Goal: Task Accomplishment & Management: Use online tool/utility

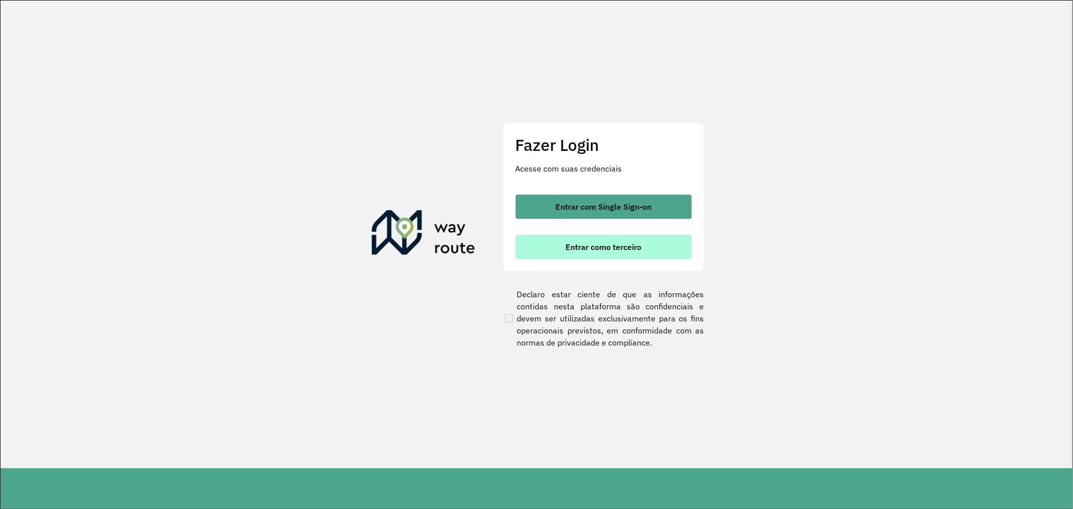
click at [617, 250] on span "Entrar como terceiro" at bounding box center [603, 247] width 76 height 8
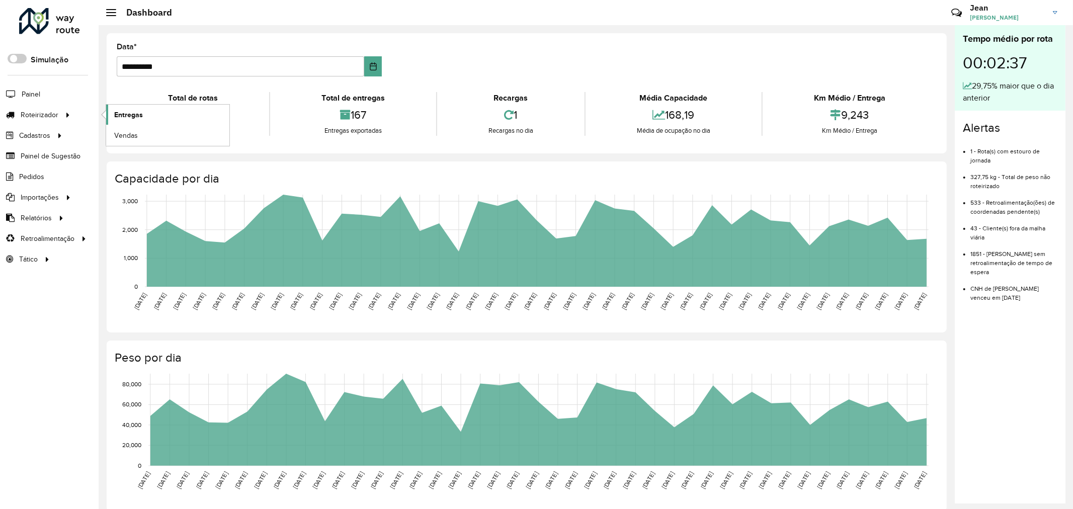
click at [140, 115] on span "Entregas" at bounding box center [128, 115] width 29 height 11
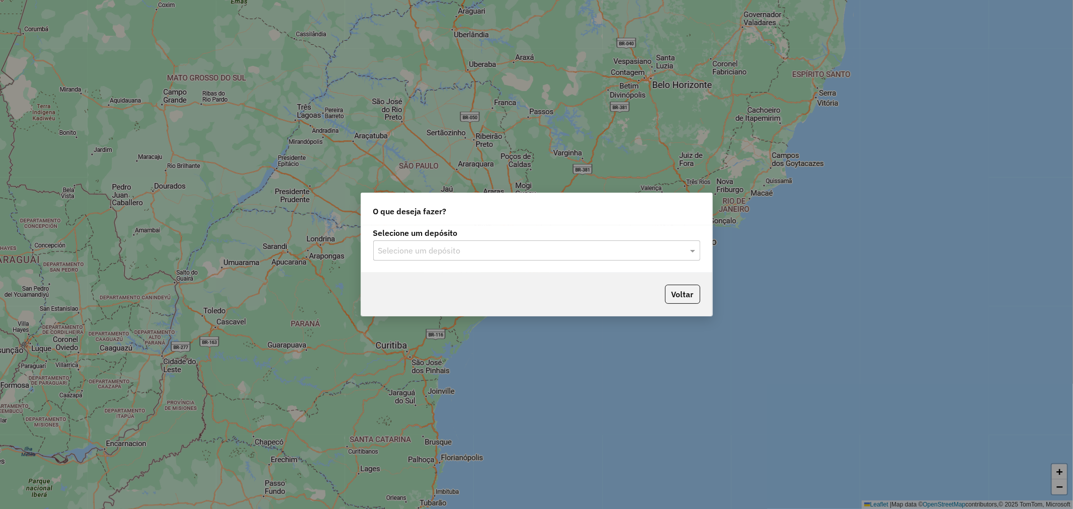
click at [479, 249] on input "text" at bounding box center [526, 251] width 297 height 12
click at [459, 277] on div "Ribeira Beer" at bounding box center [537, 279] width 326 height 17
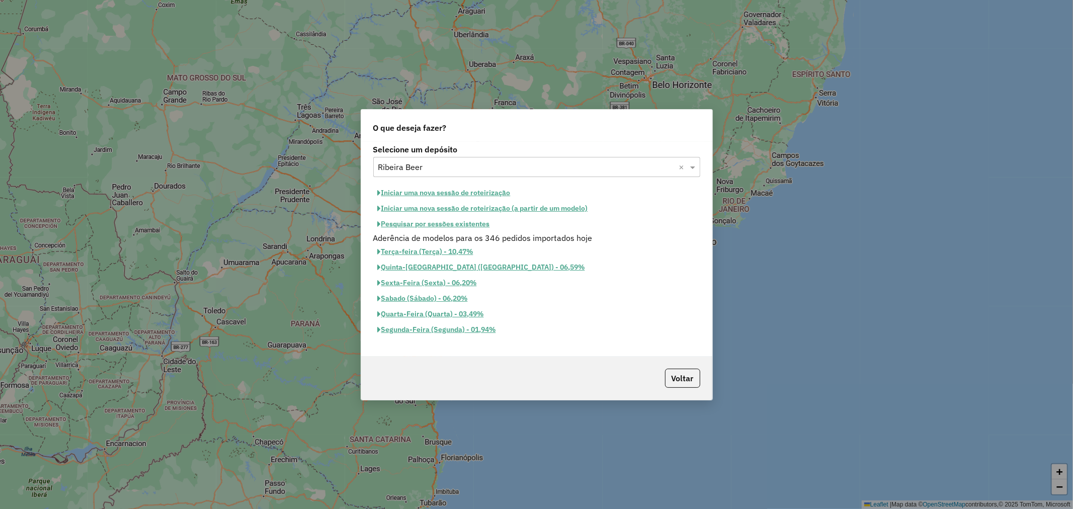
click at [450, 190] on button "Iniciar uma nova sessão de roteirização" at bounding box center [444, 193] width 142 height 16
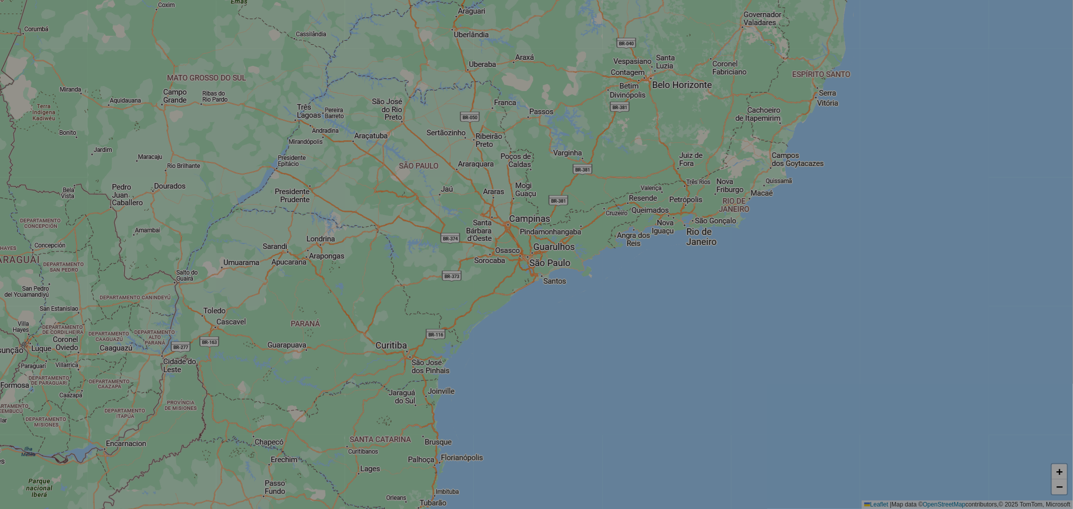
select select "*"
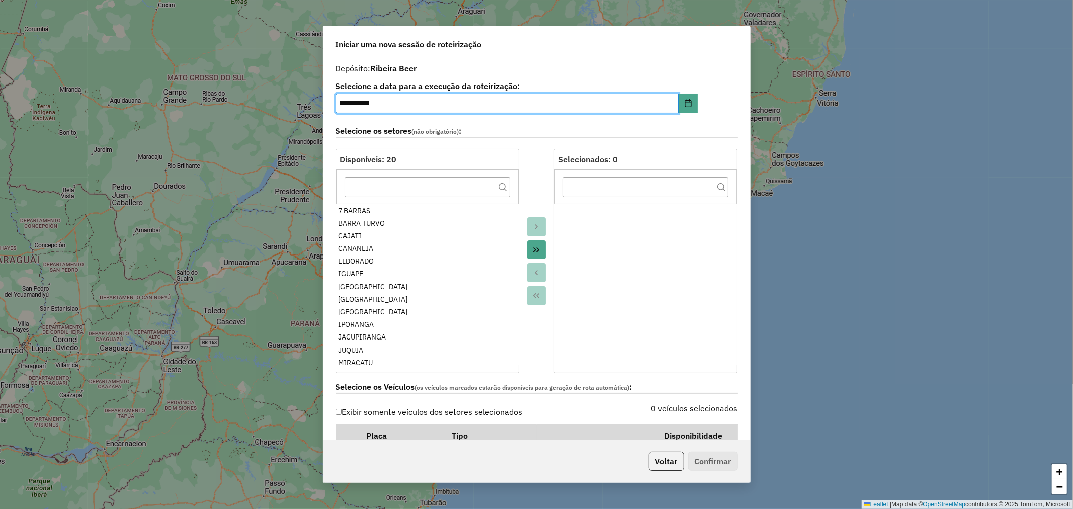
click at [534, 244] on button "Move All to Target" at bounding box center [536, 249] width 19 height 19
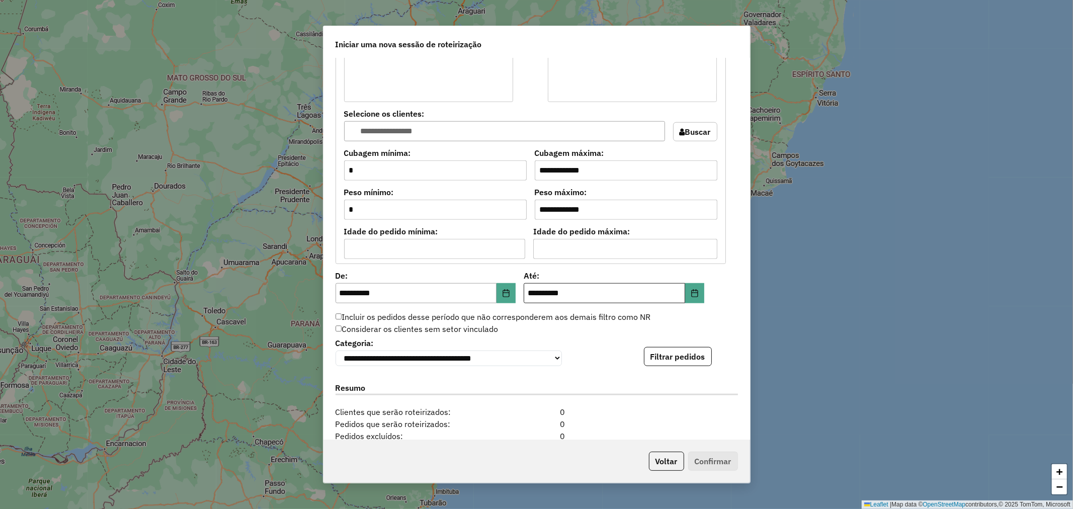
scroll to position [838, 0]
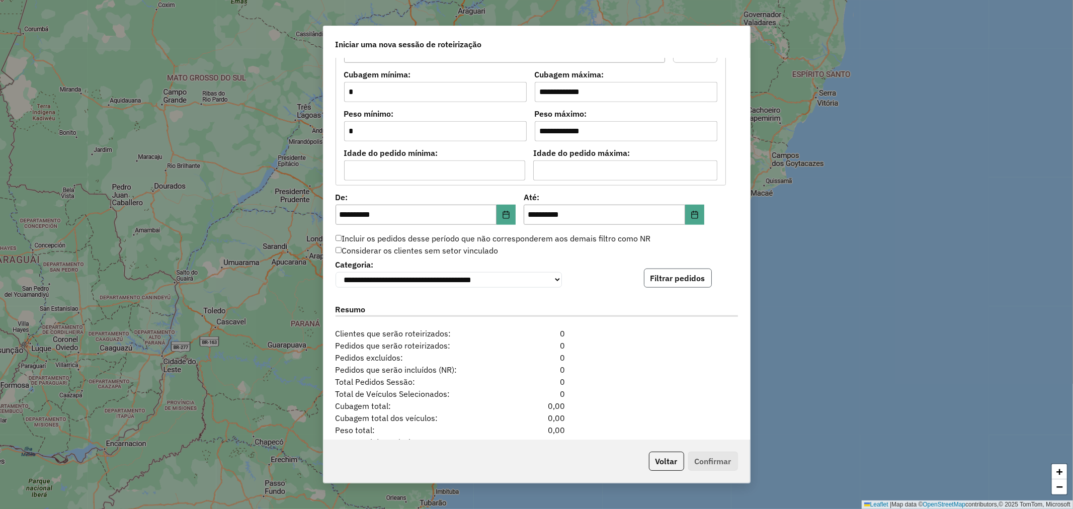
click at [672, 285] on button "Filtrar pedidos" at bounding box center [678, 278] width 68 height 19
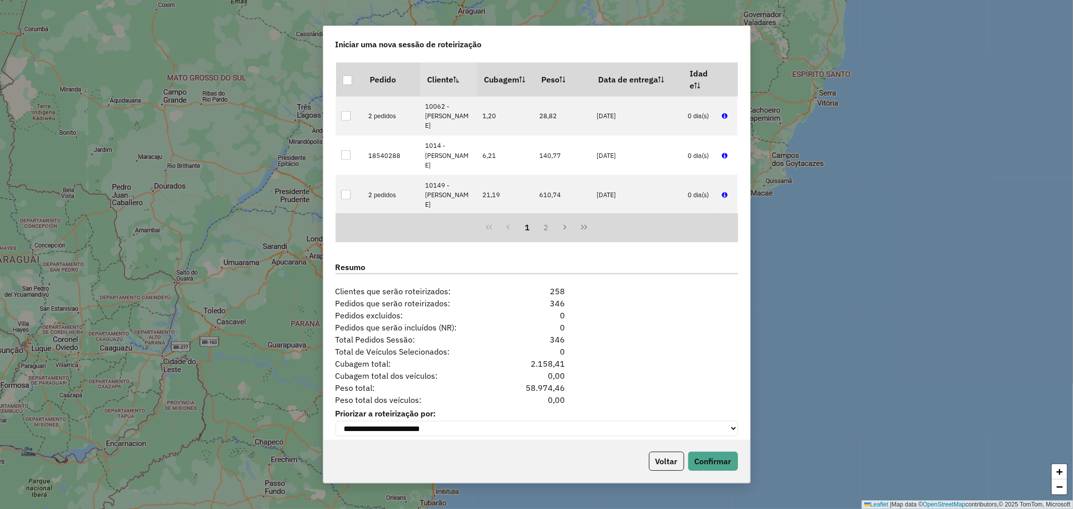
scroll to position [1099, 0]
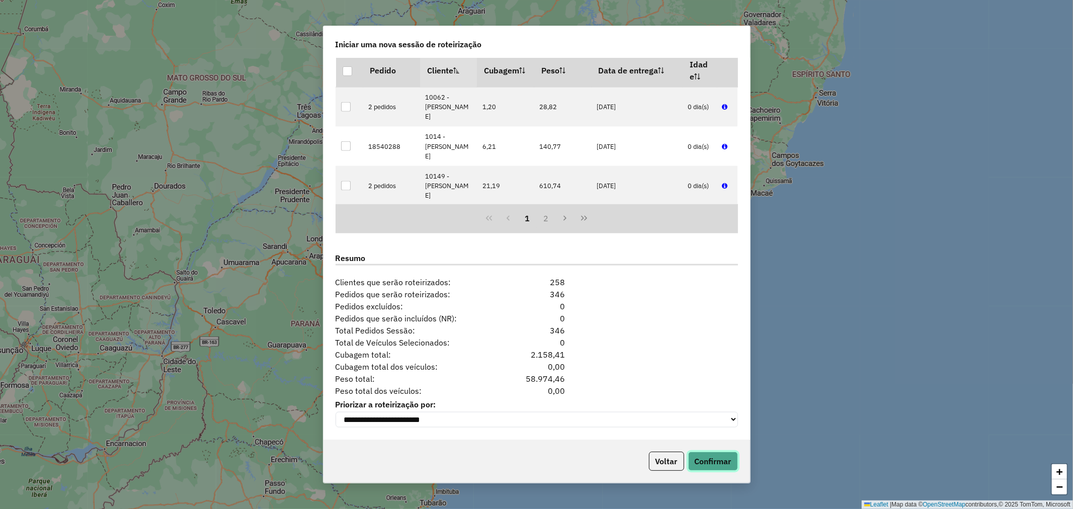
click at [709, 465] on button "Confirmar" at bounding box center [713, 461] width 50 height 19
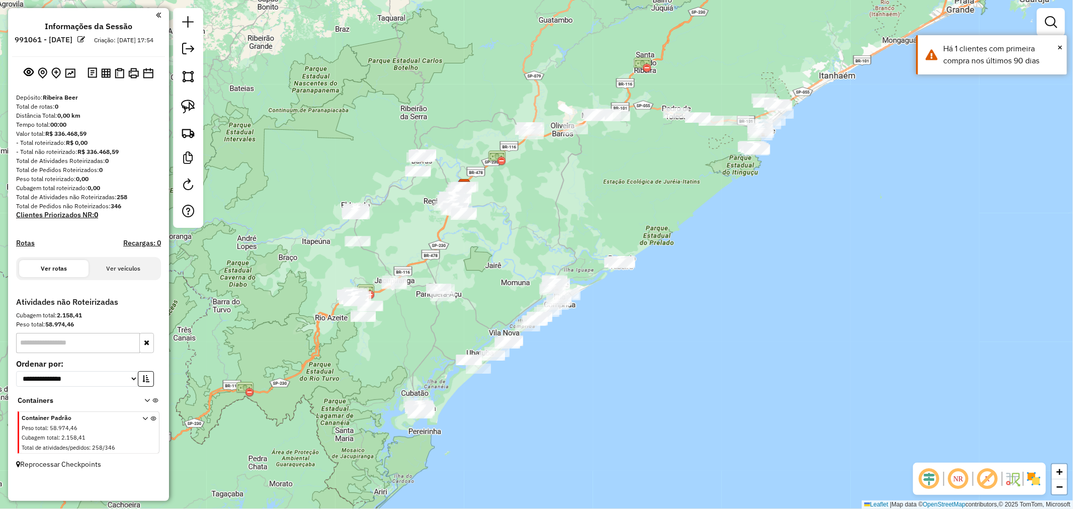
drag, startPoint x: 693, startPoint y: 247, endPoint x: 627, endPoint y: 168, distance: 103.1
click at [627, 168] on div "Janela de atendimento Grade de atendimento Capacidade Transportadoras Veículos …" at bounding box center [536, 254] width 1073 height 509
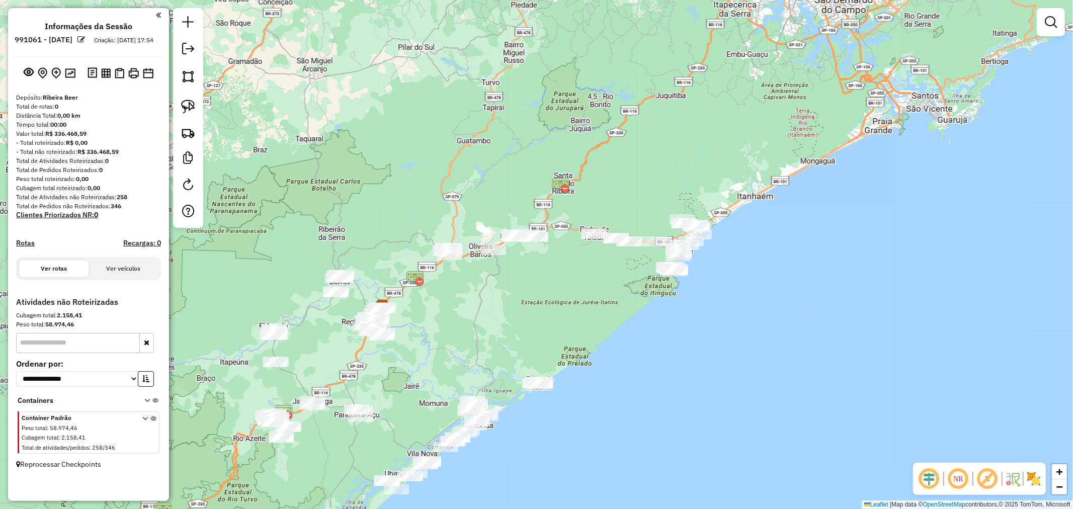
drag, startPoint x: 597, startPoint y: 159, endPoint x: 515, endPoint y: 275, distance: 141.3
click at [515, 275] on div "Janela de atendimento Grade de atendimento Capacidade Transportadoras Veículos …" at bounding box center [536, 254] width 1073 height 509
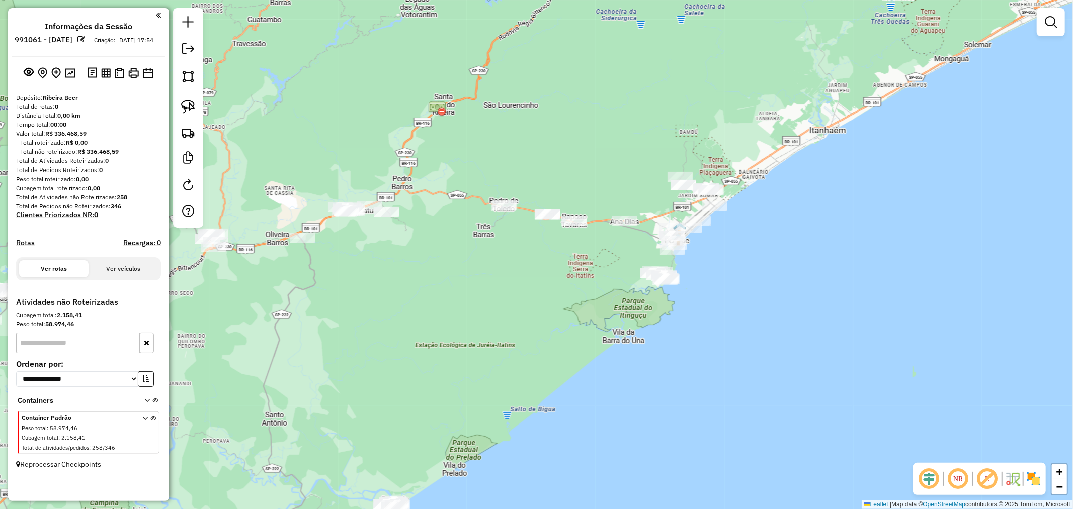
drag, startPoint x: 675, startPoint y: 275, endPoint x: 585, endPoint y: 263, distance: 91.3
click at [585, 263] on div "Janela de atendimento Grade de atendimento Capacidade Transportadoras Veículos …" at bounding box center [536, 254] width 1073 height 509
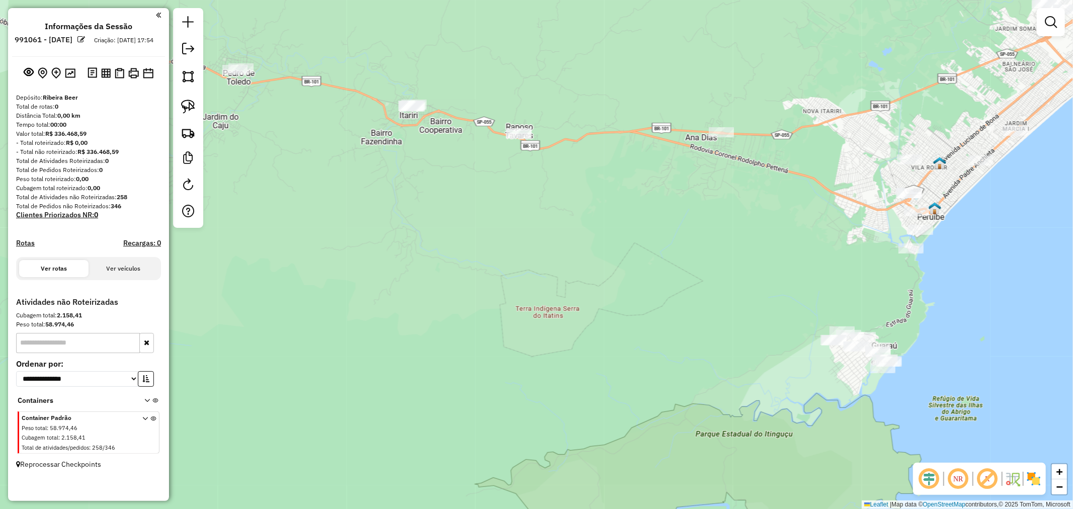
drag, startPoint x: 677, startPoint y: 252, endPoint x: 609, endPoint y: 262, distance: 68.5
click at [609, 262] on div "Janela de atendimento Grade de atendimento Capacidade Transportadoras Veículos …" at bounding box center [536, 254] width 1073 height 509
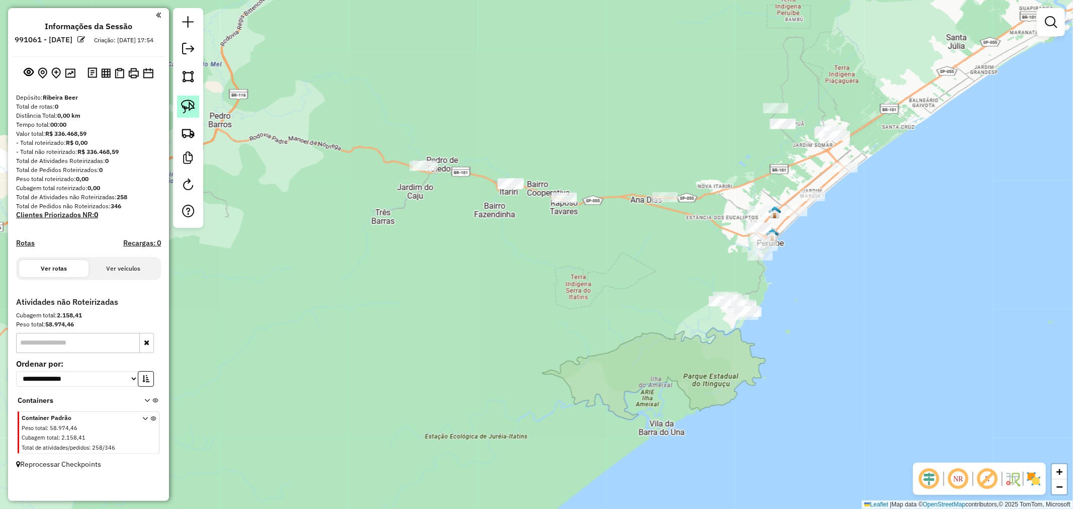
click at [195, 104] on img at bounding box center [188, 107] width 14 height 14
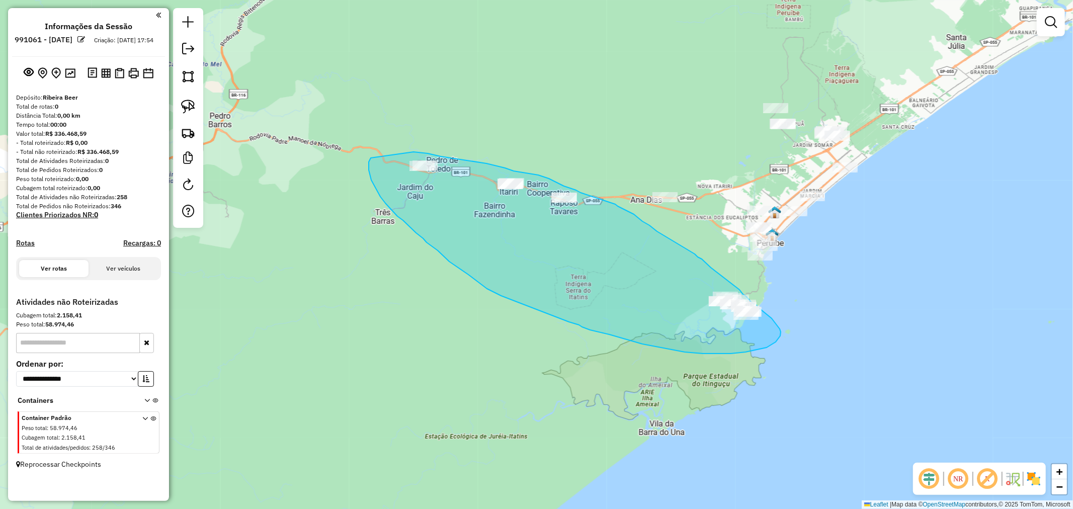
drag, startPoint x: 413, startPoint y: 152, endPoint x: 371, endPoint y: 158, distance: 43.2
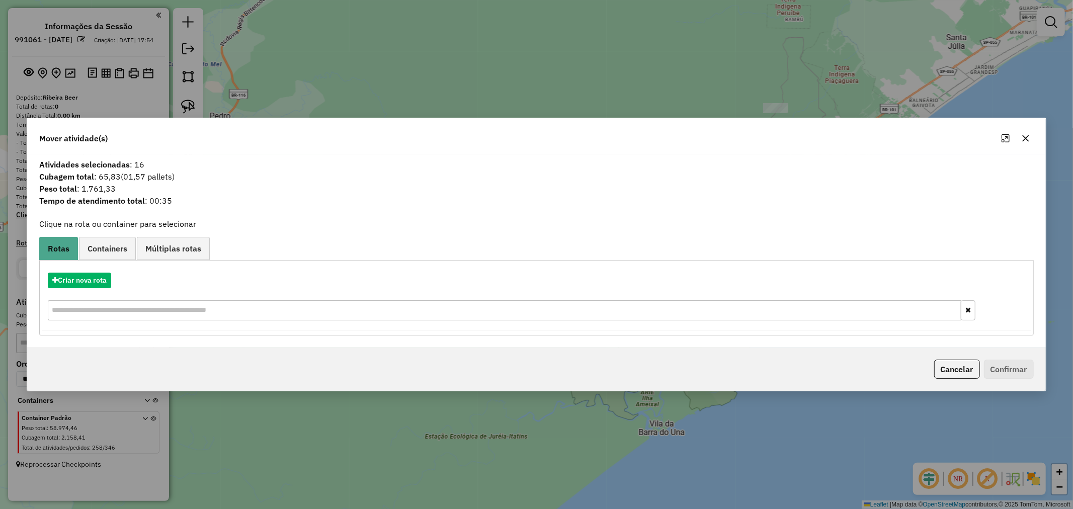
click at [1027, 141] on icon "button" at bounding box center [1025, 138] width 8 height 8
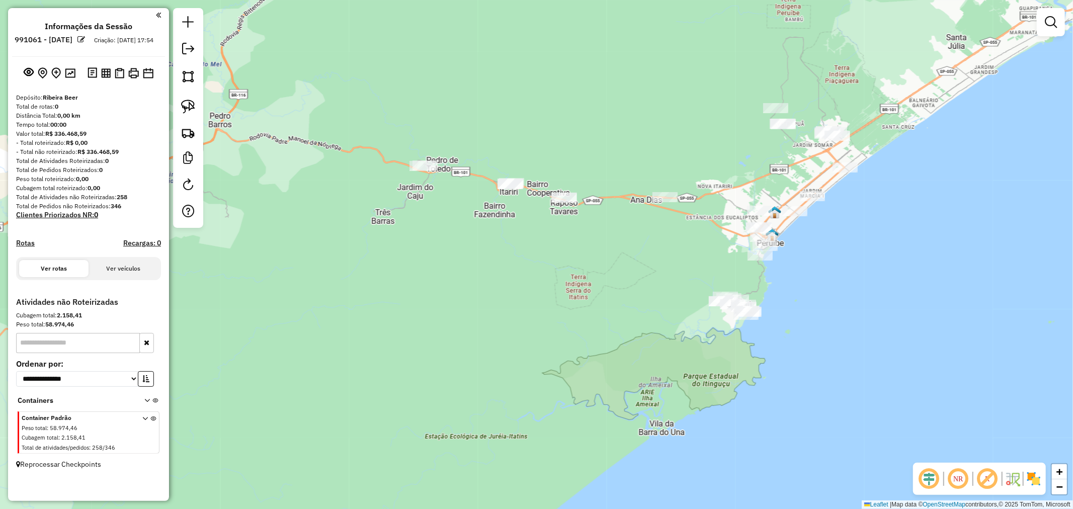
drag, startPoint x: 182, startPoint y: 108, endPoint x: 200, endPoint y: 111, distance: 18.4
click at [182, 108] on img at bounding box center [188, 107] width 14 height 14
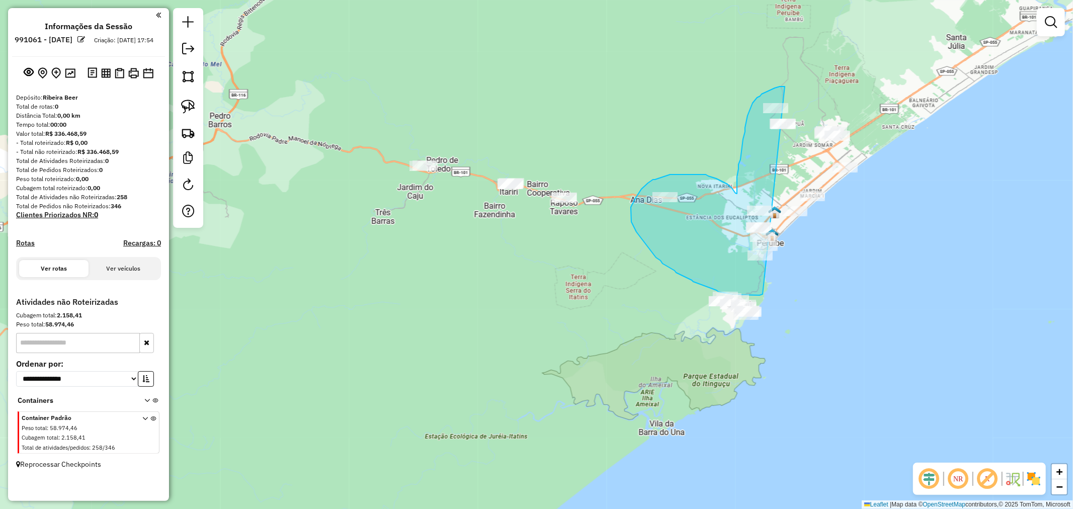
drag, startPoint x: 784, startPoint y: 86, endPoint x: 762, endPoint y: 294, distance: 208.8
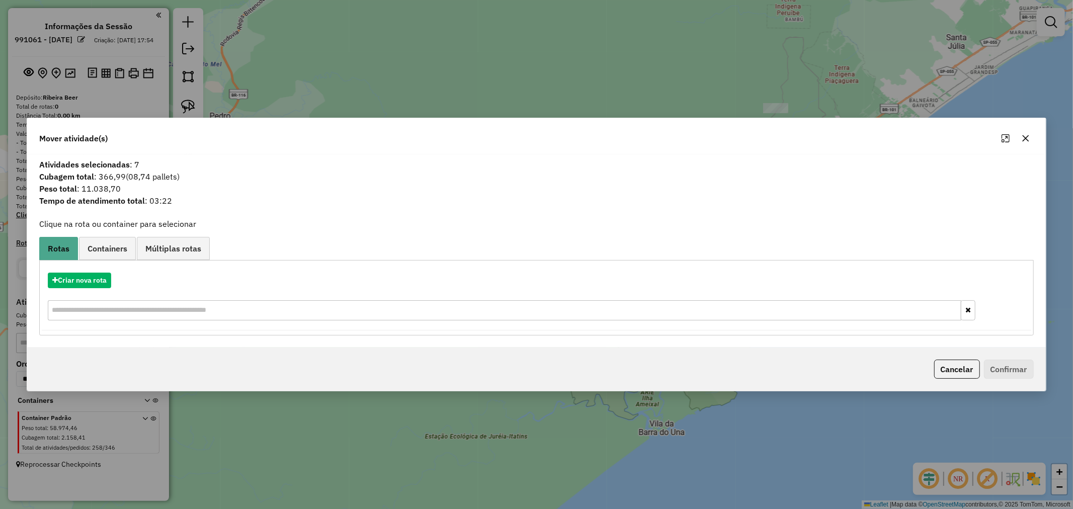
click at [1029, 139] on icon "button" at bounding box center [1025, 138] width 8 height 8
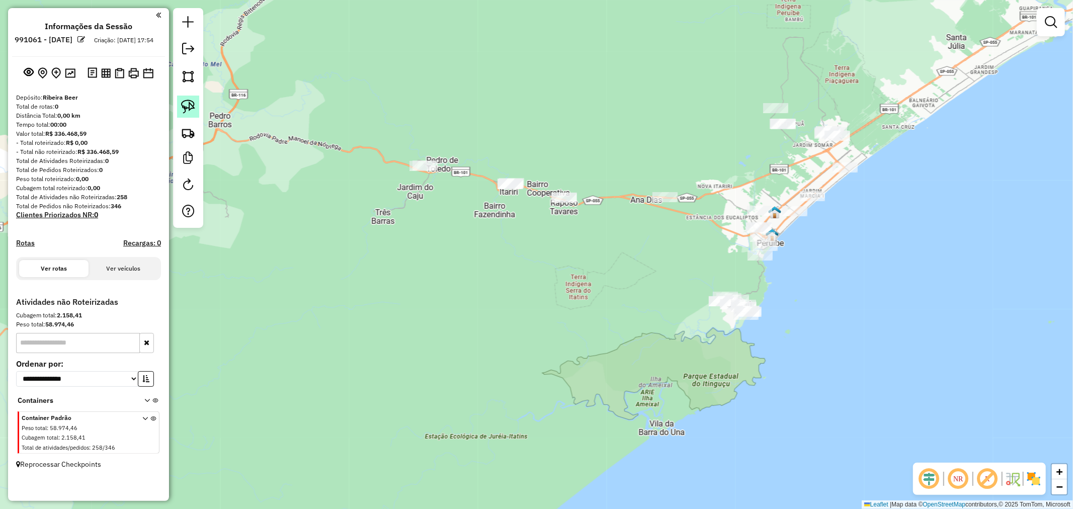
click at [183, 105] on img at bounding box center [188, 107] width 14 height 14
click at [194, 105] on img at bounding box center [188, 107] width 14 height 14
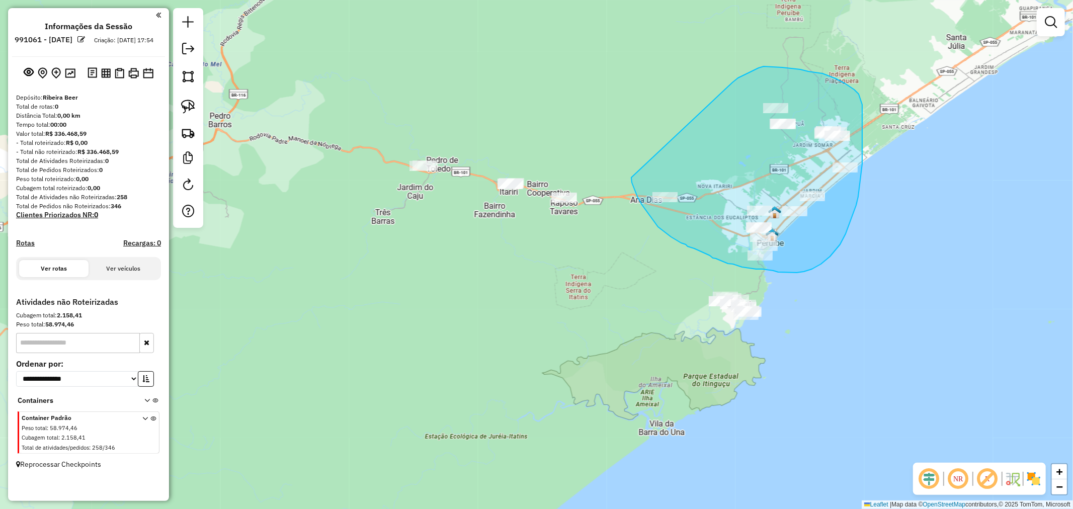
drag, startPoint x: 631, startPoint y: 177, endPoint x: 732, endPoint y: 82, distance: 138.7
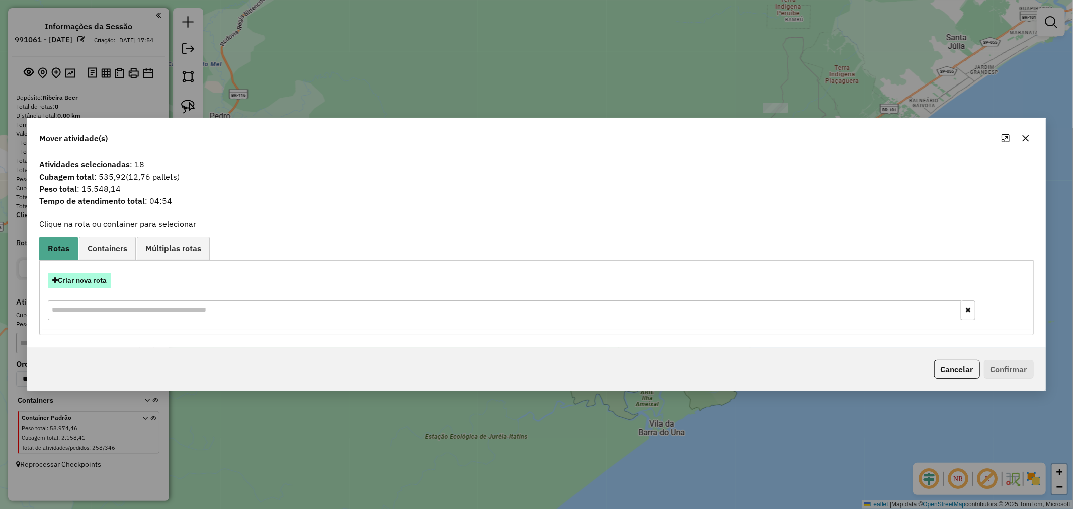
click at [97, 281] on button "Criar nova rota" at bounding box center [79, 281] width 63 height 16
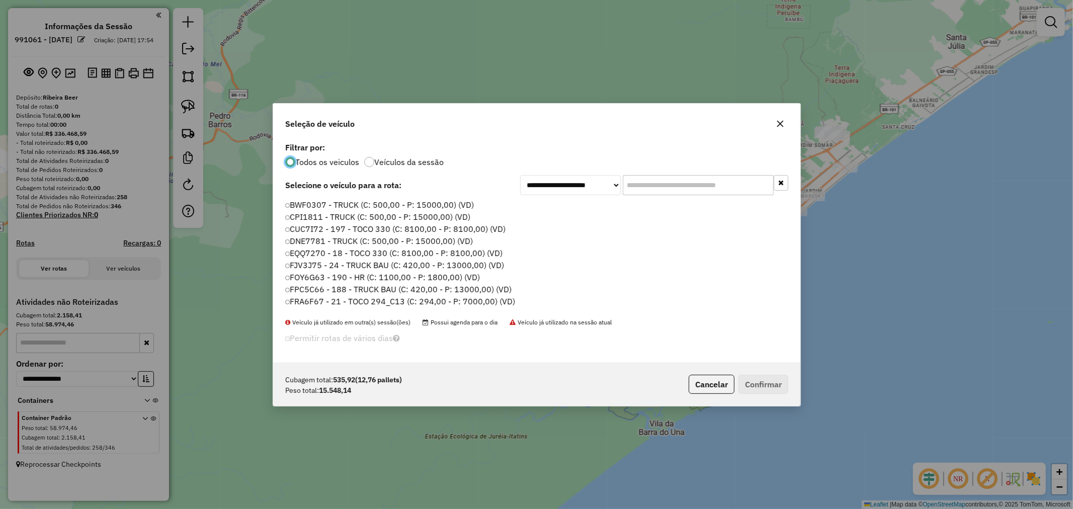
scroll to position [6, 3]
click at [669, 186] on input "text" at bounding box center [697, 185] width 151 height 20
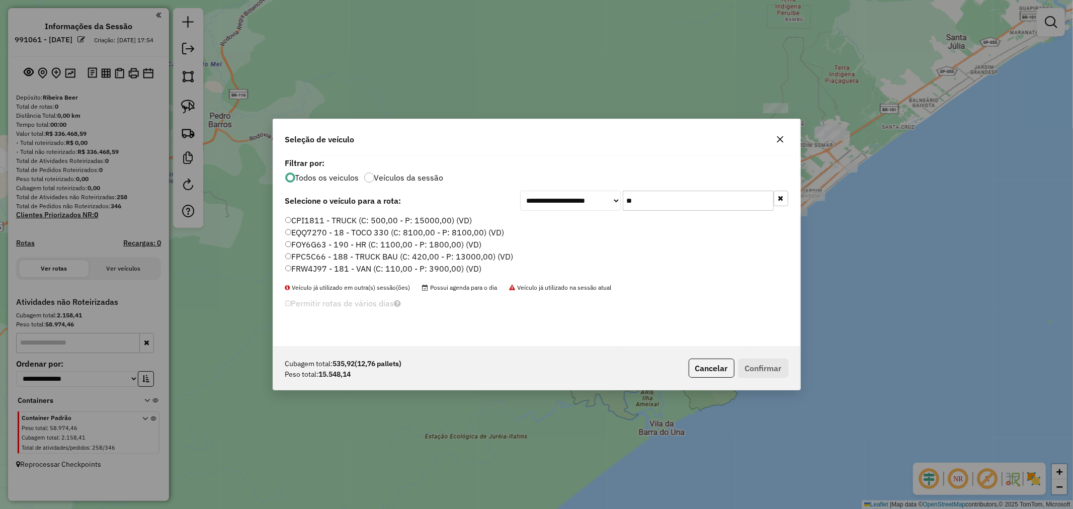
type input "**"
click at [281, 230] on div "CPI1811 - TRUCK (C: 500,00 - P: 15000,00) (VD) EQQ7270 - 18 - TOCO 330 (C: 8100…" at bounding box center [536, 249] width 515 height 68
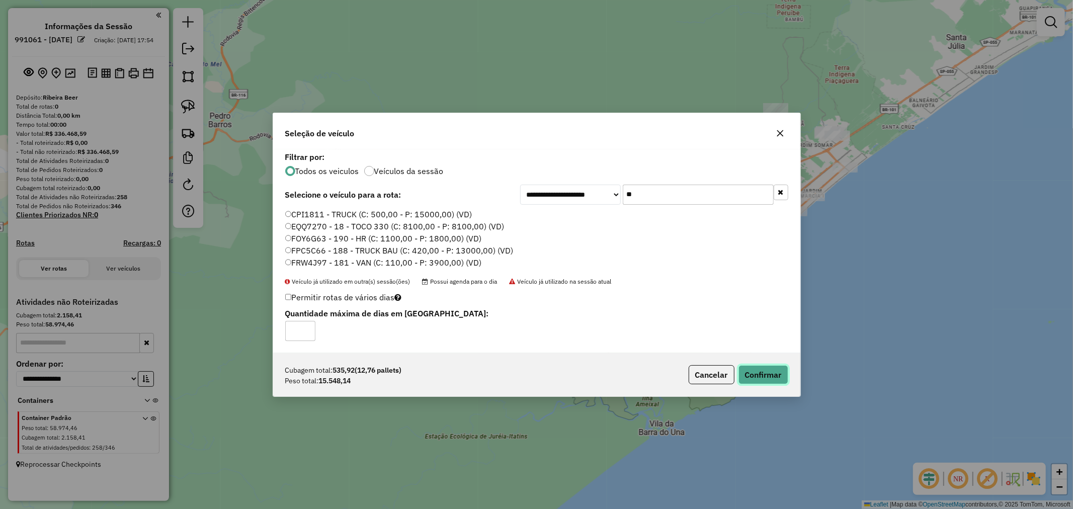
click at [766, 380] on button "Confirmar" at bounding box center [763, 374] width 50 height 19
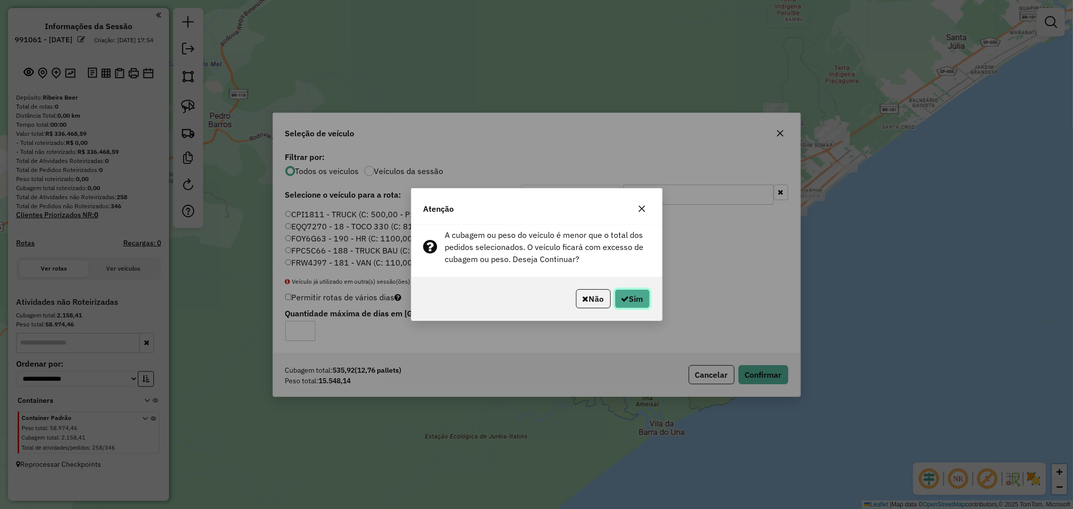
click at [631, 299] on button "Sim" at bounding box center [631, 298] width 35 height 19
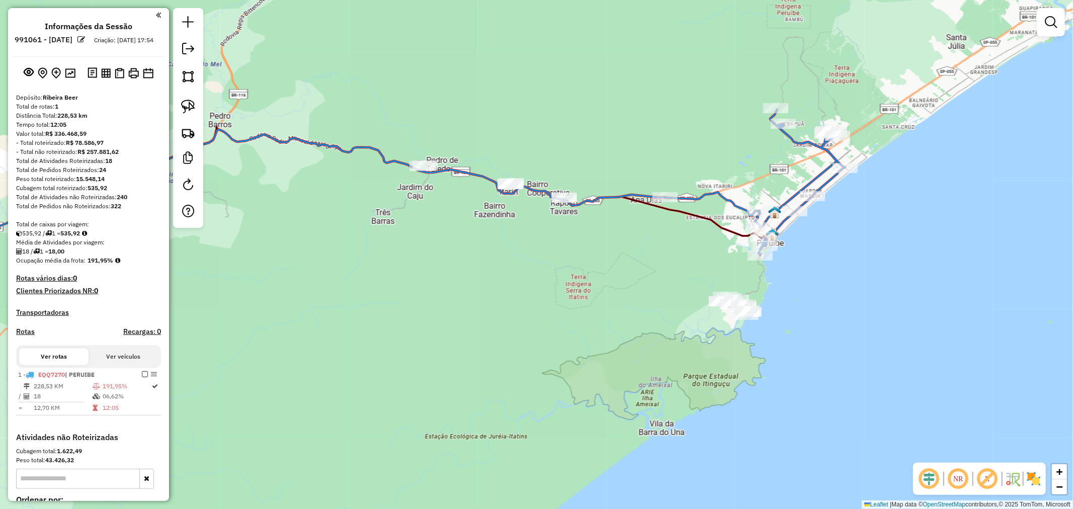
click at [817, 144] on icon at bounding box center [755, 183] width 180 height 146
select select "**********"
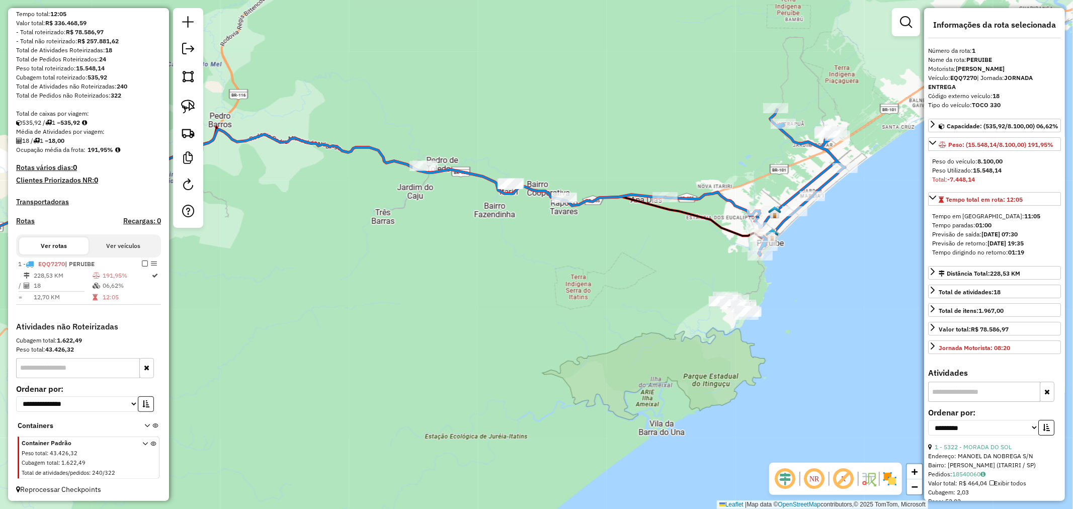
click at [817, 144] on icon at bounding box center [755, 183] width 180 height 146
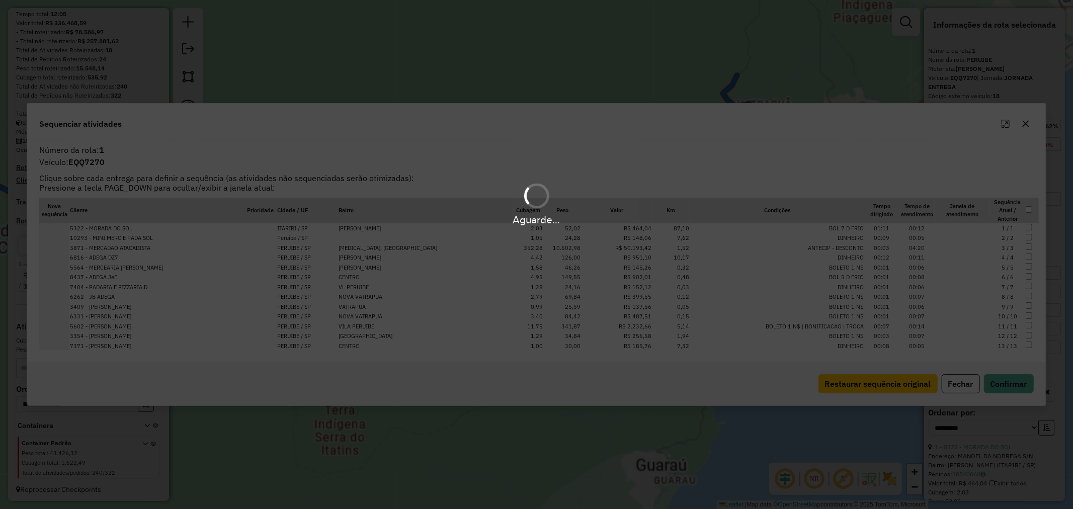
scroll to position [121, 0]
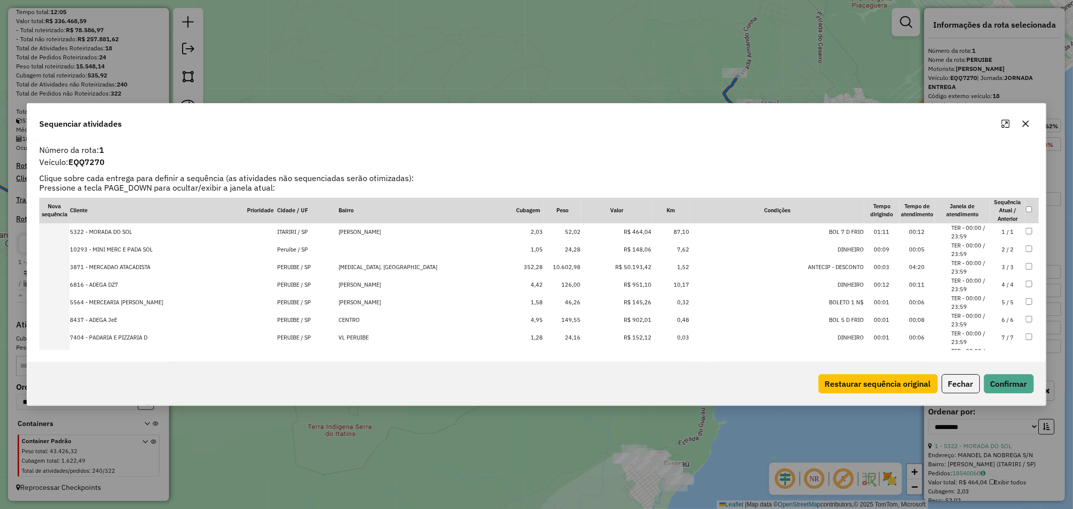
click at [544, 267] on td "10.602,98" at bounding box center [563, 267] width 38 height 18
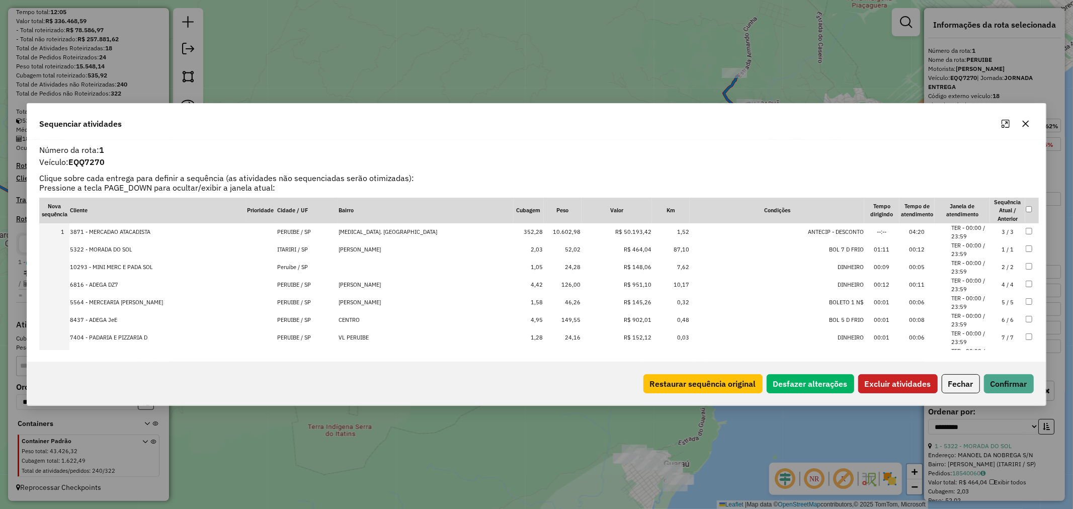
click at [904, 384] on button "Excluir atividades" at bounding box center [897, 383] width 79 height 19
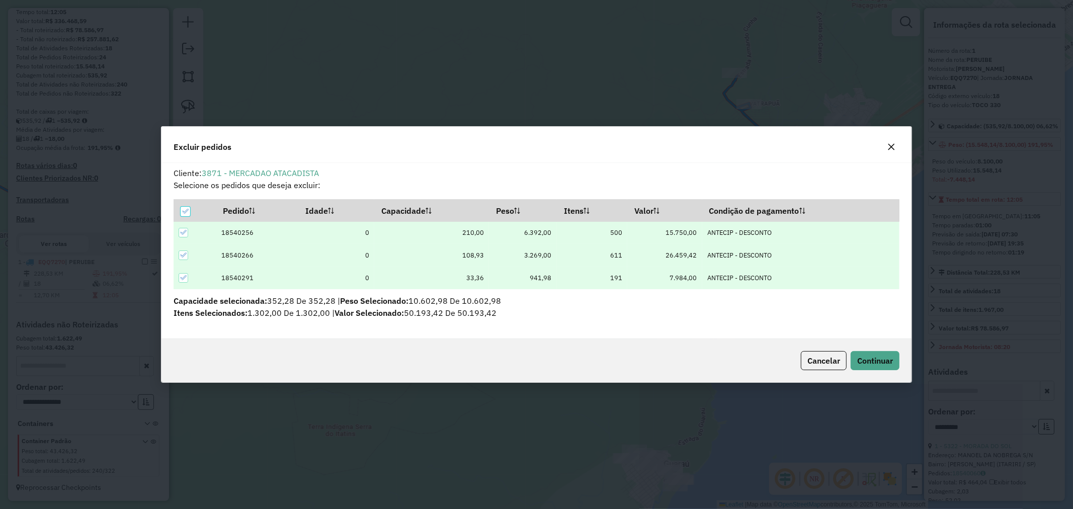
scroll to position [6, 3]
click at [870, 353] on button "Continuar" at bounding box center [874, 360] width 49 height 19
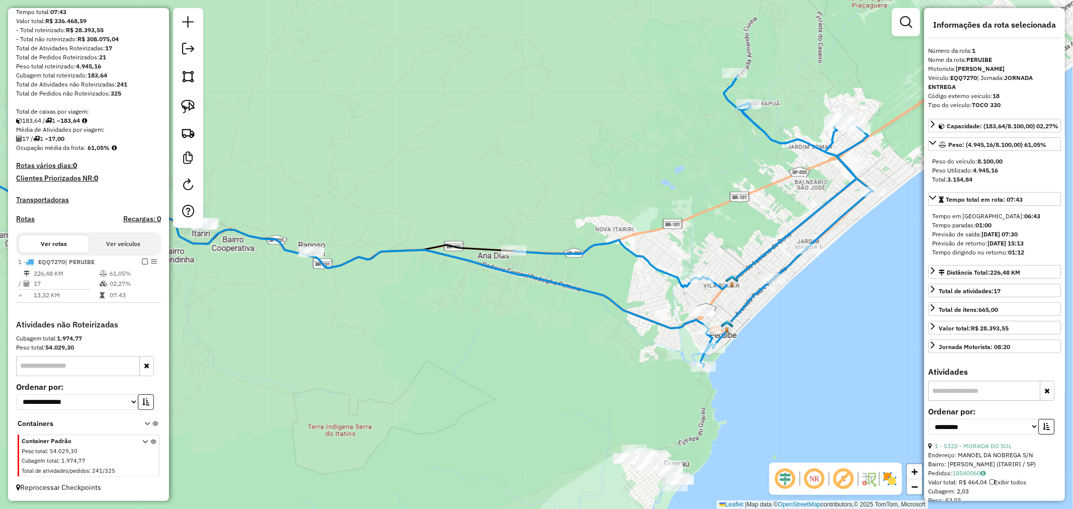
click at [652, 265] on icon at bounding box center [693, 221] width 360 height 291
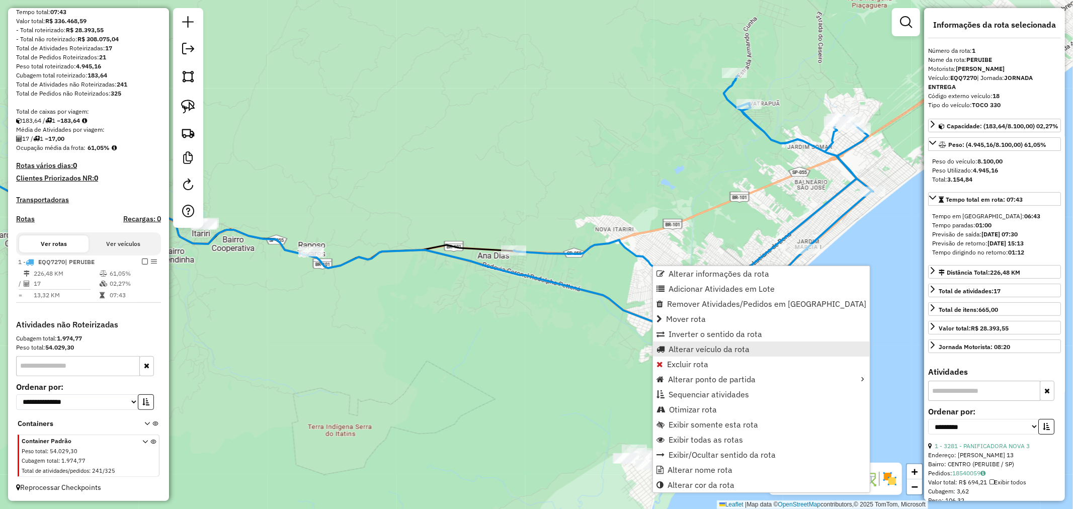
click at [707, 349] on span "Alterar veículo da rota" at bounding box center [708, 349] width 81 height 8
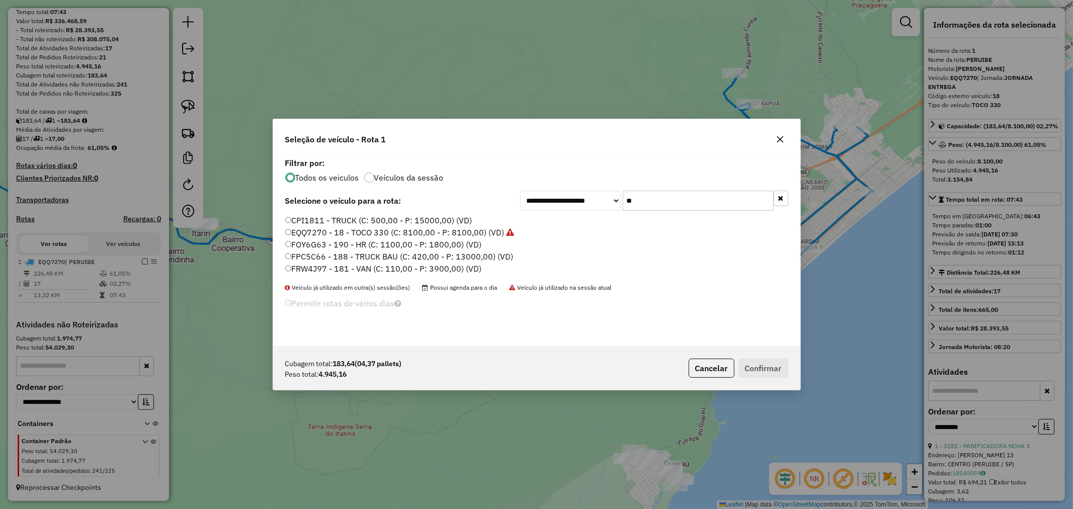
drag, startPoint x: 644, startPoint y: 203, endPoint x: 599, endPoint y: 204, distance: 44.8
click at [599, 204] on div "**********" at bounding box center [654, 201] width 268 height 20
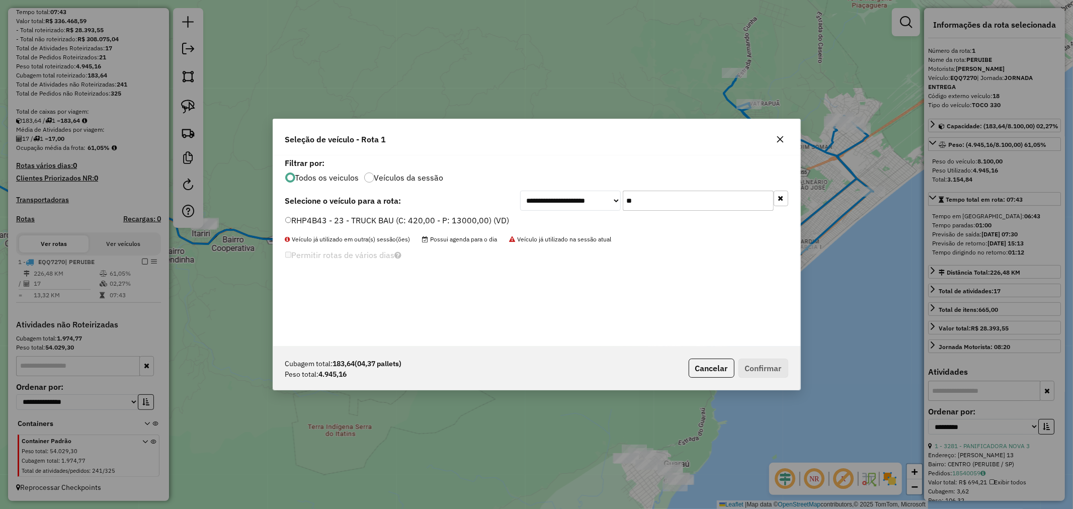
type input "**"
click at [781, 140] on icon "button" at bounding box center [779, 139] width 7 height 7
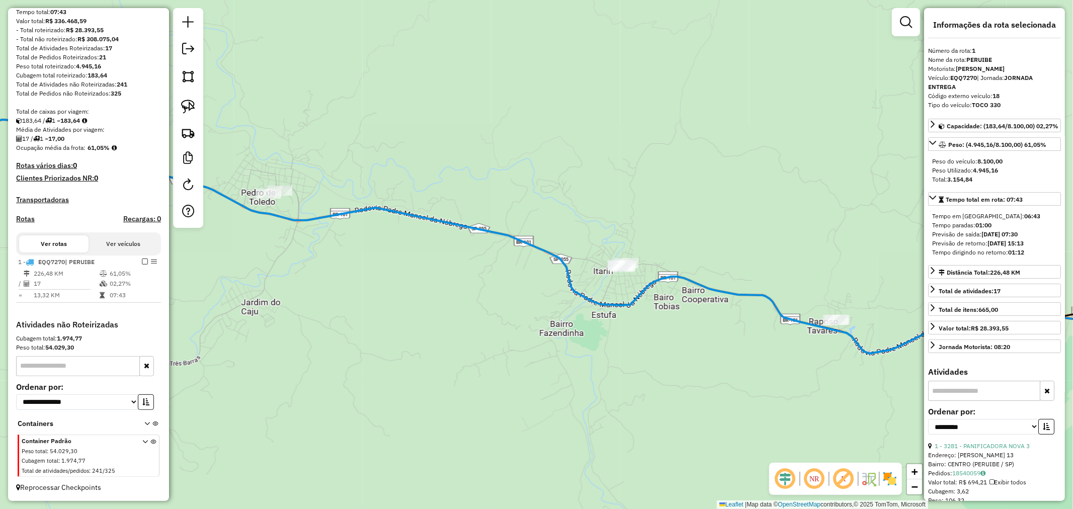
drag, startPoint x: 317, startPoint y: 336, endPoint x: 319, endPoint y: 431, distance: 95.6
click at [319, 431] on div "Janela de atendimento Grade de atendimento Capacidade Transportadoras Veículos …" at bounding box center [536, 254] width 1073 height 509
click at [184, 112] on img at bounding box center [188, 107] width 14 height 14
drag, startPoint x: 288, startPoint y: 167, endPoint x: 294, endPoint y: 199, distance: 31.7
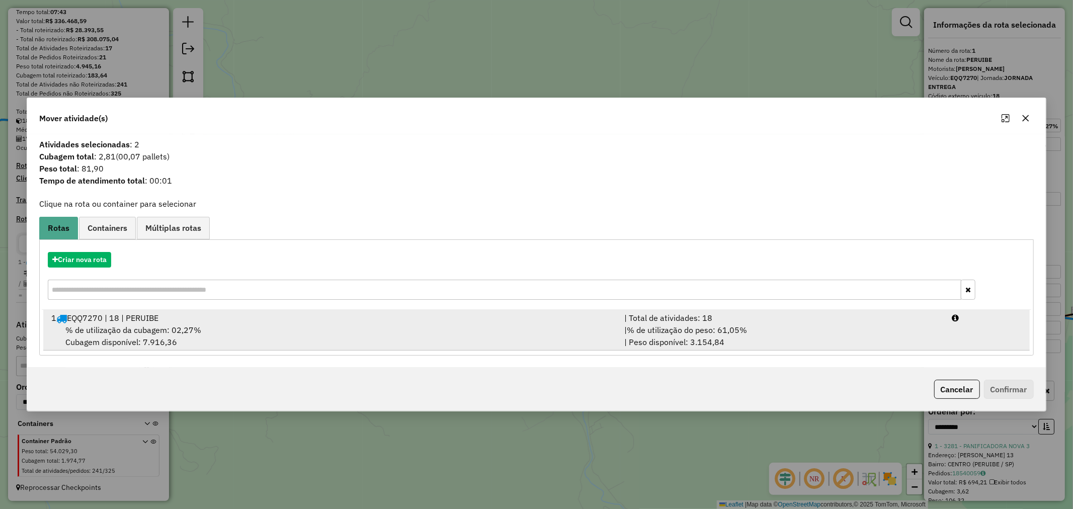
click at [187, 332] on span "% de utilização da cubagem: 02,27%" at bounding box center [133, 330] width 136 height 10
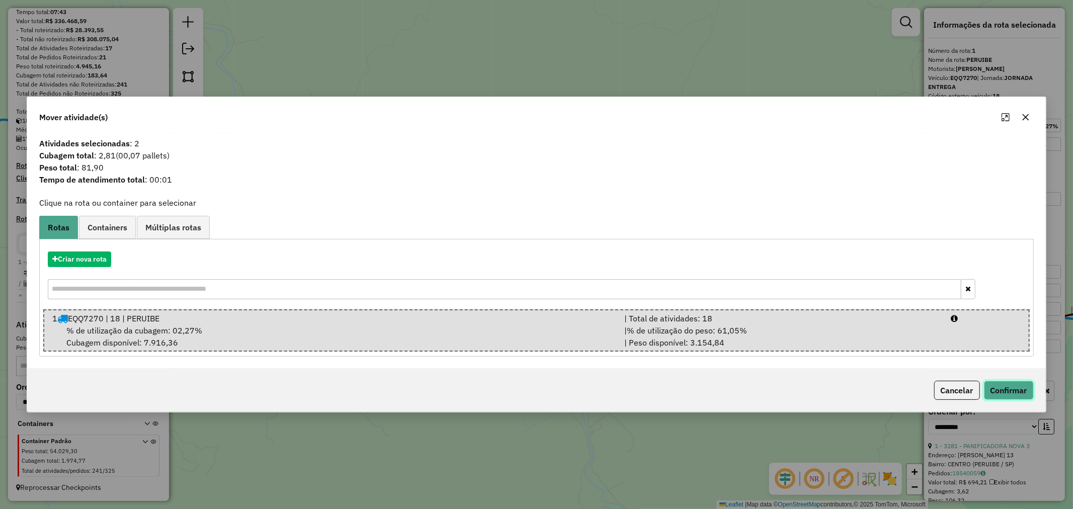
click at [997, 381] on button "Confirmar" at bounding box center [1009, 390] width 50 height 19
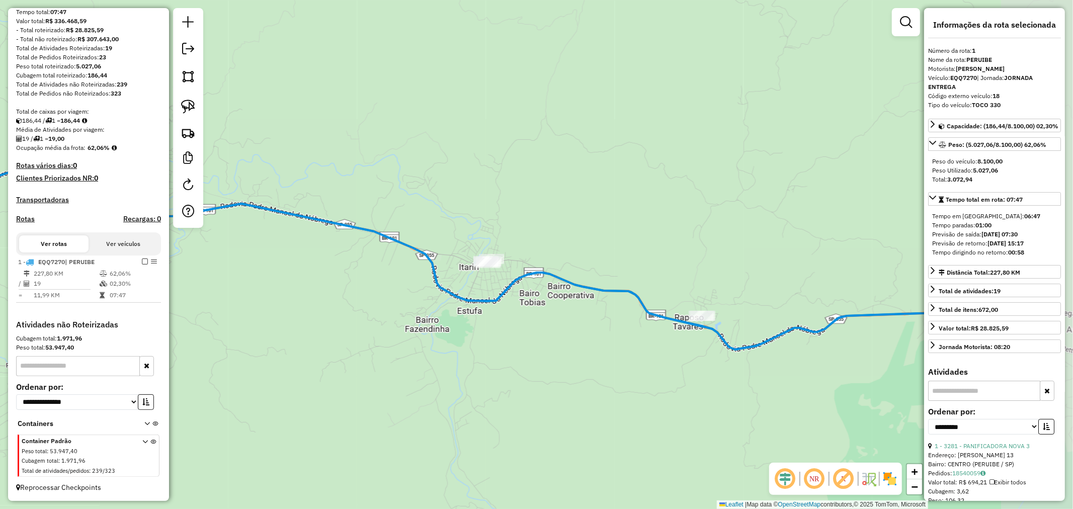
drag, startPoint x: 704, startPoint y: 398, endPoint x: 570, endPoint y: 394, distance: 134.3
click at [570, 394] on div "Janela de atendimento Grade de atendimento Capacidade Transportadoras Veículos …" at bounding box center [536, 254] width 1073 height 509
click at [192, 107] on img at bounding box center [188, 107] width 14 height 14
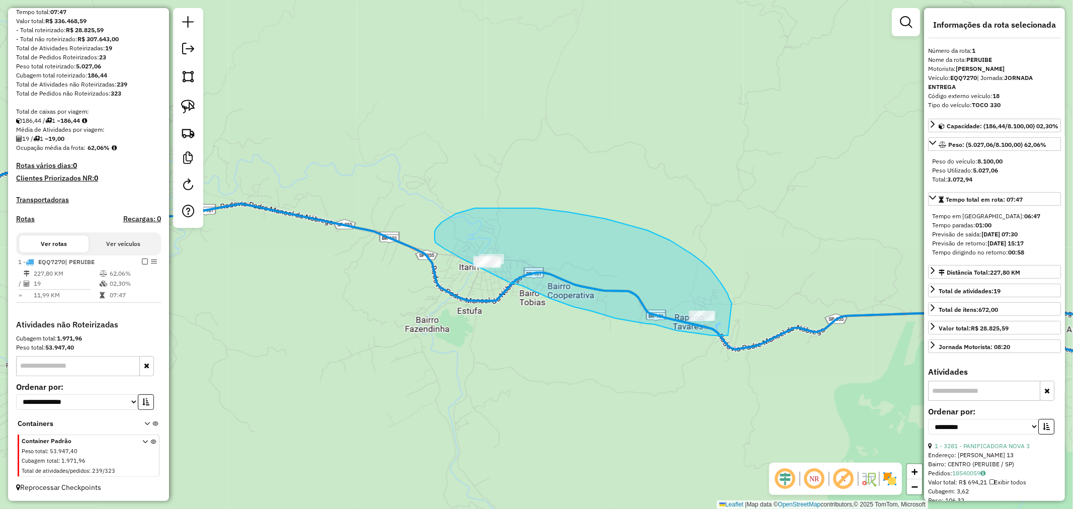
drag, startPoint x: 732, startPoint y: 305, endPoint x: 728, endPoint y: 335, distance: 30.9
click at [728, 335] on div "Janela de atendimento Grade de atendimento Capacidade Transportadoras Veículos …" at bounding box center [536, 254] width 1073 height 509
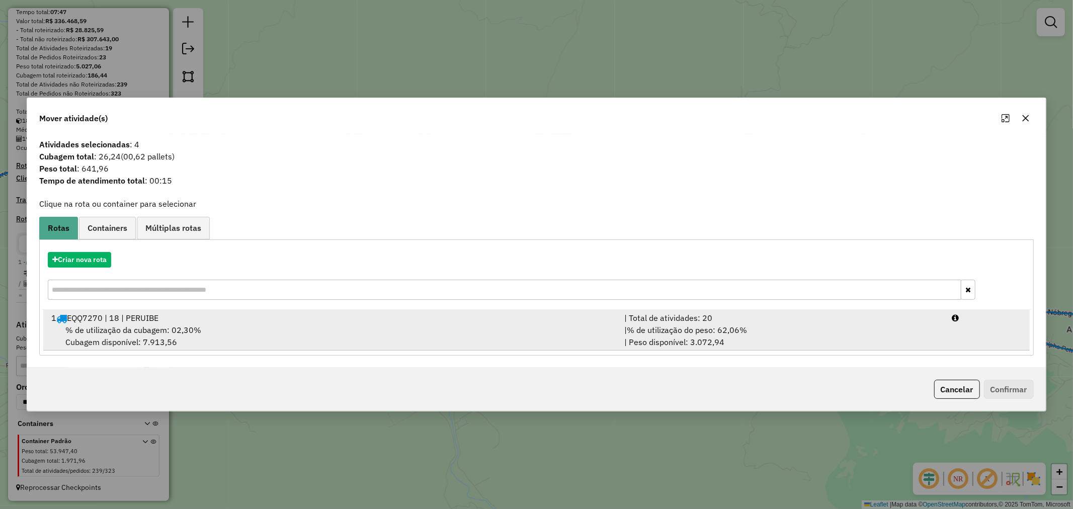
click at [176, 326] on span "% de utilização da cubagem: 02,30%" at bounding box center [133, 330] width 136 height 10
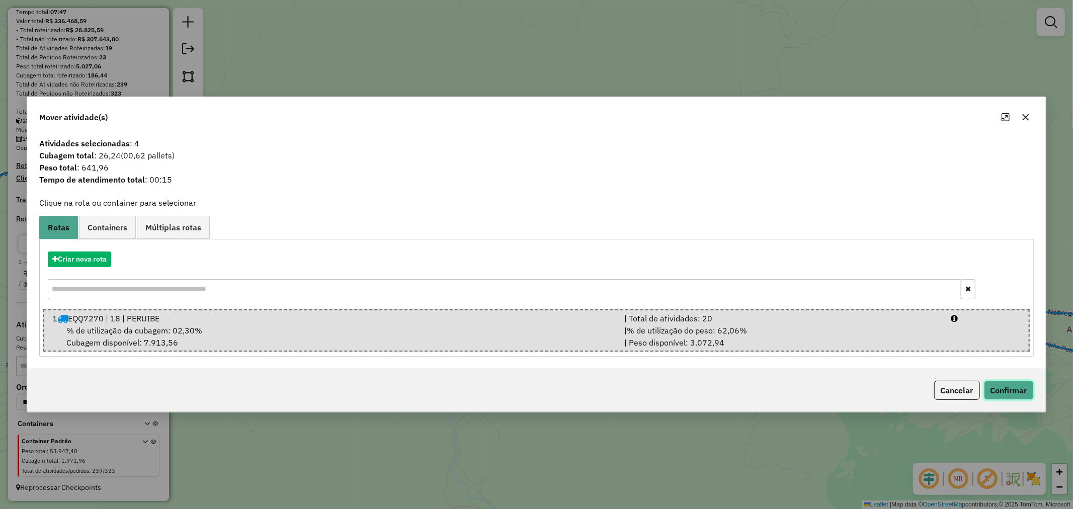
click at [999, 390] on button "Confirmar" at bounding box center [1009, 390] width 50 height 19
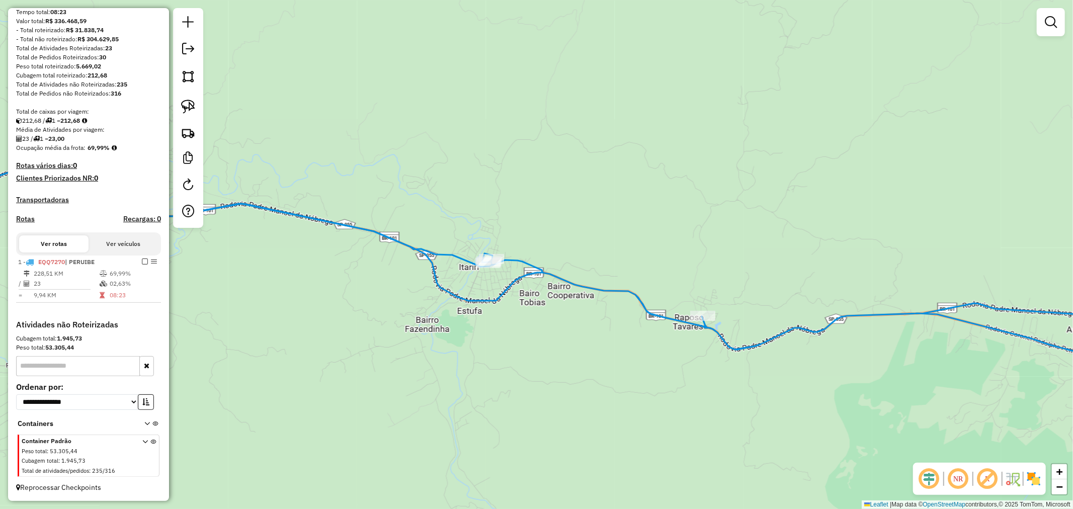
click at [674, 317] on icon at bounding box center [655, 280] width 1049 height 194
select select "**********"
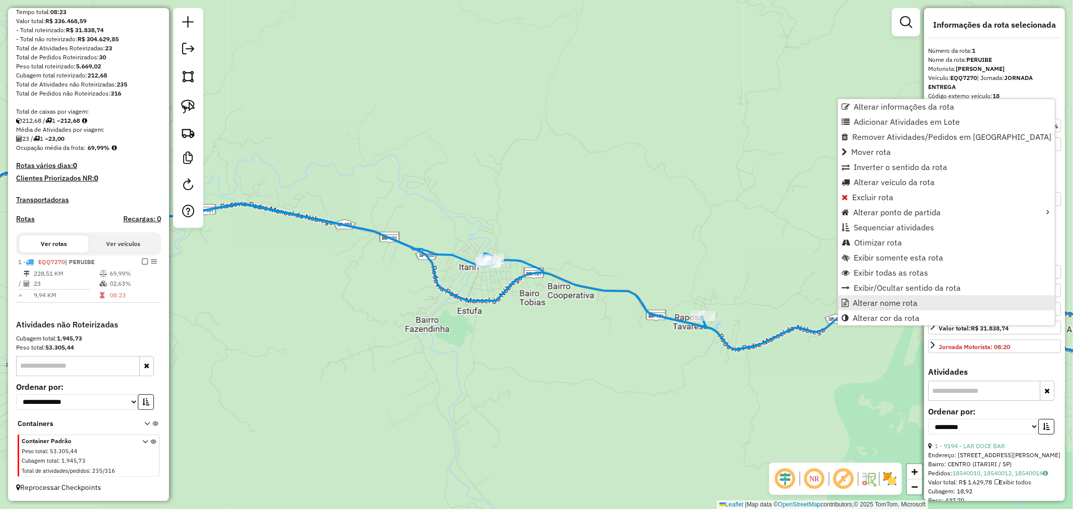
click at [889, 301] on span "Alterar nome rota" at bounding box center [884, 303] width 65 height 8
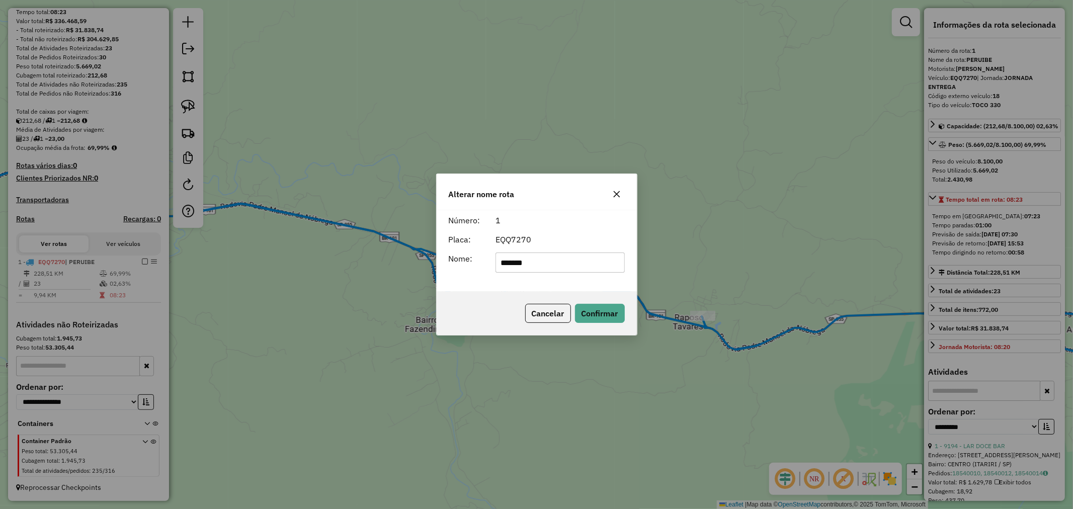
click at [617, 197] on icon "button" at bounding box center [616, 194] width 8 height 8
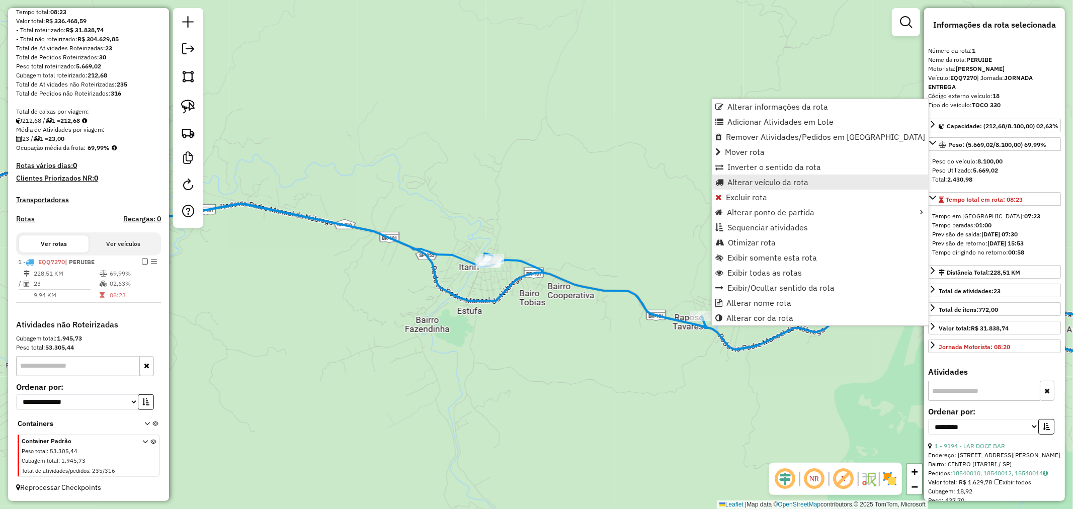
click at [738, 184] on span "Alterar veículo da rota" at bounding box center [767, 182] width 81 height 8
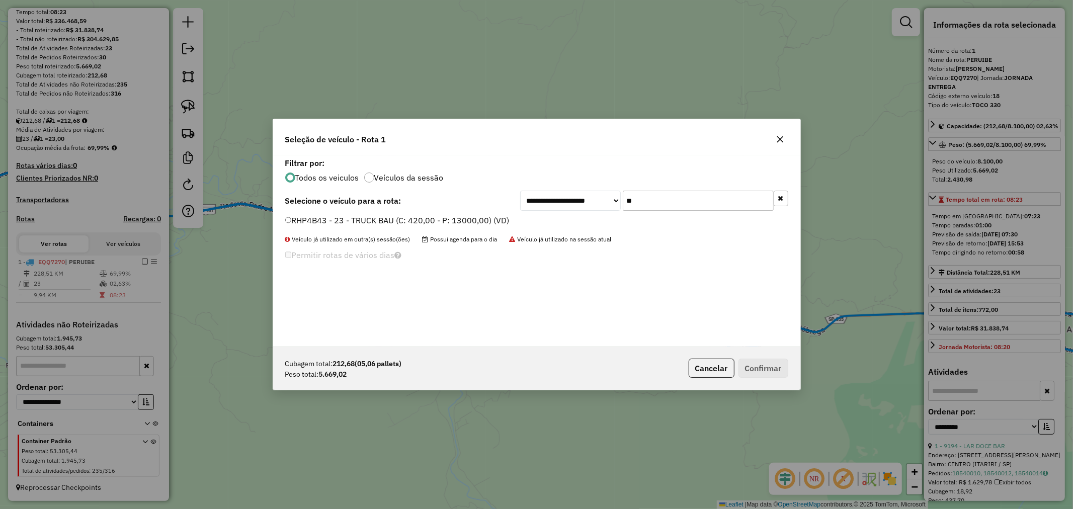
drag, startPoint x: 676, startPoint y: 199, endPoint x: 562, endPoint y: 202, distance: 114.2
click at [559, 202] on div "**********" at bounding box center [654, 201] width 268 height 20
type input "**"
click at [771, 365] on button "Confirmar" at bounding box center [763, 368] width 50 height 19
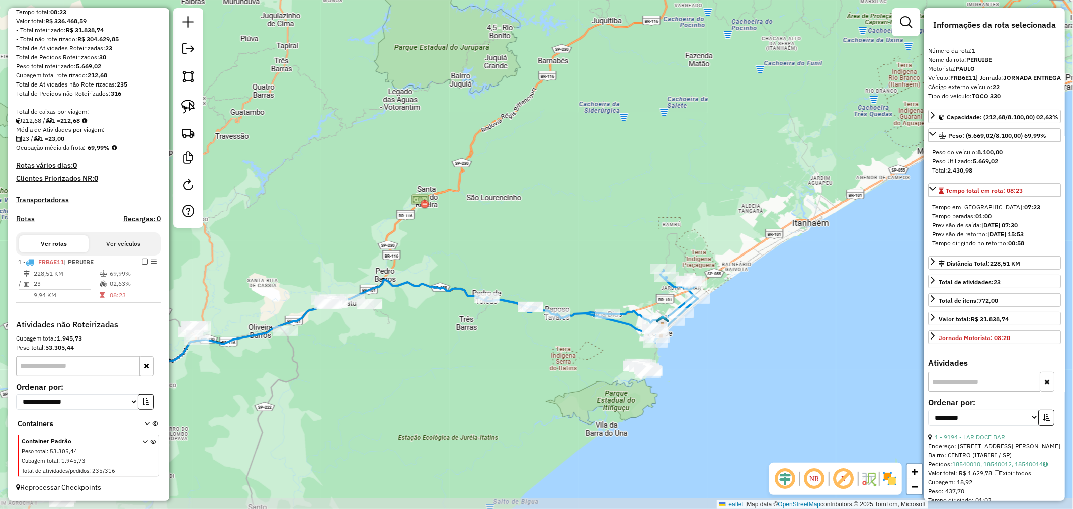
drag, startPoint x: 792, startPoint y: 399, endPoint x: 587, endPoint y: 354, distance: 210.5
click at [587, 354] on div "Janela de atendimento Grade de atendimento Capacidade Transportadoras Veículos …" at bounding box center [536, 254] width 1073 height 509
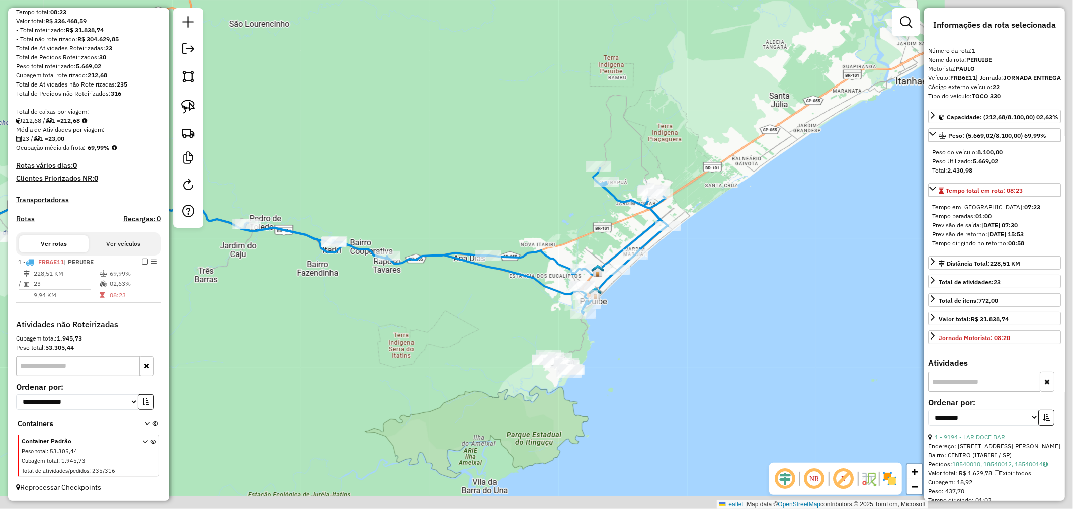
drag, startPoint x: 639, startPoint y: 358, endPoint x: 506, endPoint y: 343, distance: 133.0
click at [506, 343] on div "Janela de atendimento Grade de atendimento Capacidade Transportadoras Veículos …" at bounding box center [536, 254] width 1073 height 509
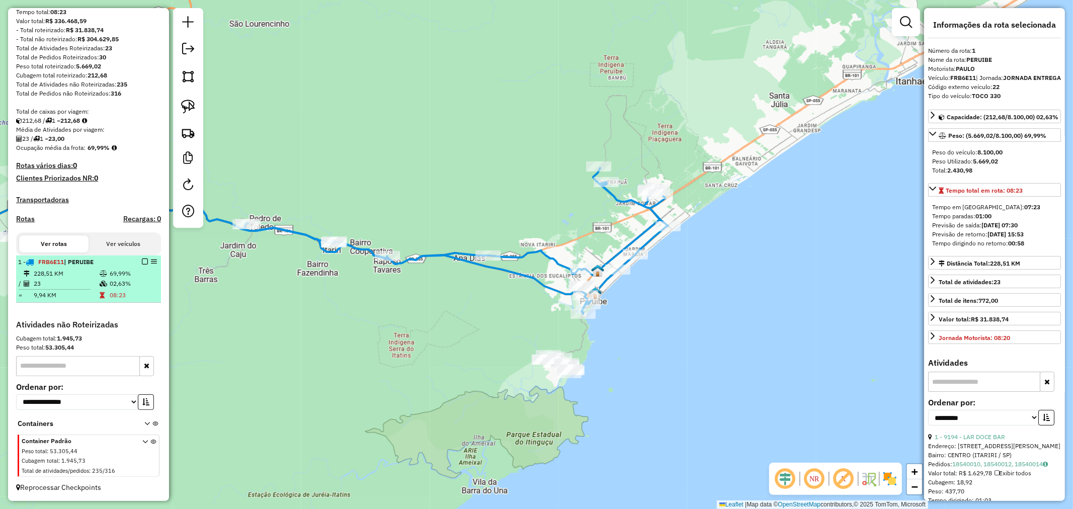
click at [142, 258] on em at bounding box center [145, 261] width 6 height 6
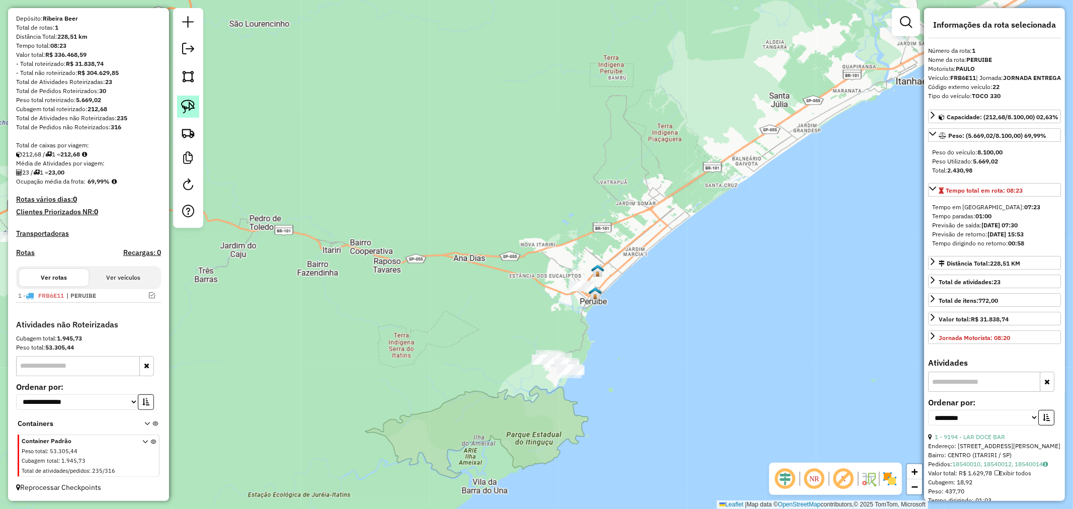
click at [192, 103] on img at bounding box center [188, 107] width 14 height 14
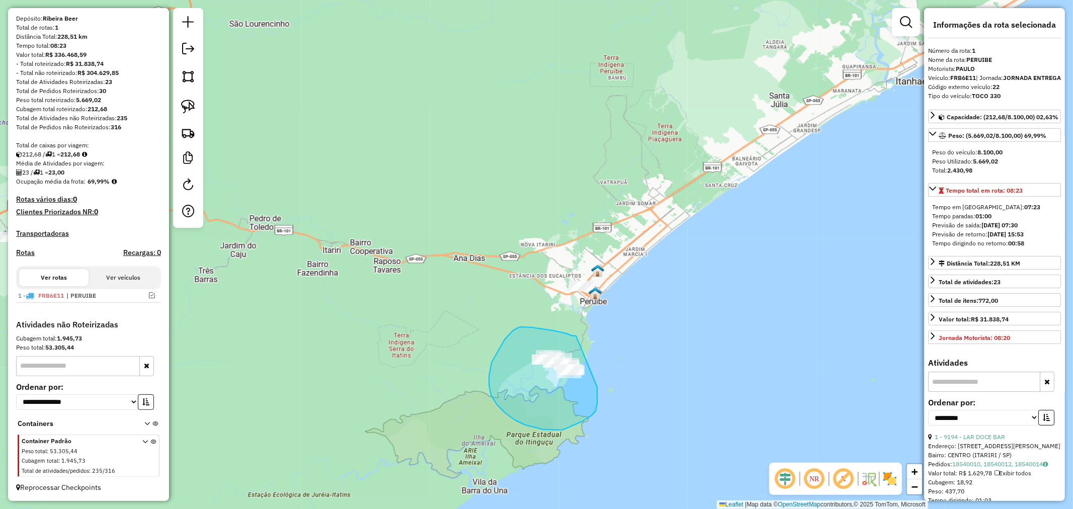
drag, startPoint x: 576, startPoint y: 336, endPoint x: 594, endPoint y: 369, distance: 37.8
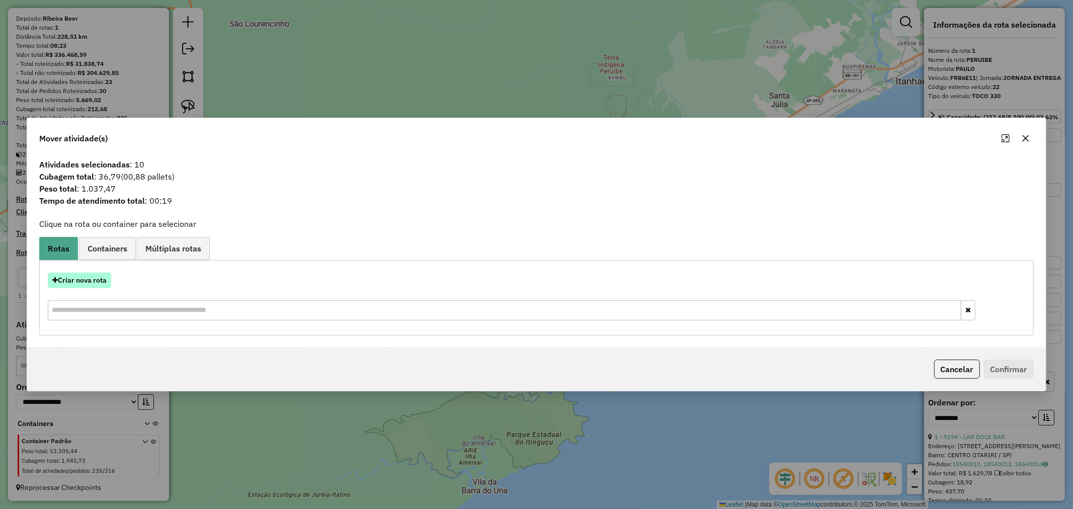
click at [79, 287] on button "Criar nova rota" at bounding box center [79, 281] width 63 height 16
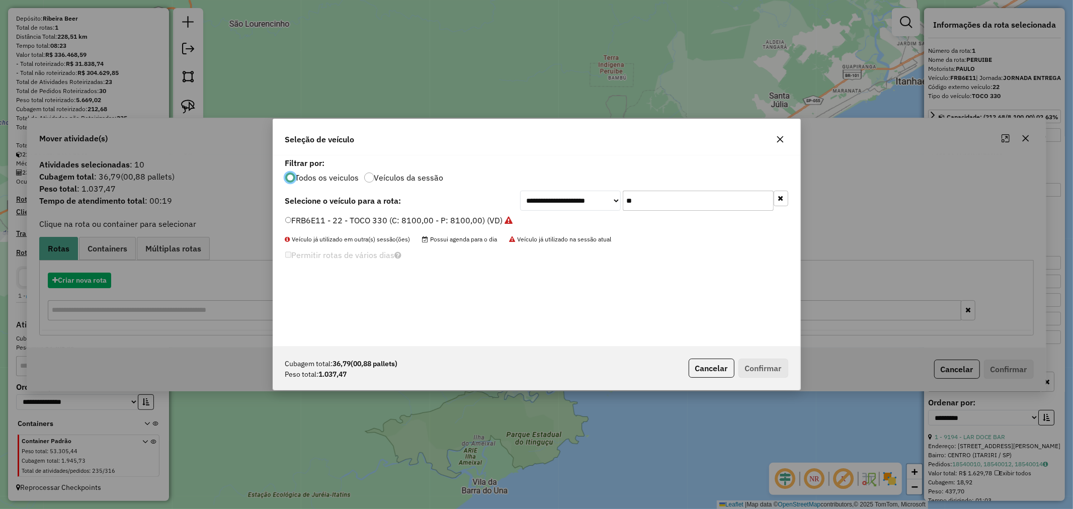
scroll to position [6, 3]
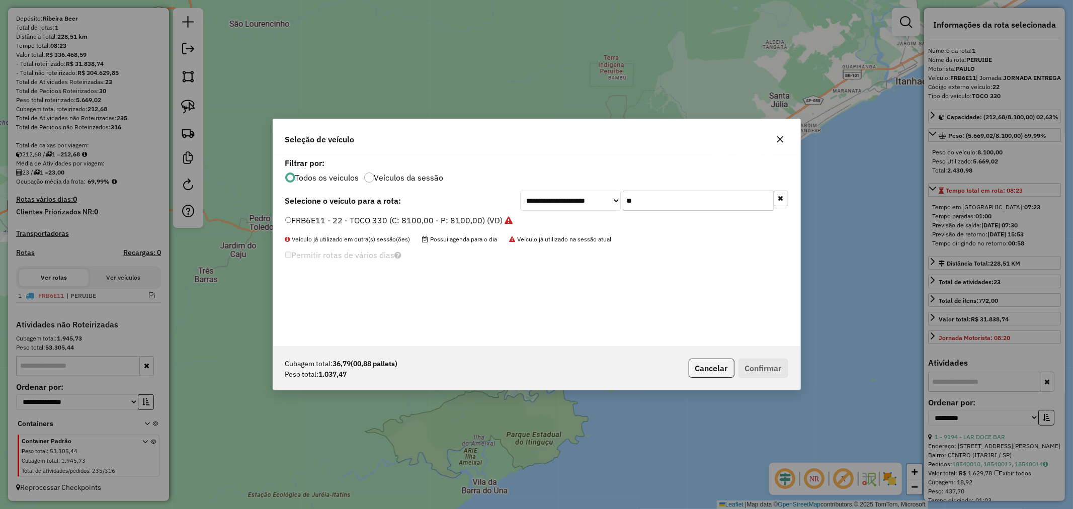
drag, startPoint x: 661, startPoint y: 200, endPoint x: 560, endPoint y: 199, distance: 100.6
click at [560, 199] on div "**********" at bounding box center [654, 201] width 268 height 20
type input "***"
click at [776, 365] on button "Confirmar" at bounding box center [763, 368] width 50 height 19
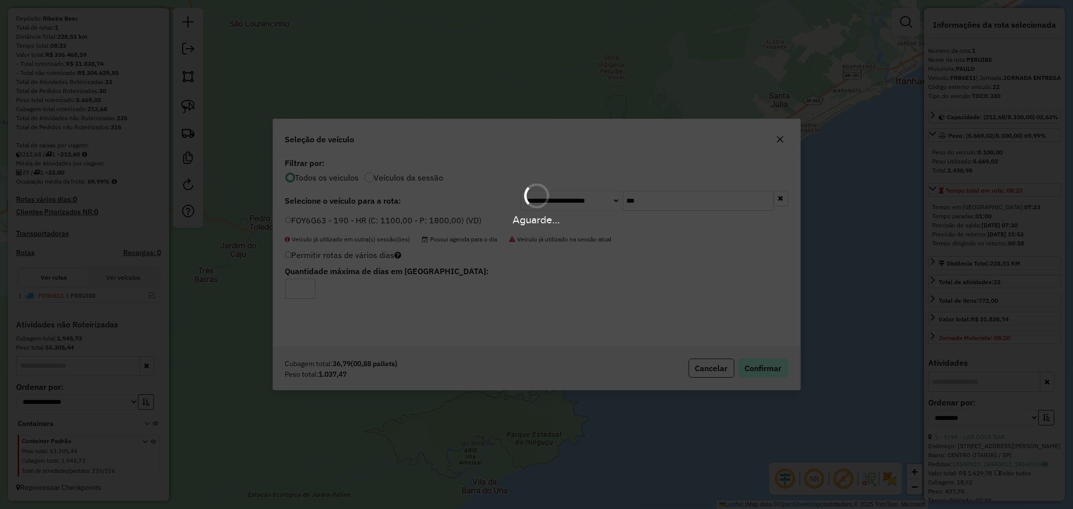
scroll to position [167, 0]
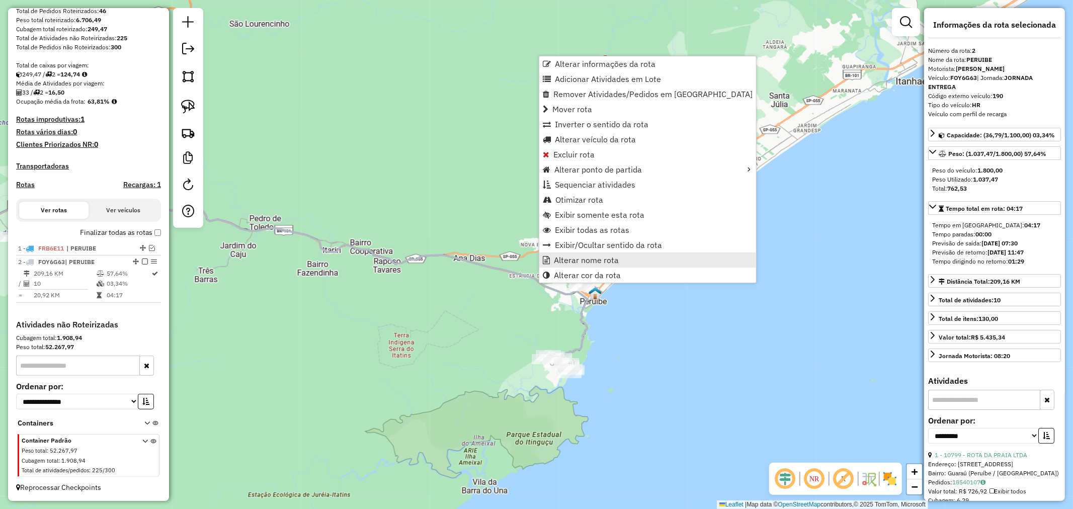
click at [603, 260] on span "Alterar nome rota" at bounding box center [586, 260] width 65 height 8
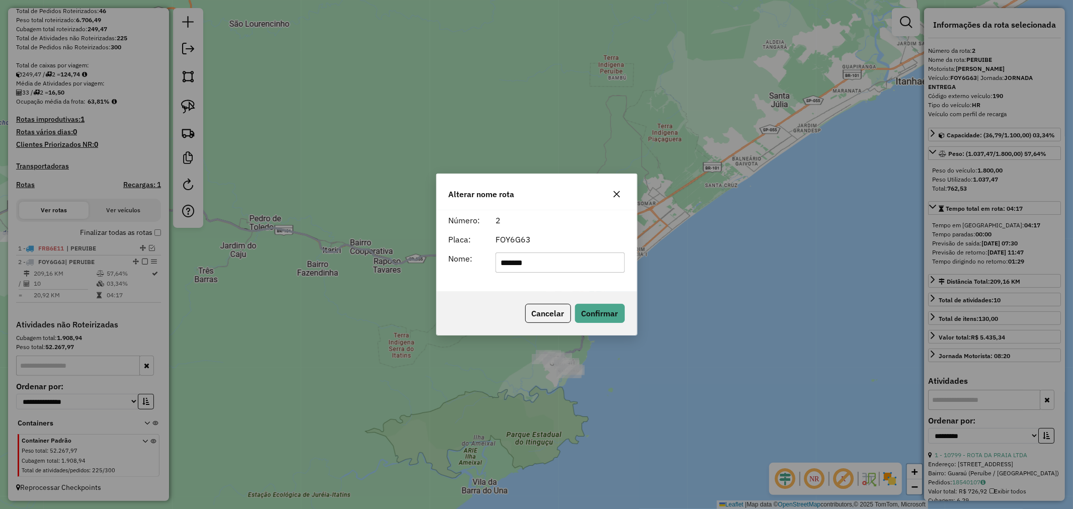
drag, startPoint x: 567, startPoint y: 263, endPoint x: 444, endPoint y: 263, distance: 122.7
click at [444, 263] on div "Nome: *******" at bounding box center [536, 262] width 188 height 20
type input "**********"
click at [605, 312] on button "Confirmar" at bounding box center [600, 313] width 50 height 19
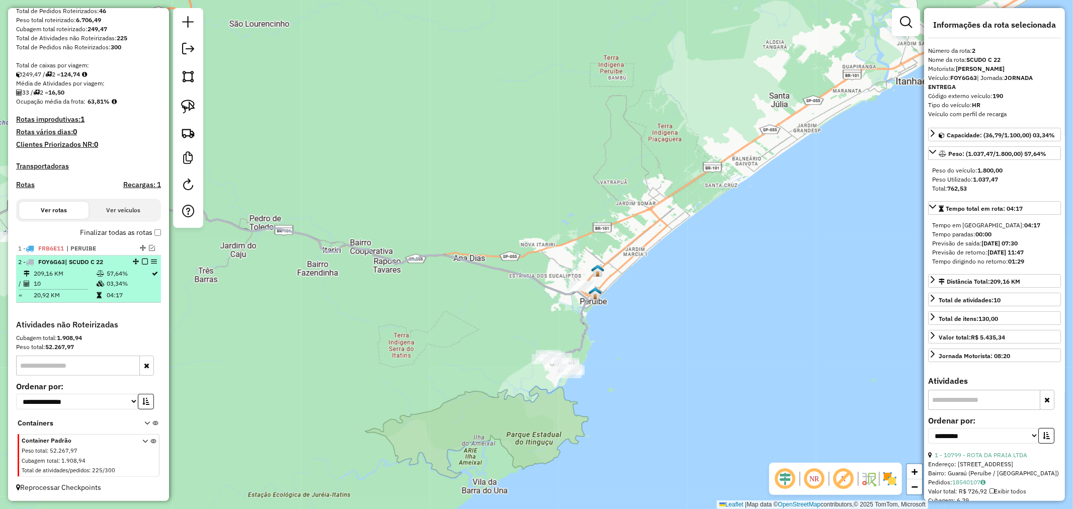
click at [137, 259] on div at bounding box center [142, 261] width 30 height 6
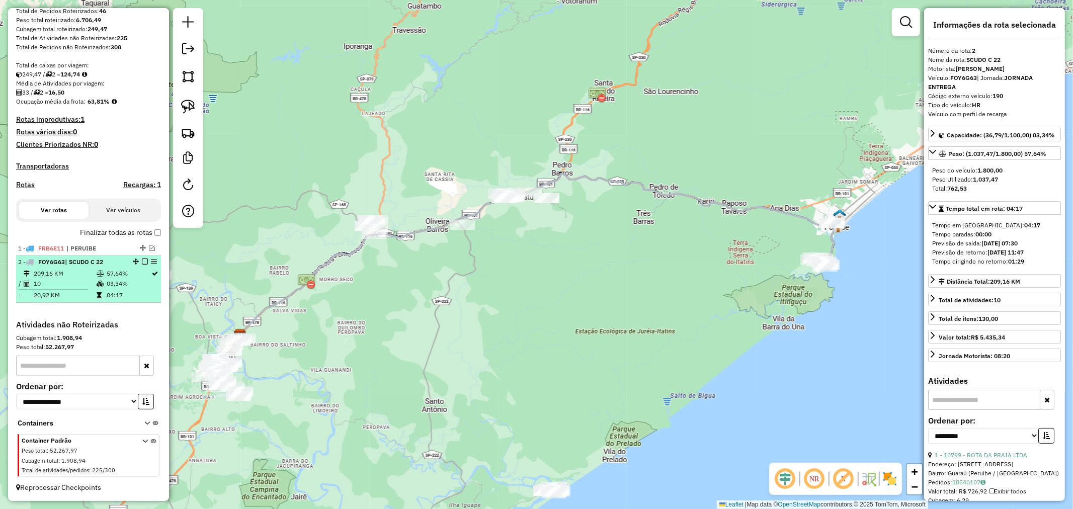
click at [142, 259] on em at bounding box center [145, 261] width 6 height 6
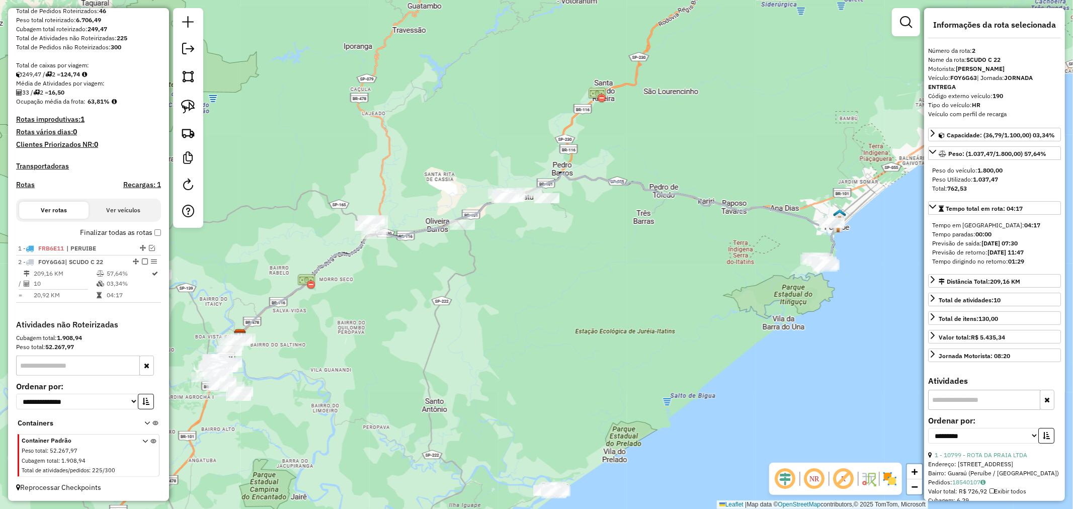
scroll to position [134, 0]
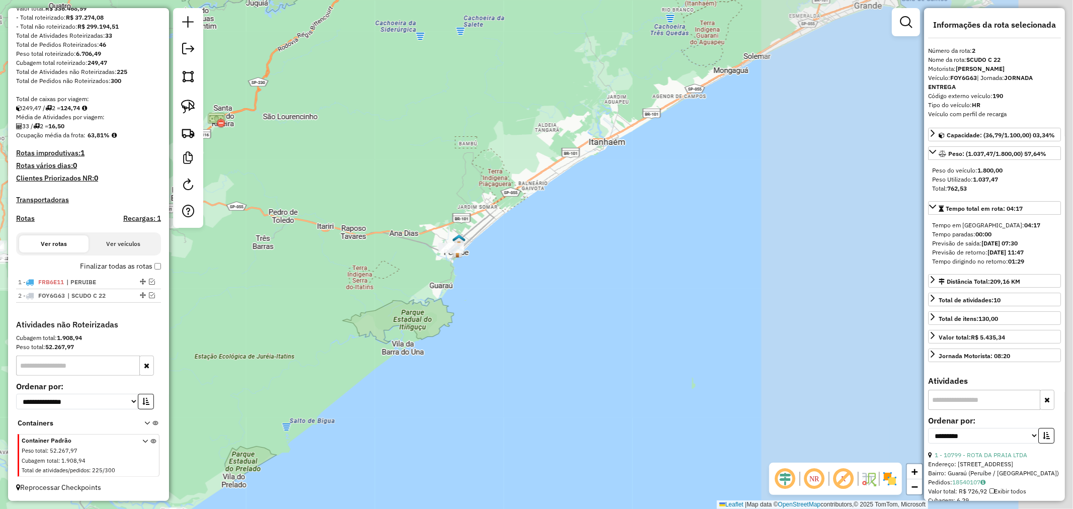
drag, startPoint x: 620, startPoint y: 253, endPoint x: 223, endPoint y: 281, distance: 398.7
click at [223, 281] on div "Janela de atendimento Grade de atendimento Capacidade Transportadoras Veículos …" at bounding box center [536, 254] width 1073 height 509
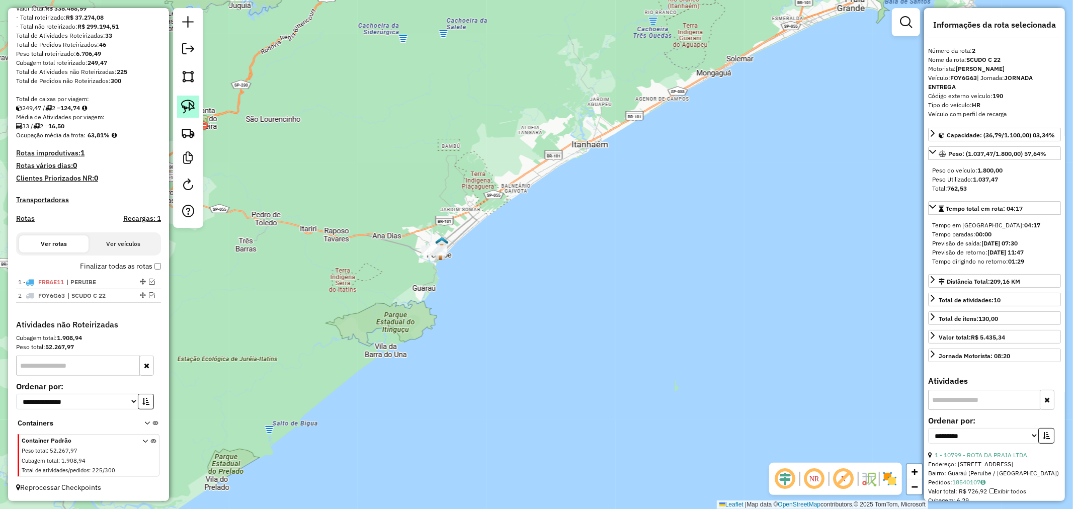
click at [190, 101] on img at bounding box center [188, 107] width 14 height 14
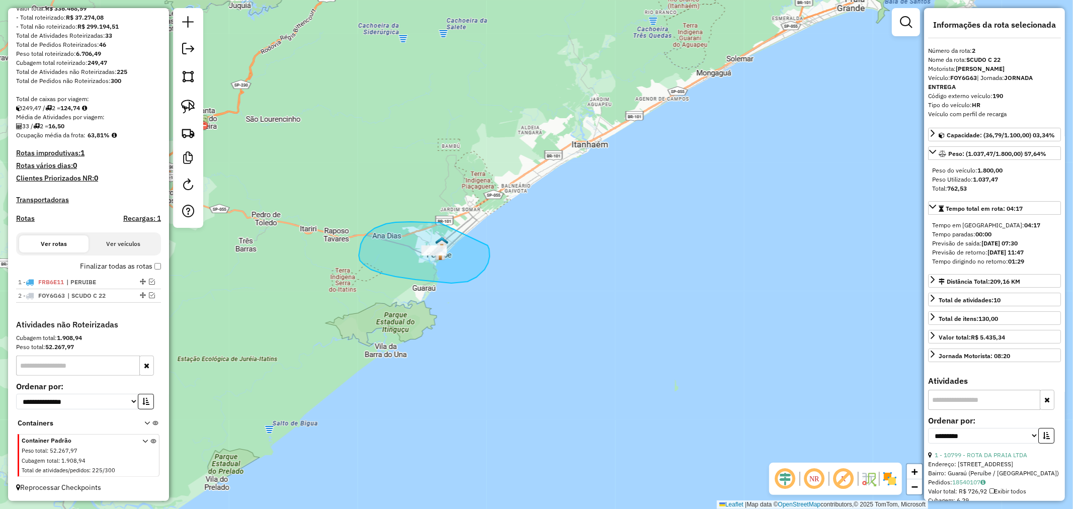
drag, startPoint x: 440, startPoint y: 223, endPoint x: 485, endPoint y: 244, distance: 49.9
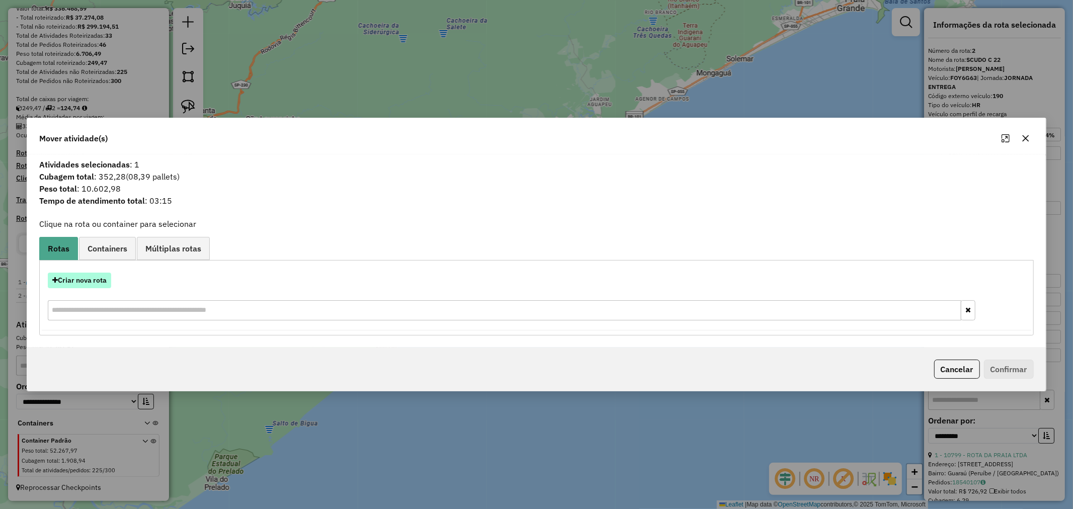
click at [88, 283] on button "Criar nova rota" at bounding box center [79, 281] width 63 height 16
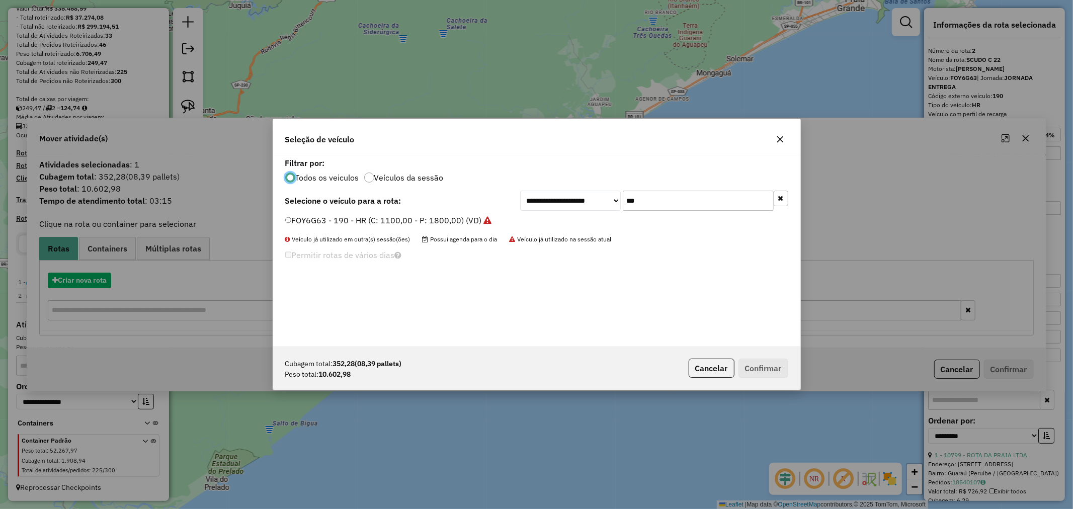
scroll to position [6, 3]
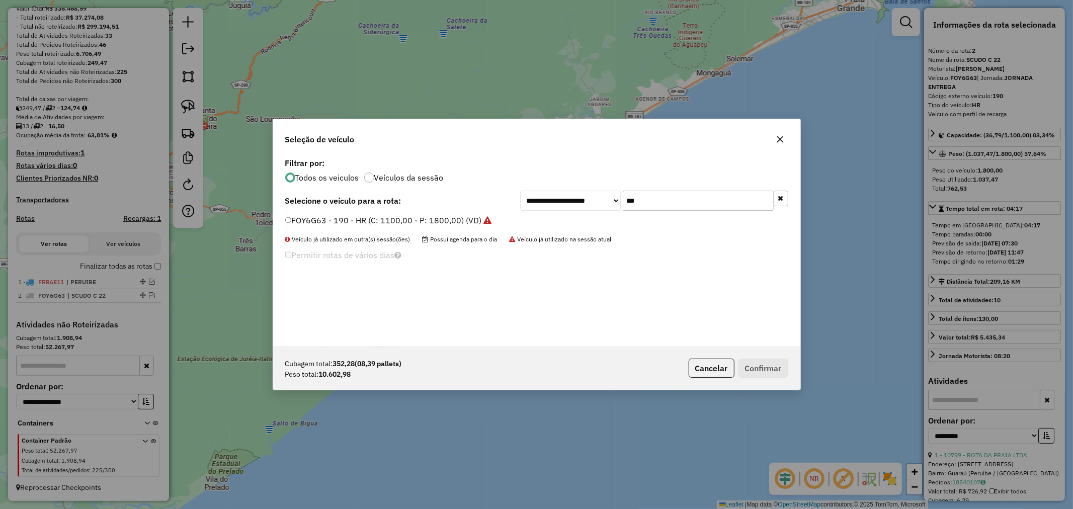
drag, startPoint x: 680, startPoint y: 204, endPoint x: 526, endPoint y: 197, distance: 154.0
click at [526, 197] on div "**********" at bounding box center [654, 201] width 268 height 20
type input "**"
click at [762, 365] on button "Confirmar" at bounding box center [763, 368] width 50 height 19
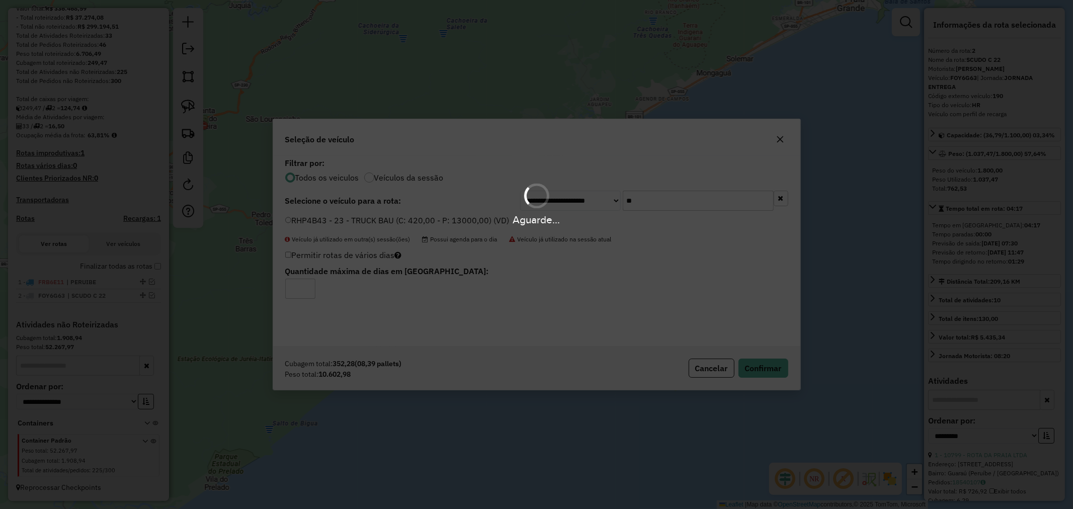
scroll to position [181, 0]
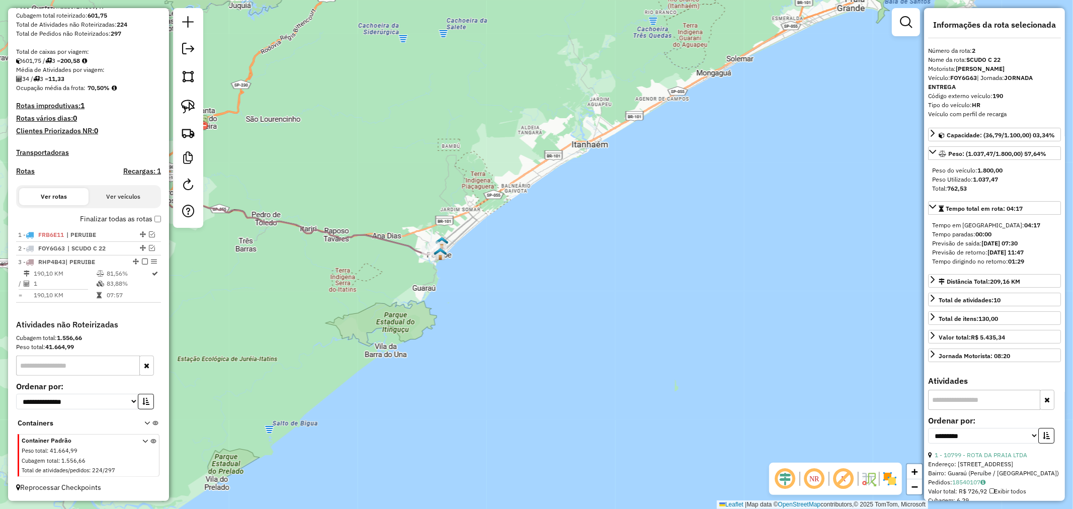
click at [395, 242] on icon at bounding box center [163, 262] width 542 height 122
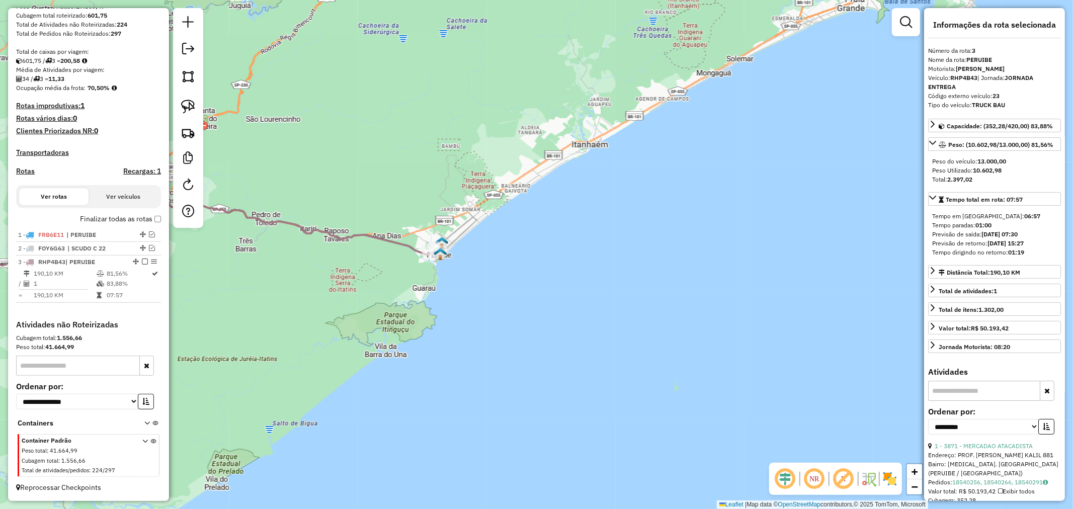
click at [142, 260] on em at bounding box center [145, 261] width 6 height 6
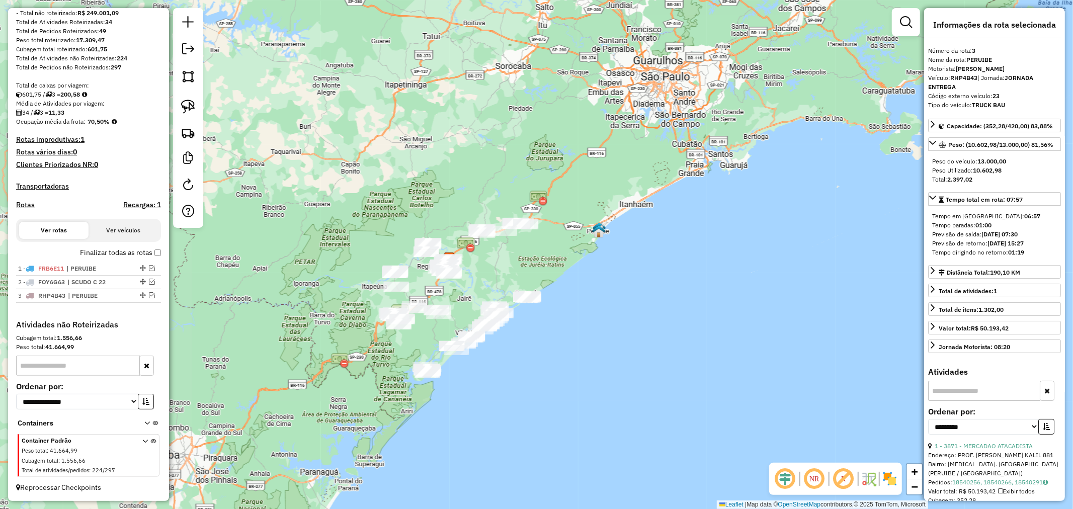
drag, startPoint x: 376, startPoint y: 274, endPoint x: 586, endPoint y: 213, distance: 219.4
click at [586, 213] on div "Janela de atendimento Grade de atendimento Capacidade Transportadoras Veículos …" at bounding box center [536, 254] width 1073 height 509
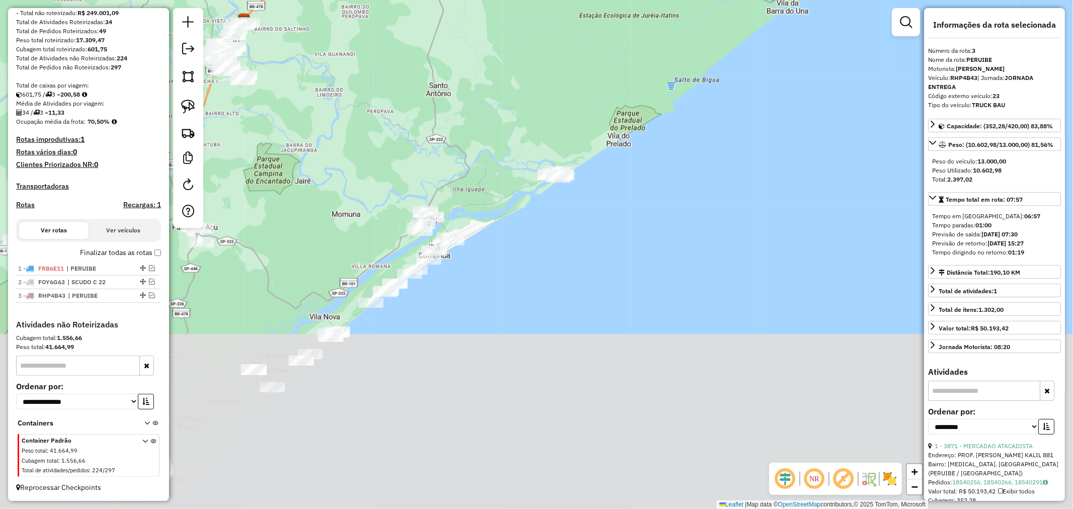
drag, startPoint x: 440, startPoint y: 301, endPoint x: 460, endPoint y: 72, distance: 229.1
click at [460, 72] on div "Janela de atendimento Grade de atendimento Capacidade Transportadoras Veículos …" at bounding box center [536, 254] width 1073 height 509
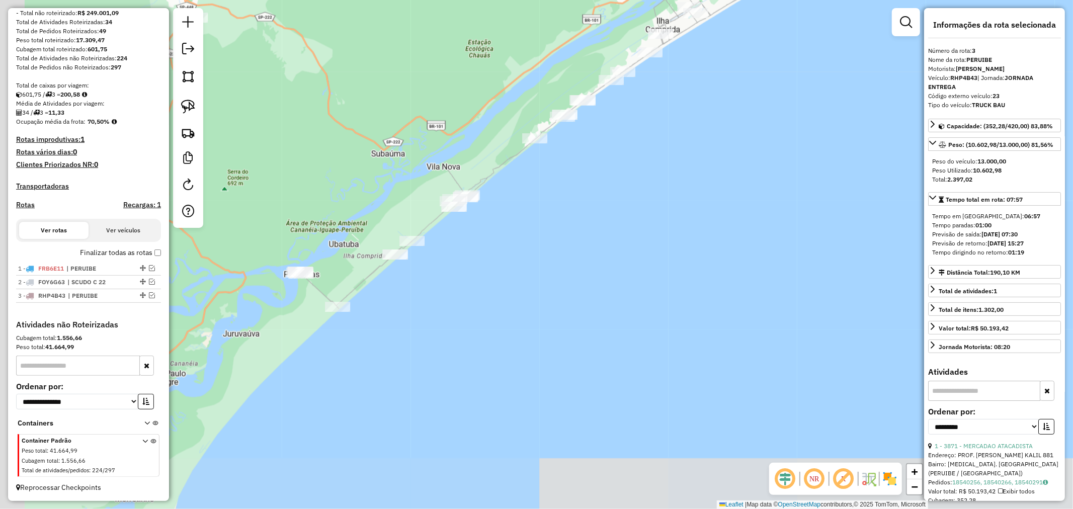
drag, startPoint x: 434, startPoint y: 373, endPoint x: 660, endPoint y: 277, distance: 245.3
click at [660, 277] on div "Janela de atendimento Grade de atendimento Capacidade Transportadoras Veículos …" at bounding box center [536, 254] width 1073 height 509
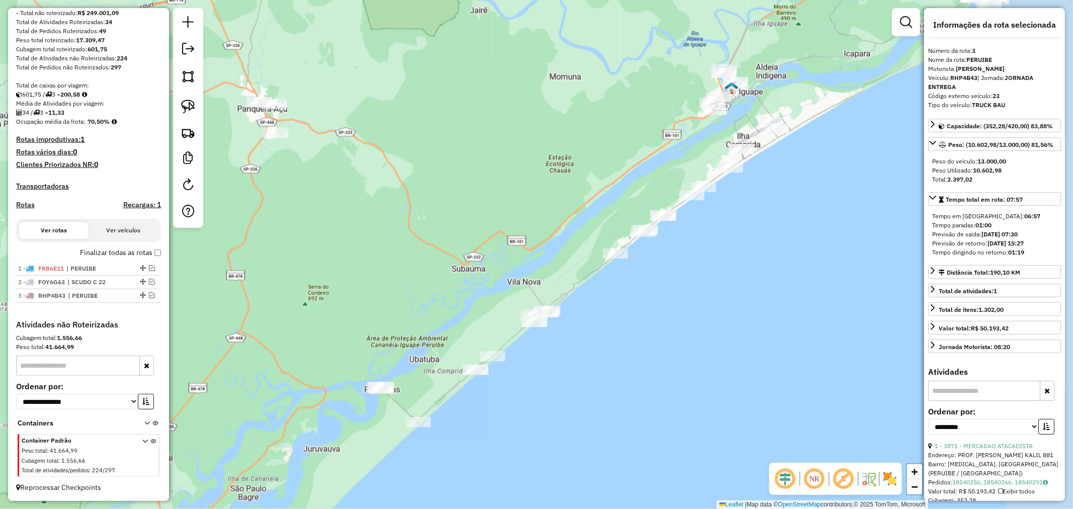
drag, startPoint x: 511, startPoint y: 138, endPoint x: 337, endPoint y: 118, distance: 175.1
click at [337, 118] on div "Janela de atendimento Grade de atendimento Capacidade Transportadoras Veículos …" at bounding box center [536, 254] width 1073 height 509
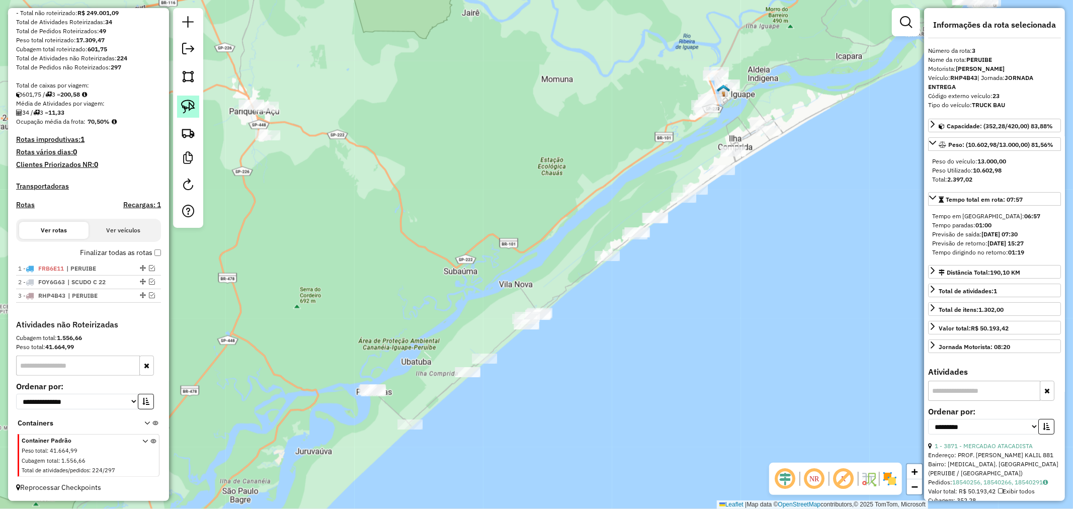
click at [186, 103] on img at bounding box center [188, 107] width 14 height 14
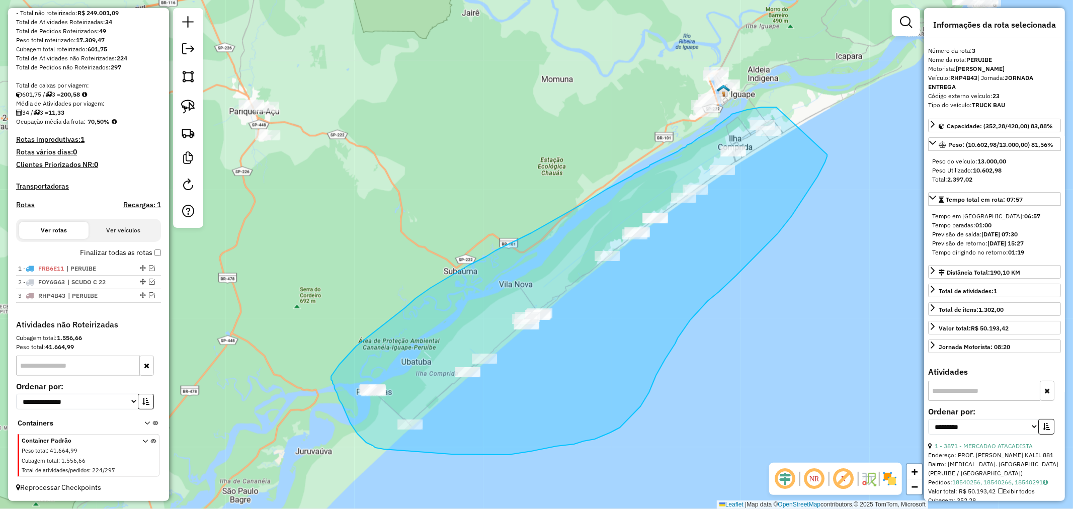
drag, startPoint x: 776, startPoint y: 107, endPoint x: 827, endPoint y: 154, distance: 69.4
click at [827, 154] on div "Janela de atendimento Grade de atendimento Capacidade Transportadoras Veículos …" at bounding box center [536, 254] width 1073 height 509
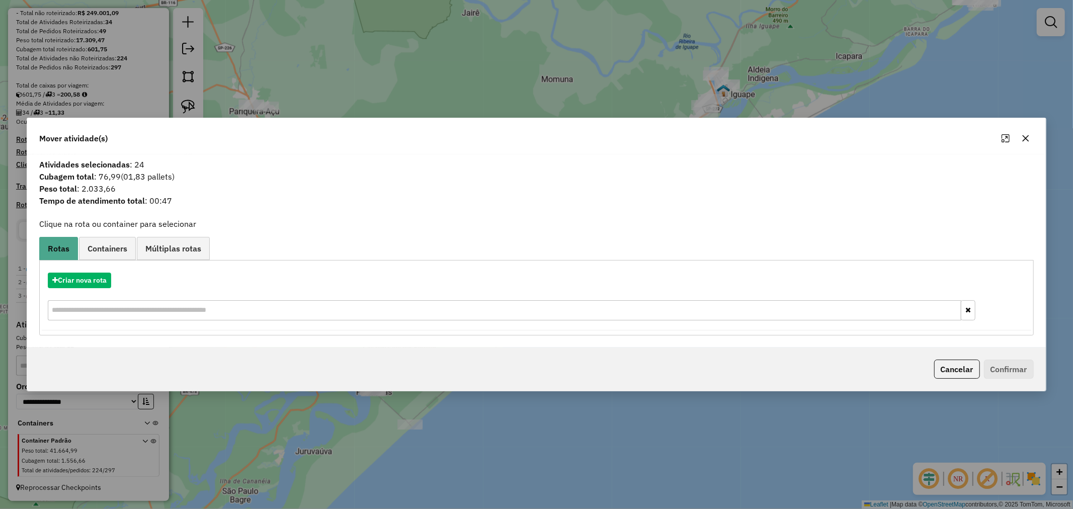
click at [72, 289] on div "Criar nova rota" at bounding box center [536, 297] width 989 height 65
click at [84, 282] on button "Criar nova rota" at bounding box center [79, 281] width 63 height 16
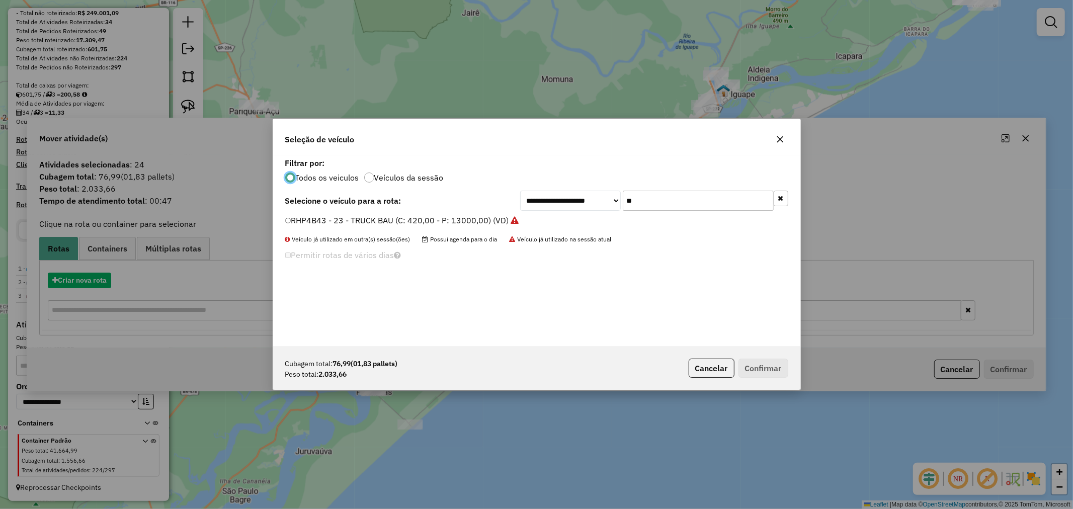
scroll to position [6, 3]
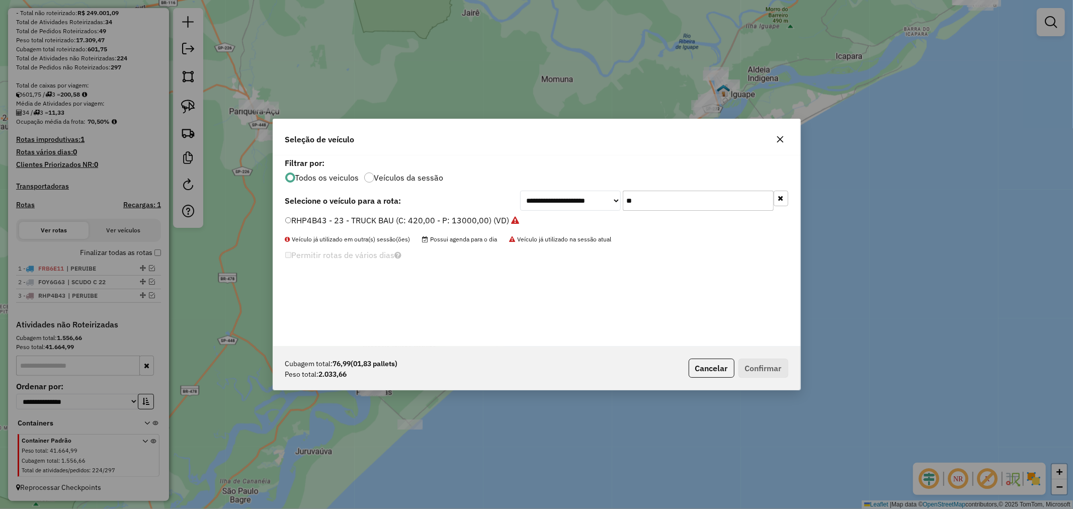
drag, startPoint x: 680, startPoint y: 204, endPoint x: 582, endPoint y: 208, distance: 98.6
click at [582, 208] on div "**********" at bounding box center [654, 201] width 268 height 20
type input "***"
click at [762, 368] on button "Confirmar" at bounding box center [763, 368] width 50 height 19
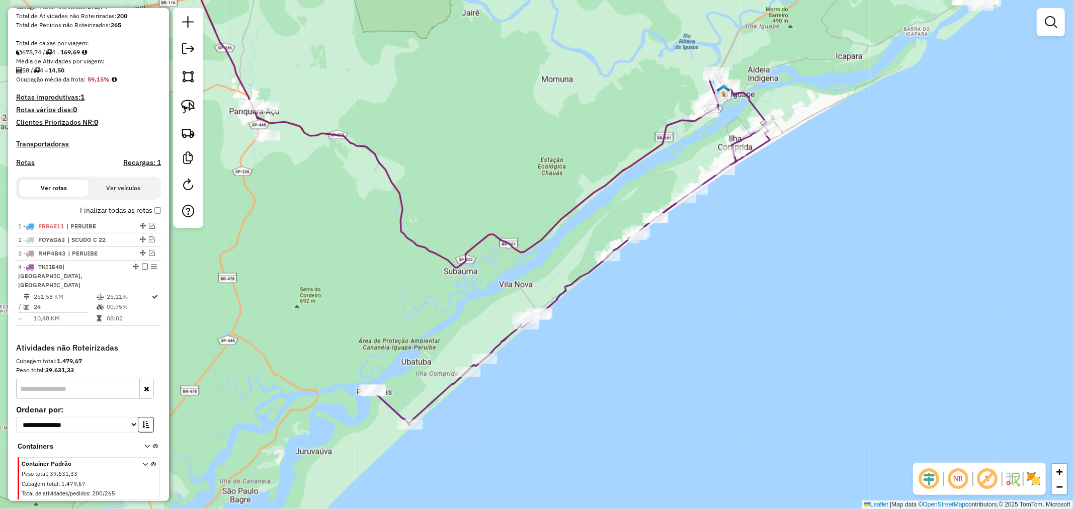
scroll to position [204, 0]
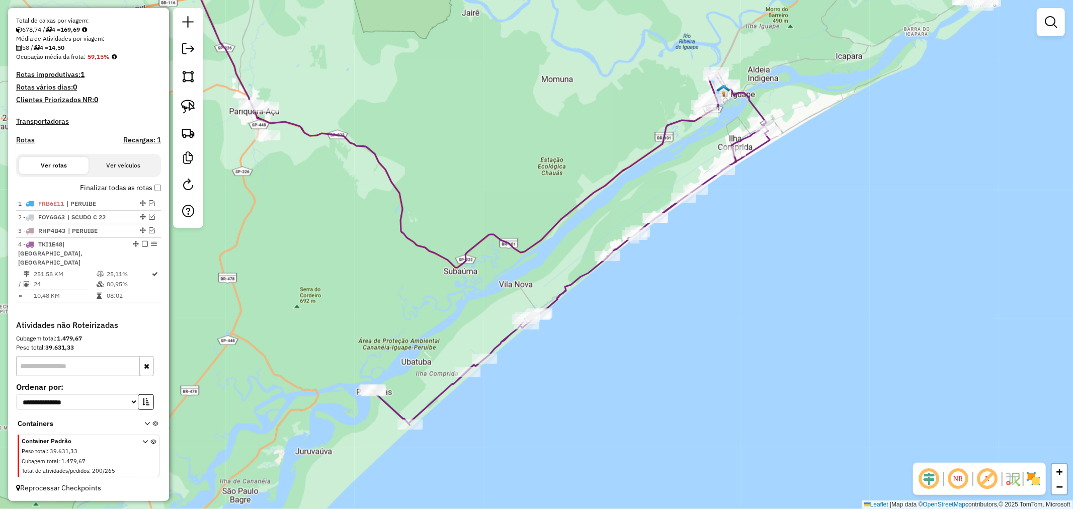
select select "**********"
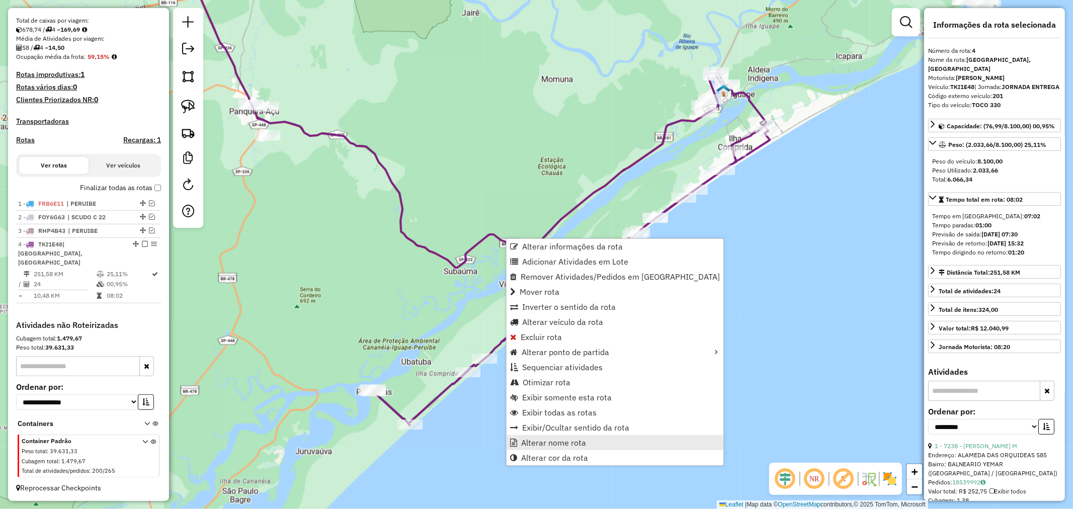
click at [565, 440] on span "Alterar nome rota" at bounding box center [553, 442] width 65 height 8
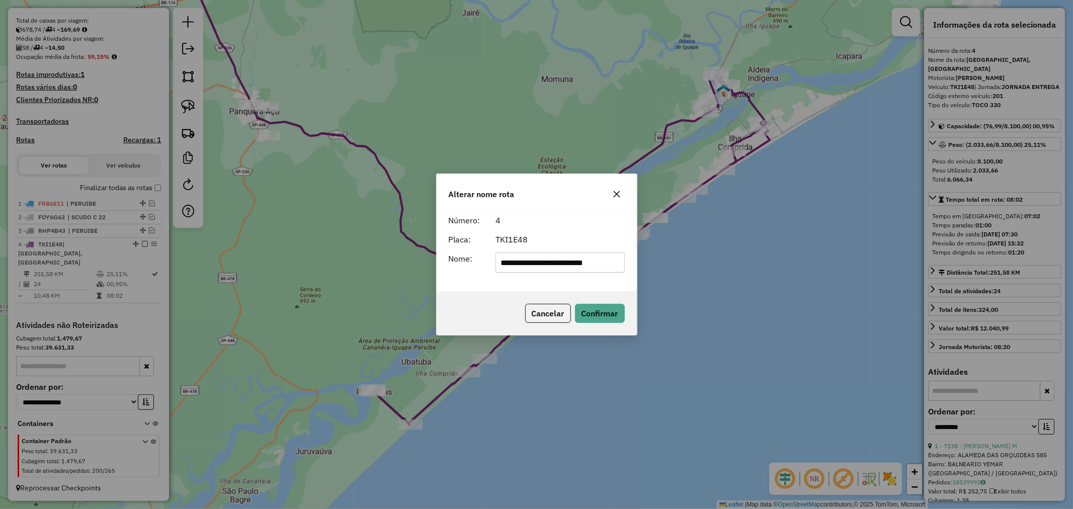
click at [587, 263] on input "**********" at bounding box center [559, 262] width 129 height 20
type input "*"
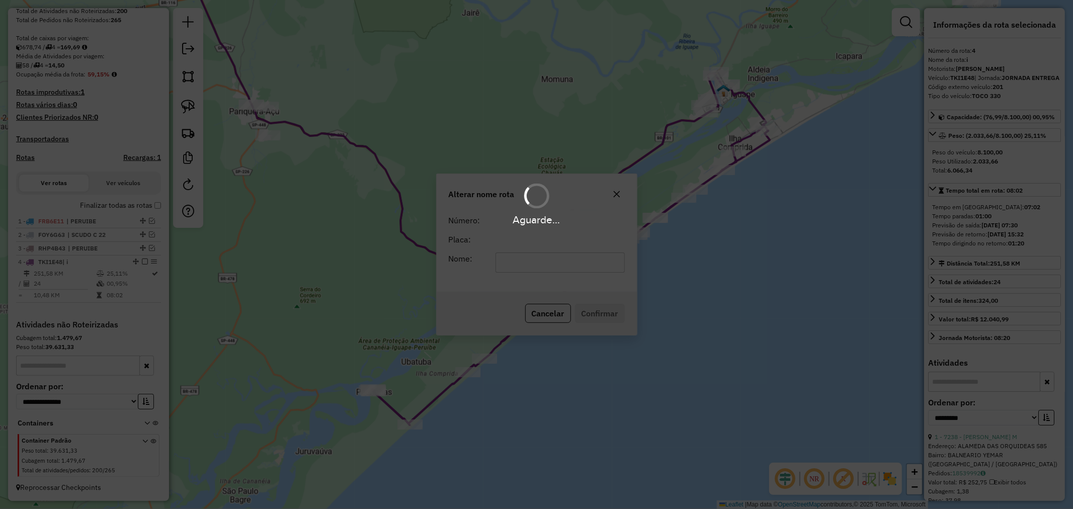
scroll to position [194, 0]
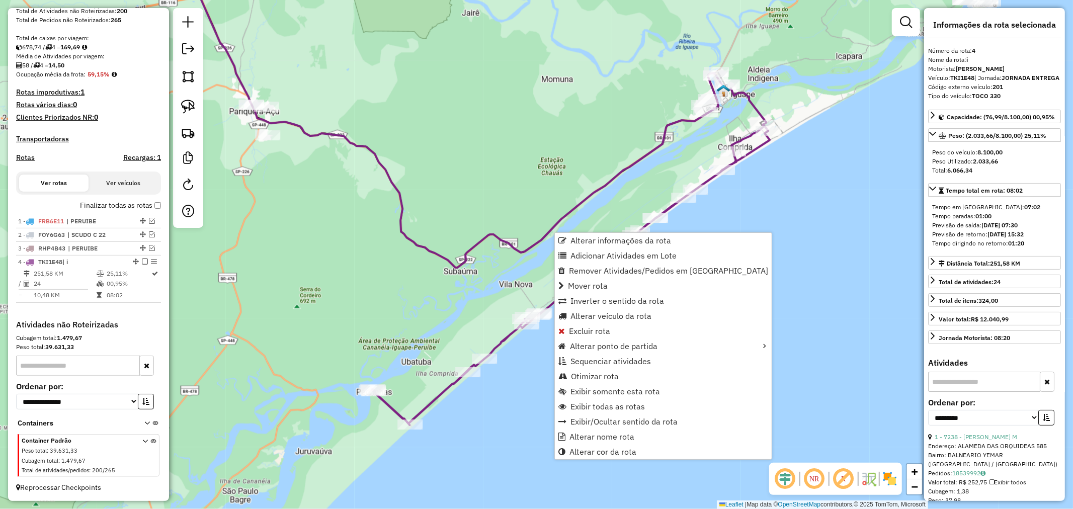
click at [548, 231] on icon at bounding box center [482, 108] width 571 height 318
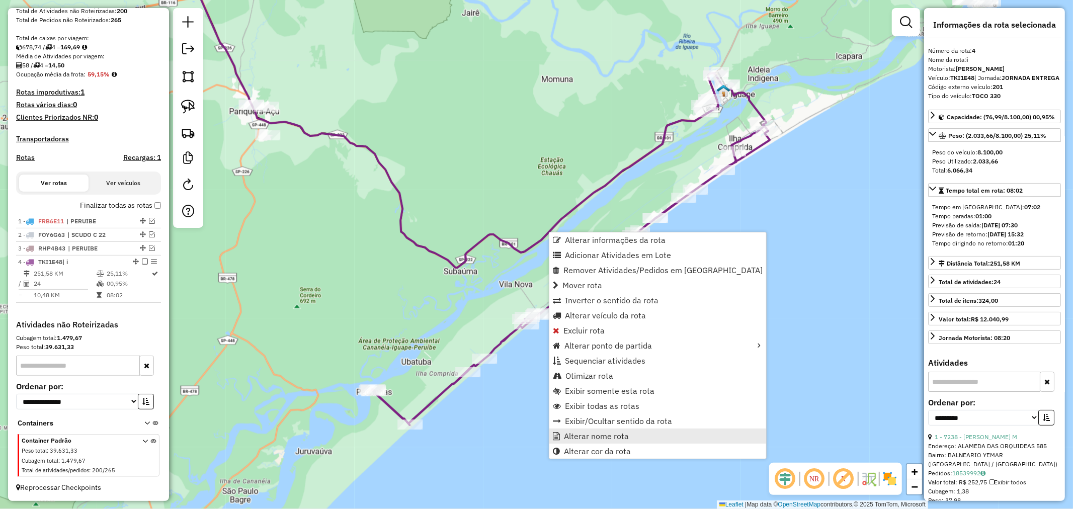
click at [594, 440] on span "Alterar nome rota" at bounding box center [596, 436] width 65 height 8
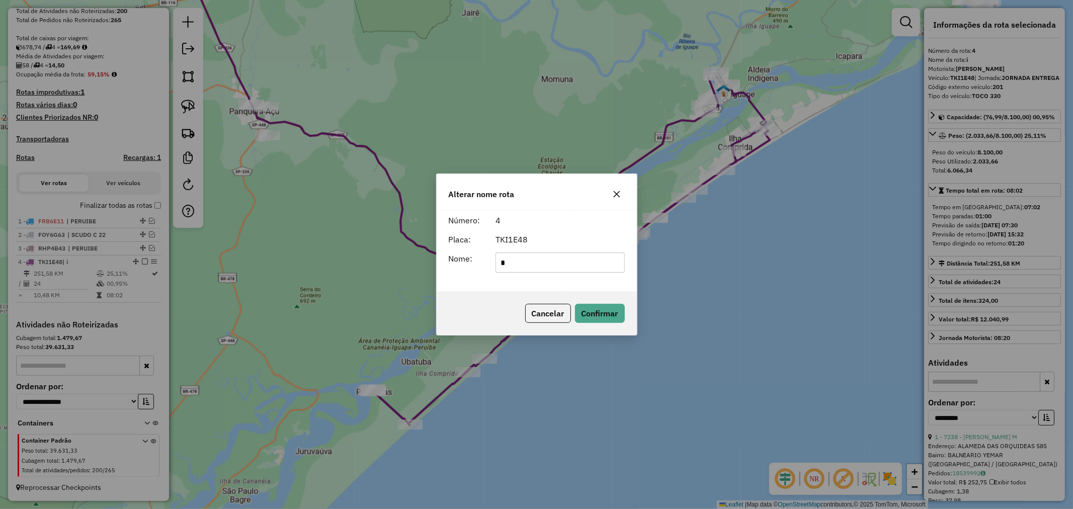
click at [529, 268] on input "*" at bounding box center [559, 262] width 129 height 20
type input "**********"
click at [602, 311] on button "Confirmar" at bounding box center [600, 313] width 50 height 19
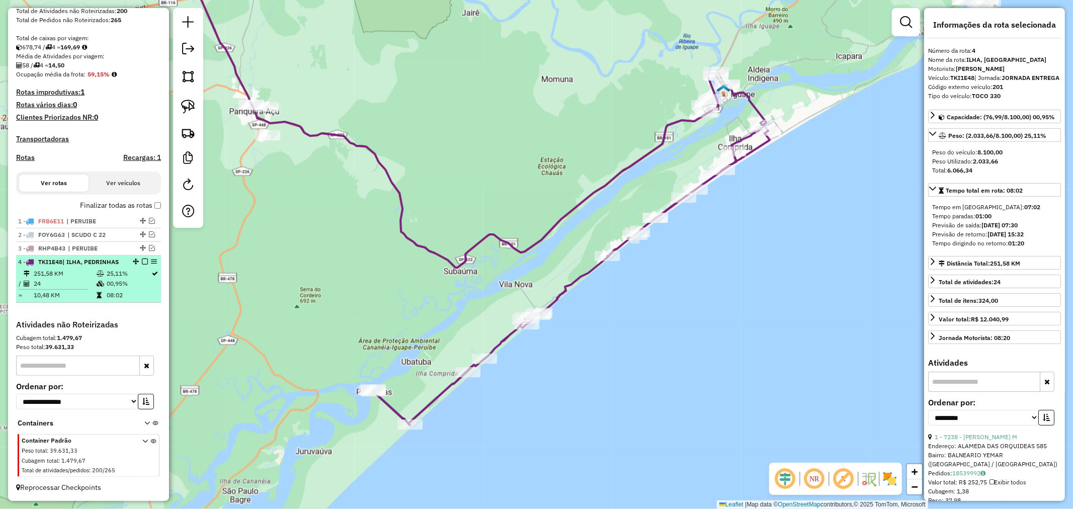
click at [142, 259] on em at bounding box center [145, 261] width 6 height 6
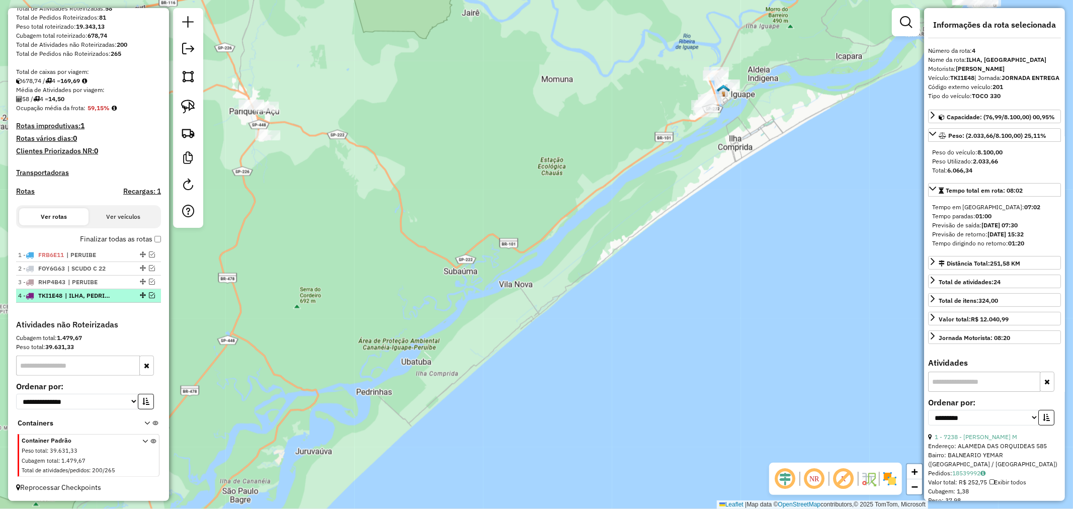
scroll to position [161, 0]
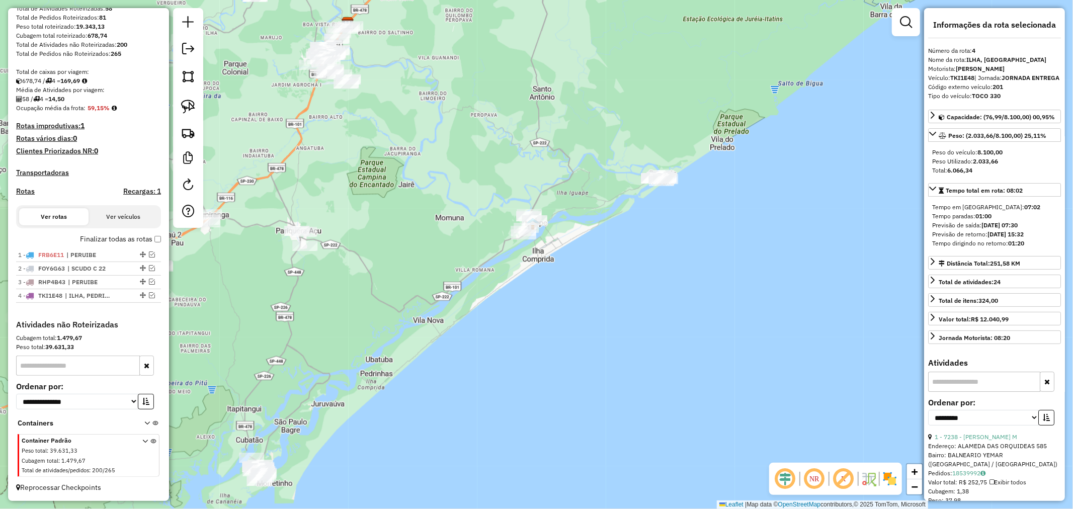
drag, startPoint x: 442, startPoint y: 255, endPoint x: 430, endPoint y: 289, distance: 36.0
click at [430, 289] on div "Janela de atendimento Grade de atendimento Capacidade Transportadoras Veículos …" at bounding box center [536, 254] width 1073 height 509
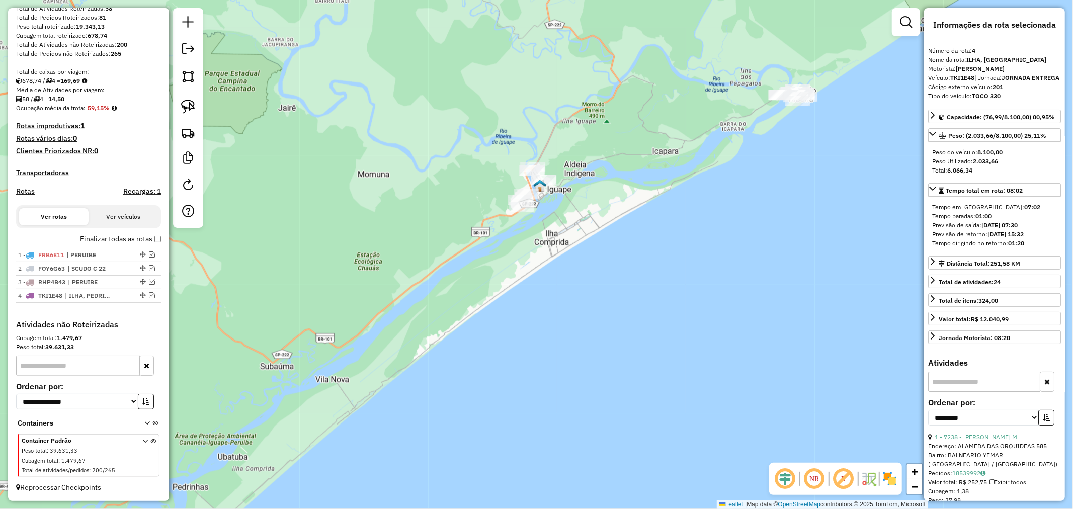
drag, startPoint x: 550, startPoint y: 189, endPoint x: 365, endPoint y: 250, distance: 194.9
click at [365, 250] on div "Janela de atendimento Grade de atendimento Capacidade Transportadoras Veículos …" at bounding box center [536, 254] width 1073 height 509
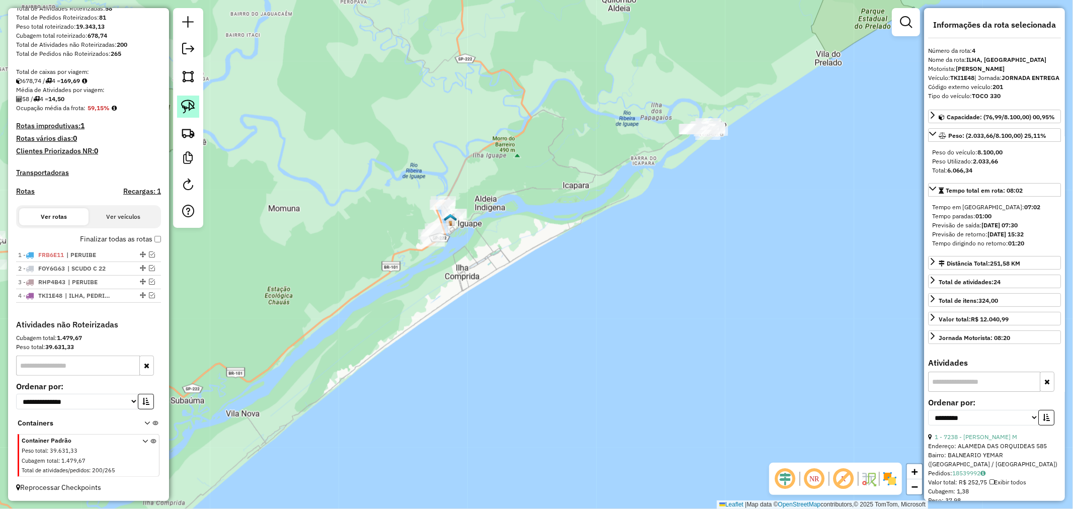
click at [187, 114] on img at bounding box center [188, 107] width 14 height 14
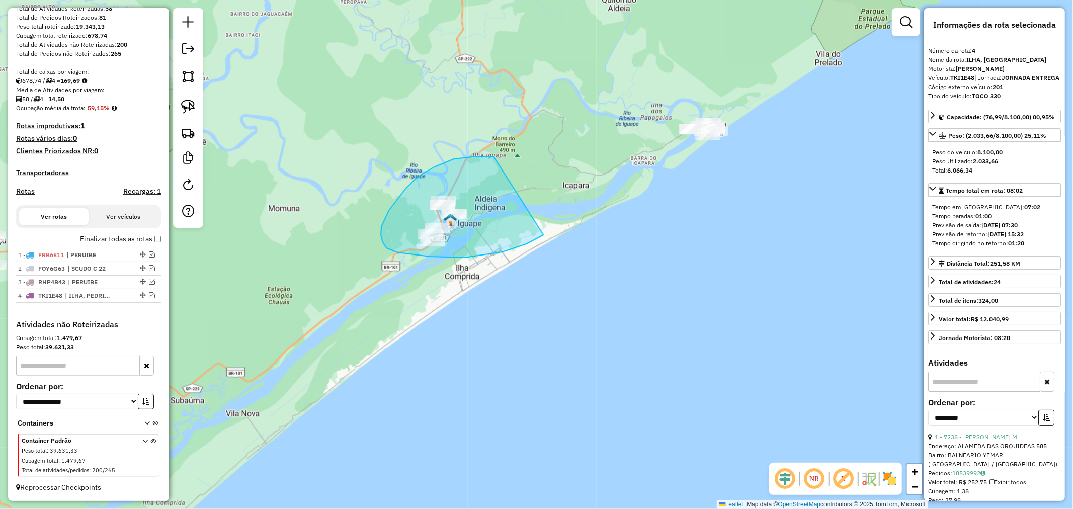
drag, startPoint x: 493, startPoint y: 156, endPoint x: 549, endPoint y: 229, distance: 91.4
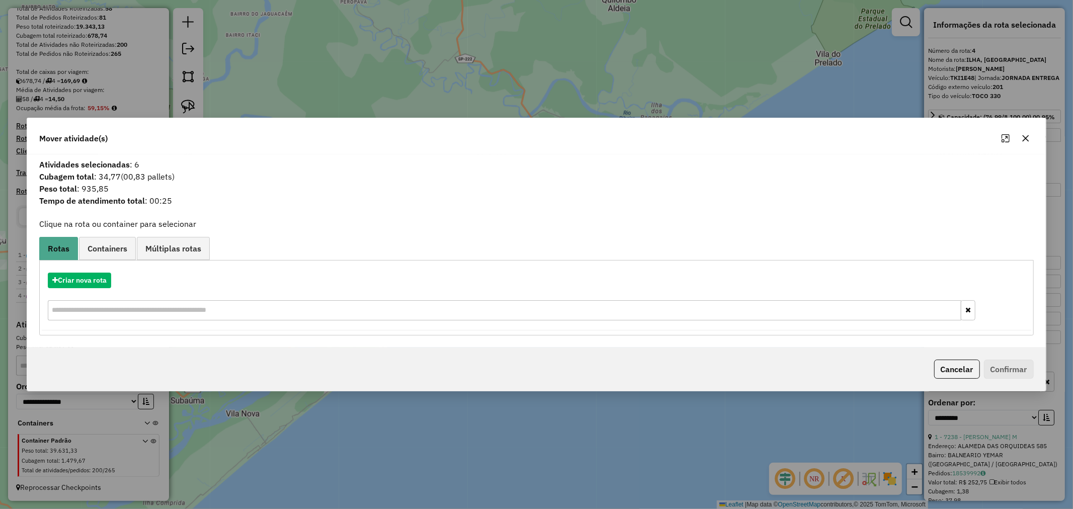
click at [1026, 142] on icon "button" at bounding box center [1025, 138] width 8 height 8
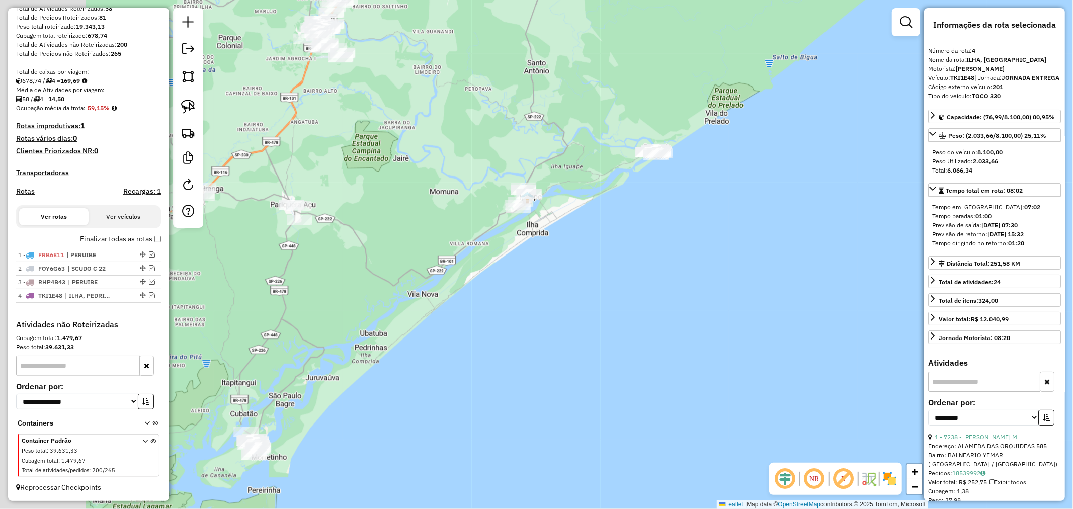
drag, startPoint x: 345, startPoint y: 208, endPoint x: 522, endPoint y: 163, distance: 182.6
click at [520, 162] on div "Janela de atendimento Grade de atendimento Capacidade Transportadoras Veículos …" at bounding box center [536, 254] width 1073 height 509
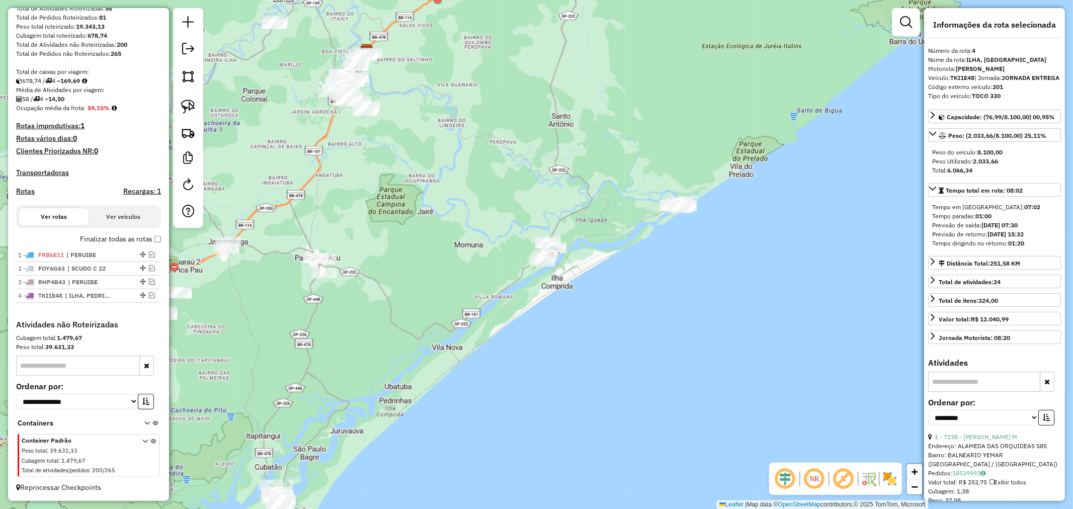
drag, startPoint x: 424, startPoint y: 103, endPoint x: 434, endPoint y: 160, distance: 57.6
click at [434, 160] on div "Janela de atendimento Grade de atendimento Capacidade Transportadoras Veículos …" at bounding box center [536, 254] width 1073 height 509
click at [193, 112] on img at bounding box center [188, 107] width 14 height 14
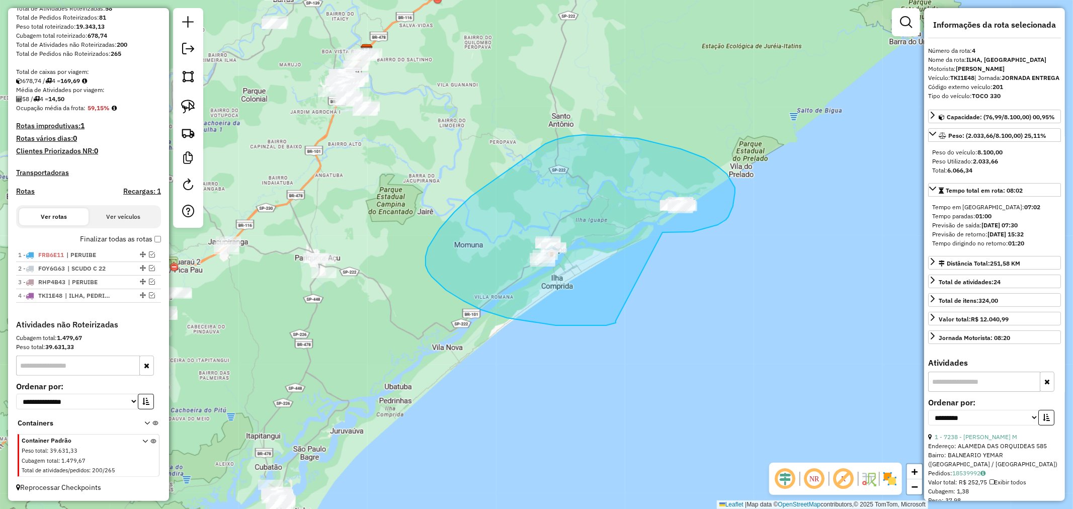
drag, startPoint x: 662, startPoint y: 232, endPoint x: 615, endPoint y: 320, distance: 99.2
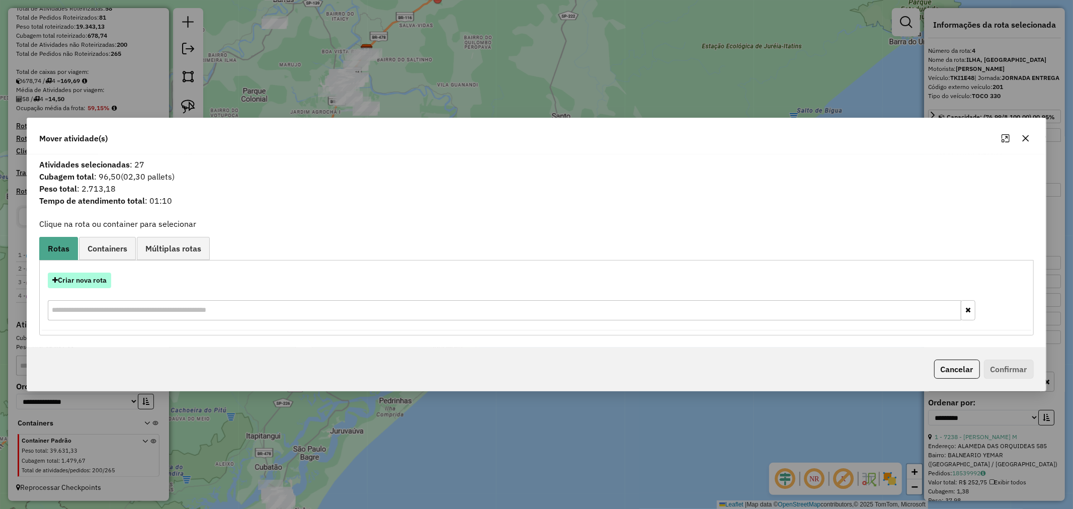
click at [102, 278] on button "Criar nova rota" at bounding box center [79, 281] width 63 height 16
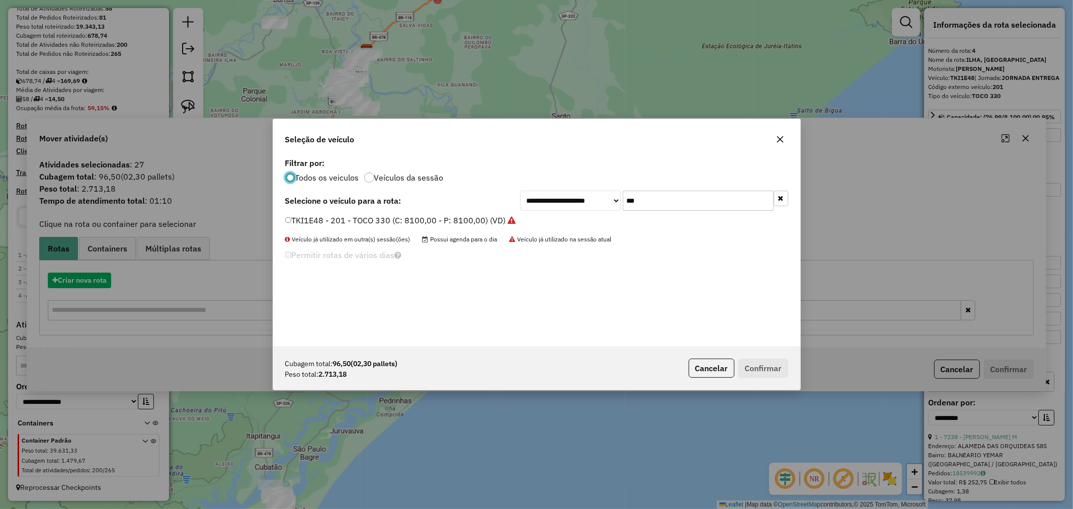
scroll to position [6, 3]
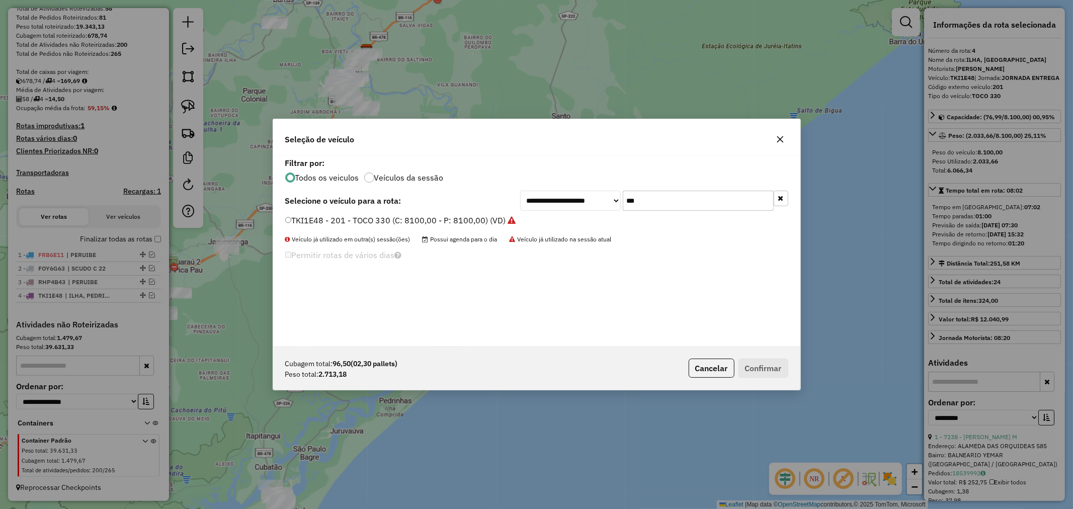
drag, startPoint x: 657, startPoint y: 204, endPoint x: 561, endPoint y: 205, distance: 95.5
click at [556, 203] on div "**********" at bounding box center [654, 201] width 268 height 20
type input "**"
click at [766, 372] on button "Confirmar" at bounding box center [763, 368] width 50 height 19
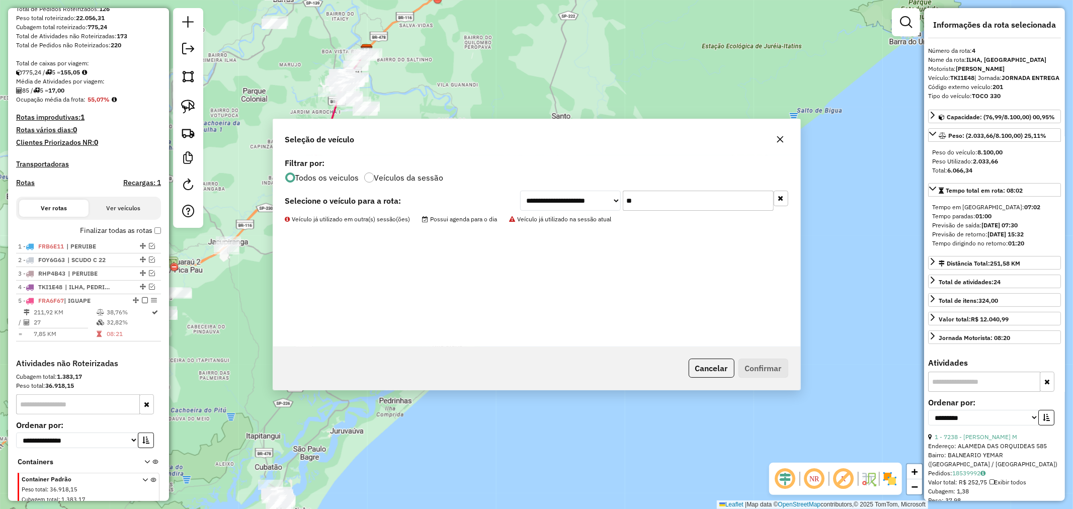
scroll to position [208, 0]
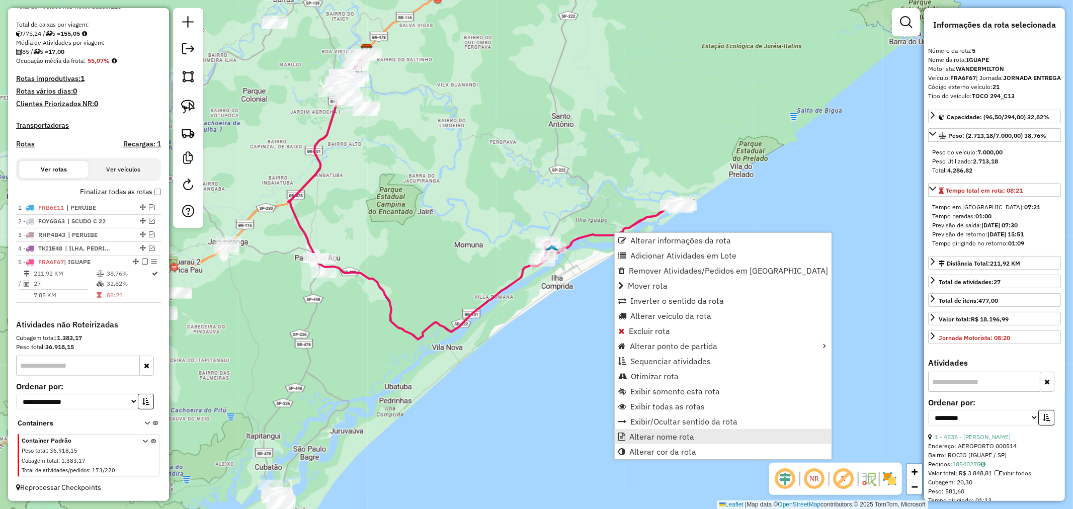
click at [657, 434] on span "Alterar nome rota" at bounding box center [661, 436] width 65 height 8
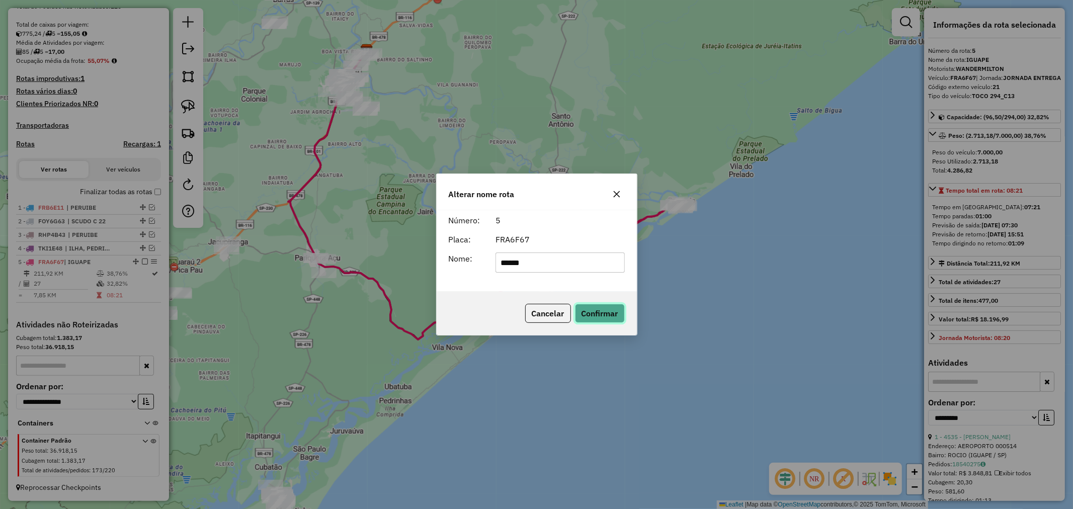
click at [614, 310] on button "Confirmar" at bounding box center [600, 313] width 50 height 19
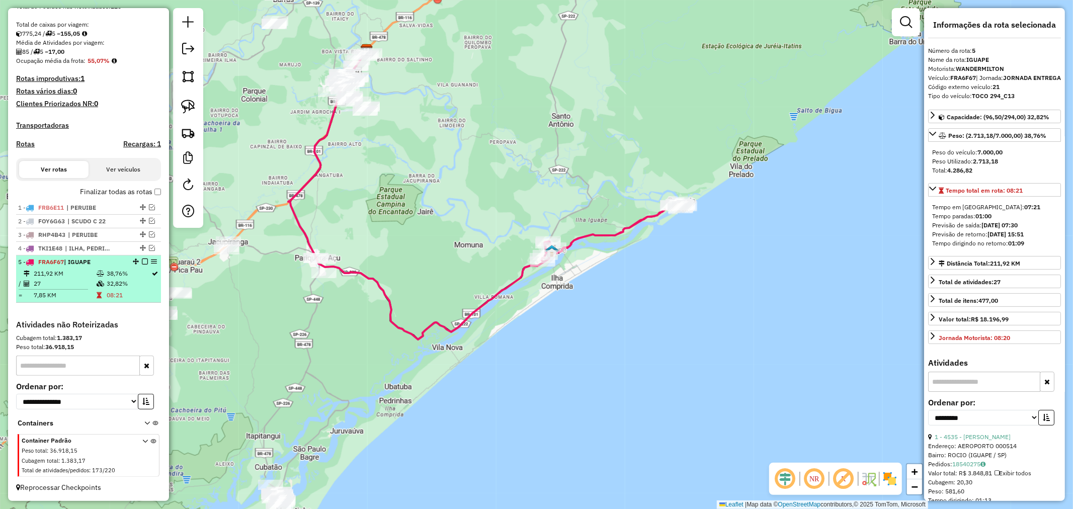
click at [143, 262] on em at bounding box center [145, 261] width 6 height 6
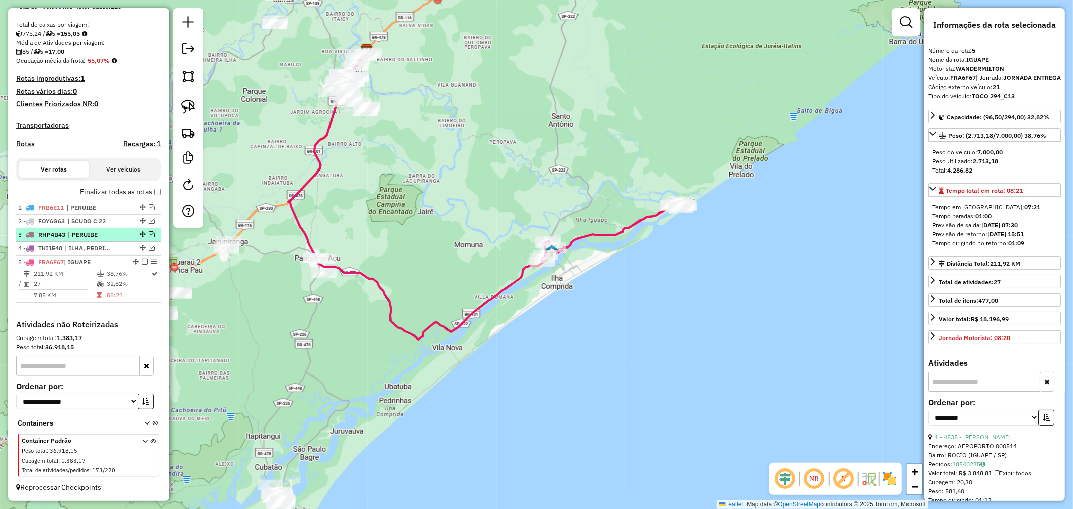
scroll to position [174, 0]
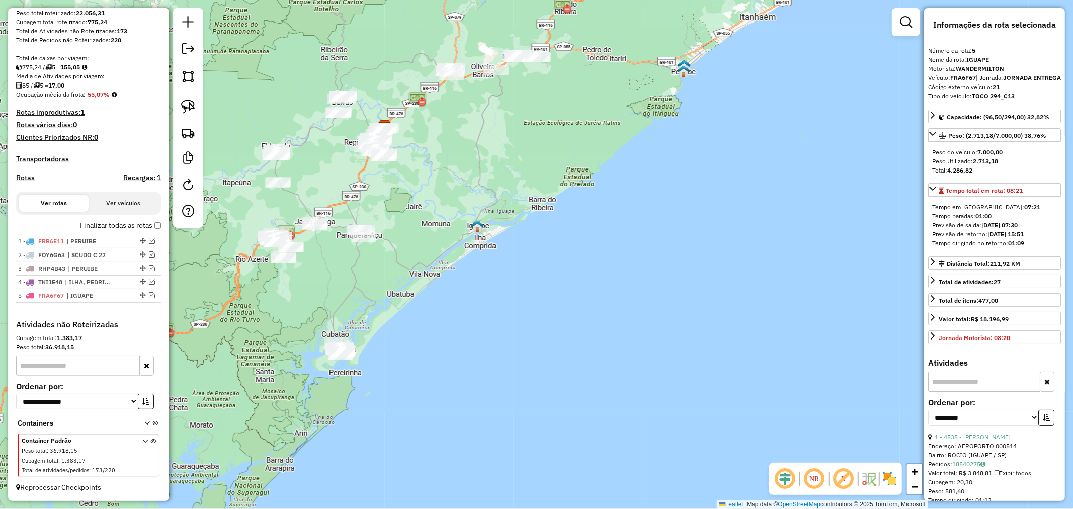
drag, startPoint x: 381, startPoint y: 343, endPoint x: 414, endPoint y: 231, distance: 116.8
click at [414, 231] on div "Janela de atendimento Grade de atendimento Capacidade Transportadoras Veículos …" at bounding box center [536, 254] width 1073 height 509
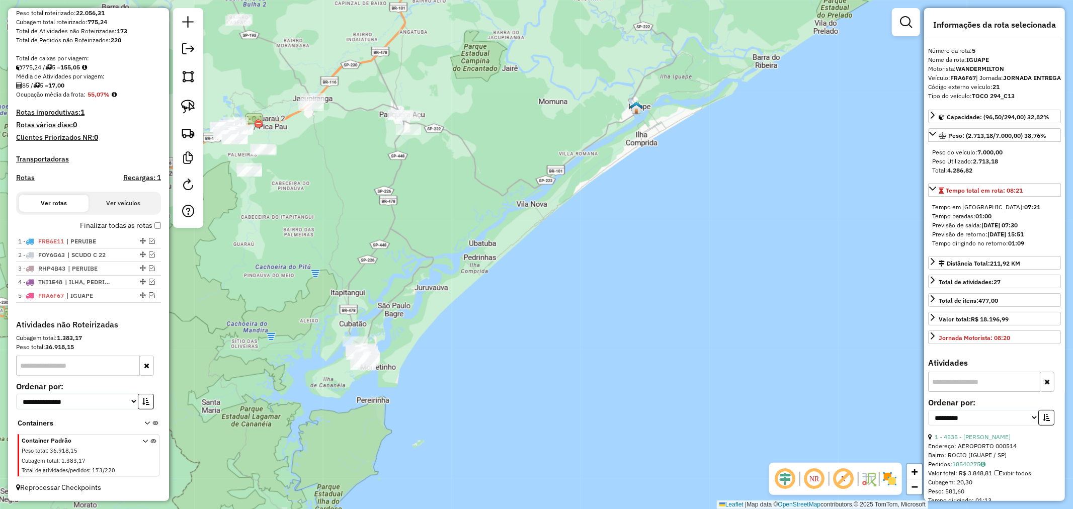
drag, startPoint x: 476, startPoint y: 111, endPoint x: 470, endPoint y: 172, distance: 61.6
click at [470, 172] on div "Janela de atendimento Grade de atendimento Capacidade Transportadoras Veículos …" at bounding box center [536, 254] width 1073 height 509
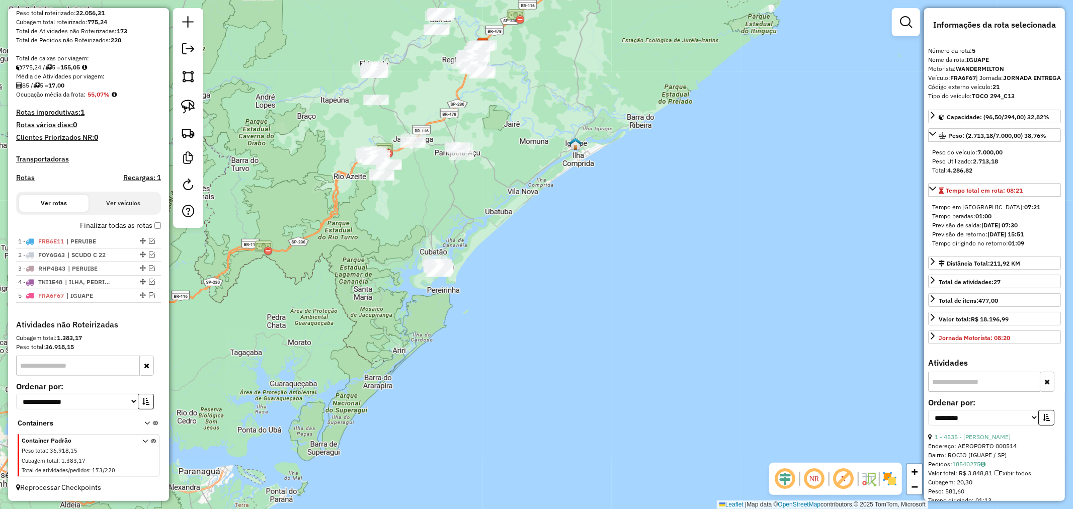
drag, startPoint x: 529, startPoint y: 109, endPoint x: 522, endPoint y: 144, distance: 36.0
click at [522, 144] on div "Janela de atendimento Grade de atendimento Capacidade Transportadoras Veículos …" at bounding box center [536, 254] width 1073 height 509
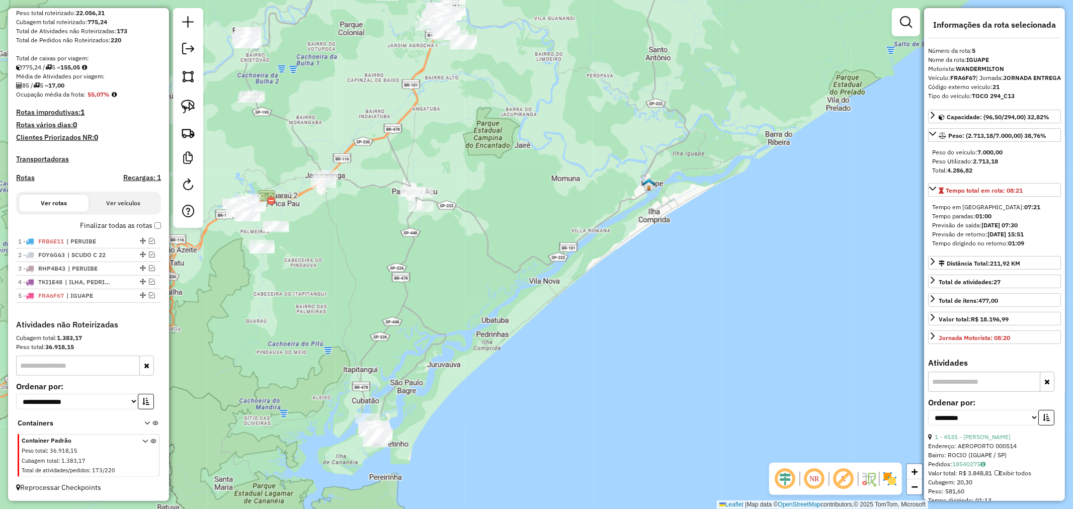
drag, startPoint x: 489, startPoint y: 80, endPoint x: 486, endPoint y: 96, distance: 15.4
click at [486, 96] on div "Janela de atendimento Grade de atendimento Capacidade Transportadoras Veículos …" at bounding box center [536, 254] width 1073 height 509
click at [197, 107] on link at bounding box center [188, 107] width 22 height 22
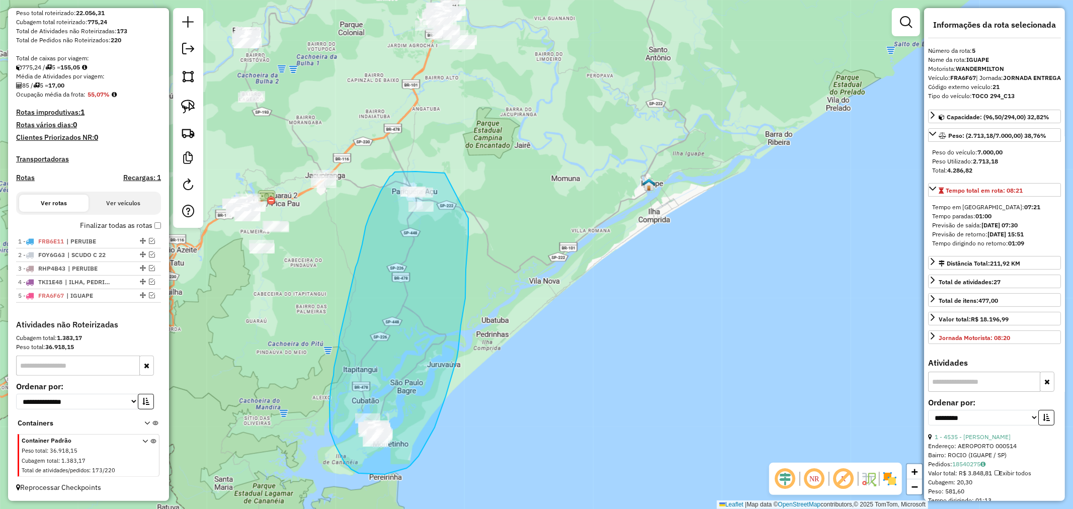
drag, startPoint x: 444, startPoint y: 173, endPoint x: 468, endPoint y: 213, distance: 46.2
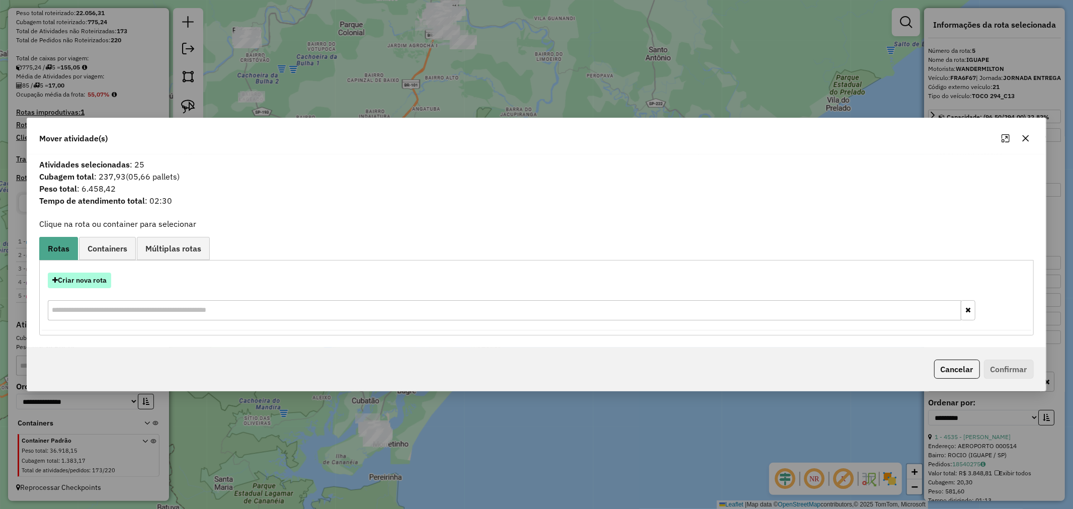
click at [93, 279] on button "Criar nova rota" at bounding box center [79, 281] width 63 height 16
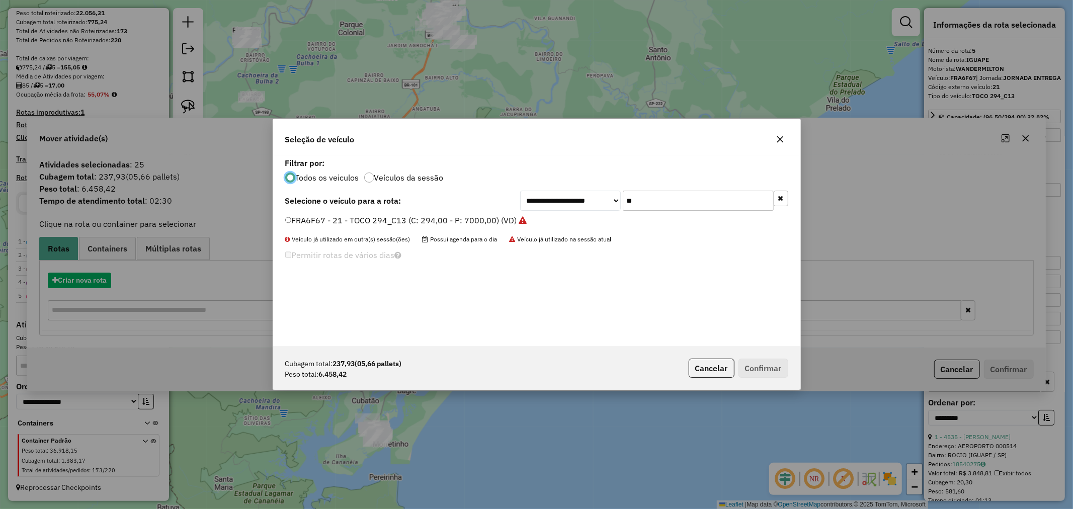
scroll to position [6, 3]
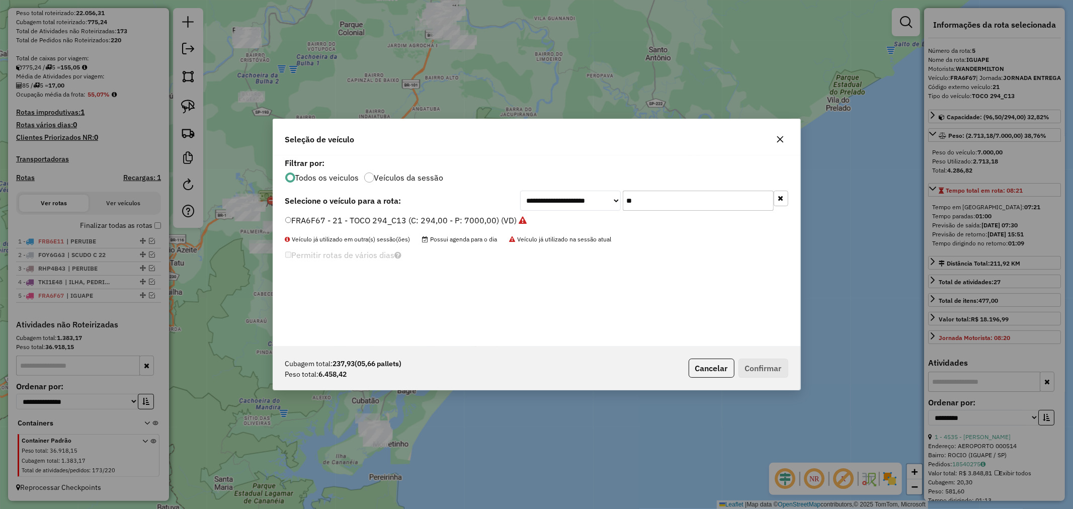
drag, startPoint x: 646, startPoint y: 203, endPoint x: 571, endPoint y: 201, distance: 74.4
click at [571, 201] on div "**********" at bounding box center [654, 201] width 268 height 20
type input "**"
click at [780, 371] on button "Confirmar" at bounding box center [763, 368] width 50 height 19
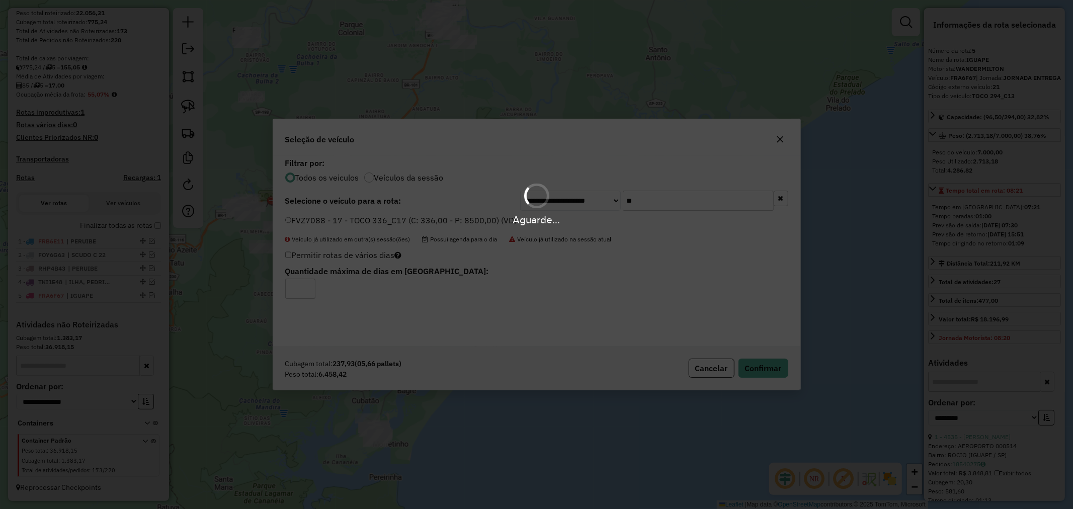
scroll to position [230, 0]
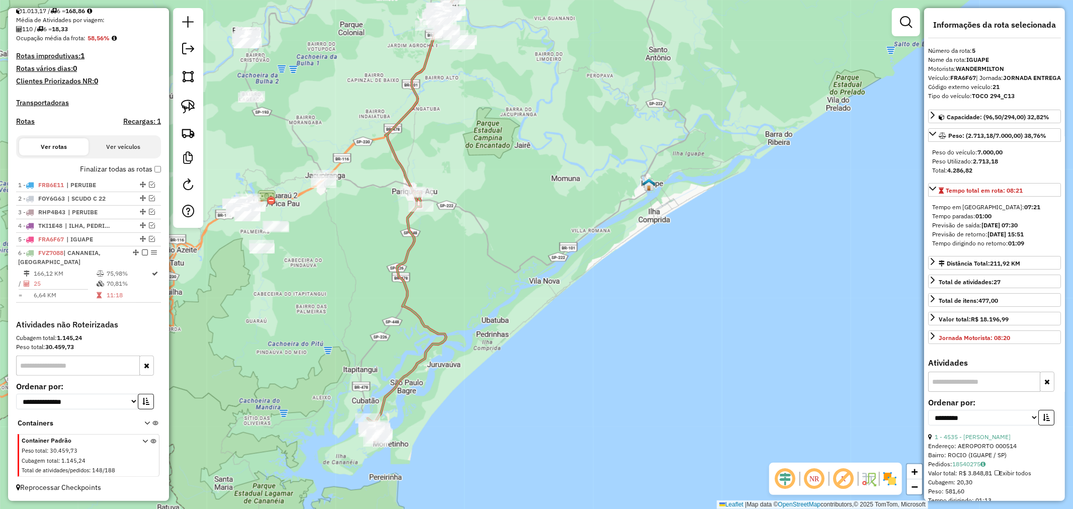
click at [409, 249] on icon at bounding box center [407, 317] width 78 height 250
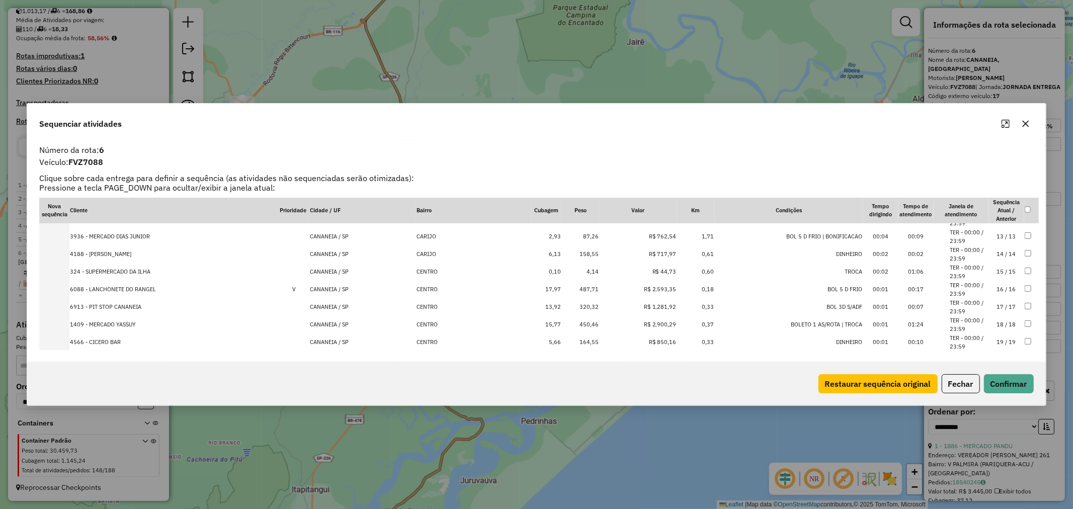
scroll to position [223, 0]
click at [115, 307] on td "1409 - MERCADO YASSUY" at bounding box center [174, 308] width 210 height 18
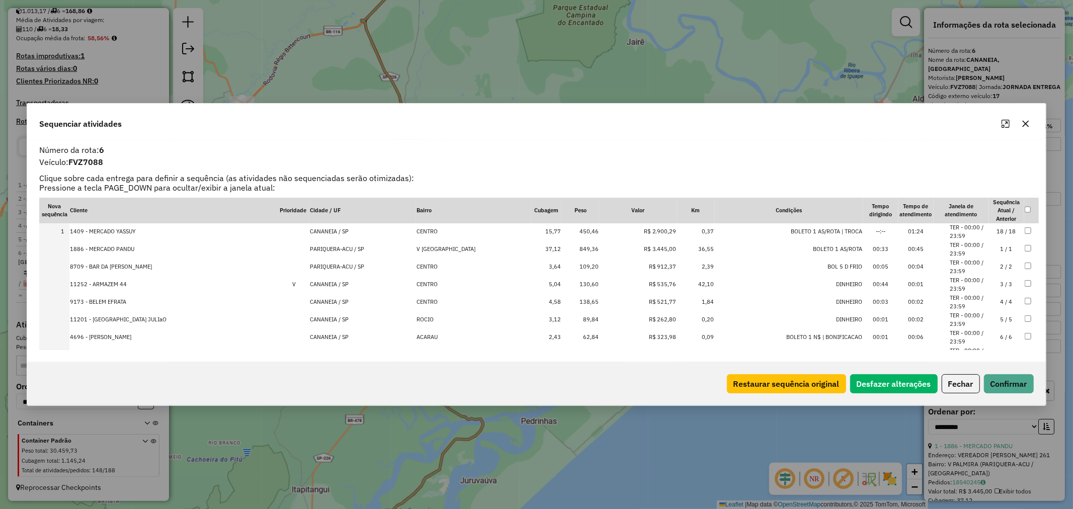
scroll to position [0, 0]
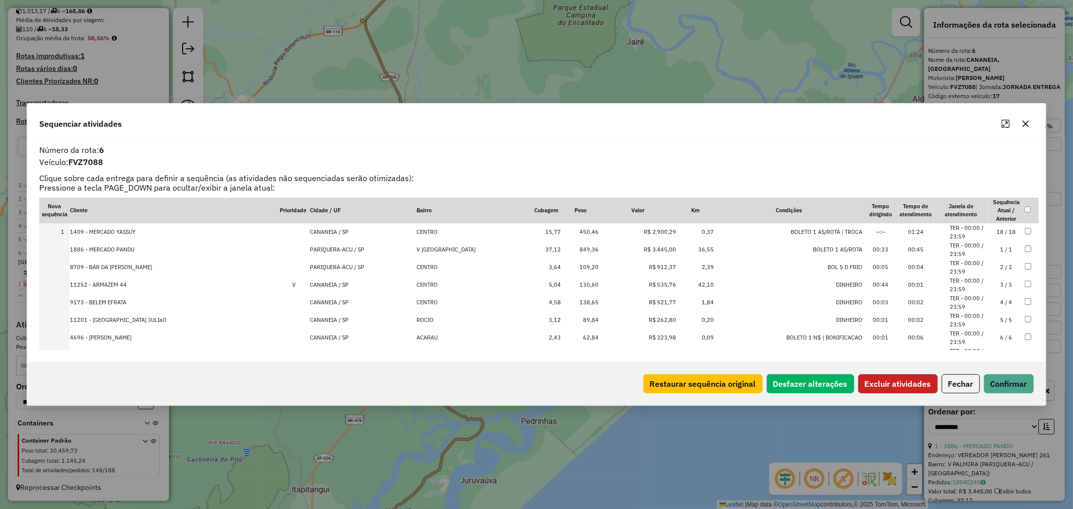
click at [897, 383] on button "Excluir atividades" at bounding box center [897, 383] width 79 height 19
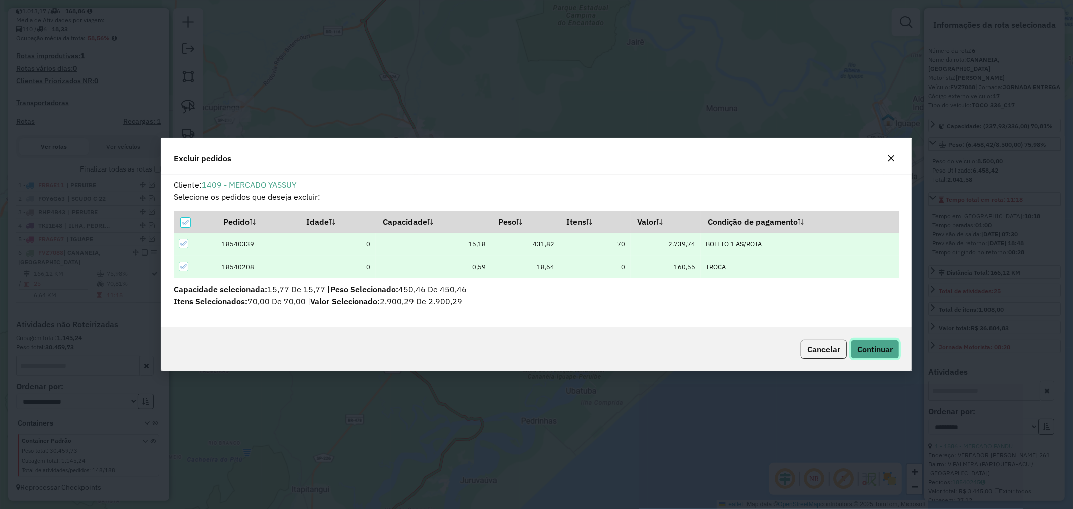
click at [874, 342] on button "Continuar" at bounding box center [874, 348] width 49 height 19
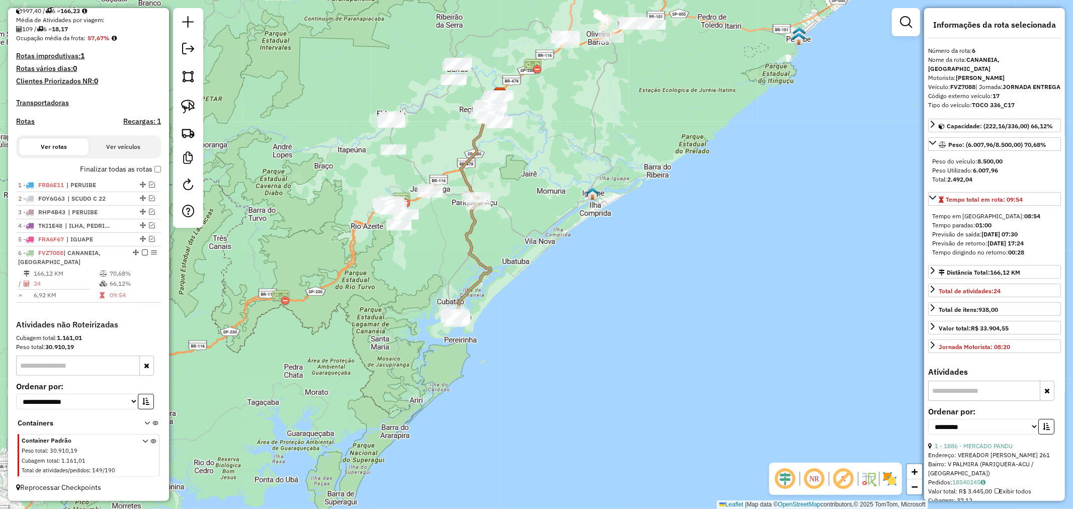
drag, startPoint x: 495, startPoint y: 290, endPoint x: 510, endPoint y: 239, distance: 53.6
click at [510, 239] on div "Janela de atendimento Grade de atendimento Capacidade Transportadoras Veículos …" at bounding box center [536, 254] width 1073 height 509
click at [470, 228] on icon at bounding box center [471, 259] width 39 height 125
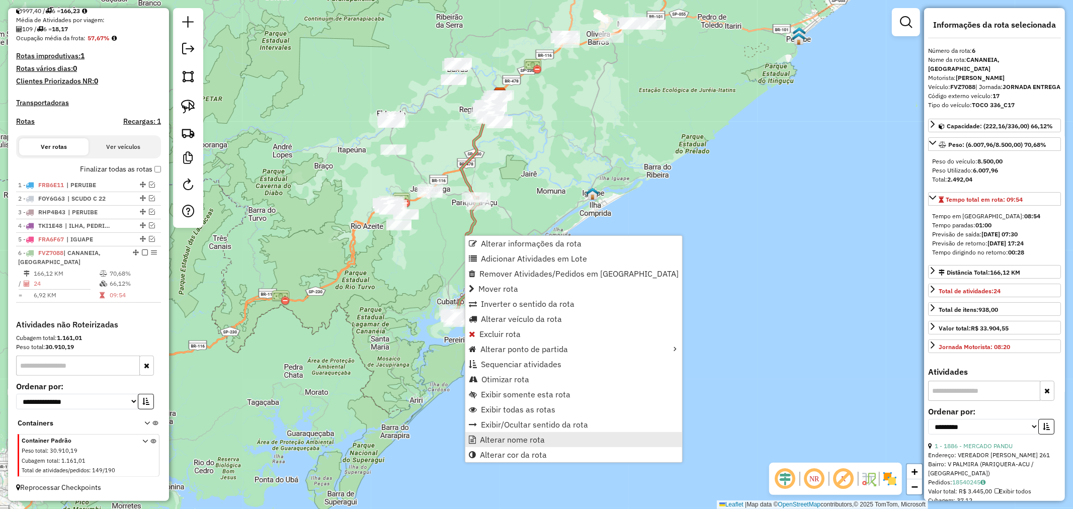
click at [521, 436] on span "Alterar nome rota" at bounding box center [512, 439] width 65 height 8
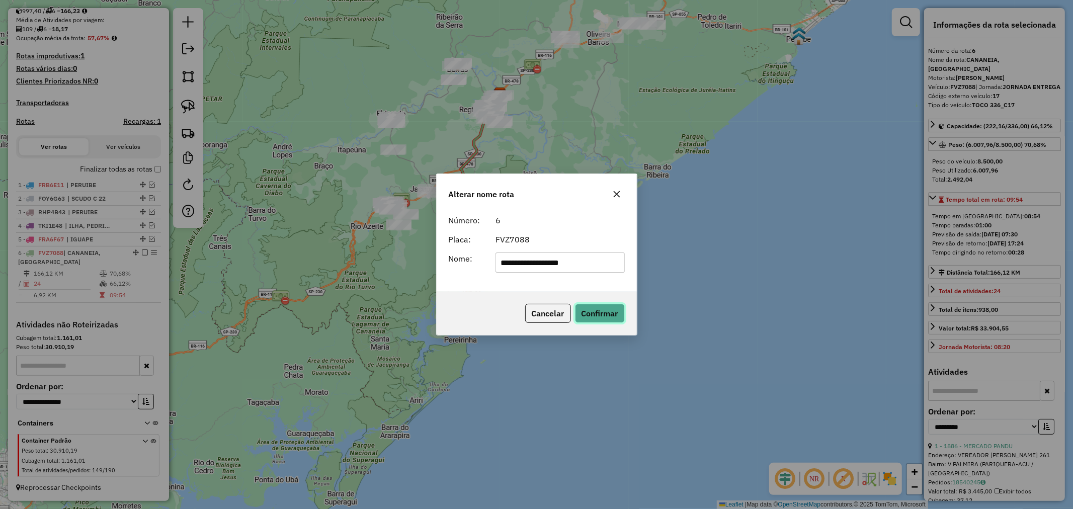
click at [609, 314] on button "Confirmar" at bounding box center [600, 313] width 50 height 19
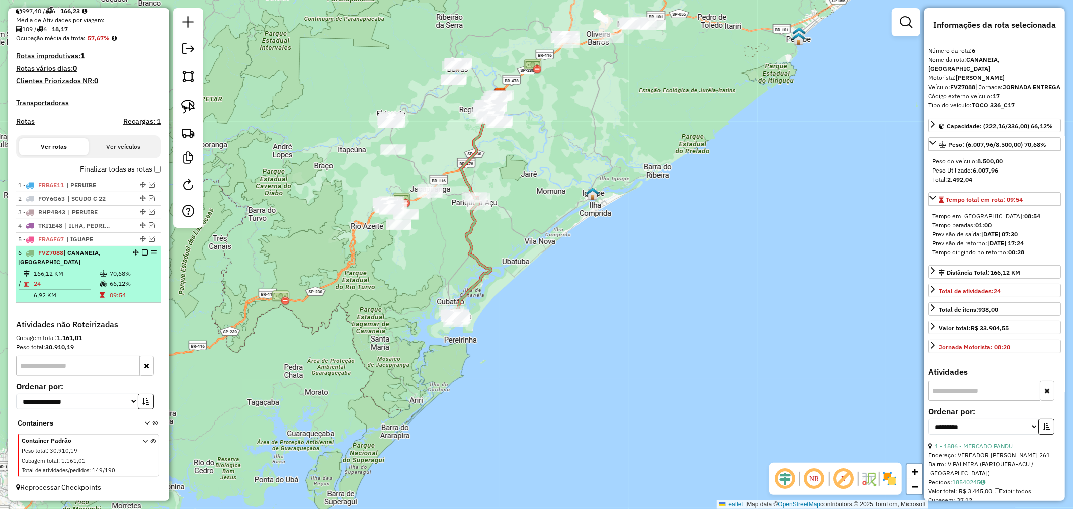
click at [144, 252] on em at bounding box center [145, 252] width 6 height 6
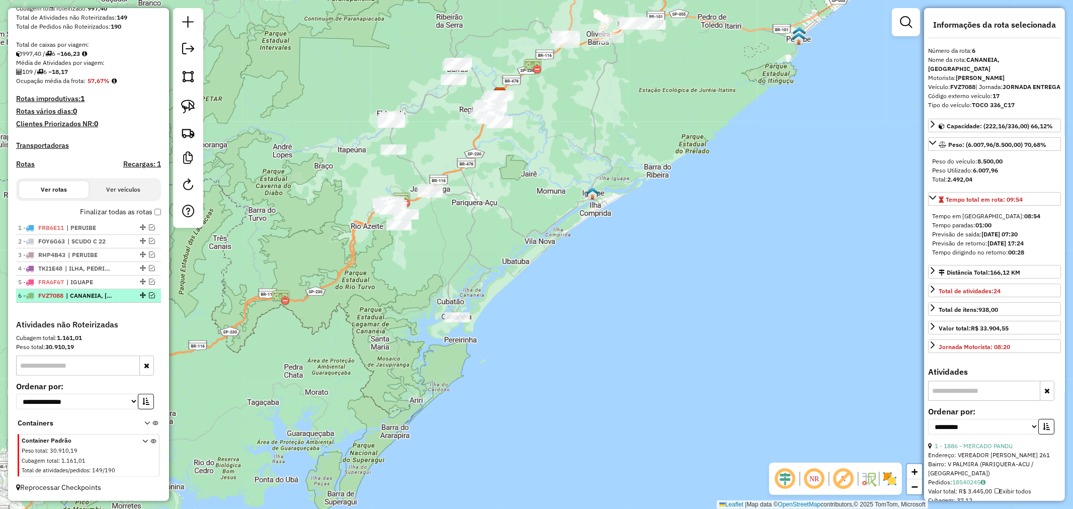
scroll to position [188, 0]
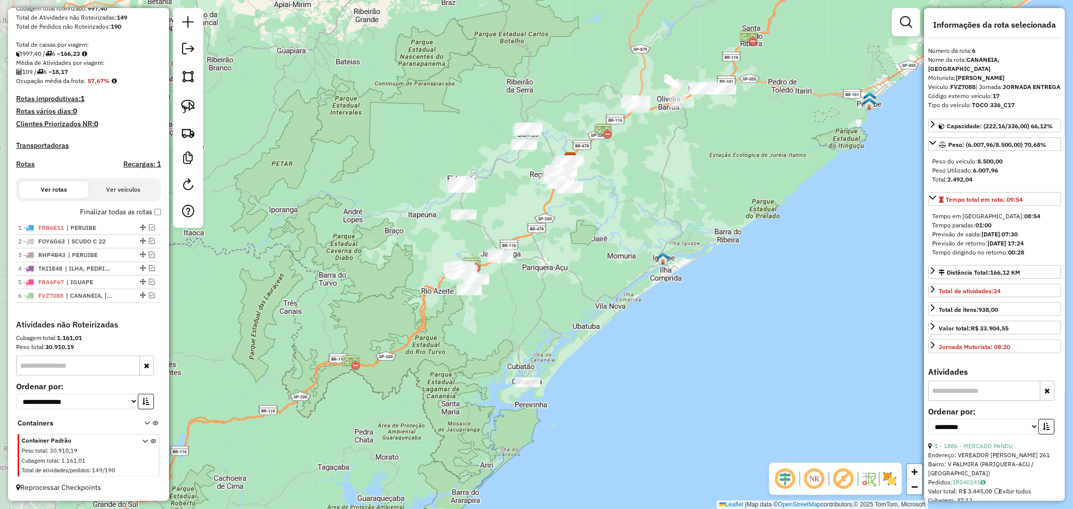
drag, startPoint x: 438, startPoint y: 250, endPoint x: 509, endPoint y: 315, distance: 96.4
click at [509, 315] on div "Janela de atendimento Grade de atendimento Capacidade Transportadoras Veículos …" at bounding box center [536, 254] width 1073 height 509
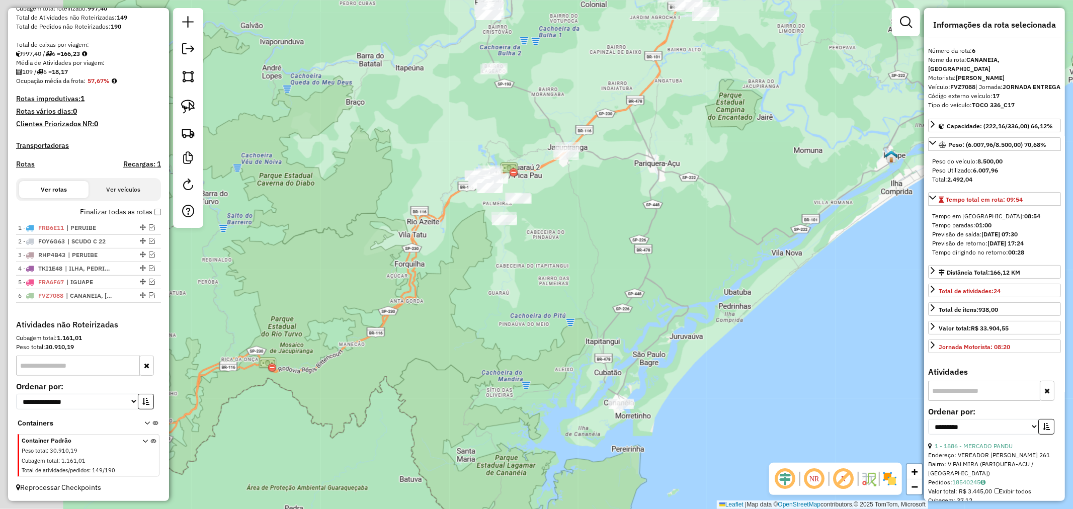
drag, startPoint x: 509, startPoint y: 309, endPoint x: 586, endPoint y: 260, distance: 91.1
click at [586, 260] on div "Janela de atendimento Grade de atendimento Capacidade Transportadoras Veículos …" at bounding box center [536, 254] width 1073 height 509
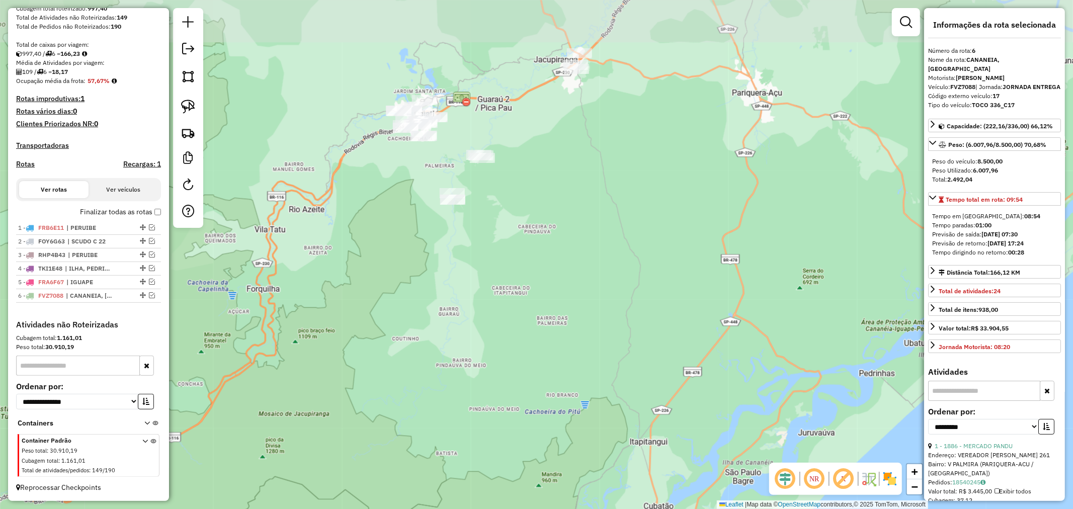
drag, startPoint x: 517, startPoint y: 173, endPoint x: 551, endPoint y: 236, distance: 71.5
click at [551, 236] on div "Janela de atendimento Grade de atendimento Capacidade Transportadoras Veículos …" at bounding box center [536, 254] width 1073 height 509
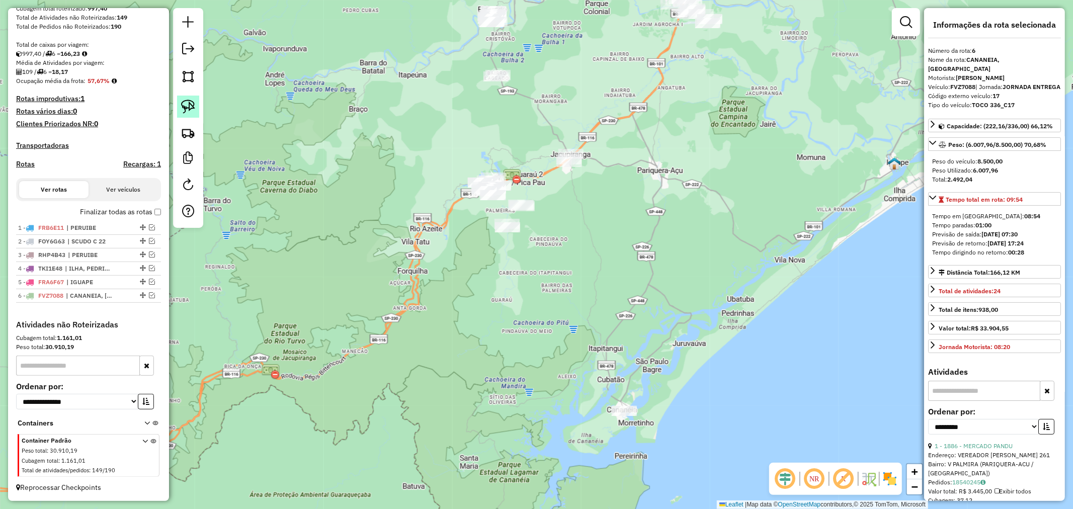
click at [189, 105] on img at bounding box center [188, 107] width 14 height 14
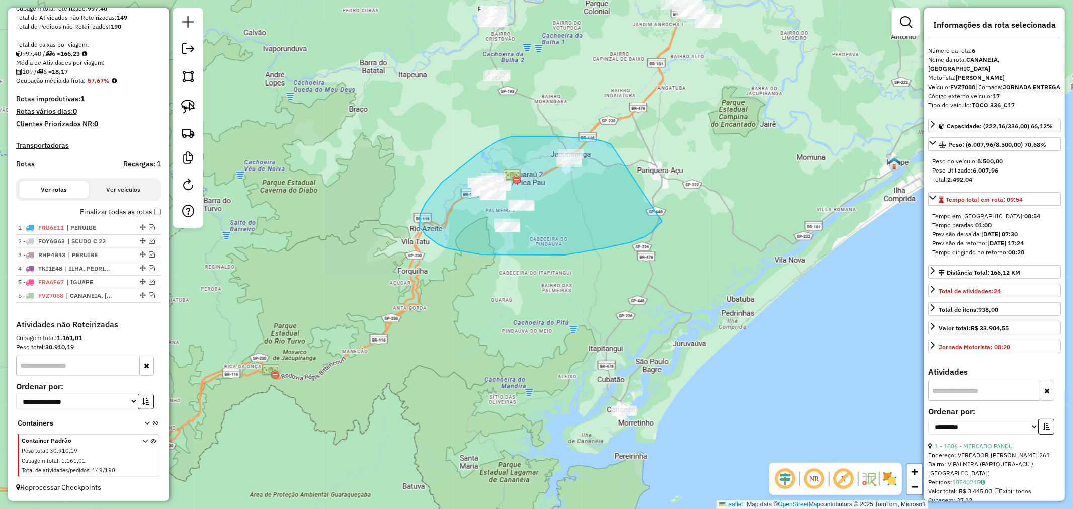
drag, startPoint x: 611, startPoint y: 144, endPoint x: 662, endPoint y: 221, distance: 92.2
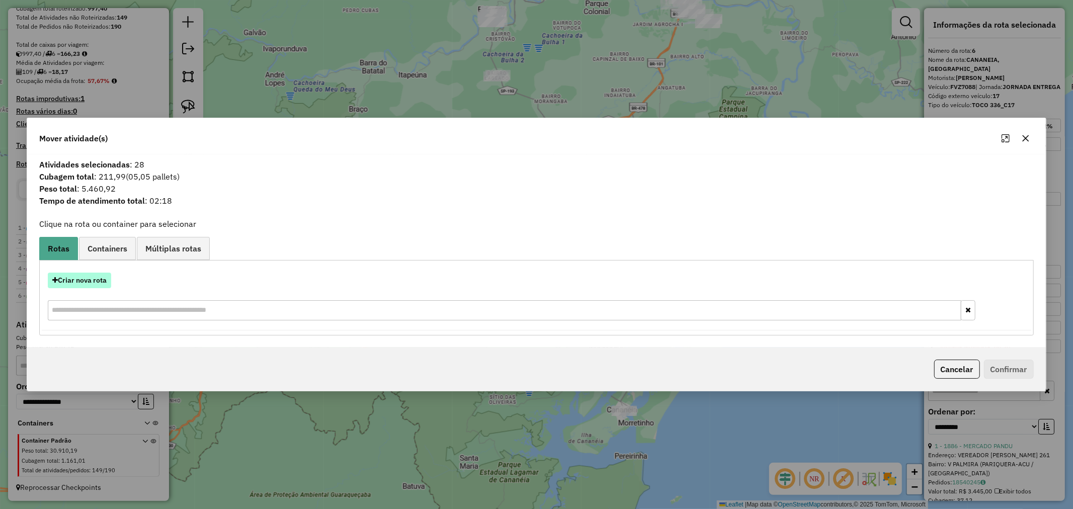
click at [86, 280] on button "Criar nova rota" at bounding box center [79, 281] width 63 height 16
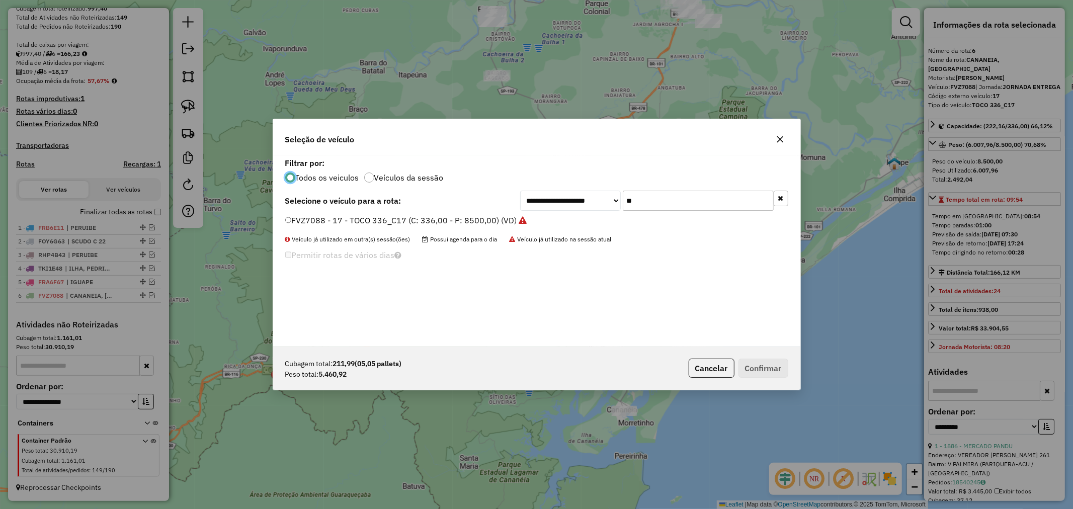
scroll to position [6, 3]
drag, startPoint x: 679, startPoint y: 202, endPoint x: 609, endPoint y: 202, distance: 69.9
click at [609, 202] on div "**********" at bounding box center [654, 201] width 268 height 20
type input "***"
click at [289, 215] on label "CUC7I72 - 197 - TOCO 330 (C: 8100,00 - P: 8100,00) (VD)" at bounding box center [396, 220] width 222 height 12
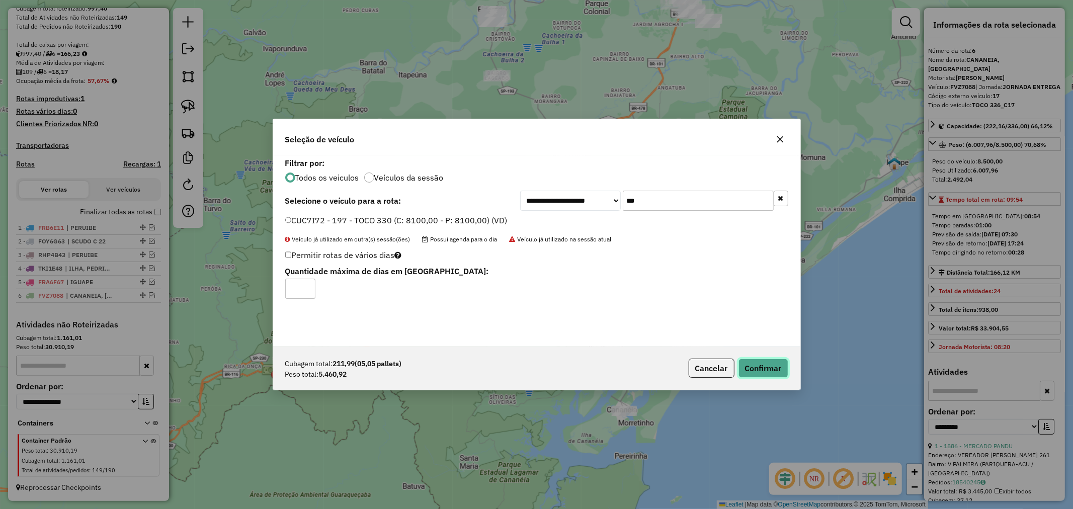
click at [768, 365] on button "Confirmar" at bounding box center [763, 368] width 50 height 19
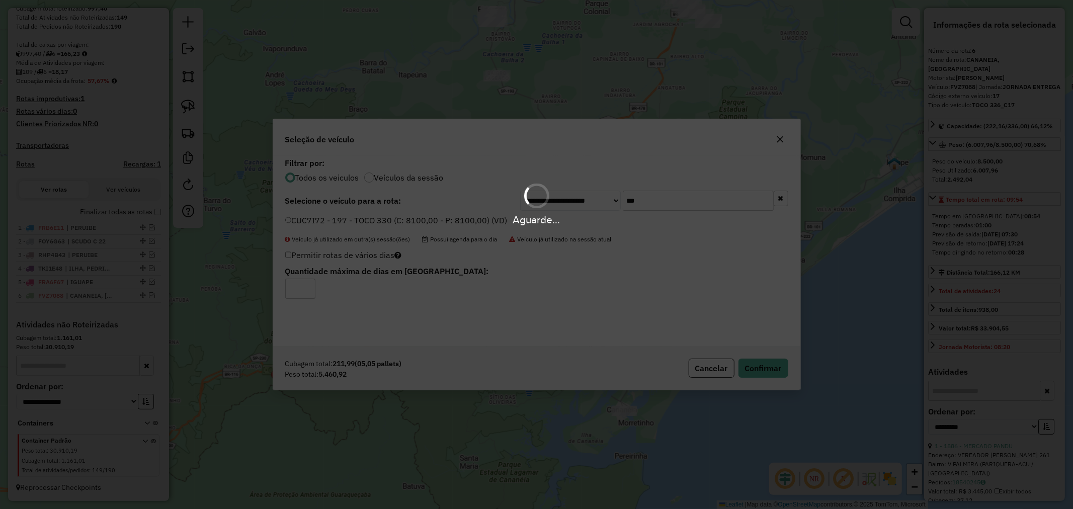
scroll to position [244, 0]
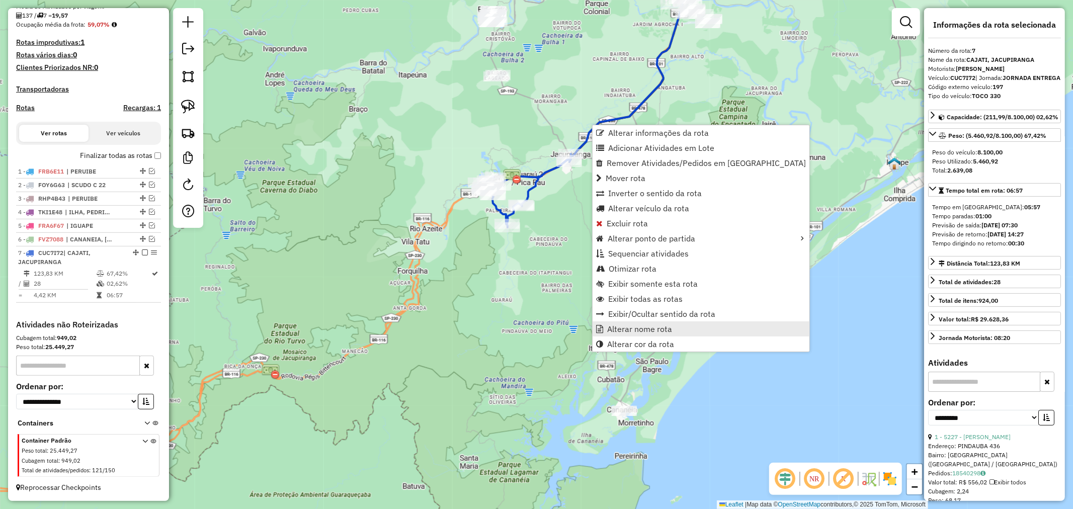
click at [651, 330] on span "Alterar nome rota" at bounding box center [639, 329] width 65 height 8
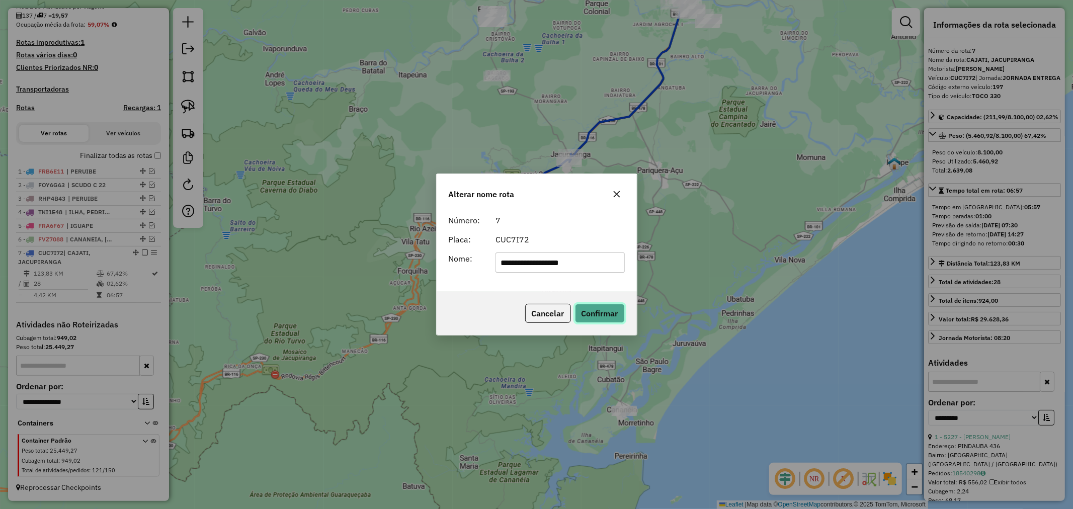
click at [591, 314] on button "Confirmar" at bounding box center [600, 313] width 50 height 19
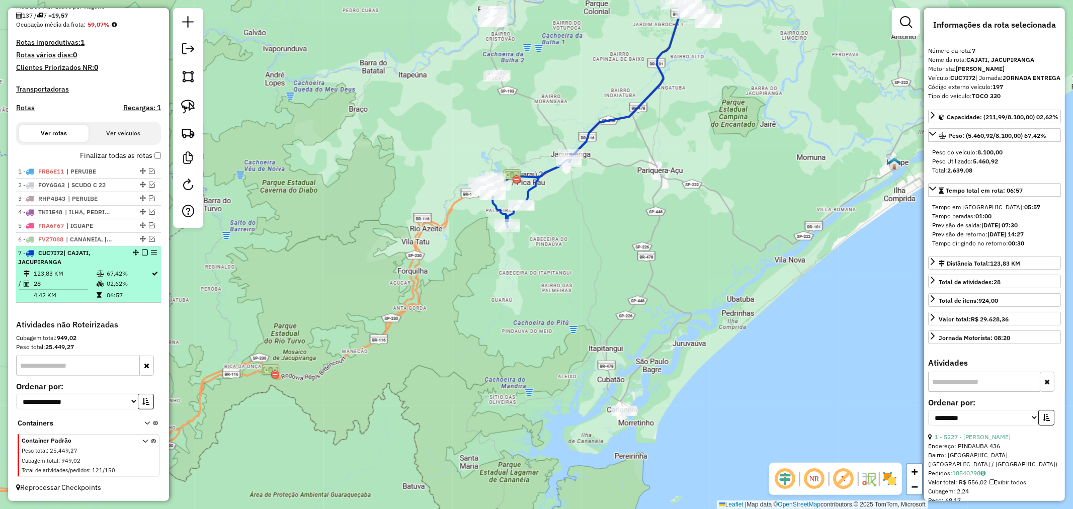
click at [142, 250] on em at bounding box center [145, 252] width 6 height 6
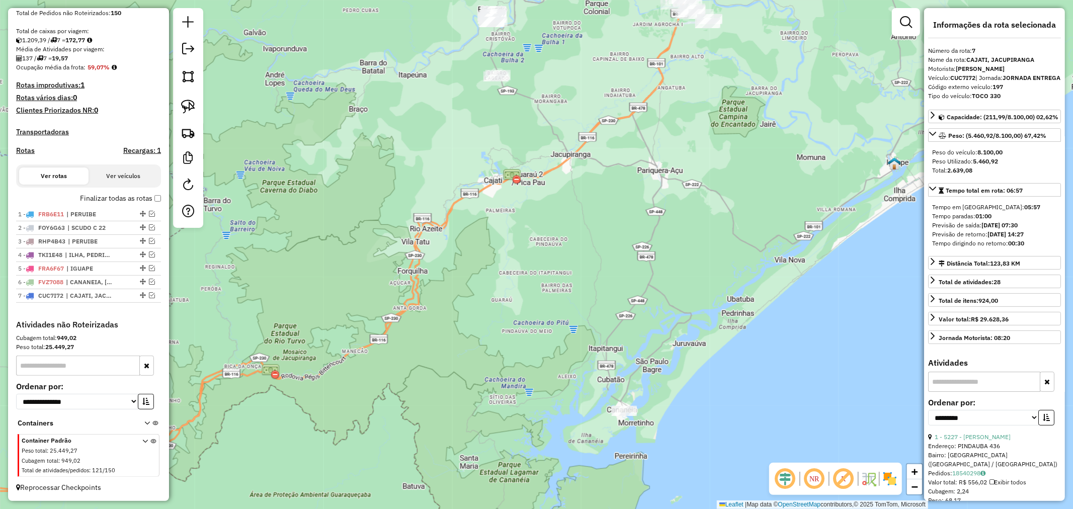
scroll to position [202, 0]
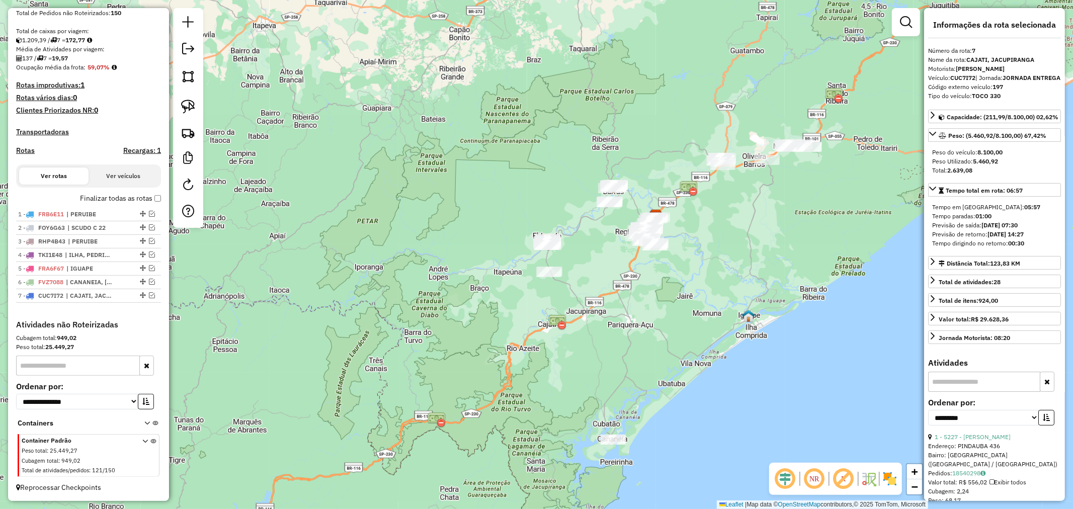
drag, startPoint x: 702, startPoint y: 168, endPoint x: 689, endPoint y: 315, distance: 146.9
click at [689, 315] on div "Janela de atendimento Grade de atendimento Capacidade Transportadoras Veículos …" at bounding box center [536, 254] width 1073 height 509
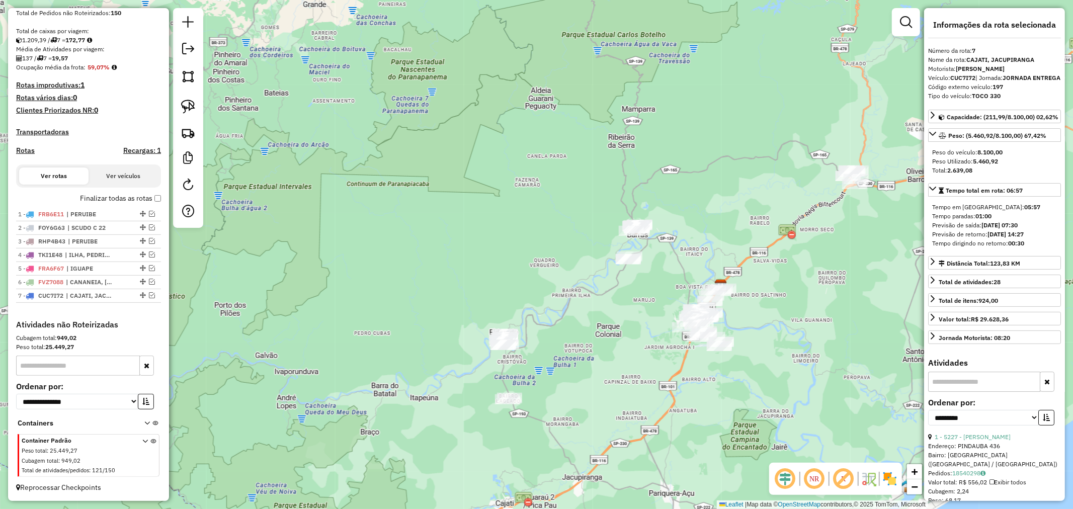
drag, startPoint x: 625, startPoint y: 233, endPoint x: 624, endPoint y: 288, distance: 54.8
click at [624, 288] on div "Janela de atendimento Grade de atendimento Capacidade Transportadoras Veículos …" at bounding box center [536, 254] width 1073 height 509
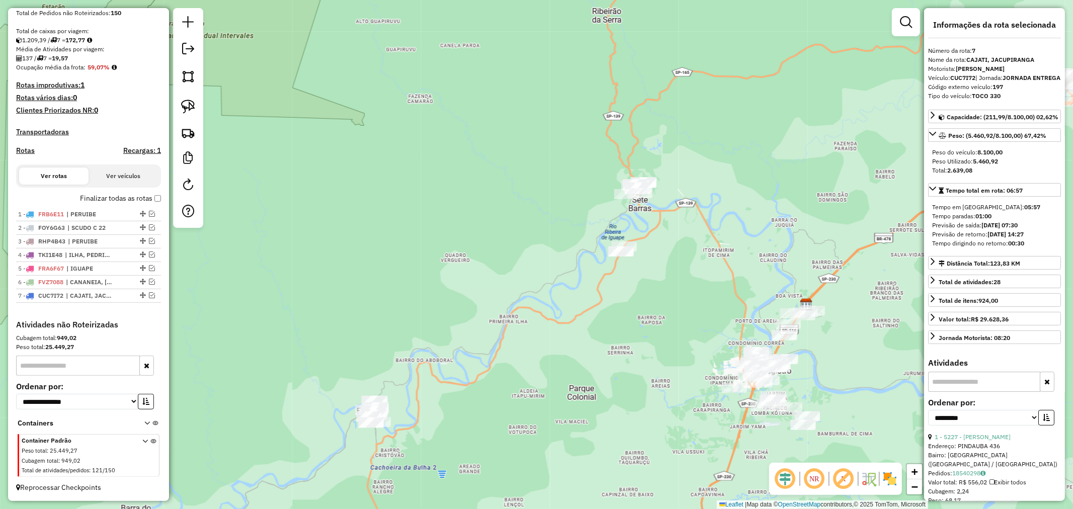
drag, startPoint x: 670, startPoint y: 263, endPoint x: 660, endPoint y: 285, distance: 24.1
click at [660, 285] on div "Janela de atendimento Grade de atendimento Capacidade Transportadoras Veículos …" at bounding box center [536, 254] width 1073 height 509
click at [193, 107] on img at bounding box center [188, 107] width 14 height 14
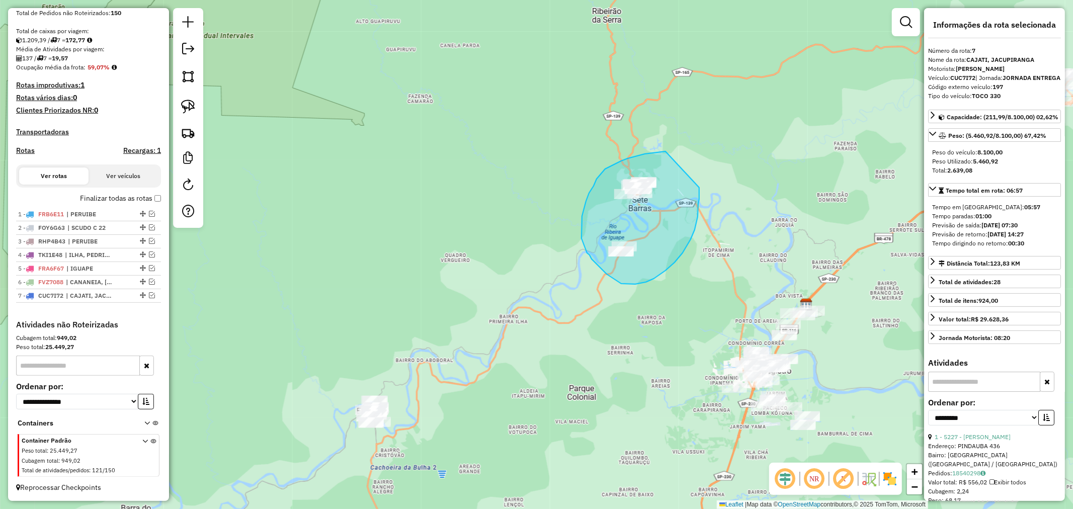
drag, startPoint x: 665, startPoint y: 151, endPoint x: 699, endPoint y: 188, distance: 49.5
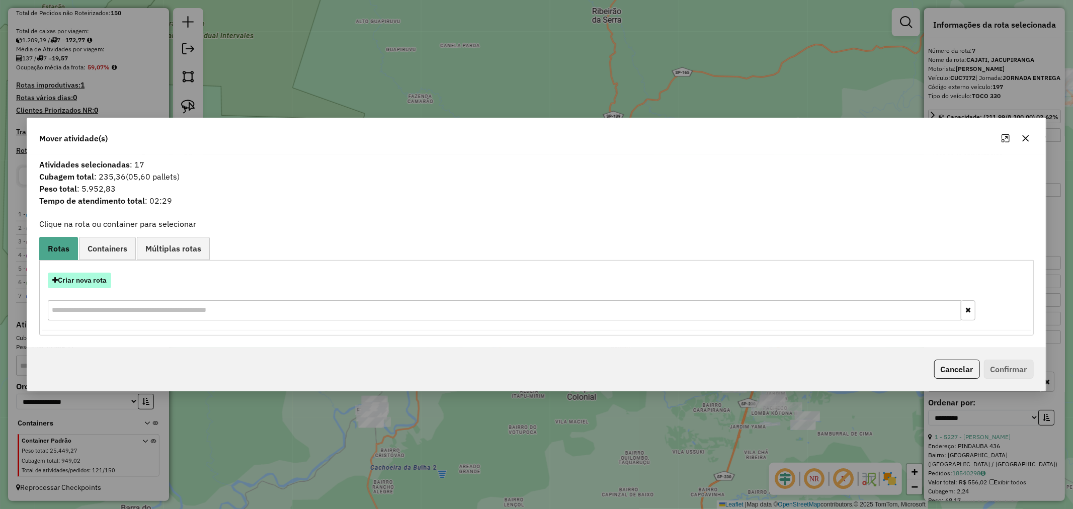
click at [94, 279] on button "Criar nova rota" at bounding box center [79, 281] width 63 height 16
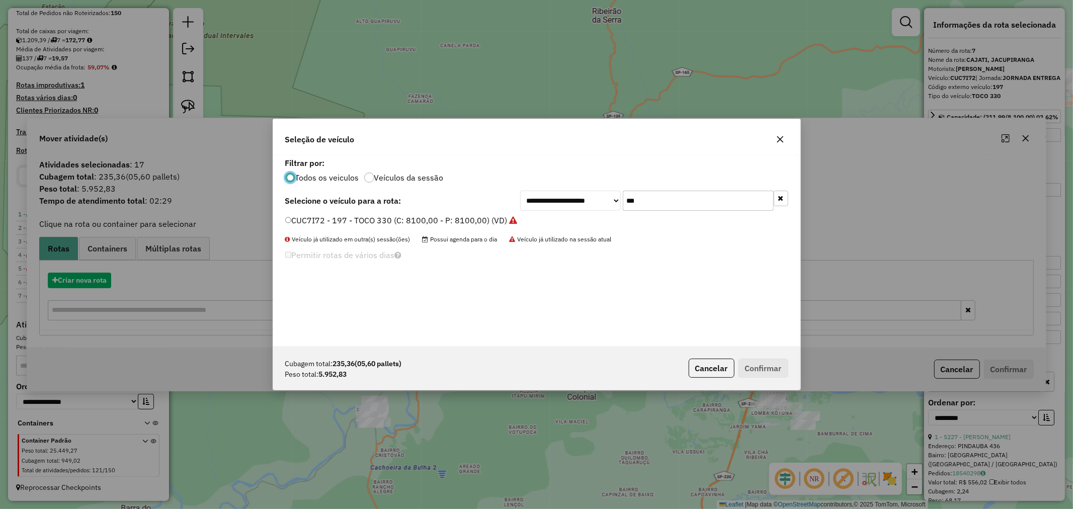
scroll to position [6, 3]
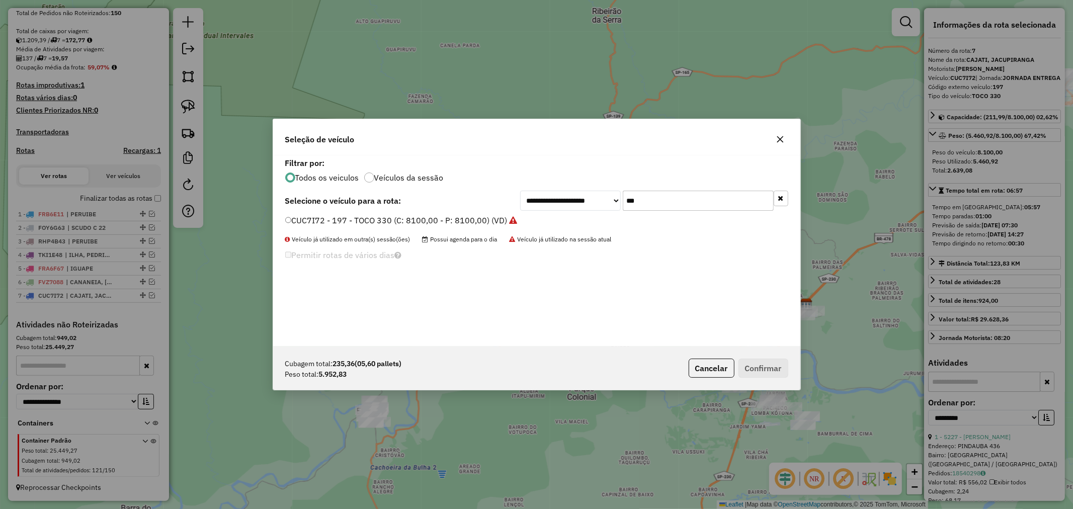
drag, startPoint x: 666, startPoint y: 196, endPoint x: 579, endPoint y: 212, distance: 88.9
click at [579, 212] on div "**********" at bounding box center [536, 250] width 527 height 191
type input "**"
click at [755, 371] on button "Confirmar" at bounding box center [763, 368] width 50 height 19
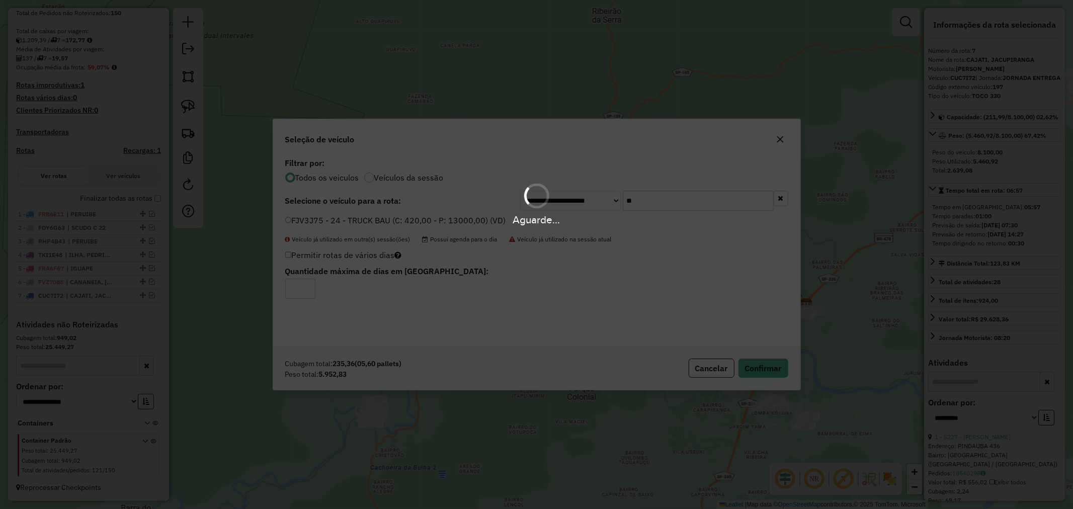
scroll to position [249, 0]
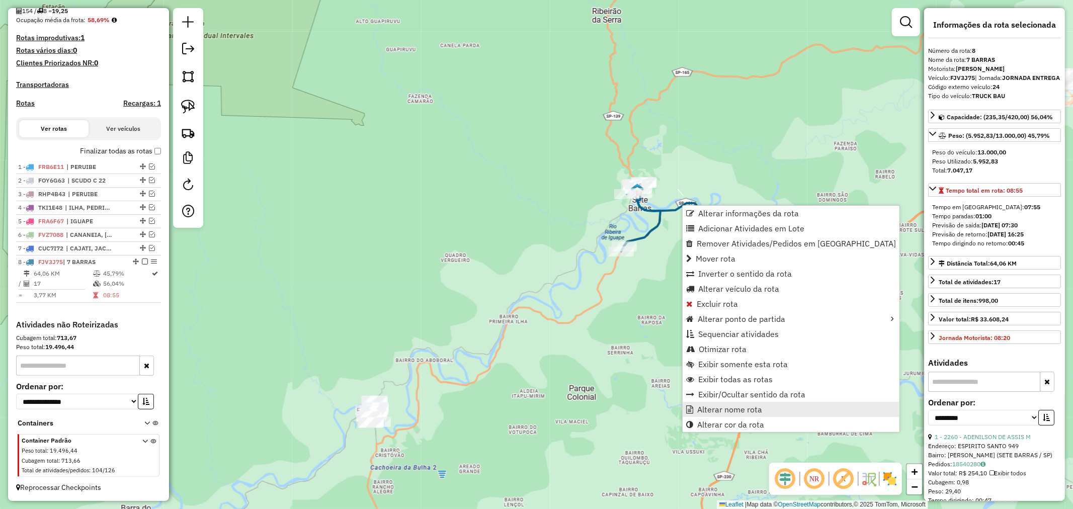
click at [737, 402] on link "Alterar nome rota" at bounding box center [790, 409] width 217 height 15
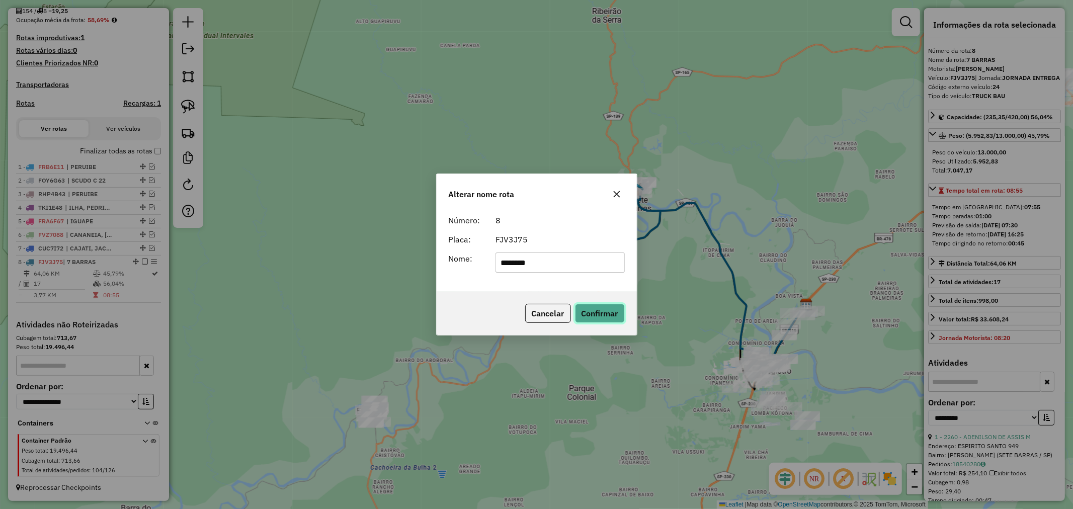
click at [591, 312] on button "Confirmar" at bounding box center [600, 313] width 50 height 19
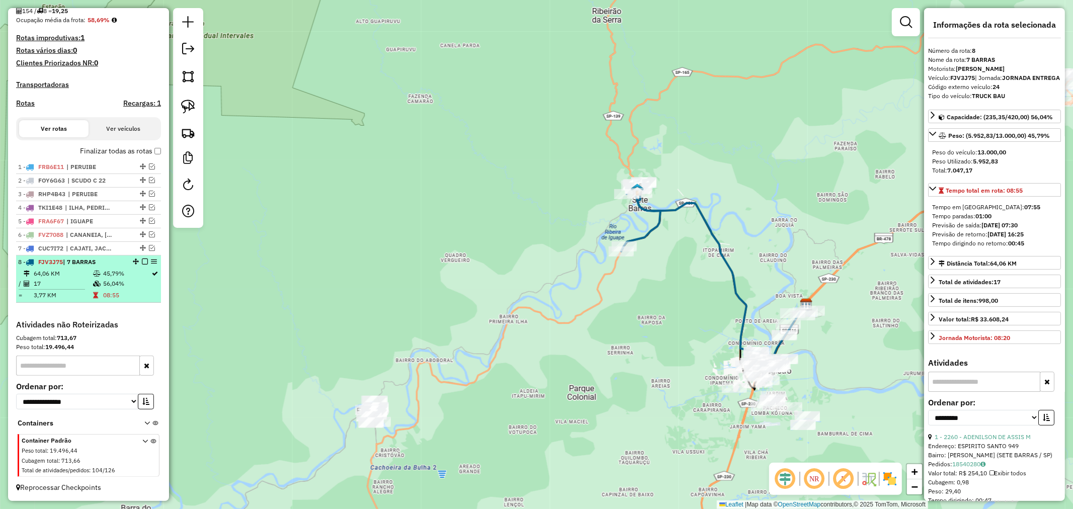
click at [142, 260] on em at bounding box center [145, 261] width 6 height 6
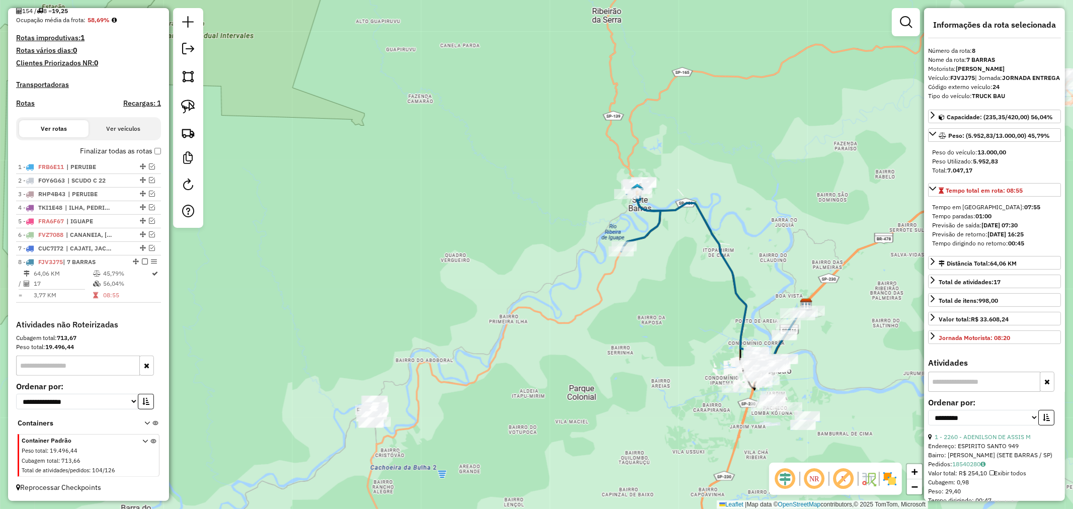
scroll to position [215, 0]
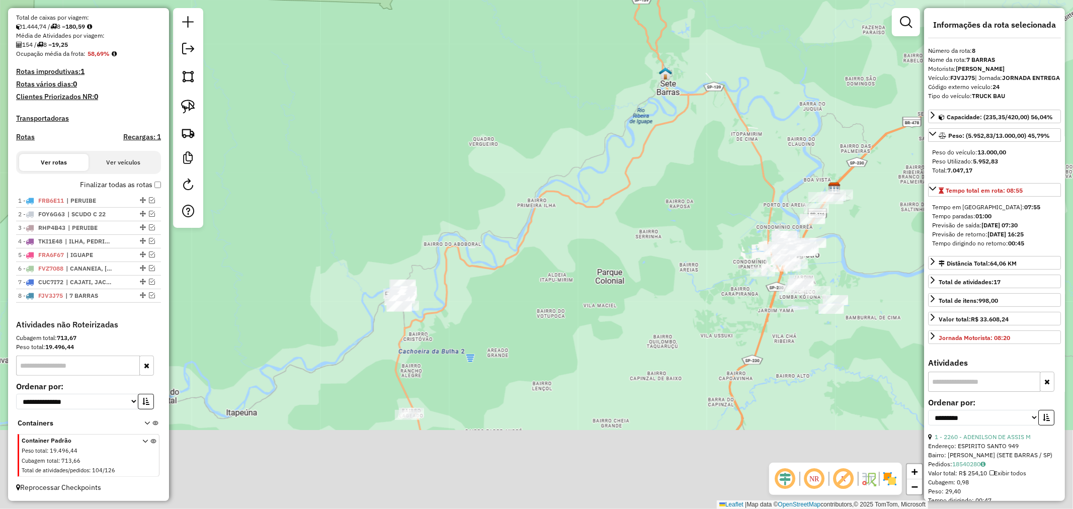
drag, startPoint x: 531, startPoint y: 376, endPoint x: 561, endPoint y: 255, distance: 124.1
click at [561, 255] on div "Janela de atendimento Grade de atendimento Capacidade Transportadoras Veículos …" at bounding box center [536, 254] width 1073 height 509
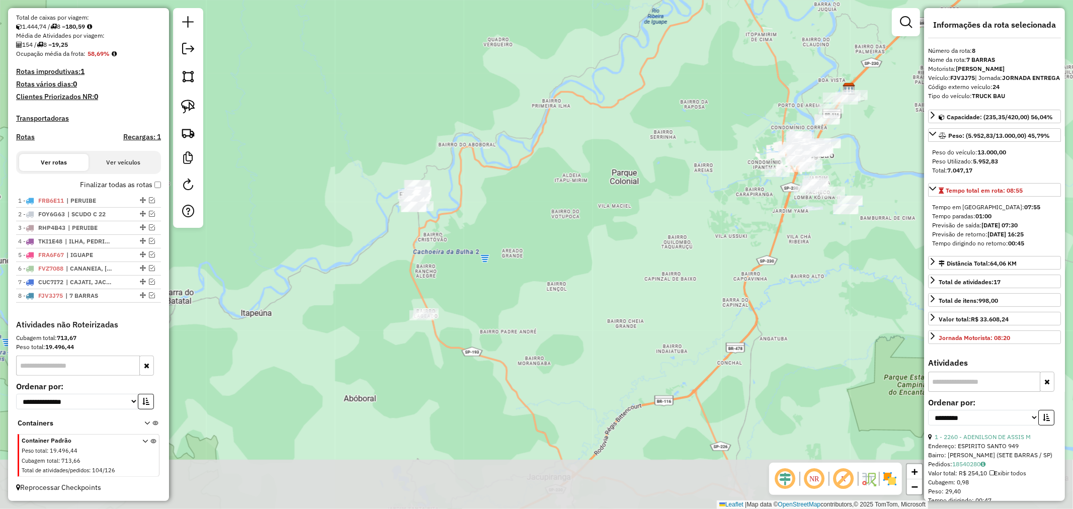
drag, startPoint x: 527, startPoint y: 362, endPoint x: 541, endPoint y: 267, distance: 96.0
click at [541, 267] on div "Janela de atendimento Grade de atendimento Capacidade Transportadoras Veículos …" at bounding box center [536, 254] width 1073 height 509
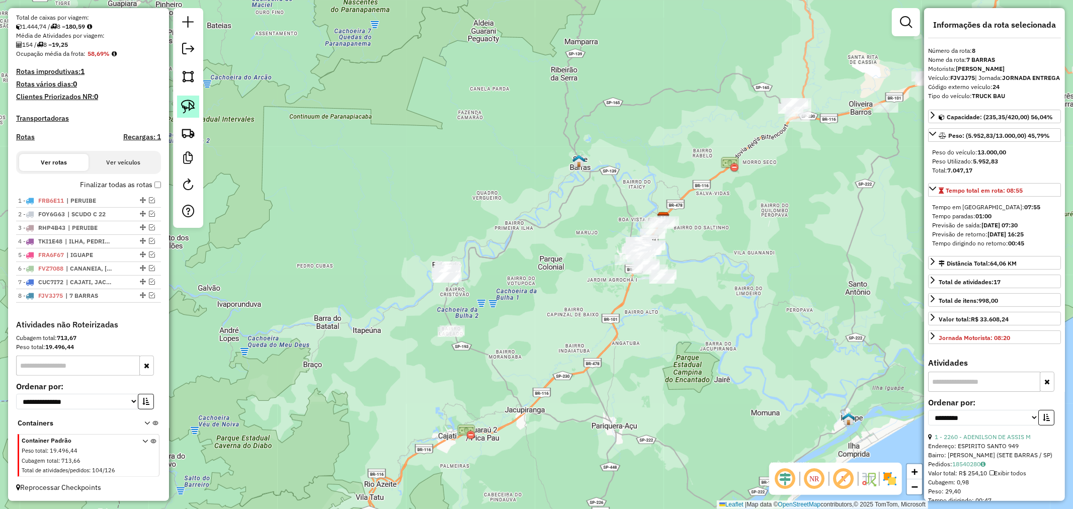
click at [194, 106] on img at bounding box center [188, 107] width 14 height 14
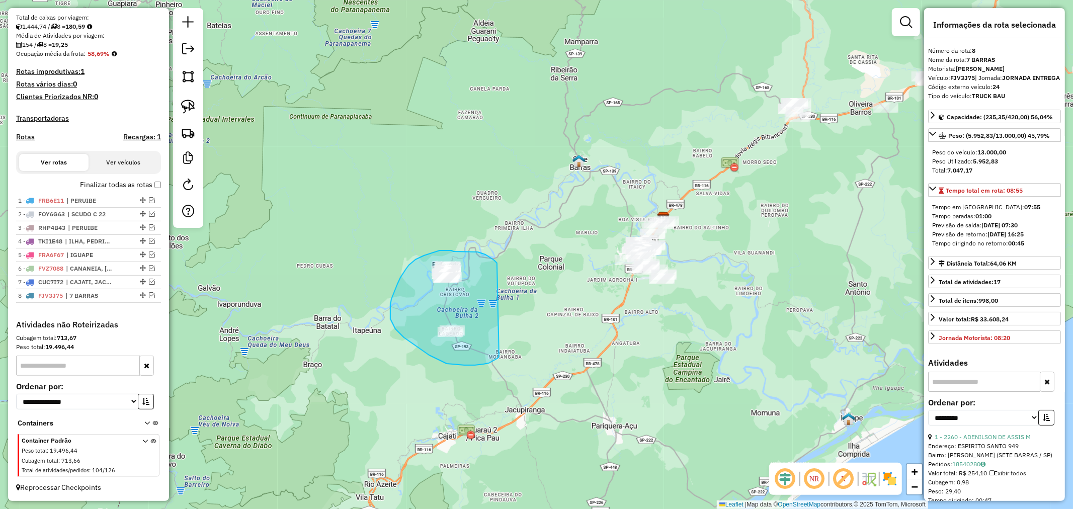
drag, startPoint x: 497, startPoint y: 263, endPoint x: 500, endPoint y: 353, distance: 90.1
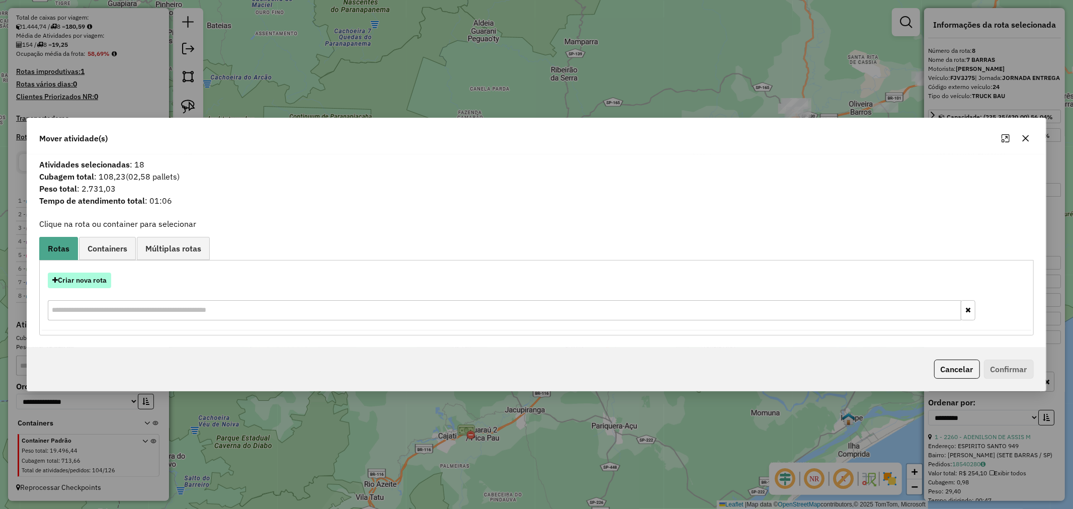
click at [74, 281] on button "Criar nova rota" at bounding box center [79, 281] width 63 height 16
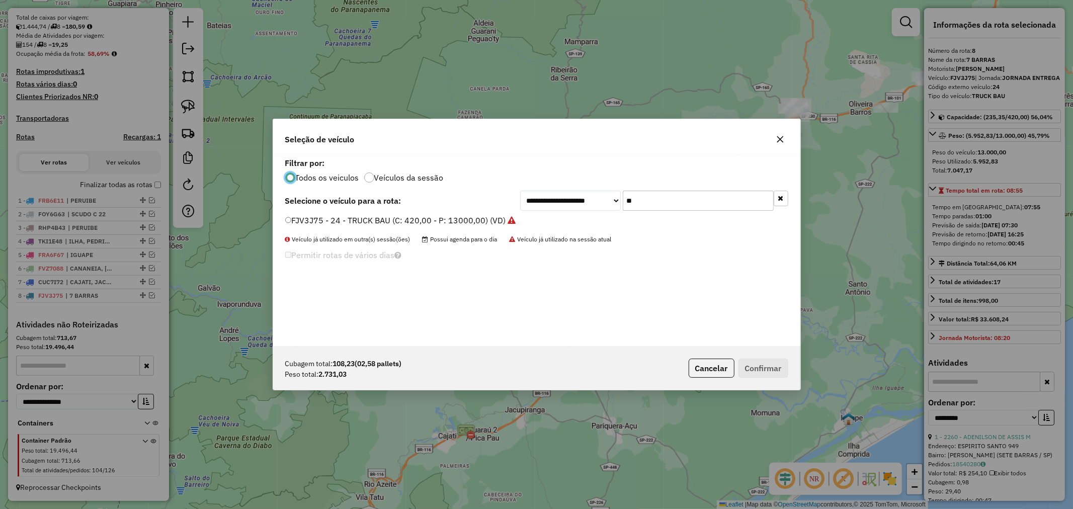
scroll to position [6, 3]
drag, startPoint x: 653, startPoint y: 202, endPoint x: 561, endPoint y: 199, distance: 91.5
click at [561, 199] on div "**********" at bounding box center [654, 201] width 268 height 20
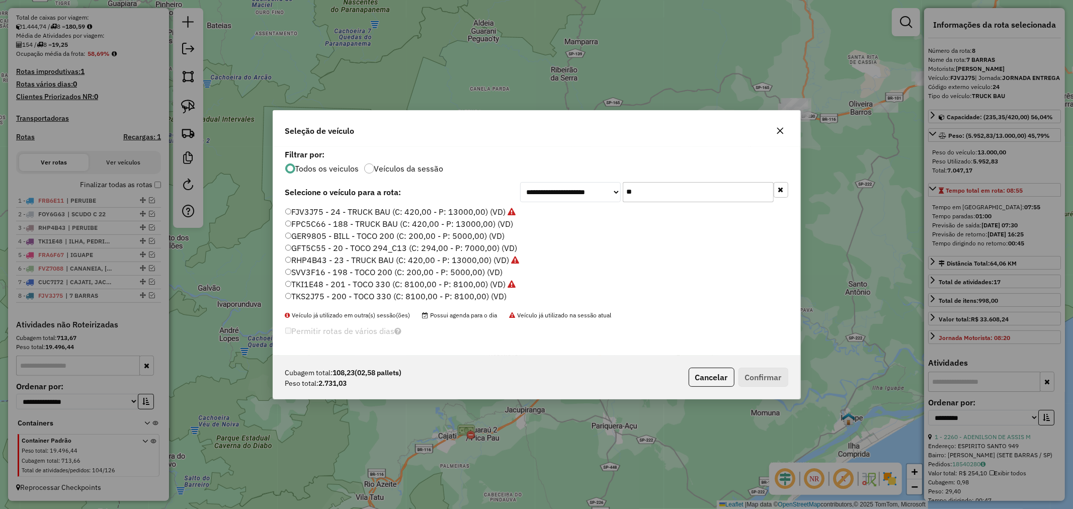
type input "**"
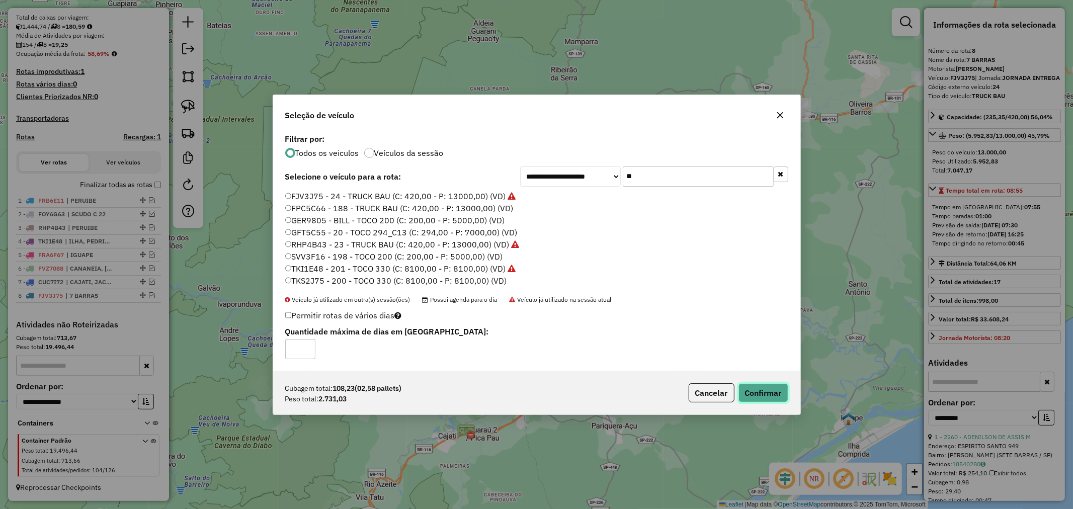
click at [764, 394] on button "Confirmar" at bounding box center [763, 392] width 50 height 19
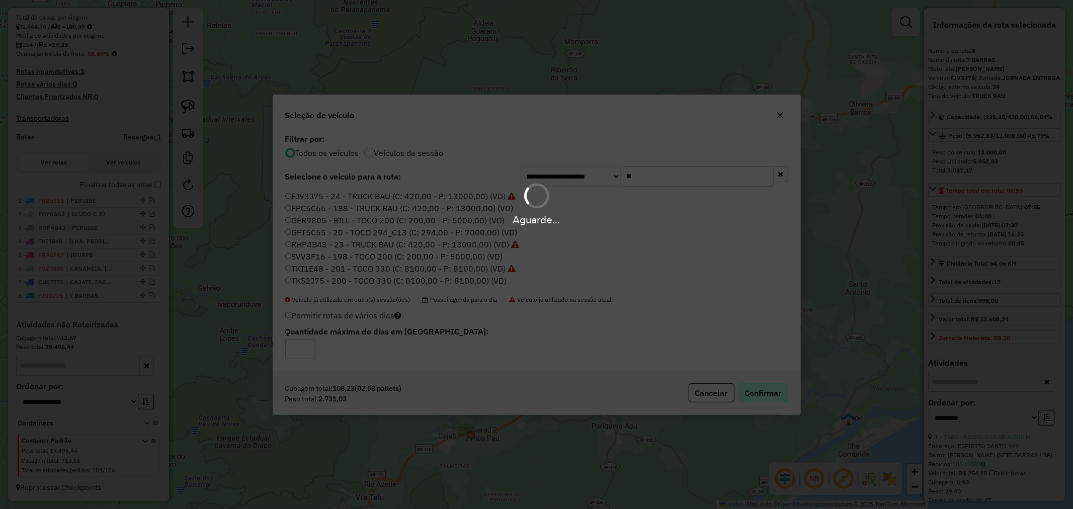
scroll to position [262, 0]
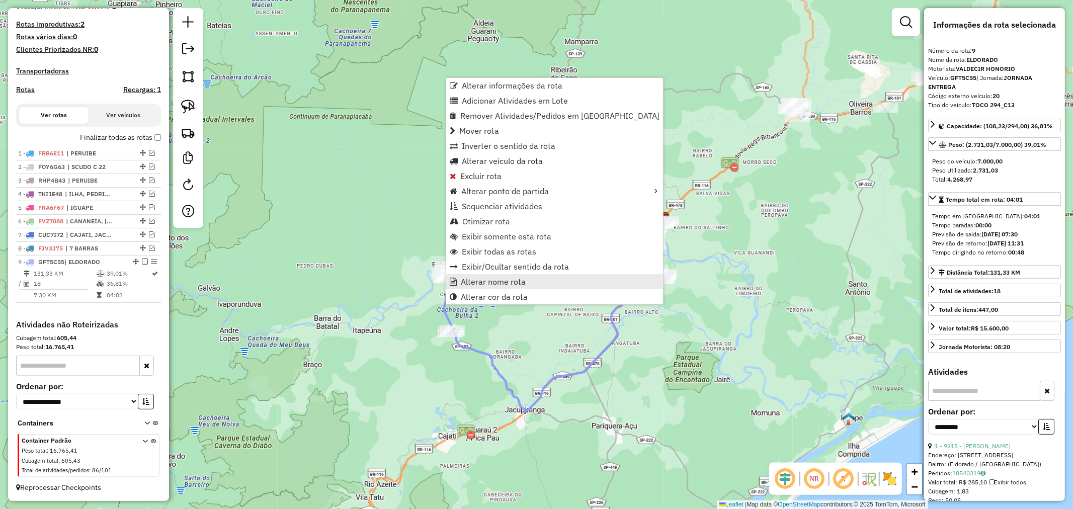
click at [510, 284] on span "Alterar nome rota" at bounding box center [493, 282] width 65 height 8
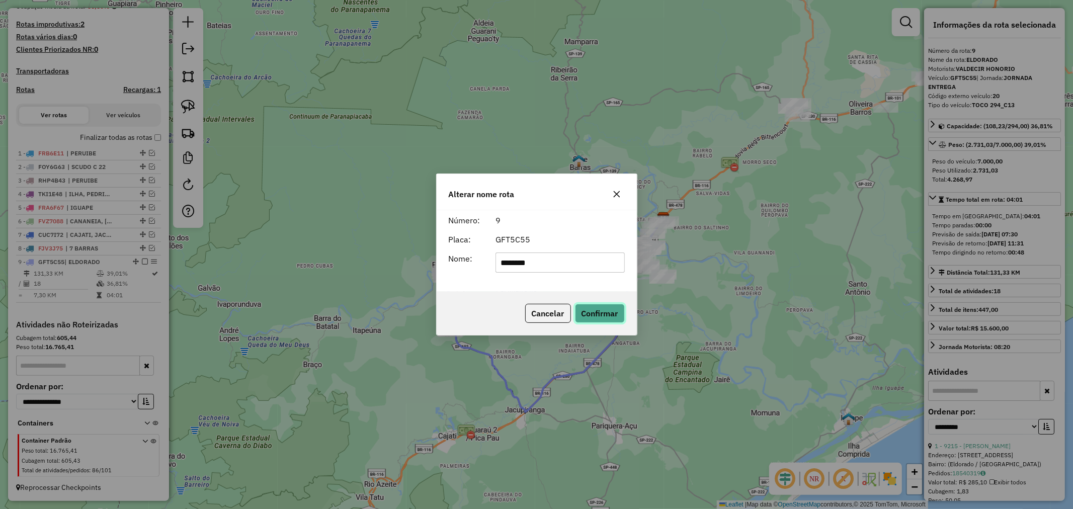
click at [602, 307] on button "Confirmar" at bounding box center [600, 313] width 50 height 19
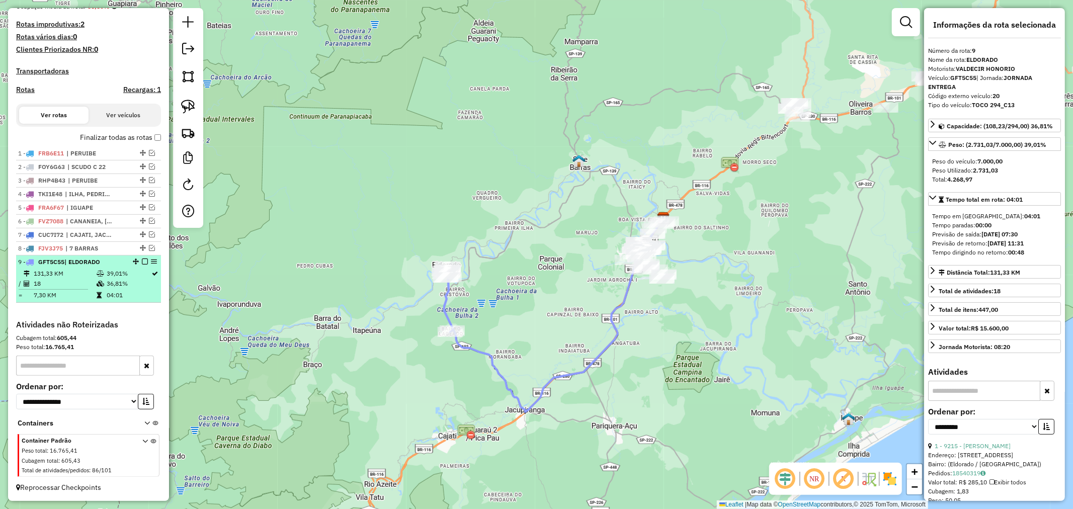
click at [142, 259] on em at bounding box center [145, 261] width 6 height 6
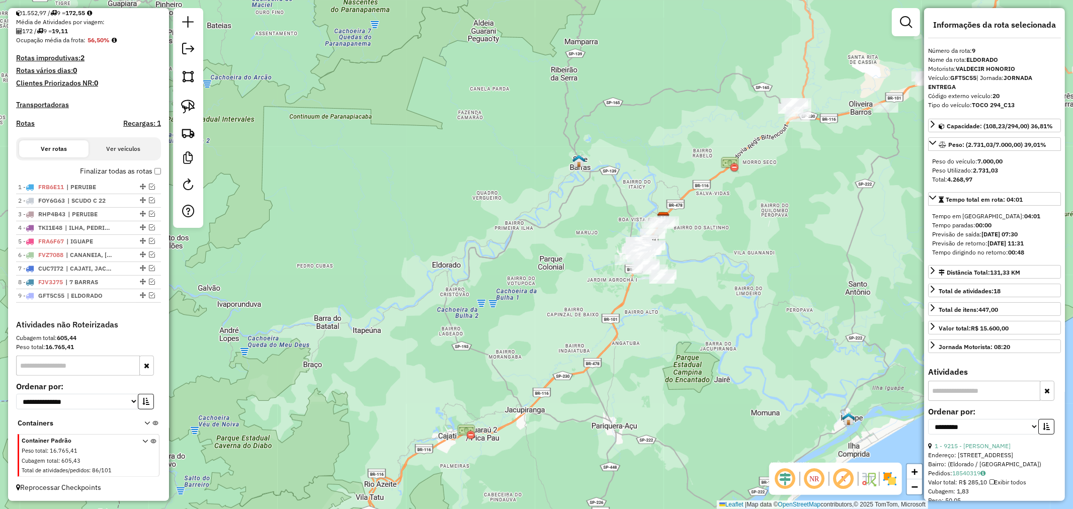
scroll to position [229, 0]
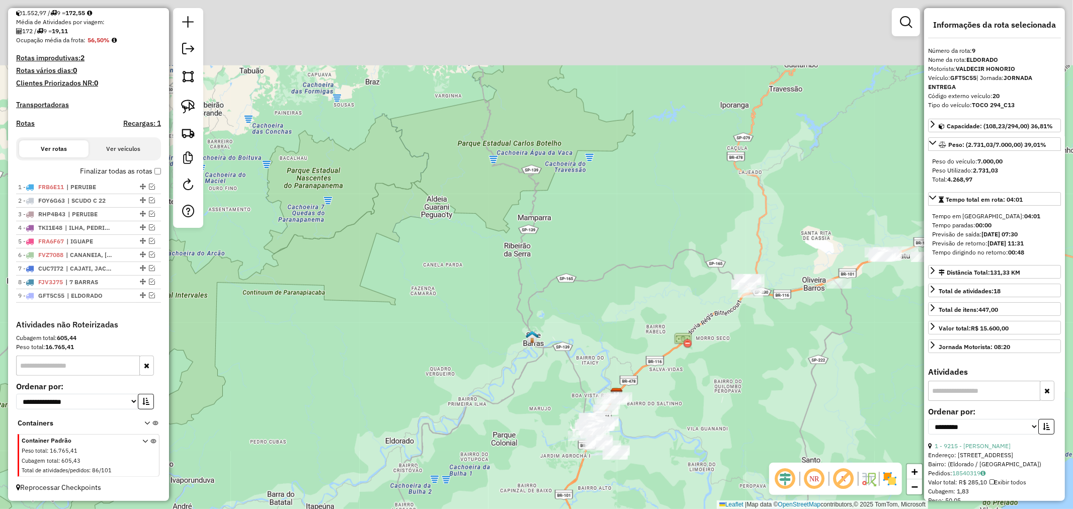
drag, startPoint x: 723, startPoint y: 244, endPoint x: 674, endPoint y: 427, distance: 189.3
click at [674, 427] on div "Janela de atendimento Grade de atendimento Capacidade Transportadoras Veículos …" at bounding box center [536, 254] width 1073 height 509
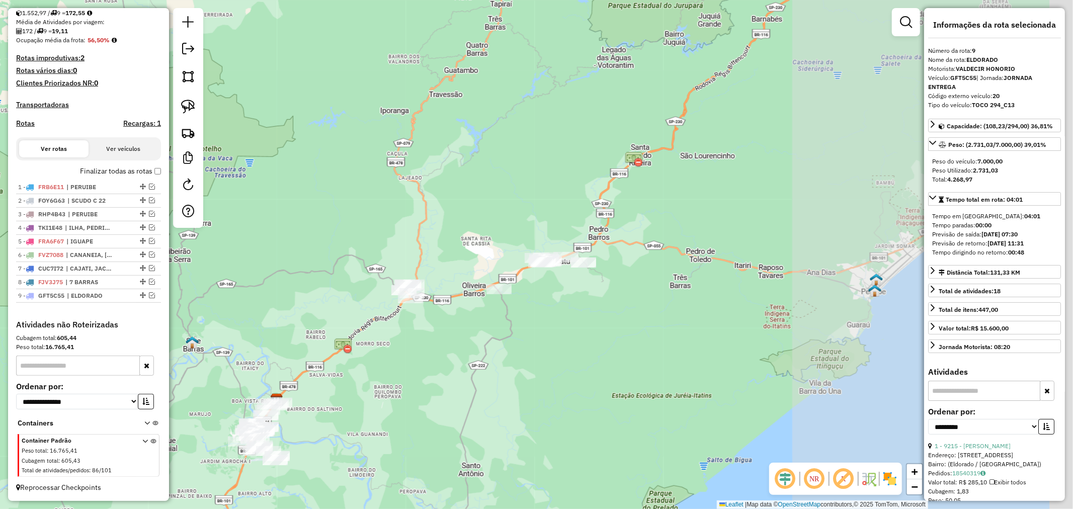
drag, startPoint x: 781, startPoint y: 392, endPoint x: 442, endPoint y: 391, distance: 338.4
click at [442, 391] on div "Janela de atendimento Grade de atendimento Capacidade Transportadoras Veículos …" at bounding box center [536, 254] width 1073 height 509
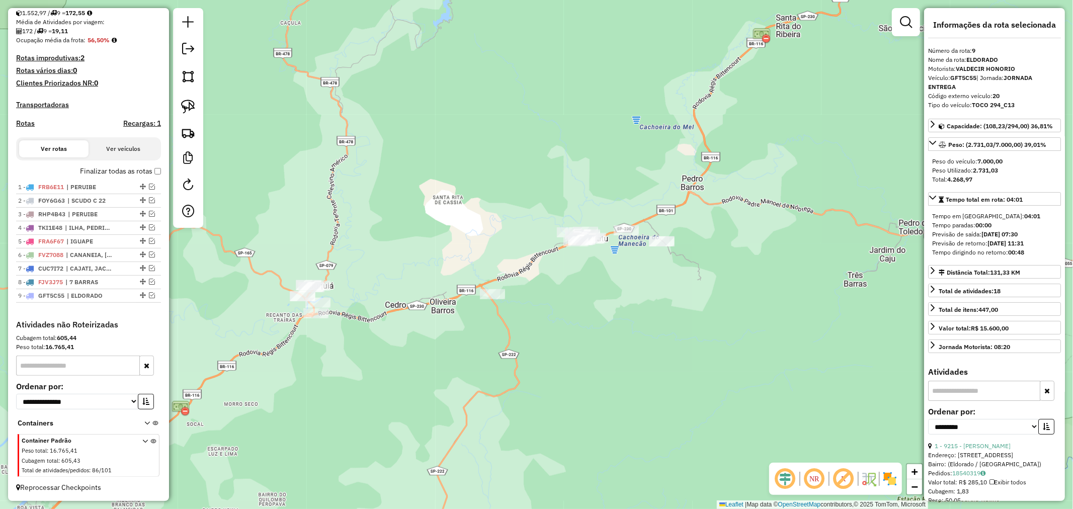
drag, startPoint x: 550, startPoint y: 318, endPoint x: 583, endPoint y: 414, distance: 101.3
click at [583, 414] on div "Janela de atendimento Grade de atendimento Capacidade Transportadoras Veículos …" at bounding box center [536, 254] width 1073 height 509
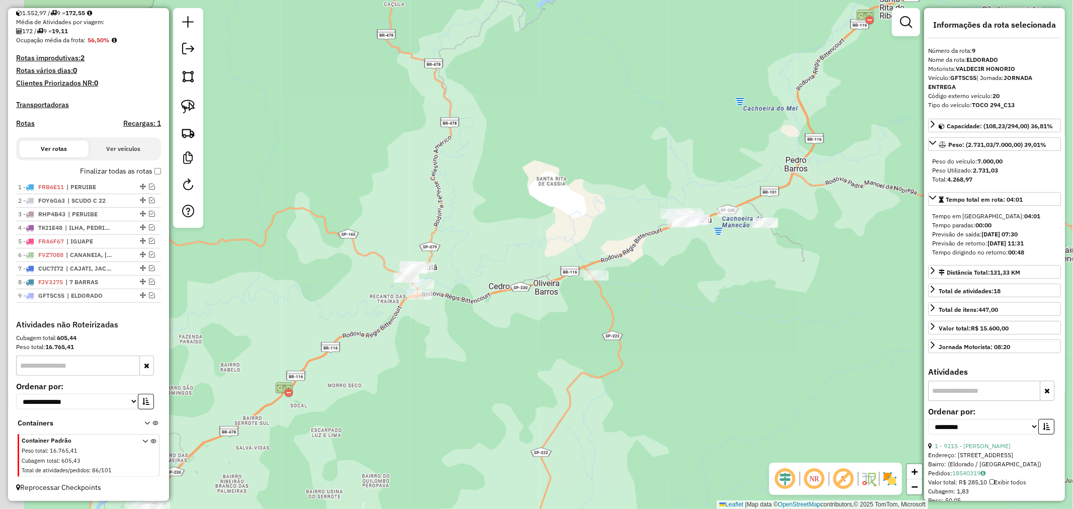
drag, startPoint x: 441, startPoint y: 396, endPoint x: 562, endPoint y: 365, distance: 124.6
click at [562, 365] on div "Janela de atendimento Grade de atendimento Capacidade Transportadoras Veículos …" at bounding box center [536, 254] width 1073 height 509
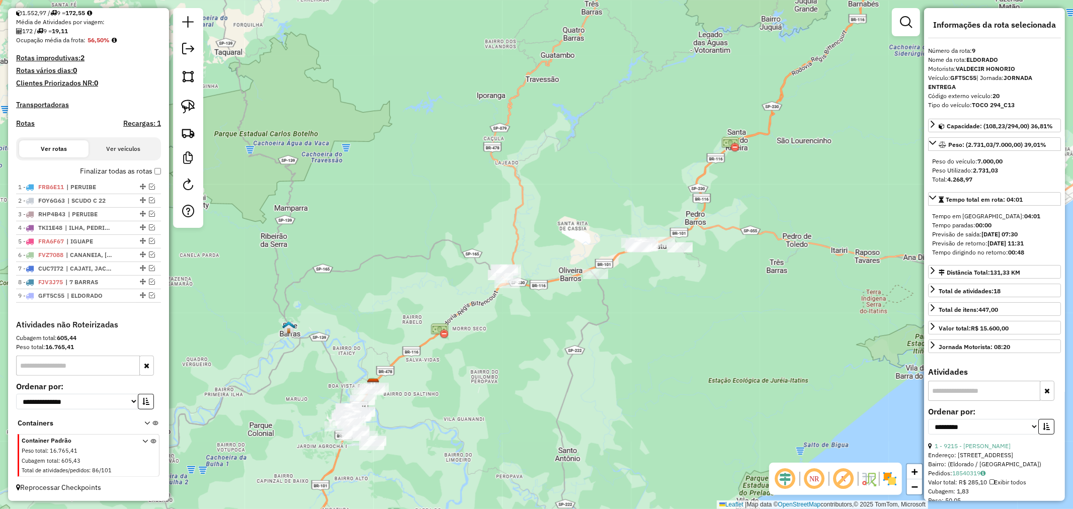
drag, startPoint x: 525, startPoint y: 385, endPoint x: 533, endPoint y: 344, distance: 41.0
click at [533, 344] on div "Janela de atendimento Grade de atendimento Capacidade Transportadoras Veículos …" at bounding box center [536, 254] width 1073 height 509
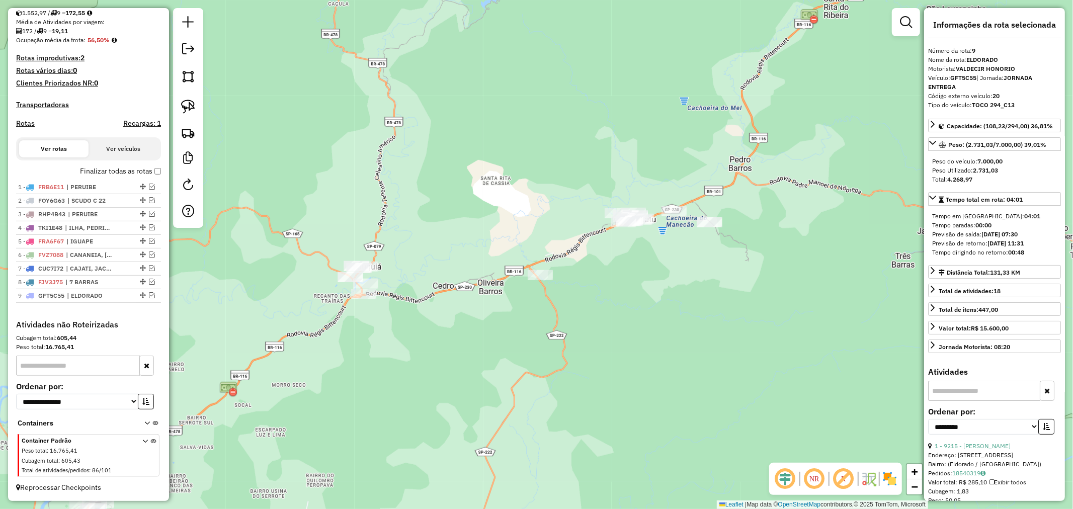
drag, startPoint x: 570, startPoint y: 297, endPoint x: 371, endPoint y: 398, distance: 224.0
click at [371, 398] on div "Janela de atendimento Grade de atendimento Capacidade Transportadoras Veículos …" at bounding box center [536, 254] width 1073 height 509
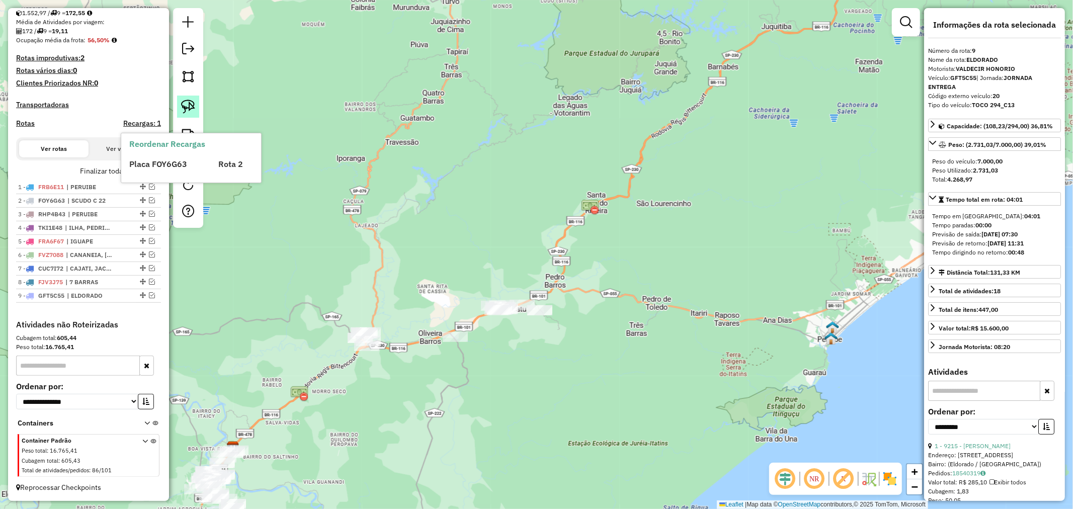
click at [184, 108] on img at bounding box center [188, 107] width 14 height 14
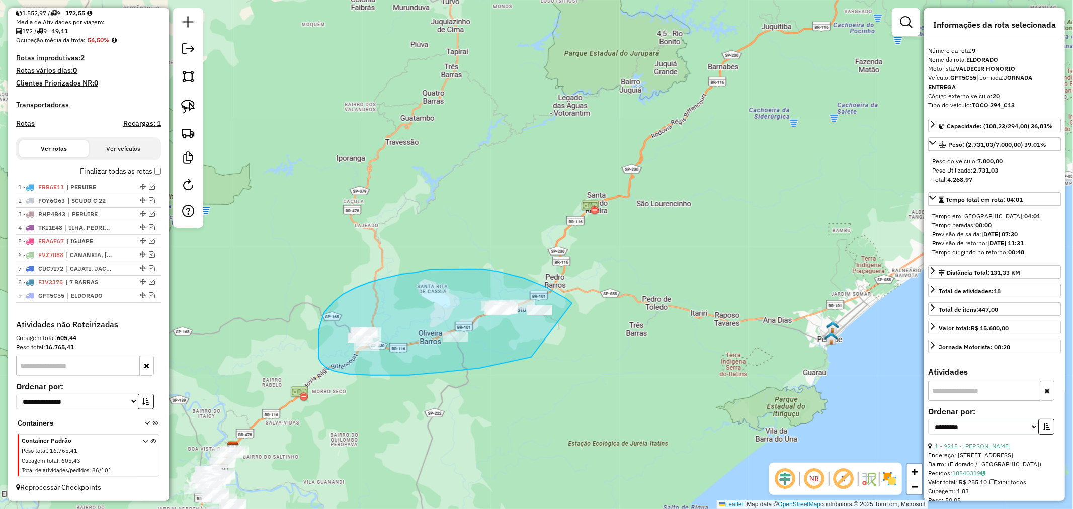
drag, startPoint x: 572, startPoint y: 303, endPoint x: 531, endPoint y: 357, distance: 67.5
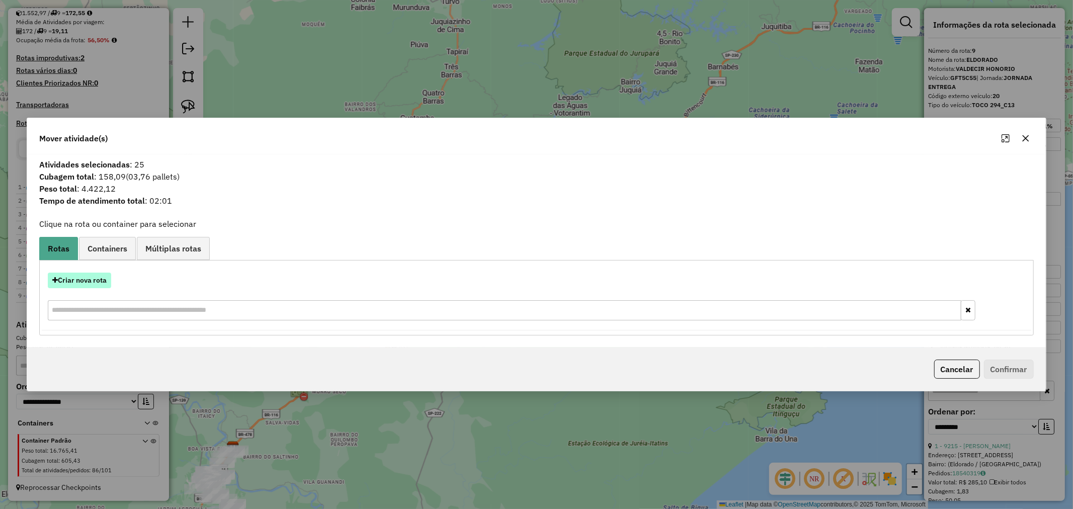
click at [66, 285] on button "Criar nova rota" at bounding box center [79, 281] width 63 height 16
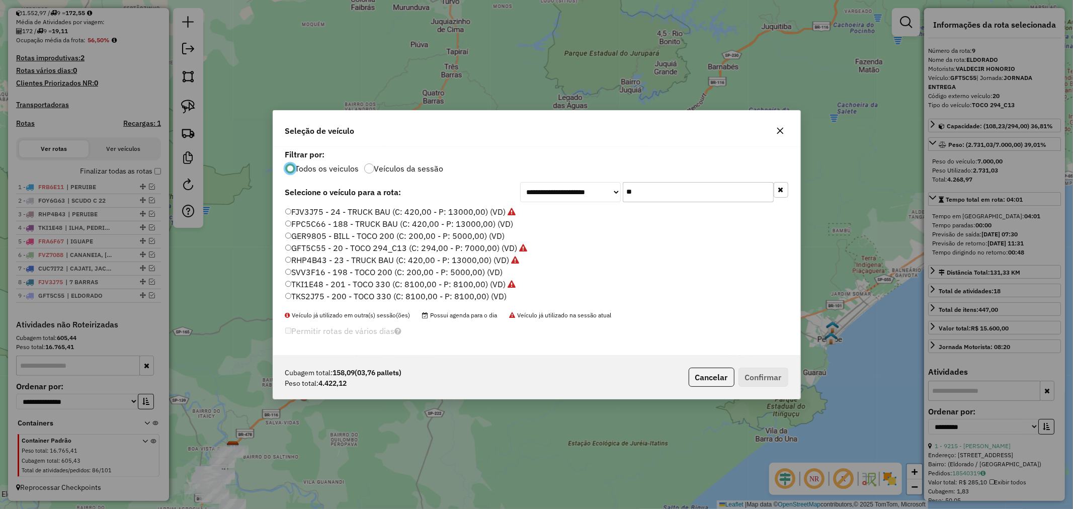
scroll to position [6, 3]
drag, startPoint x: 670, startPoint y: 188, endPoint x: 530, endPoint y: 189, distance: 139.8
click at [530, 189] on div "**********" at bounding box center [654, 192] width 268 height 20
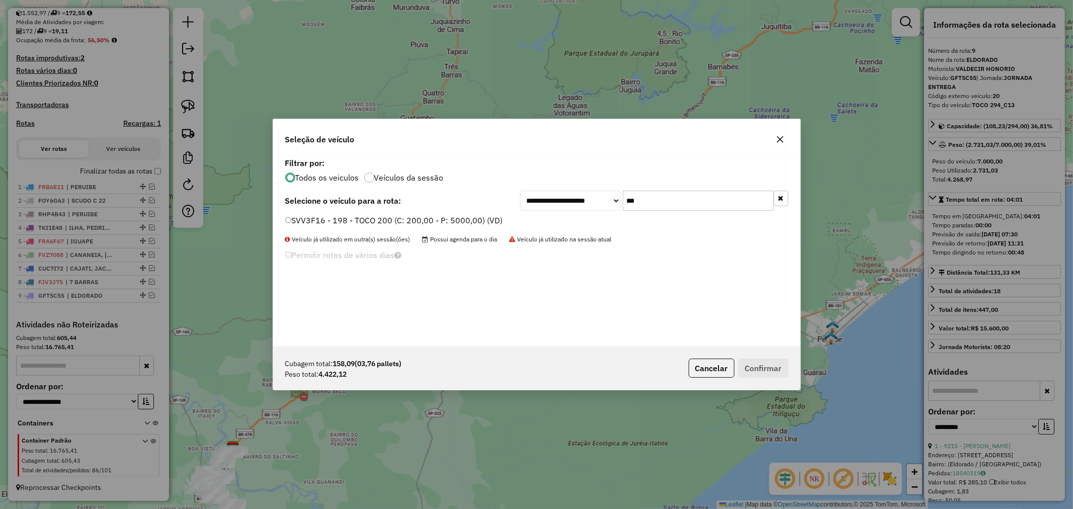
type input "***"
click at [283, 218] on div "SVV3F16 - 198 - TOCO 200 (C: 200,00 - P: 5000,00) (VD)" at bounding box center [536, 225] width 515 height 20
click at [761, 367] on button "Confirmar" at bounding box center [763, 368] width 50 height 19
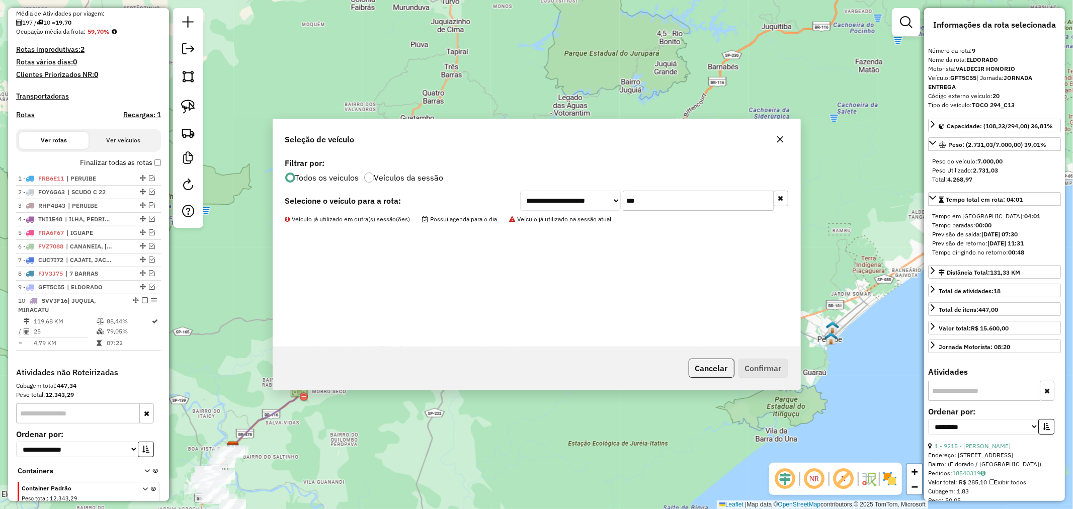
scroll to position [285, 0]
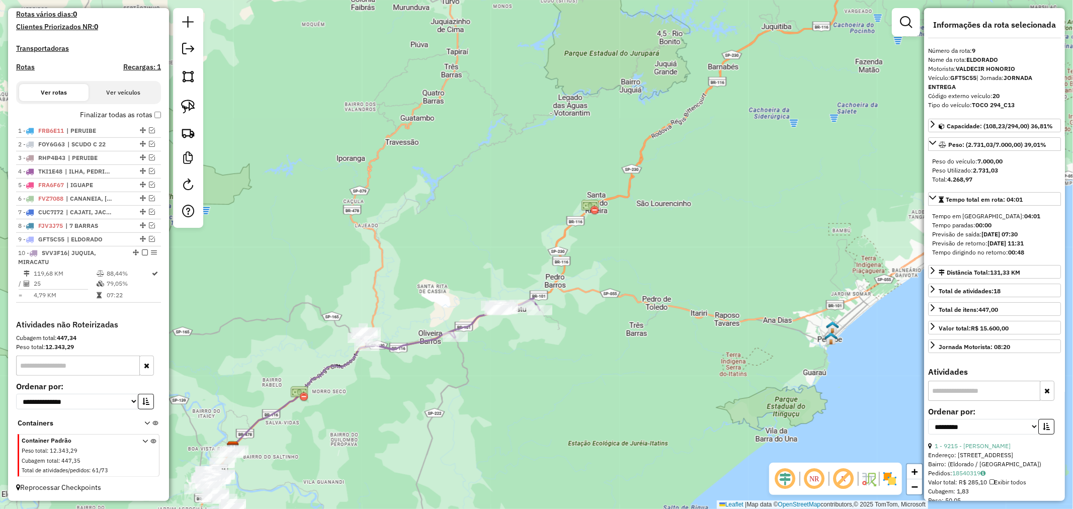
click at [418, 340] on icon at bounding box center [450, 323] width 180 height 51
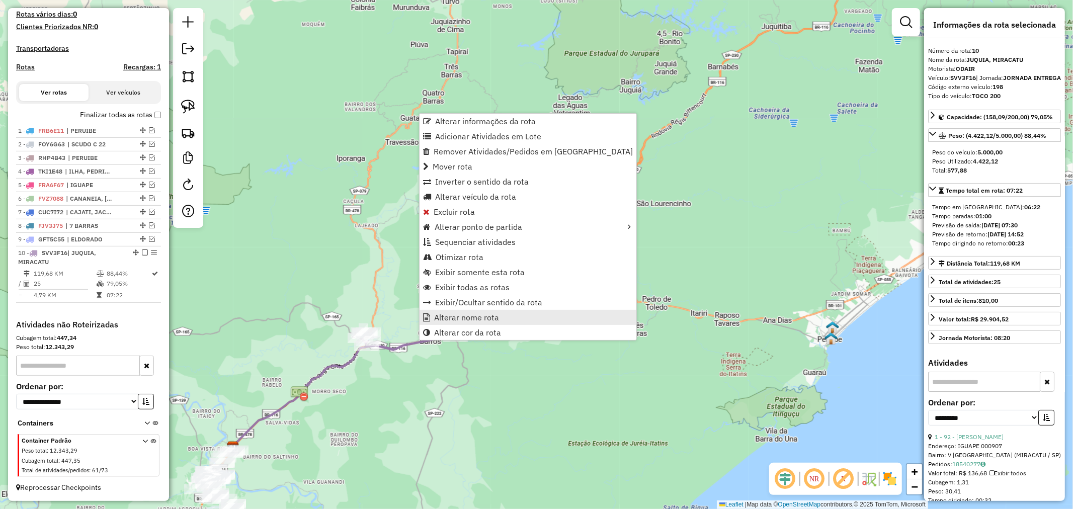
click at [505, 312] on link "Alterar nome rota" at bounding box center [527, 317] width 217 height 15
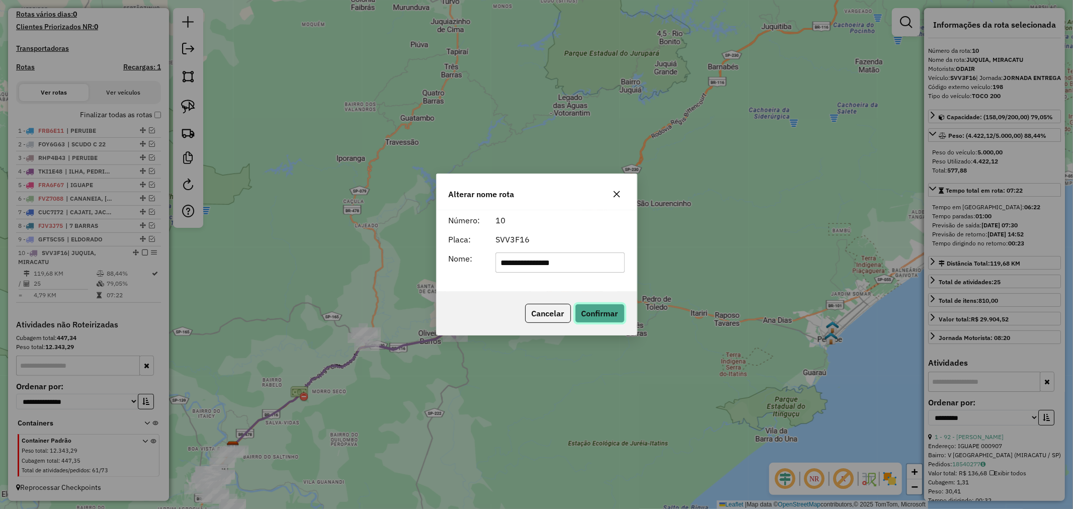
click at [601, 314] on button "Confirmar" at bounding box center [600, 313] width 50 height 19
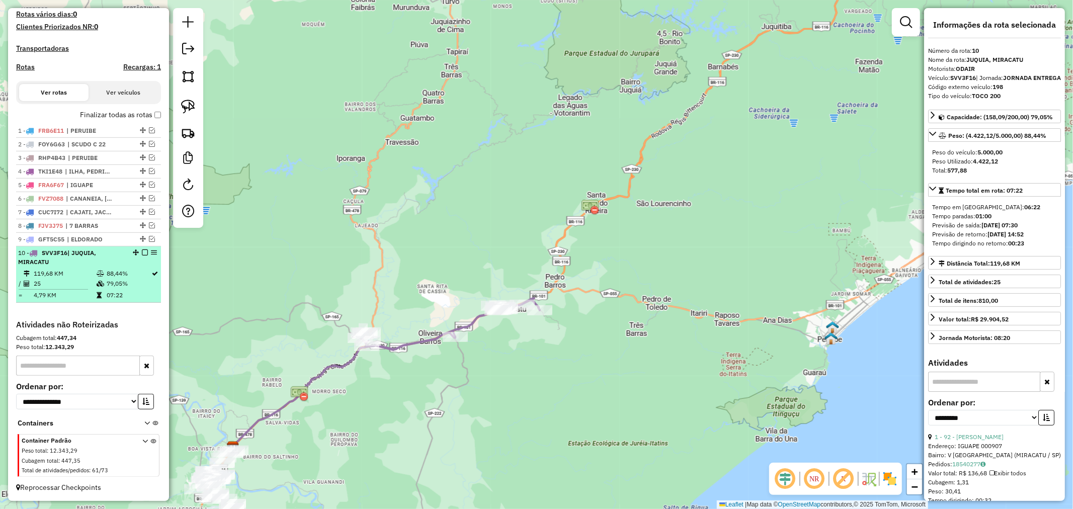
click at [142, 250] on em at bounding box center [145, 252] width 6 height 6
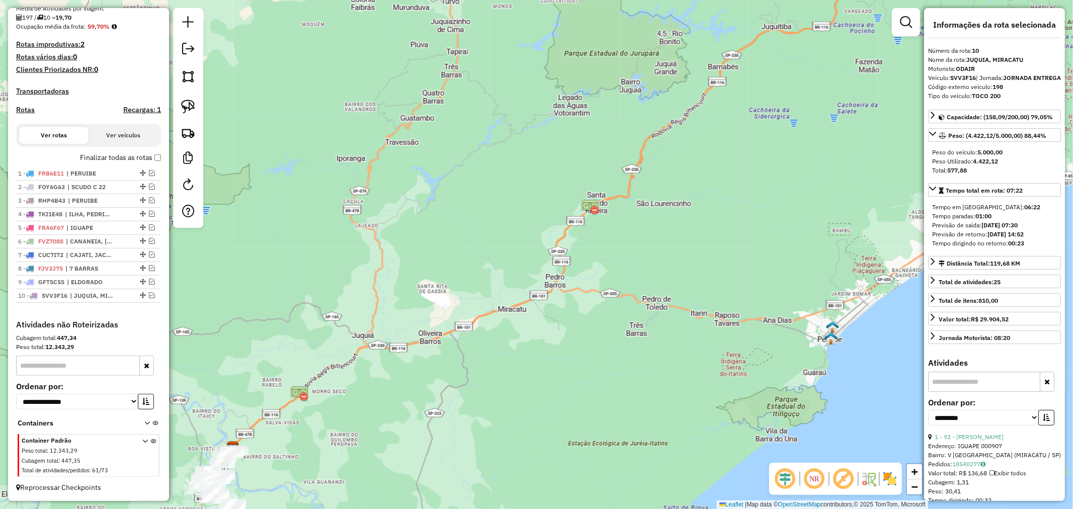
scroll to position [243, 0]
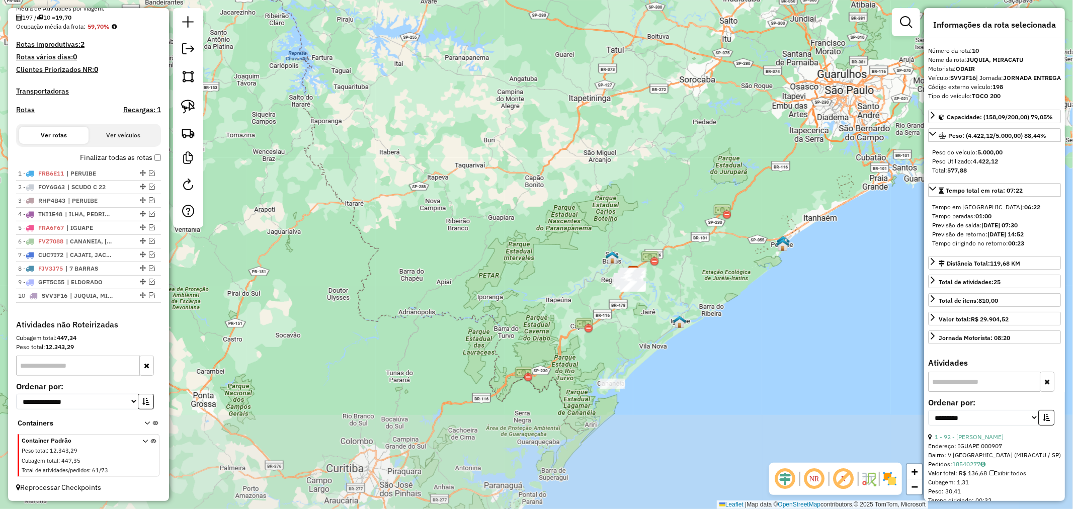
drag, startPoint x: 642, startPoint y: 413, endPoint x: 681, endPoint y: 300, distance: 119.3
click at [681, 300] on div "Janela de atendimento Grade de atendimento Capacidade Transportadoras Veículos …" at bounding box center [536, 254] width 1073 height 509
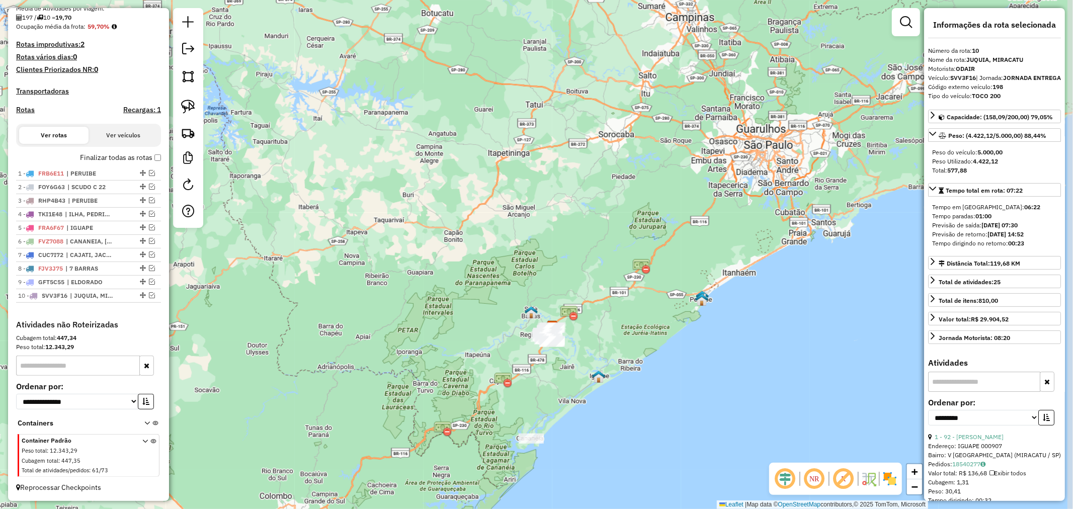
drag, startPoint x: 681, startPoint y: 300, endPoint x: 600, endPoint y: 355, distance: 97.8
click at [600, 355] on div "Janela de atendimento Grade de atendimento Capacidade Transportadoras Veículos …" at bounding box center [536, 254] width 1073 height 509
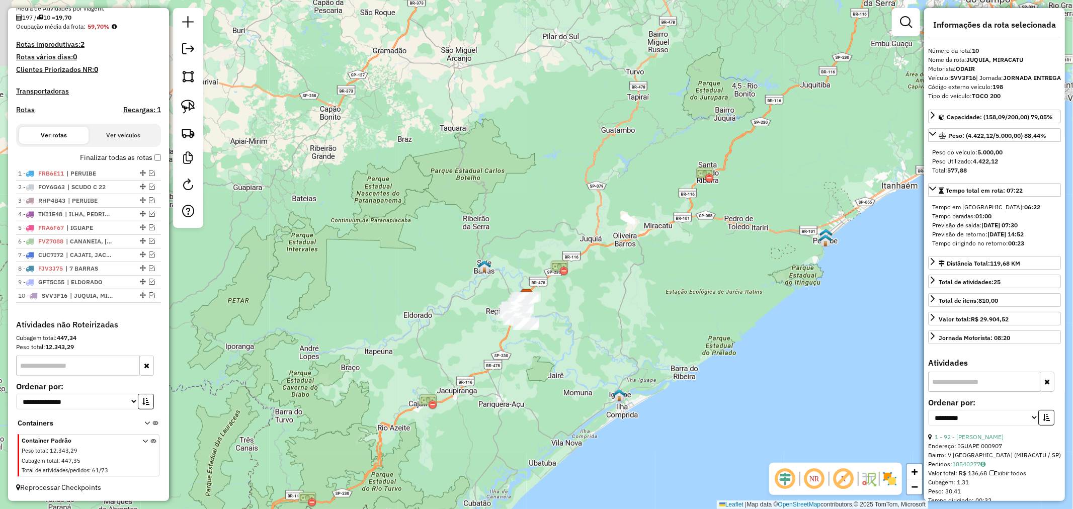
drag, startPoint x: 585, startPoint y: 371, endPoint x: 605, endPoint y: 367, distance: 21.0
click at [605, 367] on div "Janela de atendimento Grade de atendimento Capacidade Transportadoras Veículos …" at bounding box center [536, 254] width 1073 height 509
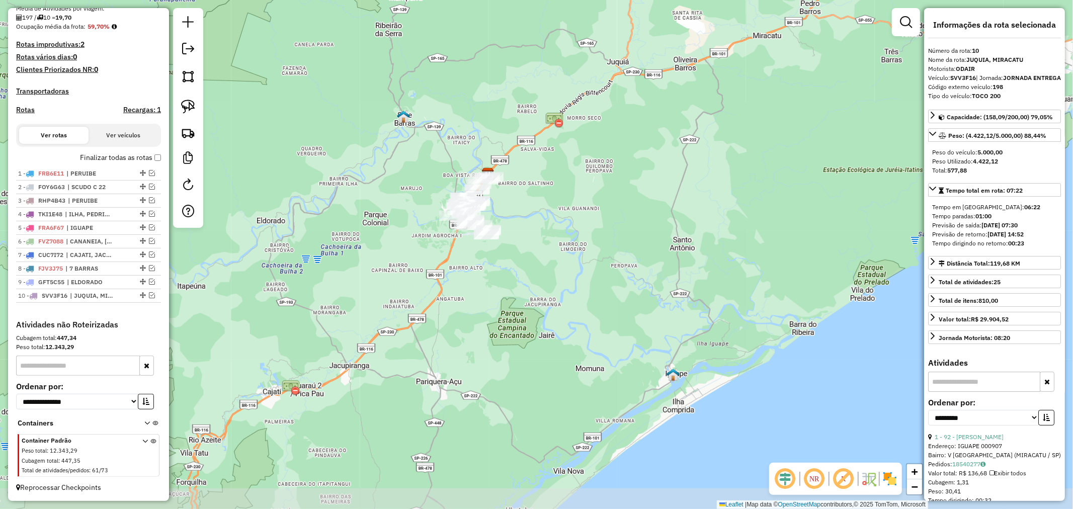
drag, startPoint x: 611, startPoint y: 269, endPoint x: 631, endPoint y: 191, distance: 80.5
click at [631, 191] on div "Janela de atendimento Grade de atendimento Capacidade Transportadoras Veículos …" at bounding box center [536, 254] width 1073 height 509
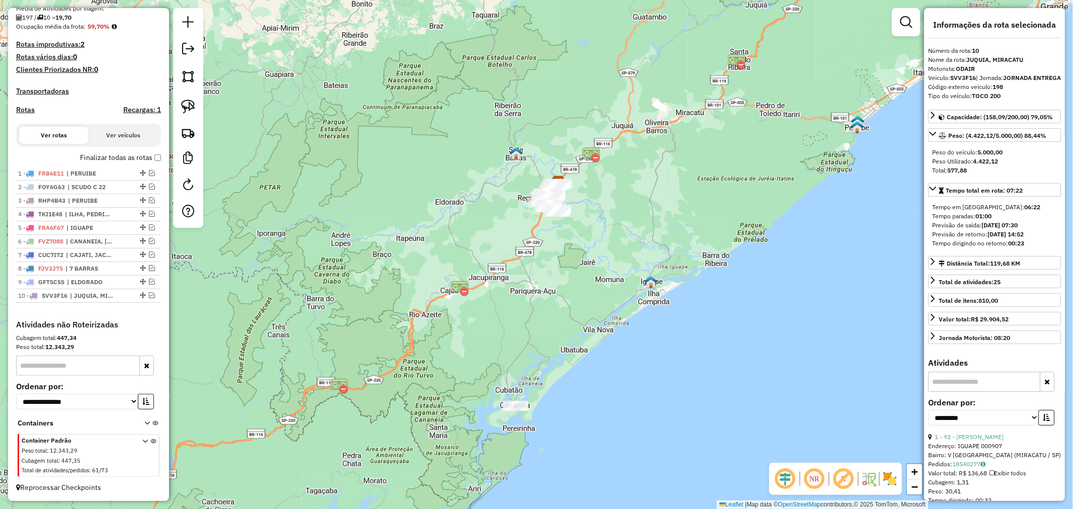
drag, startPoint x: 185, startPoint y: 109, endPoint x: 214, endPoint y: 114, distance: 29.7
click at [185, 109] on img at bounding box center [188, 107] width 14 height 14
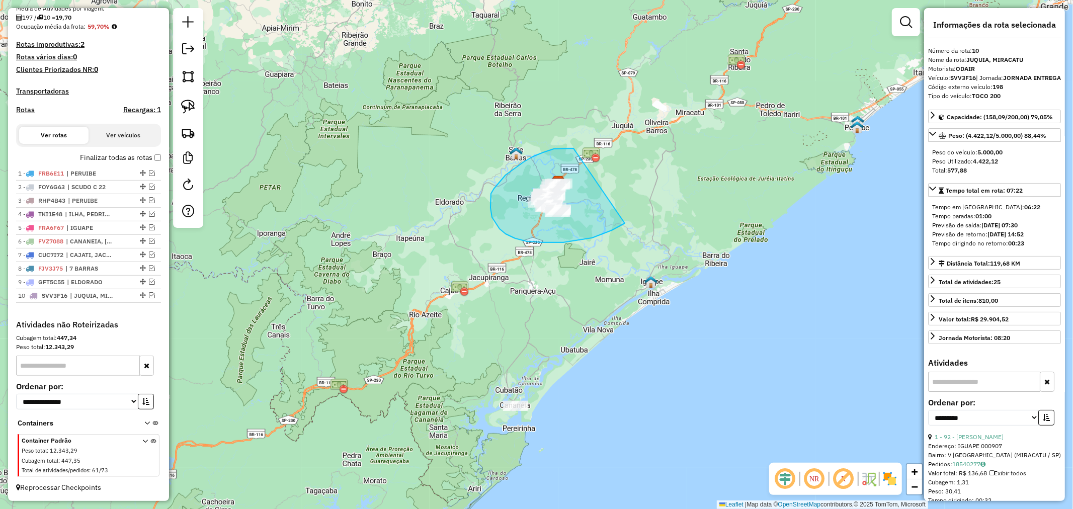
drag, startPoint x: 573, startPoint y: 148, endPoint x: 646, endPoint y: 203, distance: 90.5
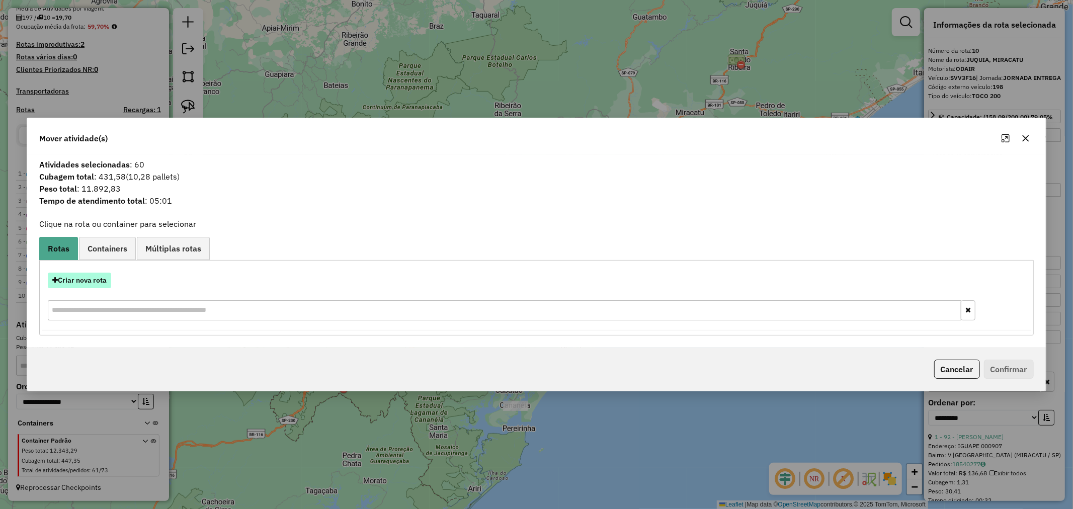
click at [92, 276] on button "Criar nova rota" at bounding box center [79, 281] width 63 height 16
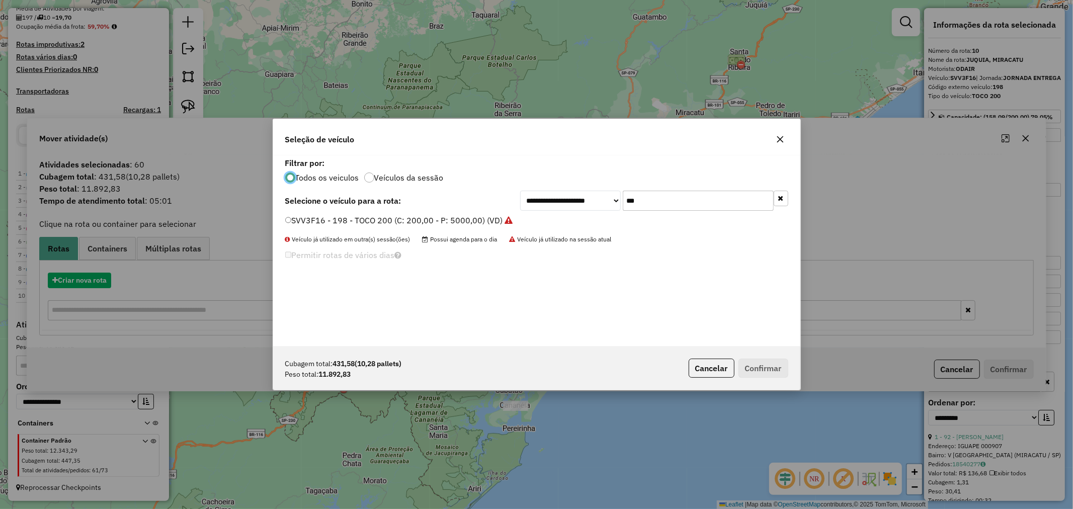
scroll to position [6, 3]
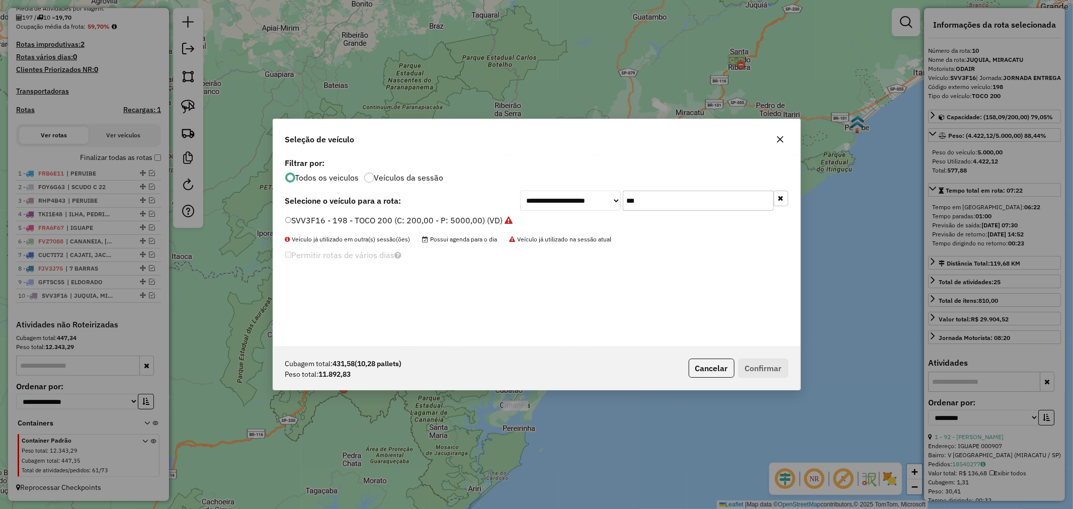
drag, startPoint x: 659, startPoint y: 201, endPoint x: 615, endPoint y: 196, distance: 44.0
click at [615, 196] on div "**********" at bounding box center [654, 201] width 268 height 20
type input "*"
type input "***"
click at [766, 369] on button "Confirmar" at bounding box center [763, 368] width 50 height 19
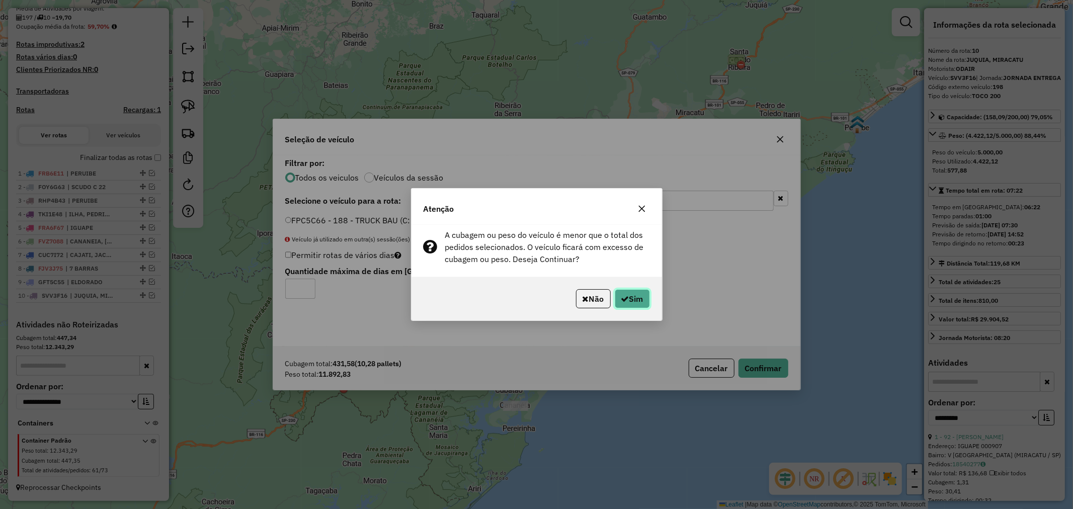
click at [627, 298] on button "Sim" at bounding box center [631, 298] width 35 height 19
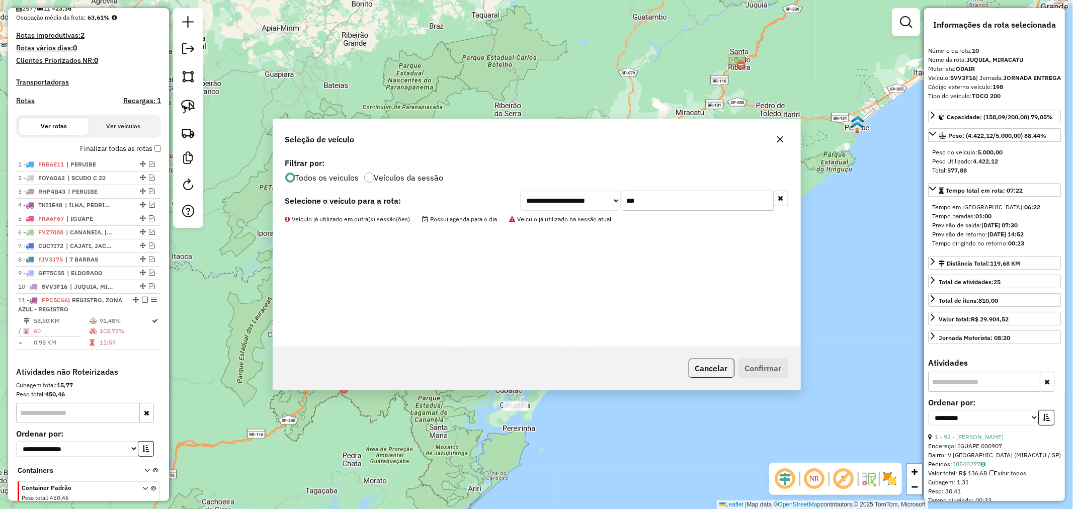
scroll to position [299, 0]
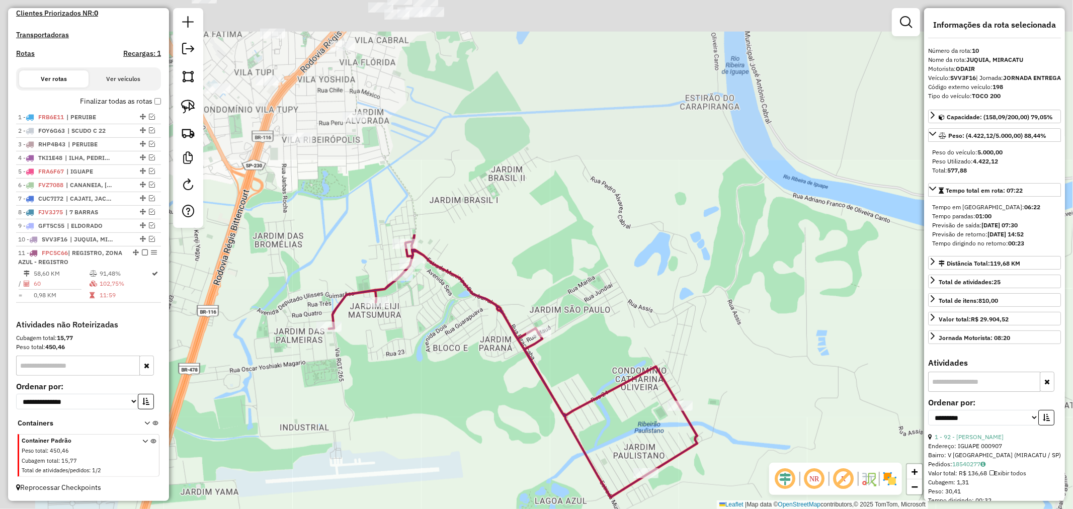
drag, startPoint x: 596, startPoint y: 54, endPoint x: 743, endPoint y: 339, distance: 320.7
click at [743, 339] on div "Janela de atendimento Grade de atendimento Capacidade Transportadoras Veículos …" at bounding box center [536, 254] width 1073 height 509
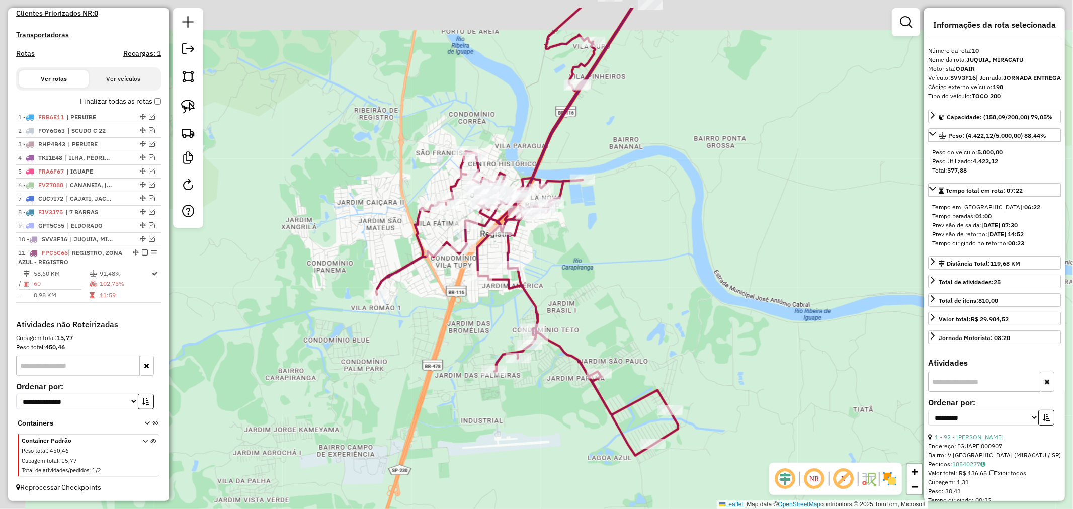
drag, startPoint x: 556, startPoint y: 222, endPoint x: 597, endPoint y: 280, distance: 71.4
click at [597, 280] on div "Janela de atendimento Grade de atendimento Capacidade Transportadoras Veículos …" at bounding box center [536, 254] width 1073 height 509
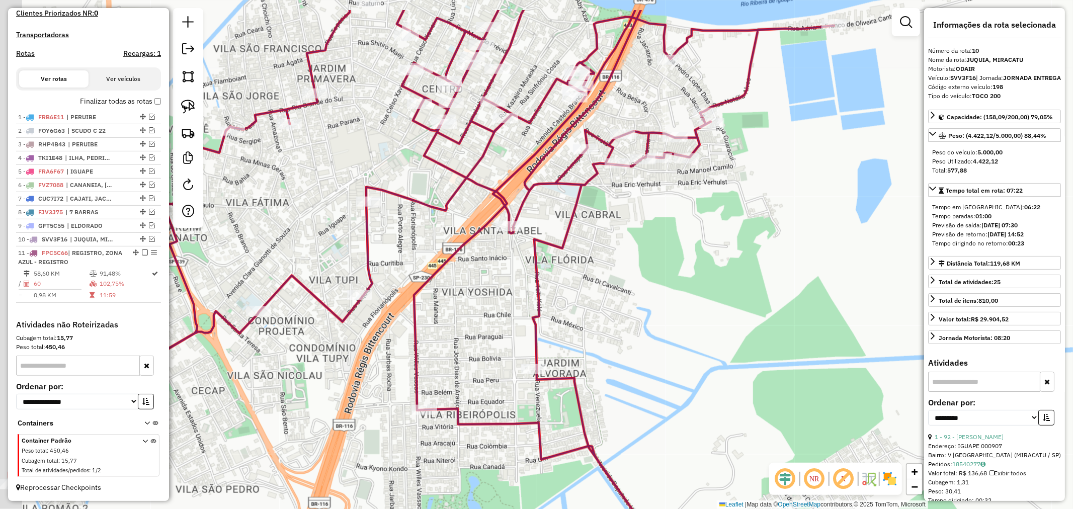
drag, startPoint x: 613, startPoint y: 239, endPoint x: 726, endPoint y: 302, distance: 129.2
click at [726, 302] on div "Janela de atendimento Grade de atendimento Capacidade Transportadoras Veículos …" at bounding box center [536, 254] width 1073 height 509
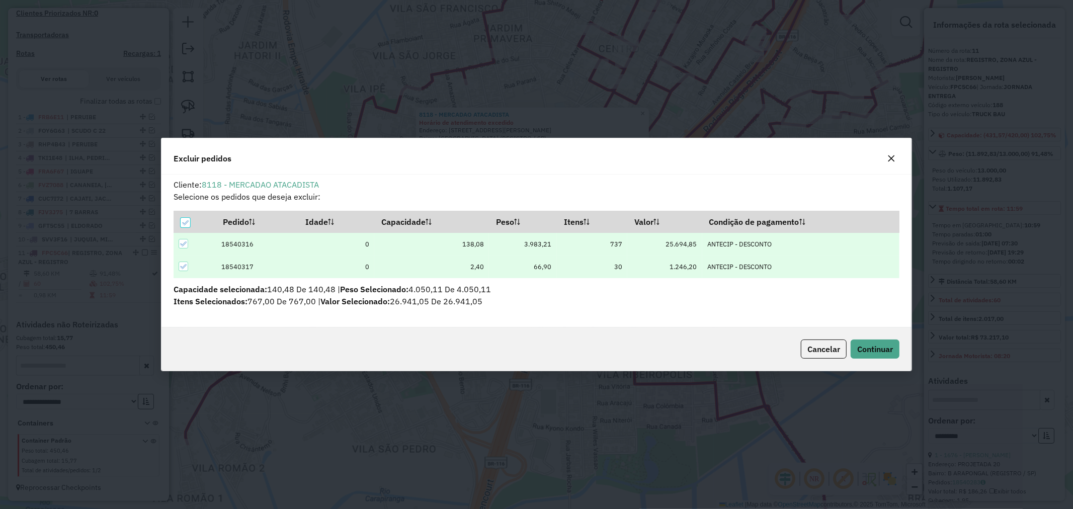
scroll to position [0, 0]
click at [876, 342] on button "Continuar" at bounding box center [874, 348] width 49 height 19
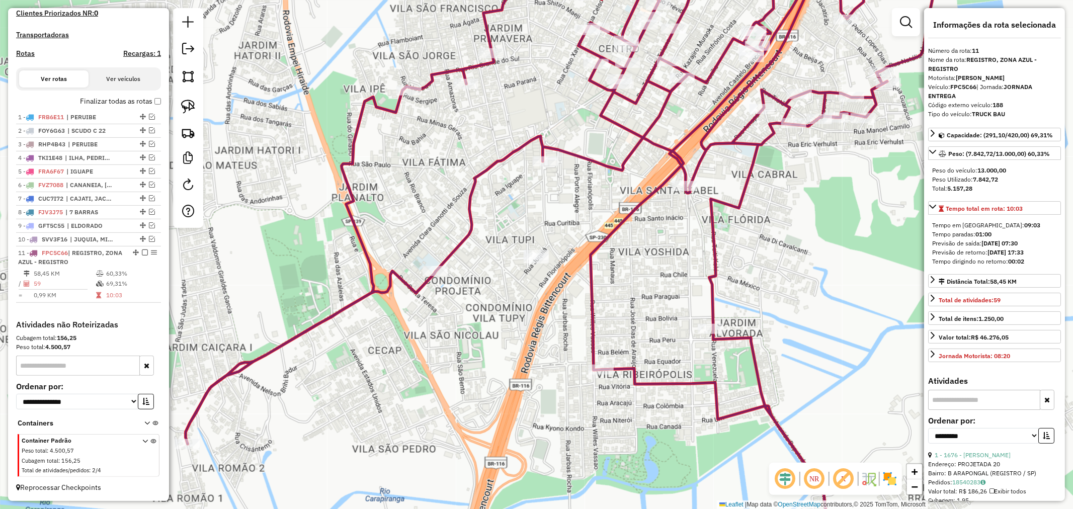
click at [586, 162] on icon at bounding box center [598, 254] width 825 height 610
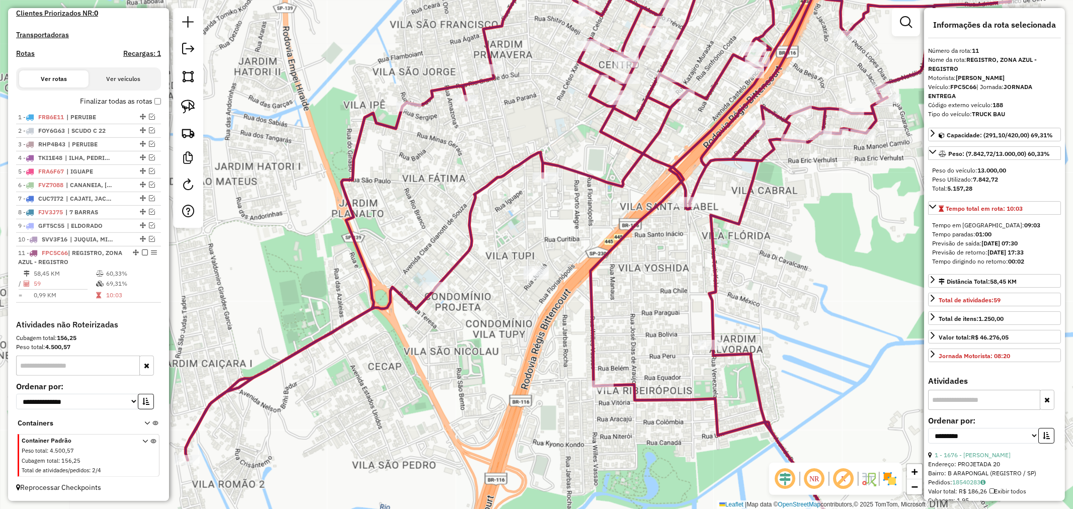
drag, startPoint x: 585, startPoint y: 178, endPoint x: 585, endPoint y: 195, distance: 16.1
click at [585, 195] on div "Janela de atendimento Grade de atendimento Capacidade Transportadoras Veículos …" at bounding box center [536, 254] width 1073 height 509
click at [604, 176] on icon at bounding box center [598, 254] width 825 height 610
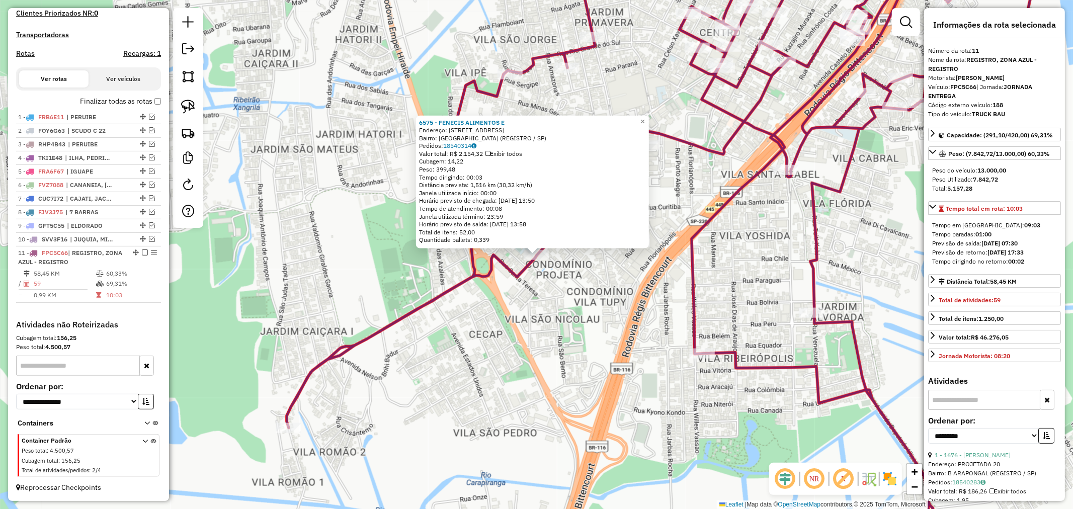
click at [644, 273] on div "6575 - FENECIS ALIMENTOS E Endereço: Rua Das Bromeliaceas 75 Bairro: VILA NOVA …" at bounding box center [536, 254] width 1073 height 509
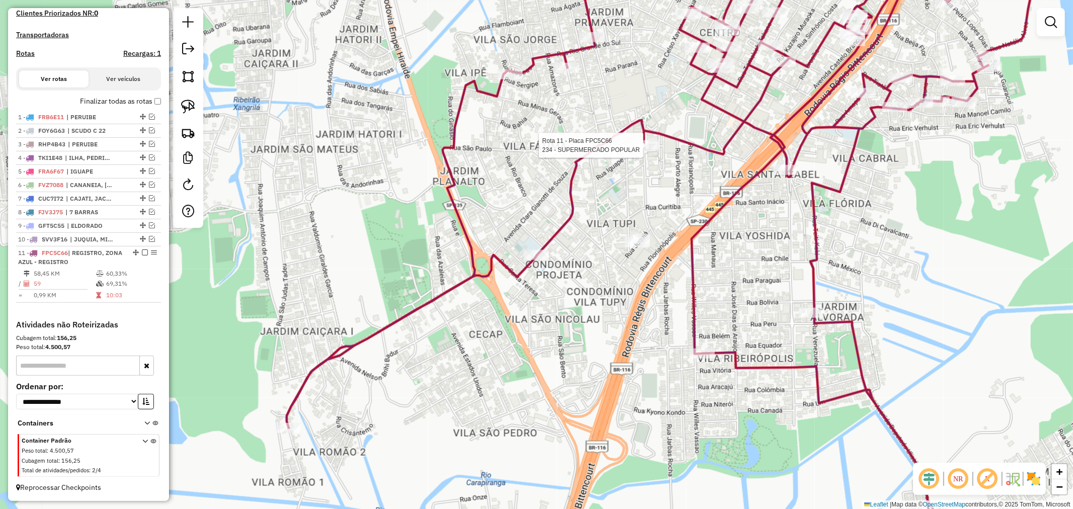
select select "**********"
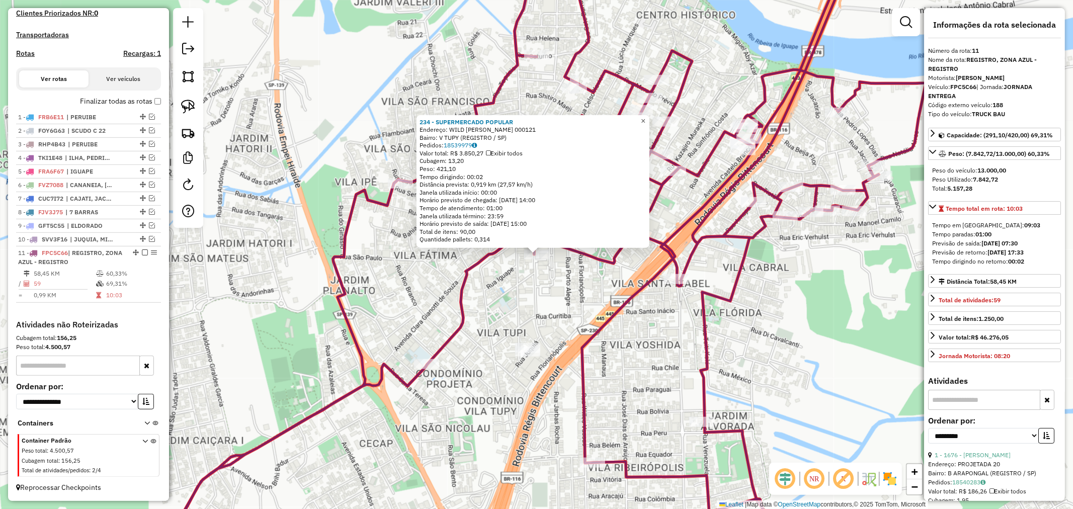
click at [645, 116] on span "×" at bounding box center [643, 120] width 5 height 9
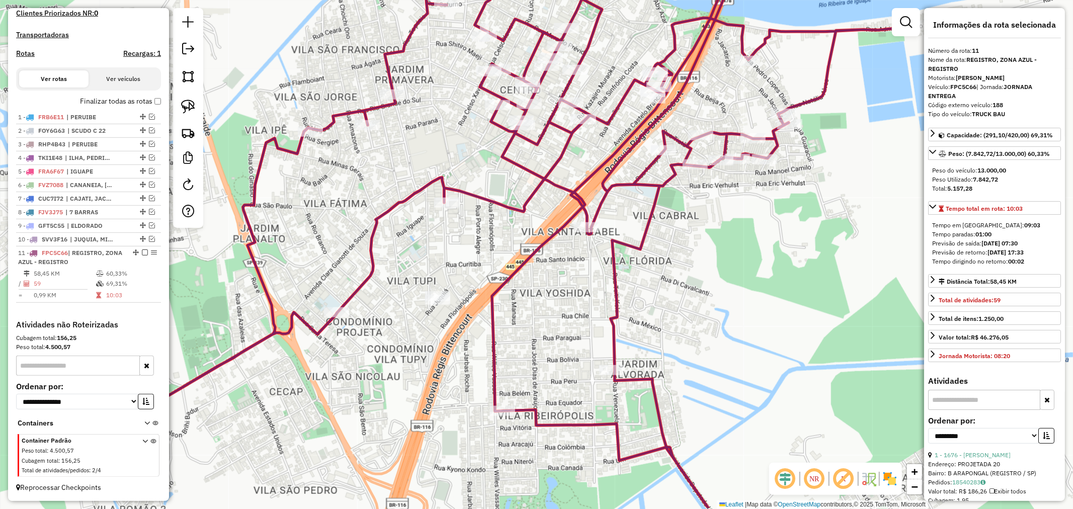
drag, startPoint x: 621, startPoint y: 336, endPoint x: 531, endPoint y: 284, distance: 103.8
click at [531, 284] on div "Janela de atendimento Grade de atendimento Capacidade Transportadoras Veículos …" at bounding box center [536, 254] width 1073 height 509
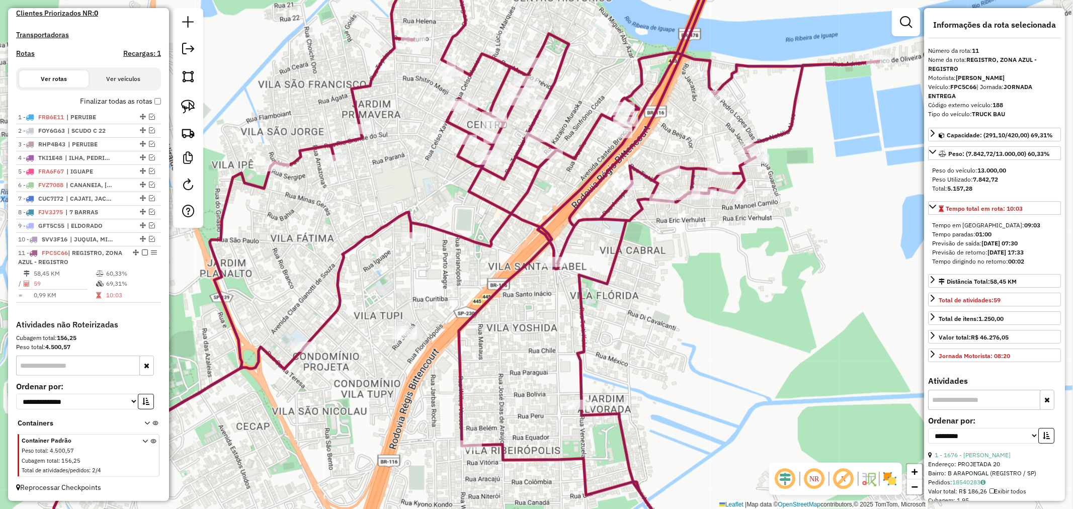
drag, startPoint x: 529, startPoint y: 297, endPoint x: 496, endPoint y: 332, distance: 48.0
click at [496, 332] on div "Janela de atendimento Grade de atendimento Capacidade Transportadoras Veículos …" at bounding box center [536, 254] width 1073 height 509
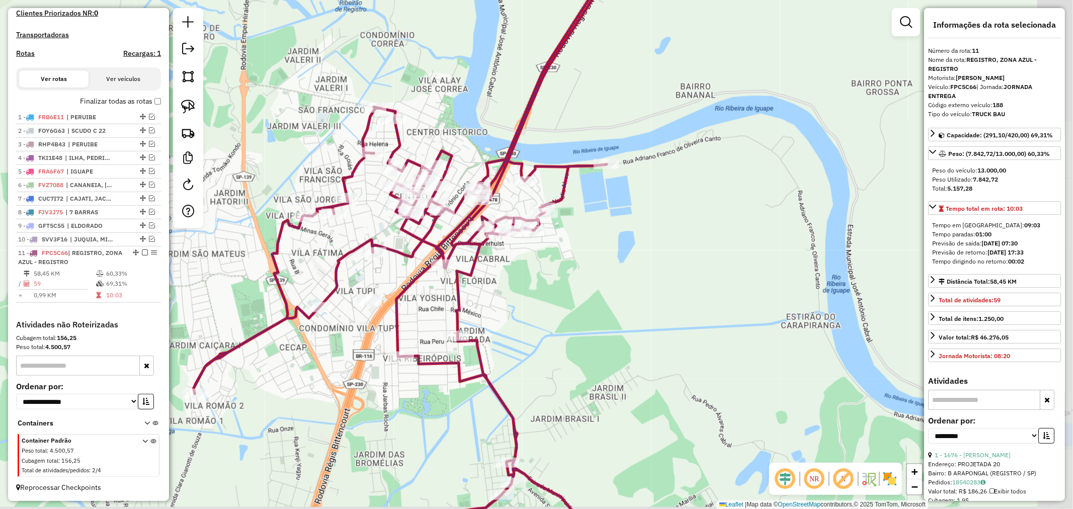
drag, startPoint x: 617, startPoint y: 312, endPoint x: 556, endPoint y: 295, distance: 63.8
click at [556, 295] on div "Janela de atendimento Grade de atendimento Capacidade Transportadoras Veículos …" at bounding box center [536, 254] width 1073 height 509
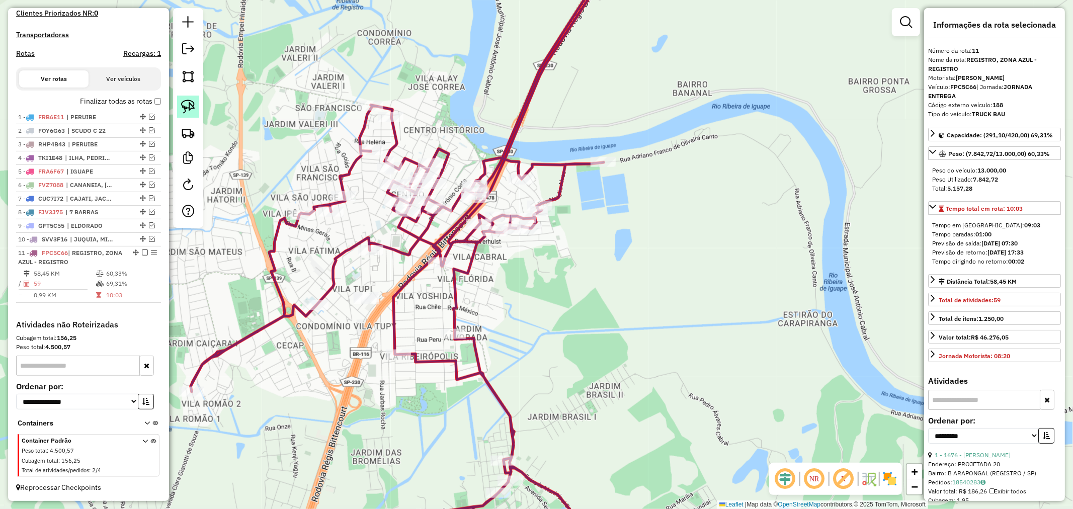
click at [188, 104] on img at bounding box center [188, 107] width 14 height 14
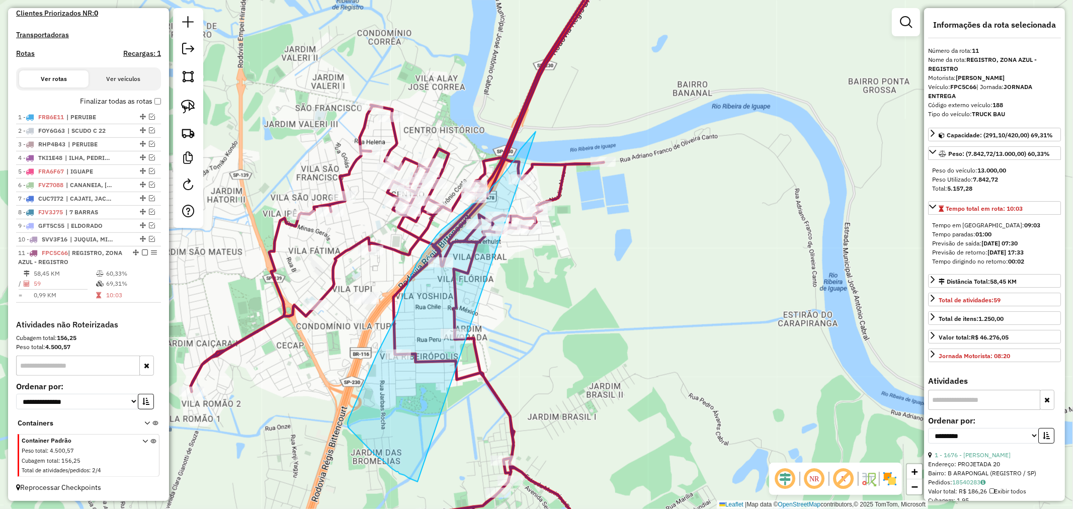
drag, startPoint x: 535, startPoint y: 132, endPoint x: 434, endPoint y: 411, distance: 296.8
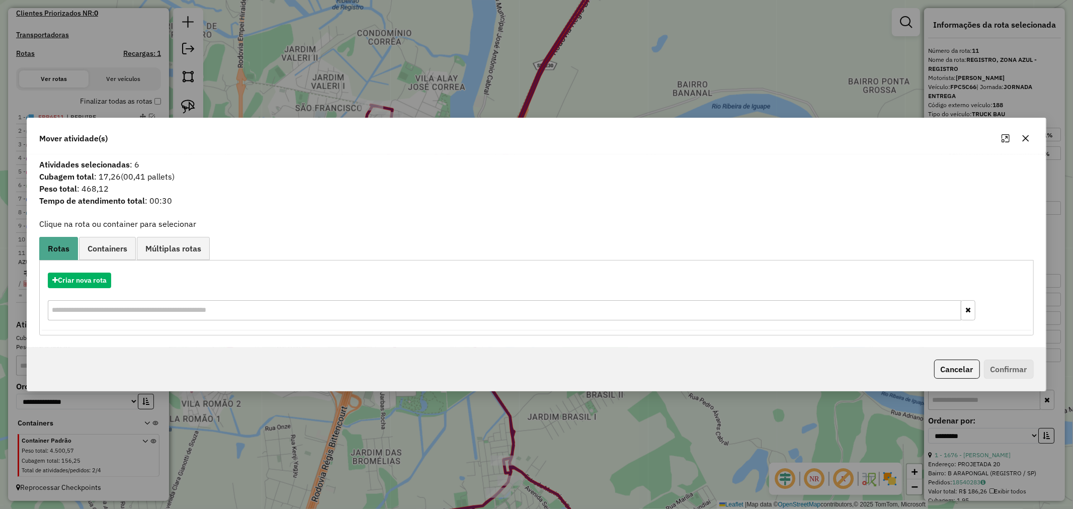
click at [1024, 138] on icon "button" at bounding box center [1025, 138] width 8 height 8
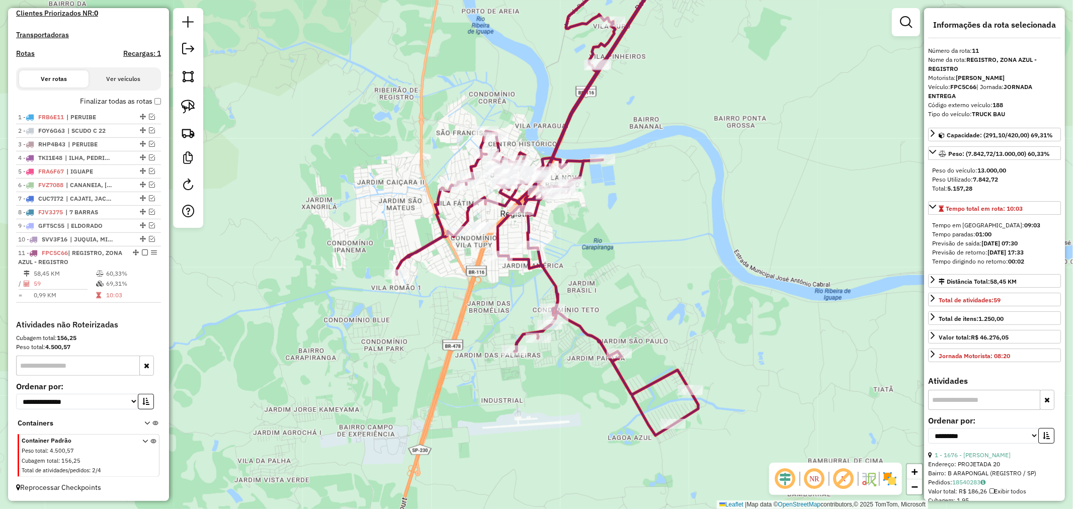
drag, startPoint x: 669, startPoint y: 250, endPoint x: 618, endPoint y: 230, distance: 54.6
click at [618, 230] on div "Janela de atendimento Grade de atendimento Capacidade Transportadoras Veículos …" at bounding box center [536, 254] width 1073 height 509
click at [189, 104] on img at bounding box center [188, 107] width 14 height 14
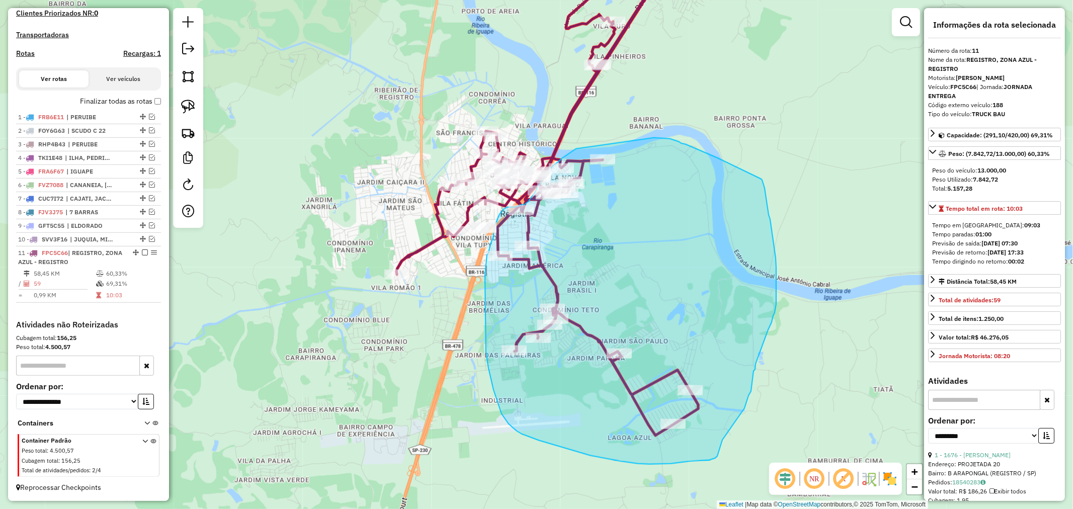
drag, startPoint x: 576, startPoint y: 149, endPoint x: 654, endPoint y: 138, distance: 78.7
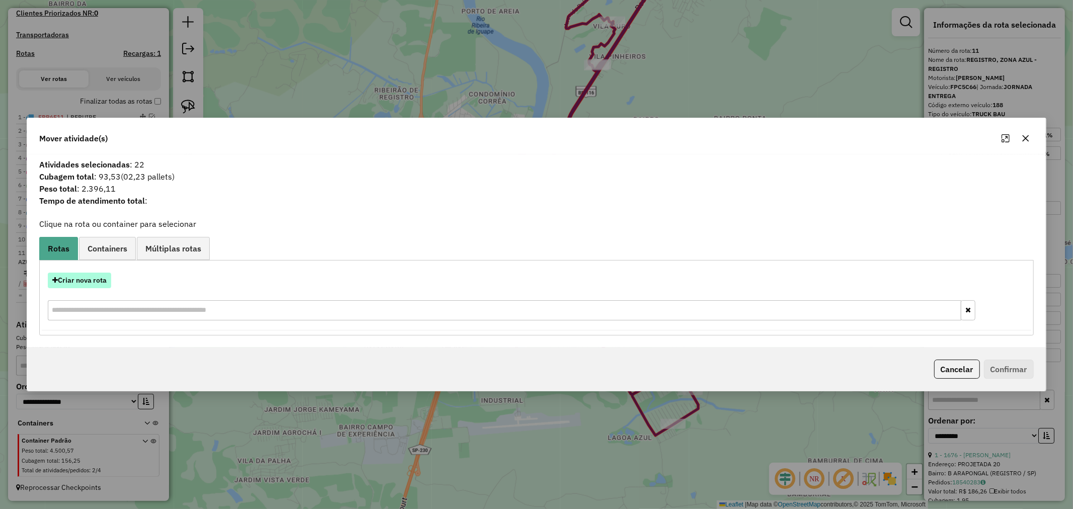
click at [92, 283] on button "Criar nova rota" at bounding box center [79, 281] width 63 height 16
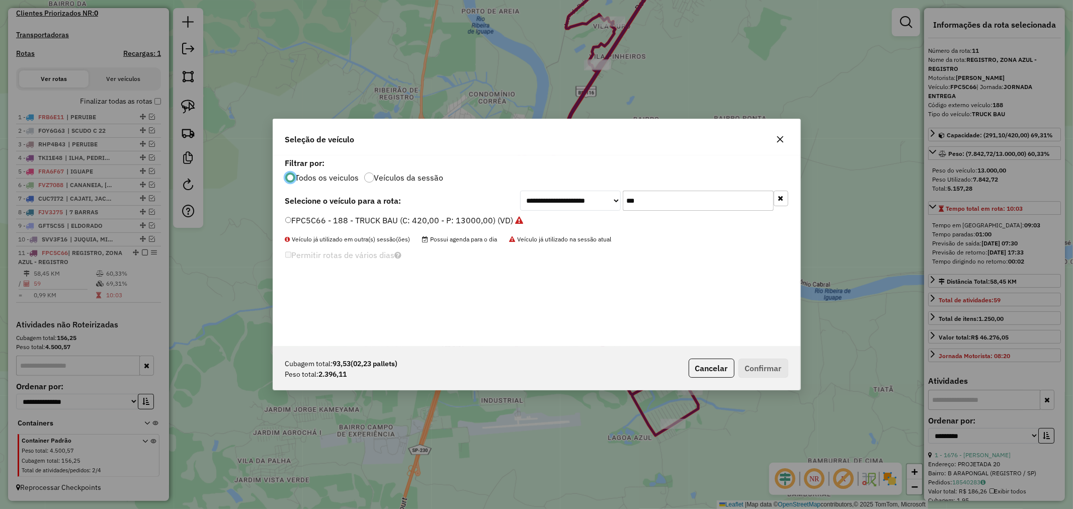
scroll to position [6, 3]
drag, startPoint x: 559, startPoint y: 192, endPoint x: 552, endPoint y: 192, distance: 6.5
click at [552, 192] on div "**********" at bounding box center [654, 201] width 268 height 20
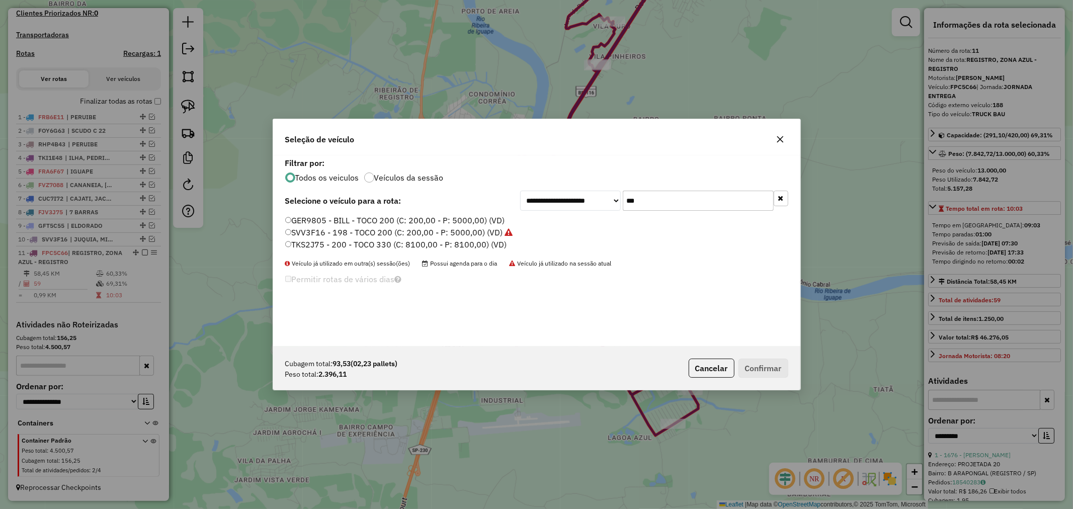
type input "***"
click at [291, 243] on label "TKS2J75 - 200 - TOCO 330 (C: 8100,00 - P: 8100,00) (VD)" at bounding box center [396, 244] width 222 height 12
click at [772, 366] on button "Confirmar" at bounding box center [763, 368] width 50 height 19
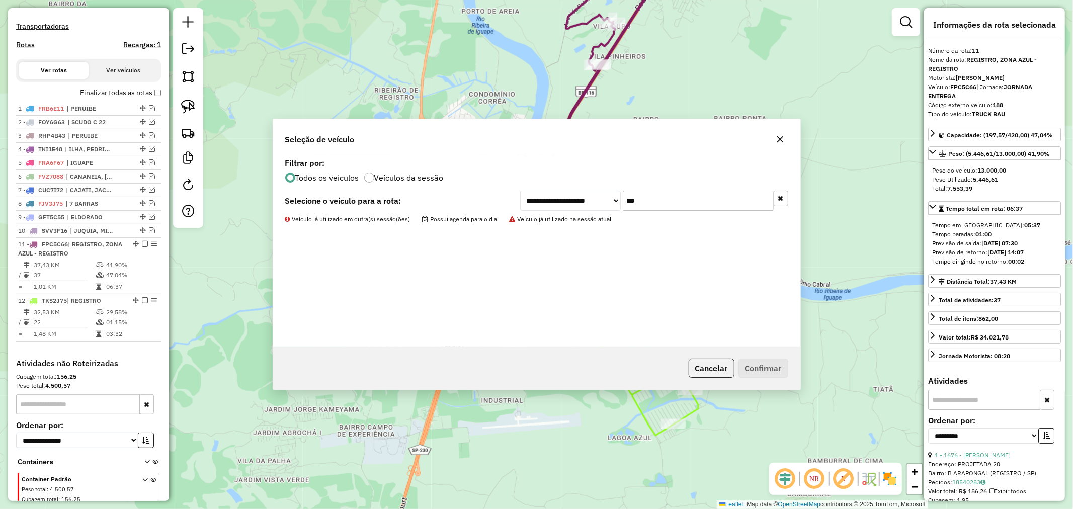
scroll to position [346, 0]
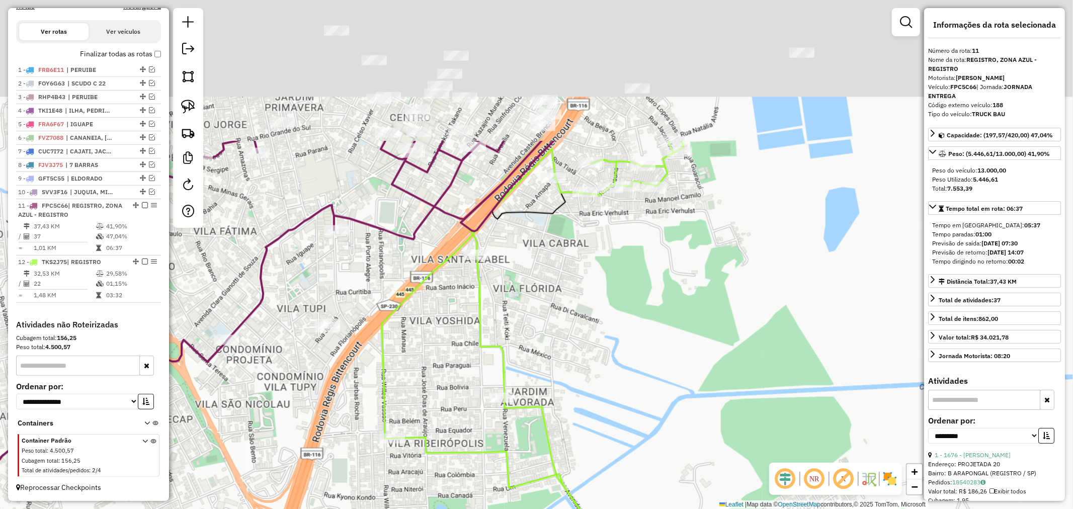
drag, startPoint x: 577, startPoint y: 156, endPoint x: 605, endPoint y: 360, distance: 206.0
click at [605, 360] on div "Janela de atendimento Grade de atendimento Capacidade Transportadoras Veículos …" at bounding box center [536, 254] width 1073 height 509
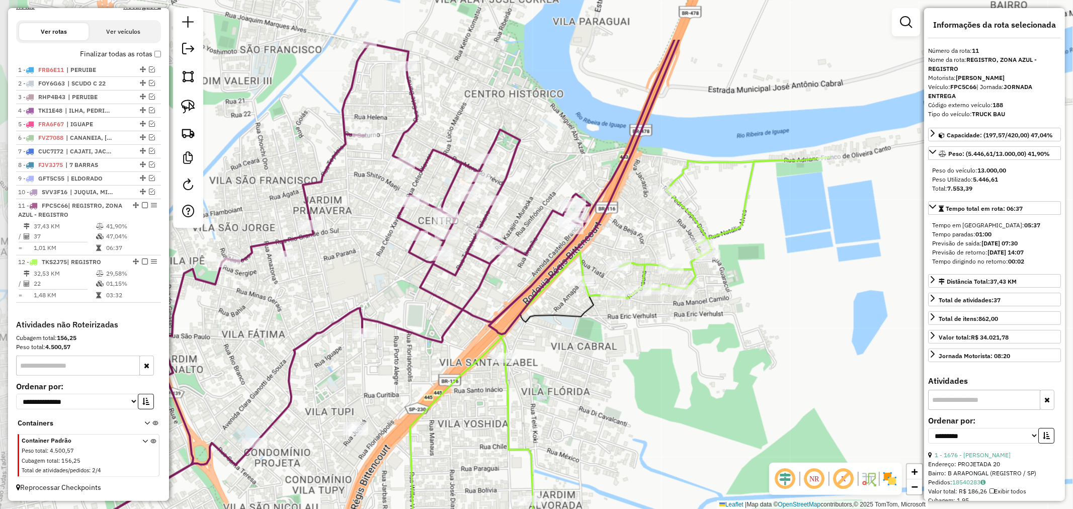
drag, startPoint x: 697, startPoint y: 277, endPoint x: 725, endPoint y: 368, distance: 94.6
click at [725, 368] on div "Janela de atendimento Grade de atendimento Capacidade Transportadoras Veículos …" at bounding box center [536, 254] width 1073 height 509
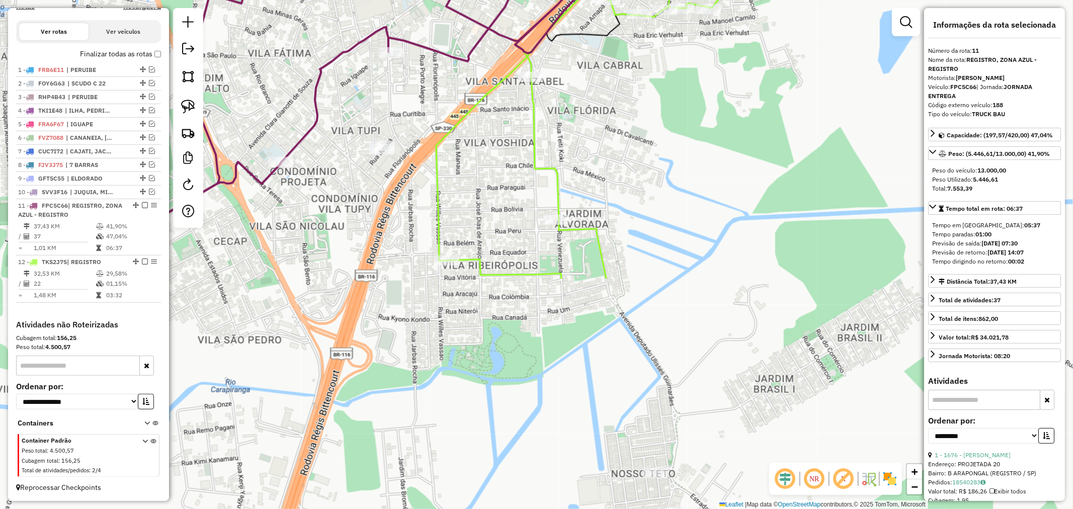
drag, startPoint x: 607, startPoint y: 439, endPoint x: 634, endPoint y: 158, distance: 282.3
click at [634, 158] on div "Janela de atendimento Grade de atendimento Capacidade Transportadoras Veículos …" at bounding box center [536, 254] width 1073 height 509
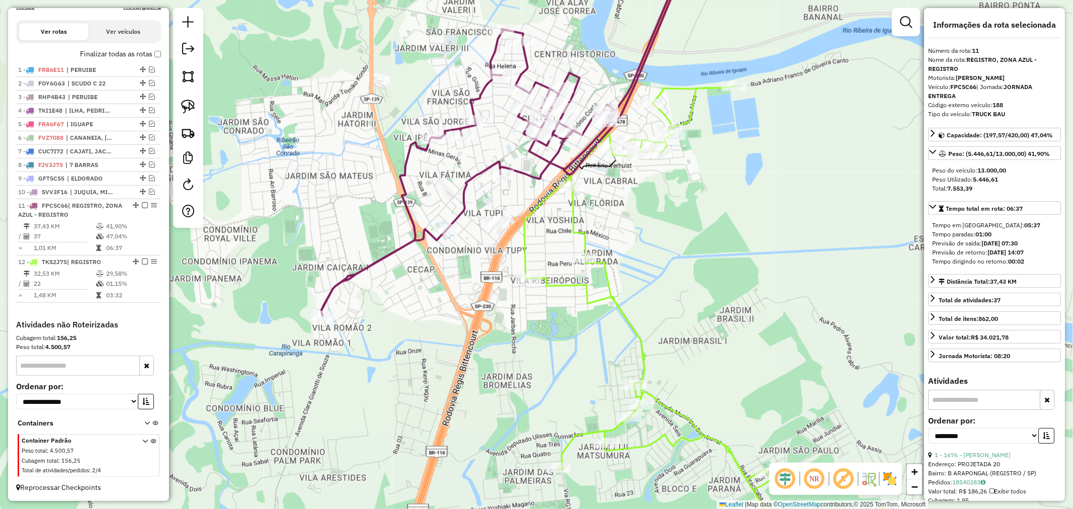
drag, startPoint x: 685, startPoint y: 227, endPoint x: 684, endPoint y: 271, distance: 43.8
click at [684, 271] on div "Janela de atendimento Grade de atendimento Capacidade Transportadoras Veículos …" at bounding box center [536, 254] width 1073 height 509
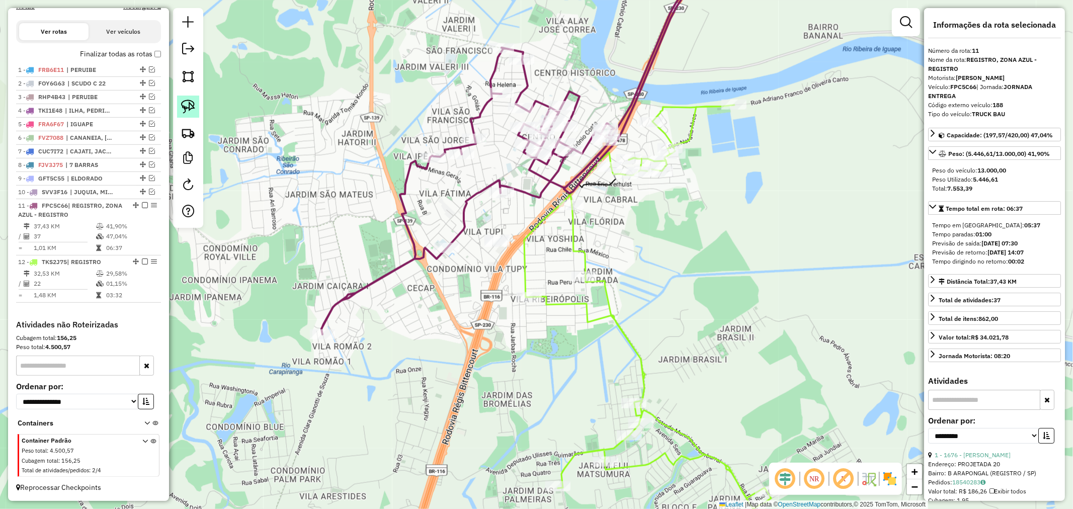
click at [189, 103] on img at bounding box center [188, 107] width 14 height 14
drag, startPoint x: 503, startPoint y: 222, endPoint x: 515, endPoint y: 249, distance: 29.9
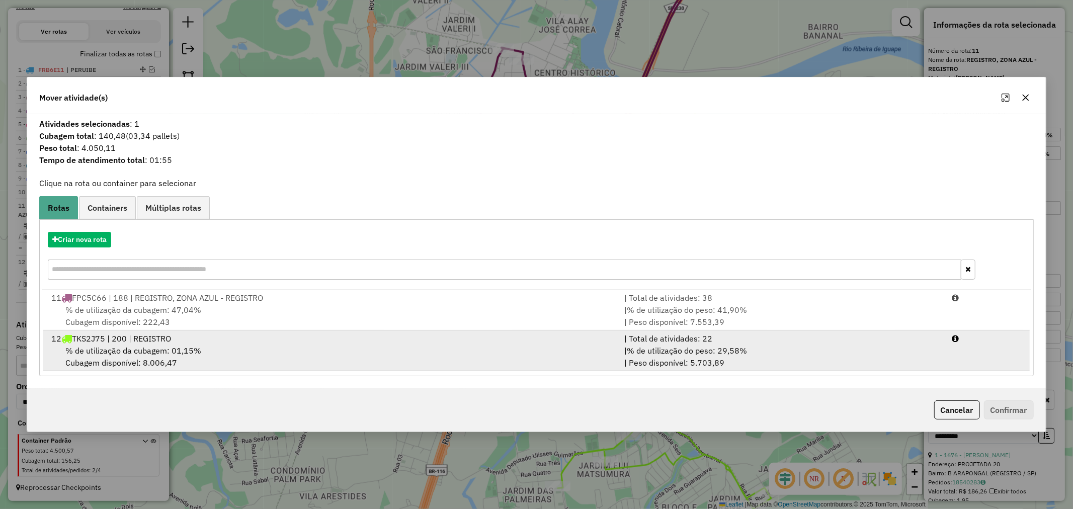
click at [110, 348] on span "% de utilização da cubagem: 01,15%" at bounding box center [133, 350] width 136 height 10
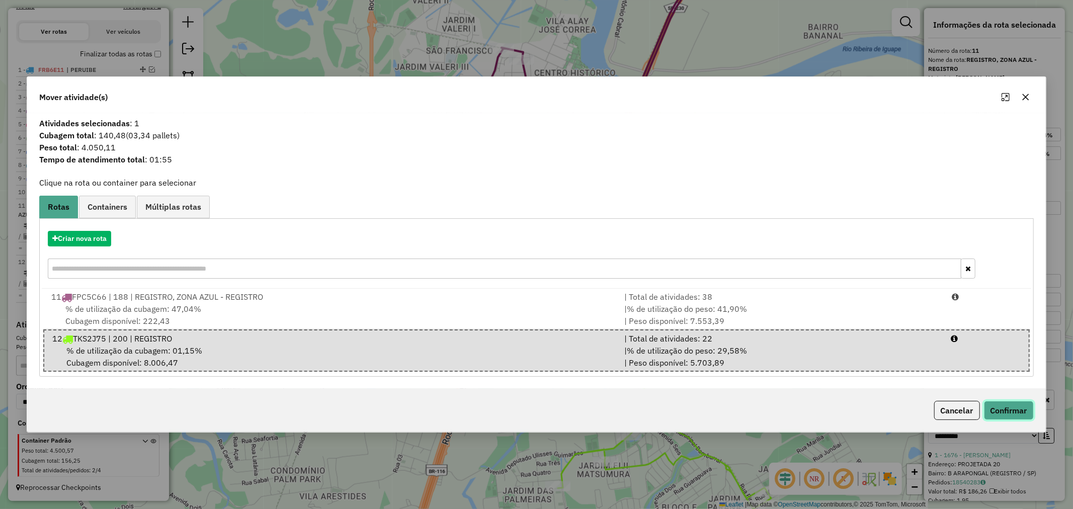
click at [1016, 409] on button "Confirmar" at bounding box center [1009, 410] width 50 height 19
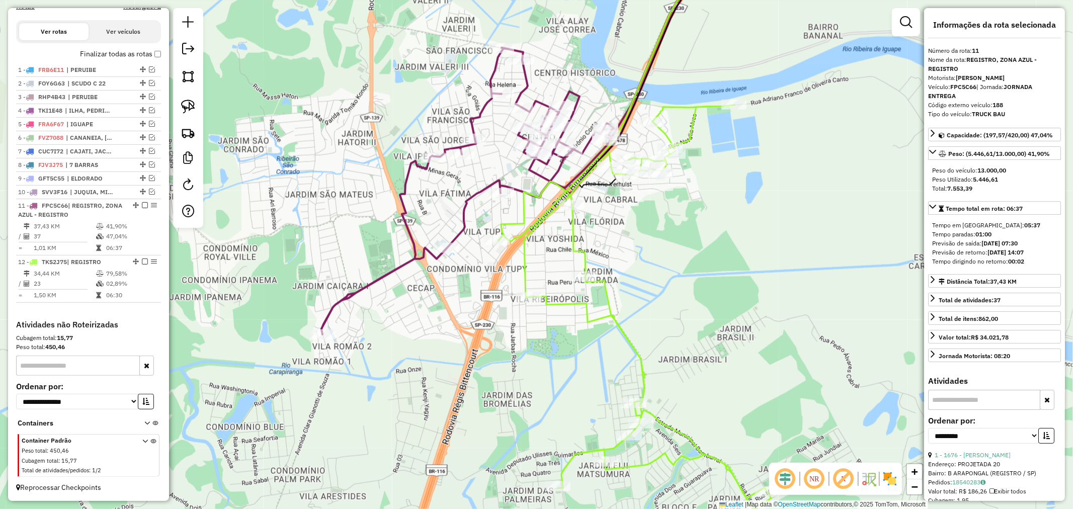
click at [612, 318] on icon at bounding box center [701, 332] width 406 height 455
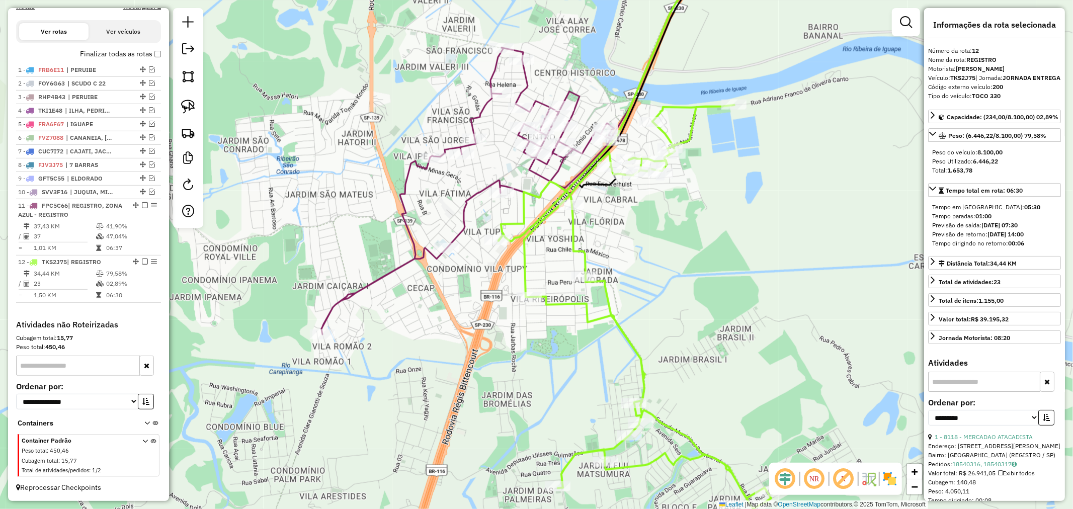
click at [481, 190] on icon at bounding box center [517, 141] width 393 height 385
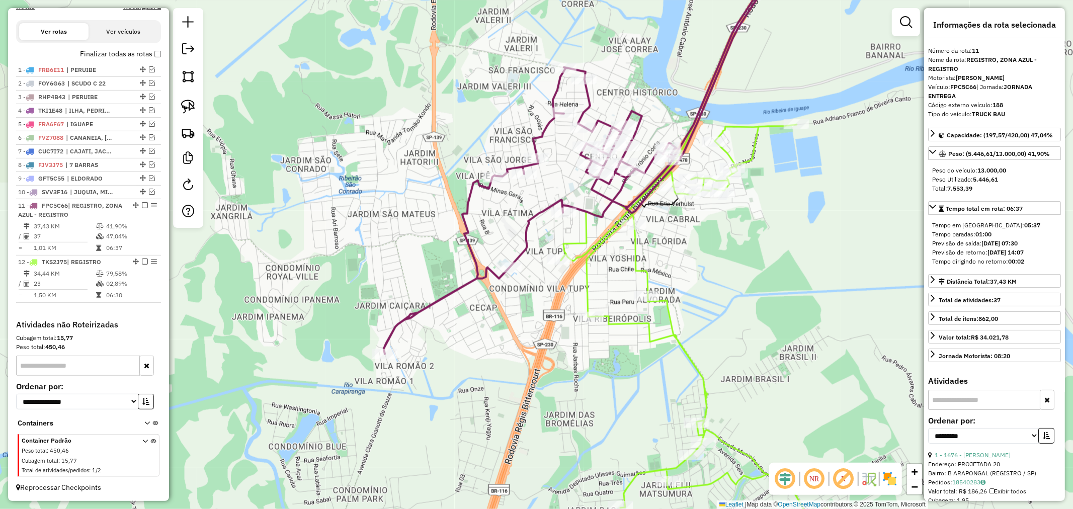
drag, startPoint x: 701, startPoint y: 224, endPoint x: 763, endPoint y: 244, distance: 65.4
click at [763, 244] on div "Janela de atendimento Grade de atendimento Capacidade Transportadoras Veículos …" at bounding box center [536, 254] width 1073 height 509
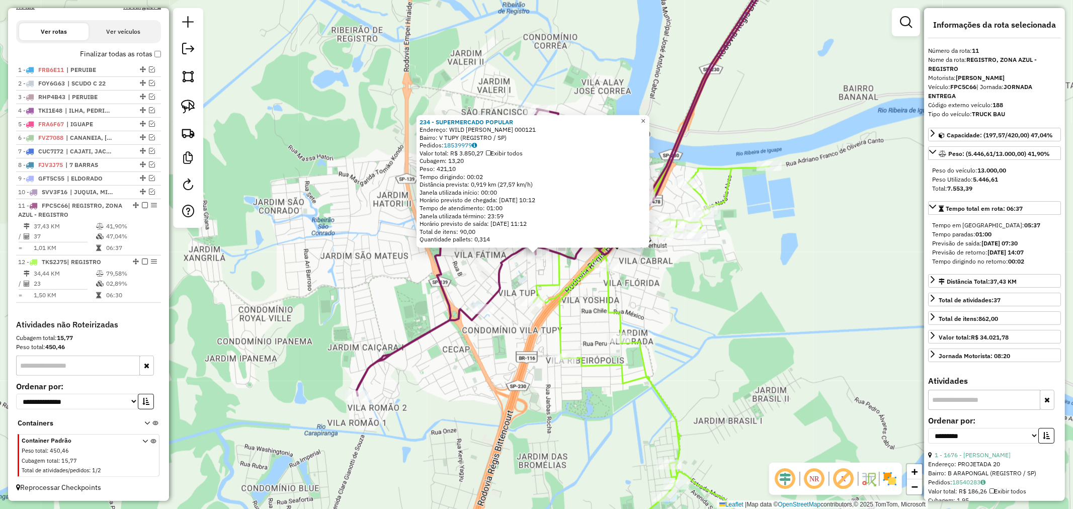
click at [645, 119] on span "×" at bounding box center [643, 120] width 5 height 9
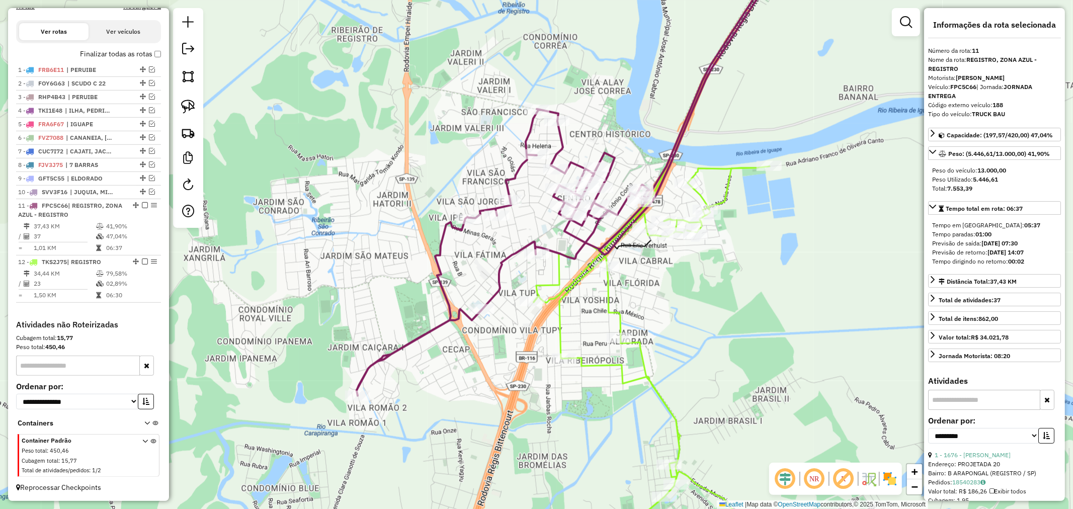
click at [559, 253] on icon at bounding box center [571, 172] width 431 height 446
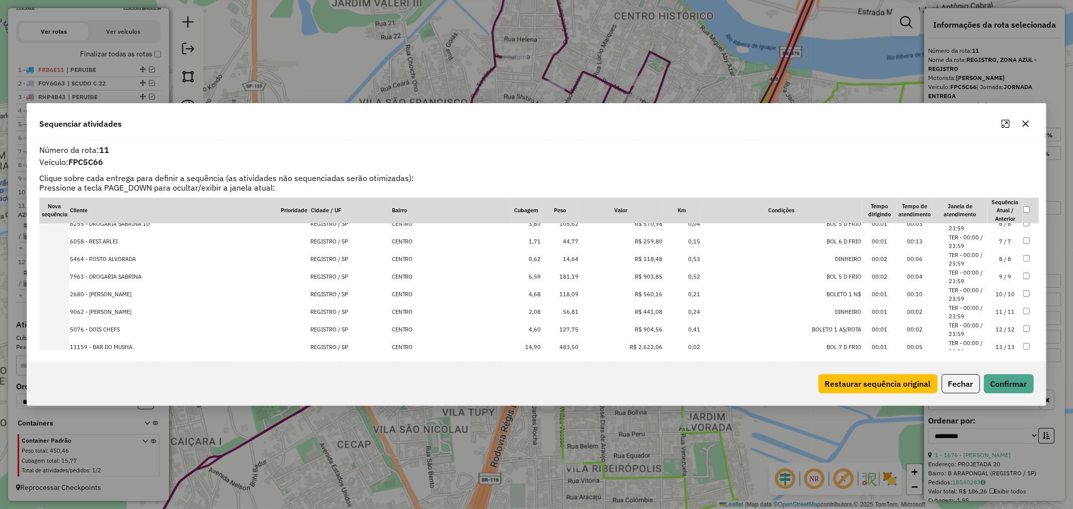
scroll to position [112, 0]
click at [114, 327] on td "11159 - BAR DO MUSHA" at bounding box center [174, 332] width 210 height 18
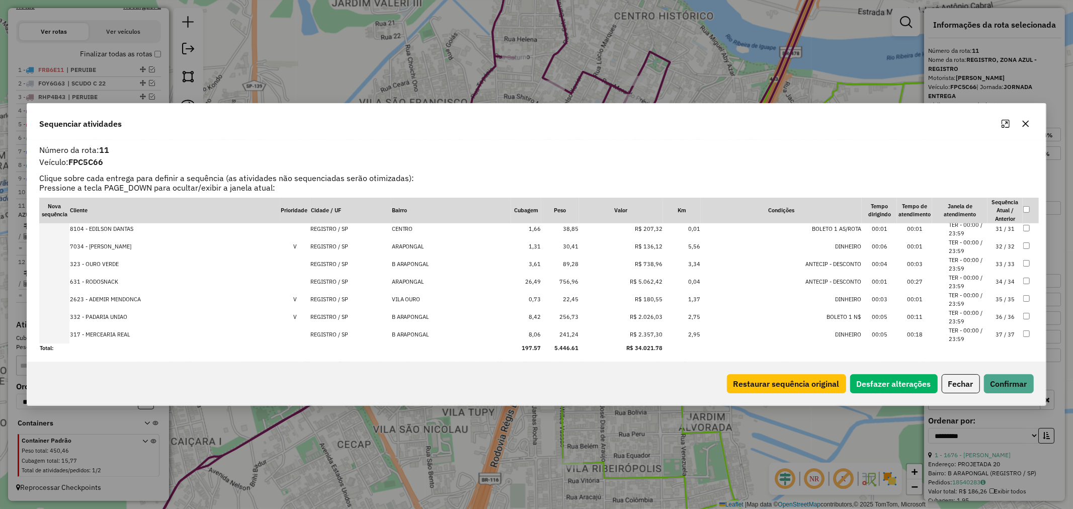
scroll to position [533, 0]
click at [574, 278] on td "756,96" at bounding box center [560, 280] width 38 height 18
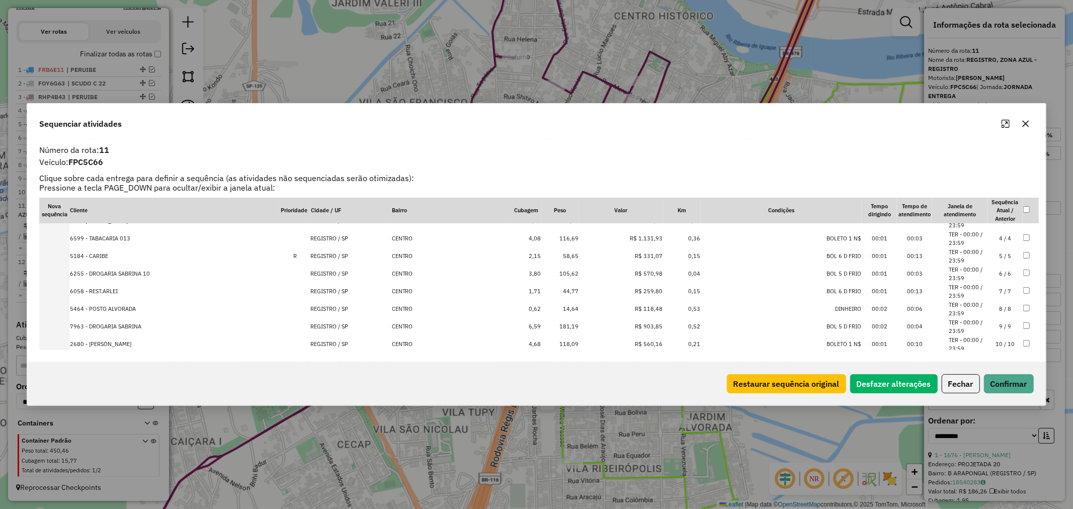
scroll to position [0, 0]
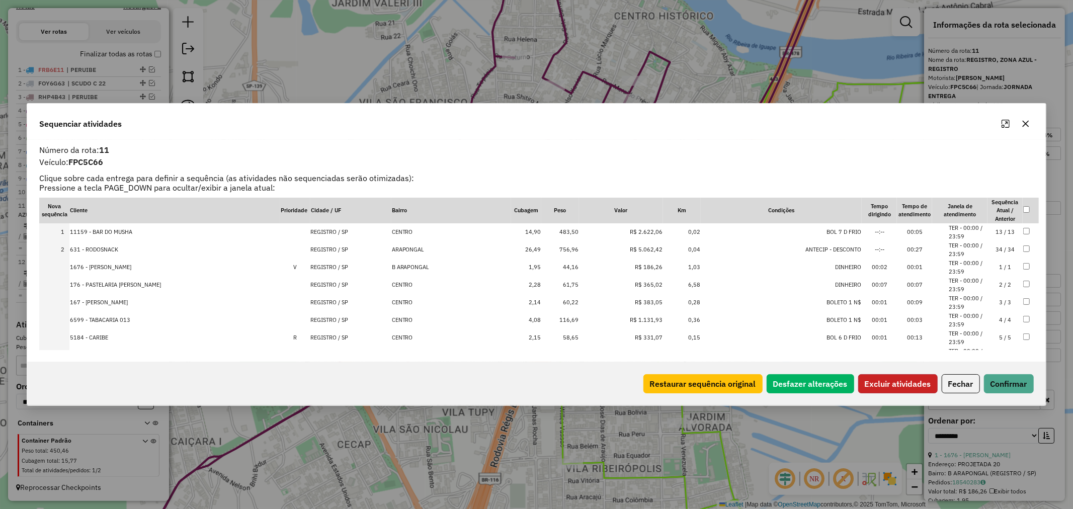
click at [888, 378] on button "Excluir atividades" at bounding box center [897, 383] width 79 height 19
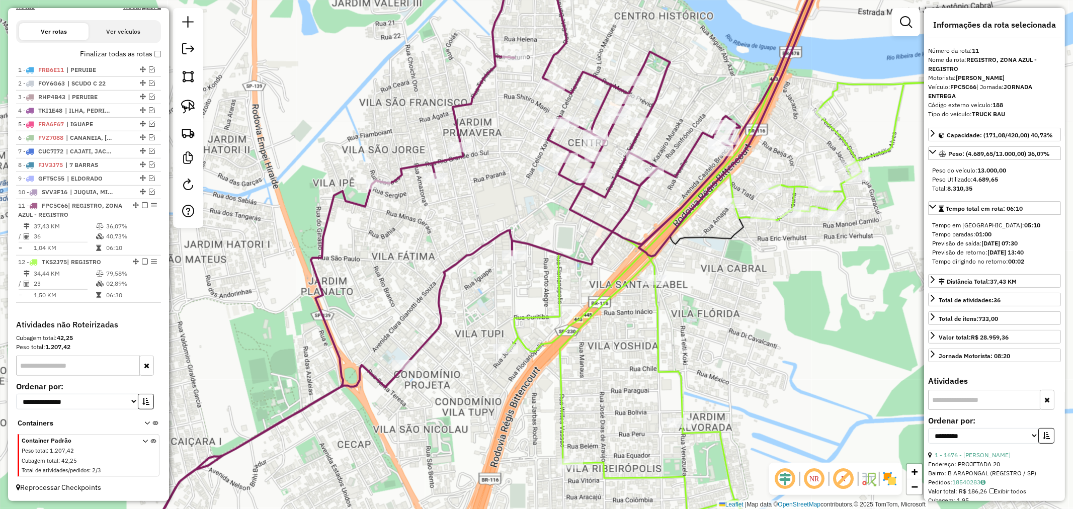
click at [546, 250] on icon at bounding box center [494, 243] width 679 height 589
click at [656, 313] on icon at bounding box center [744, 319] width 472 height 480
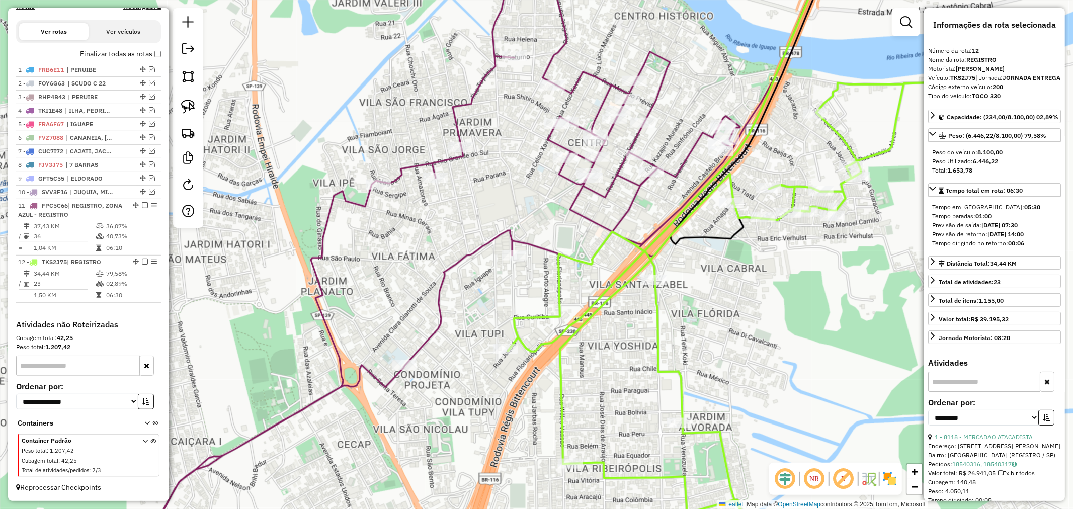
click at [557, 283] on icon at bounding box center [744, 319] width 472 height 480
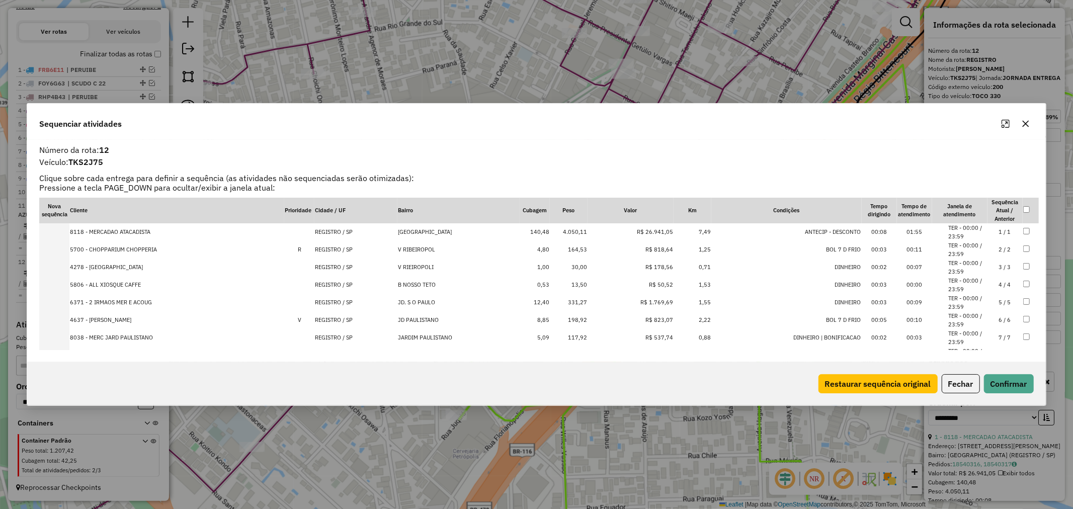
click at [1028, 128] on button "button" at bounding box center [1025, 124] width 16 height 16
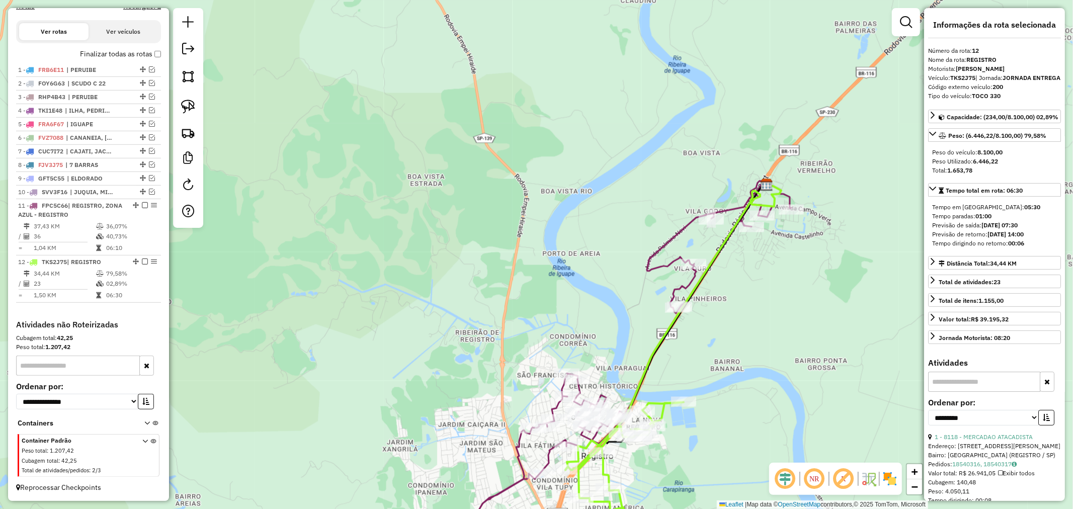
drag, startPoint x: 856, startPoint y: 166, endPoint x: 679, endPoint y: 354, distance: 258.6
click at [679, 354] on div "Janela de atendimento Grade de atendimento Capacidade Transportadoras Veículos …" at bounding box center [536, 254] width 1073 height 509
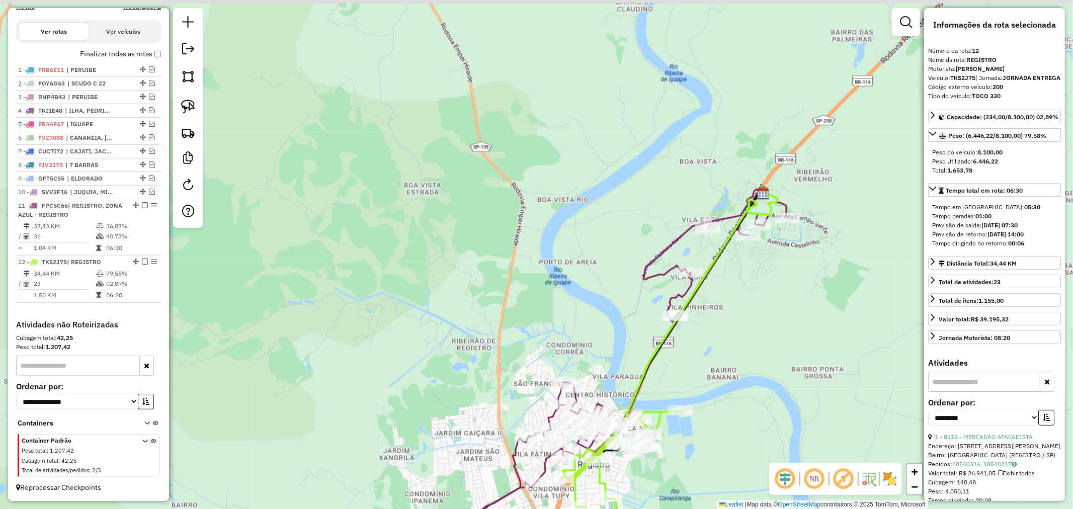
drag, startPoint x: 734, startPoint y: 304, endPoint x: 726, endPoint y: 319, distance: 17.3
click at [726, 319] on div "Janela de atendimento Grade de atendimento Capacidade Transportadoras Veículos …" at bounding box center [536, 254] width 1073 height 509
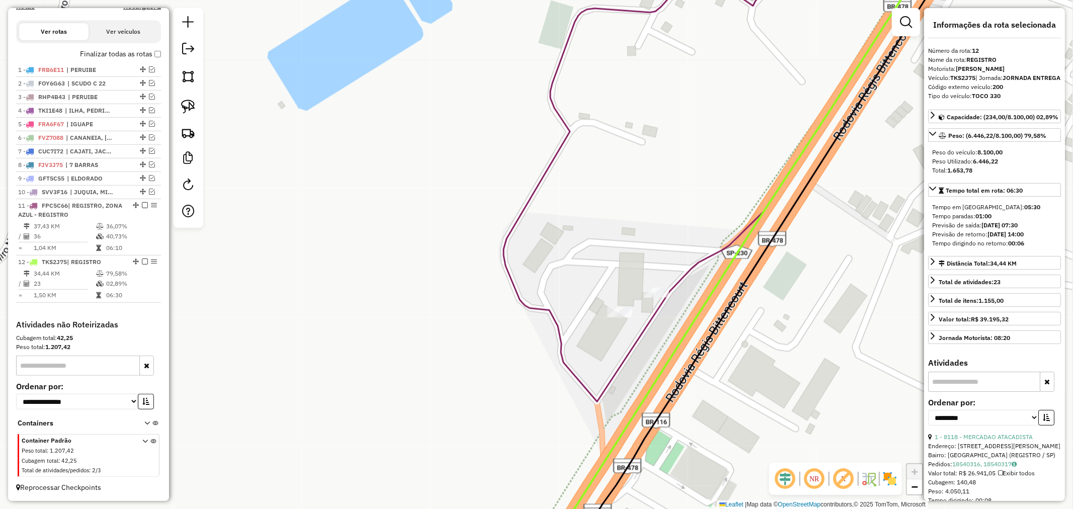
drag, startPoint x: 619, startPoint y: 337, endPoint x: 660, endPoint y: 332, distance: 40.5
click at [660, 332] on div "Janela de atendimento Grade de atendimento Capacidade Transportadoras Veículos …" at bounding box center [536, 254] width 1073 height 509
click at [747, 239] on icon at bounding box center [738, 254] width 392 height 610
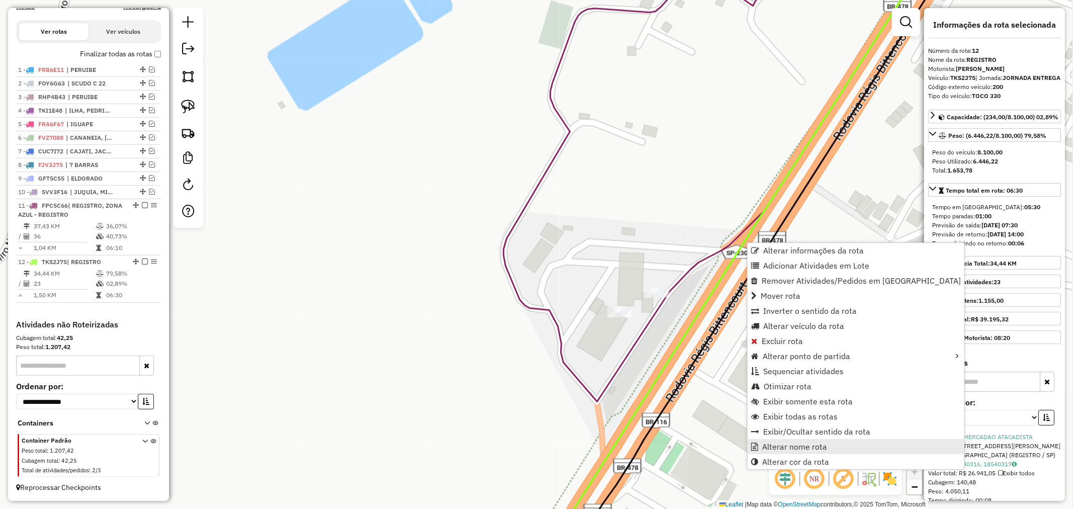
click at [798, 445] on span "Alterar nome rota" at bounding box center [794, 446] width 65 height 8
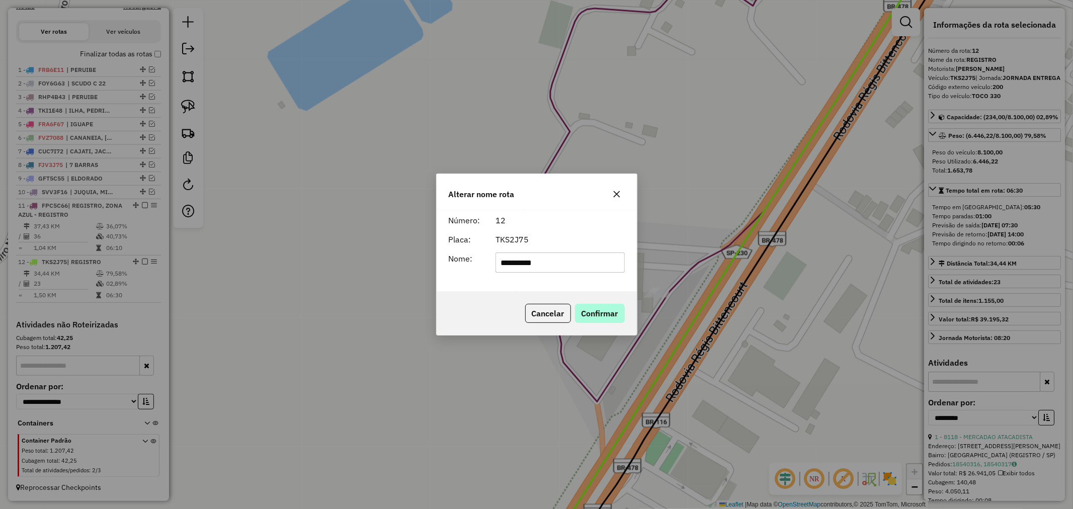
type input "**********"
click at [595, 312] on button "Confirmar" at bounding box center [600, 313] width 50 height 19
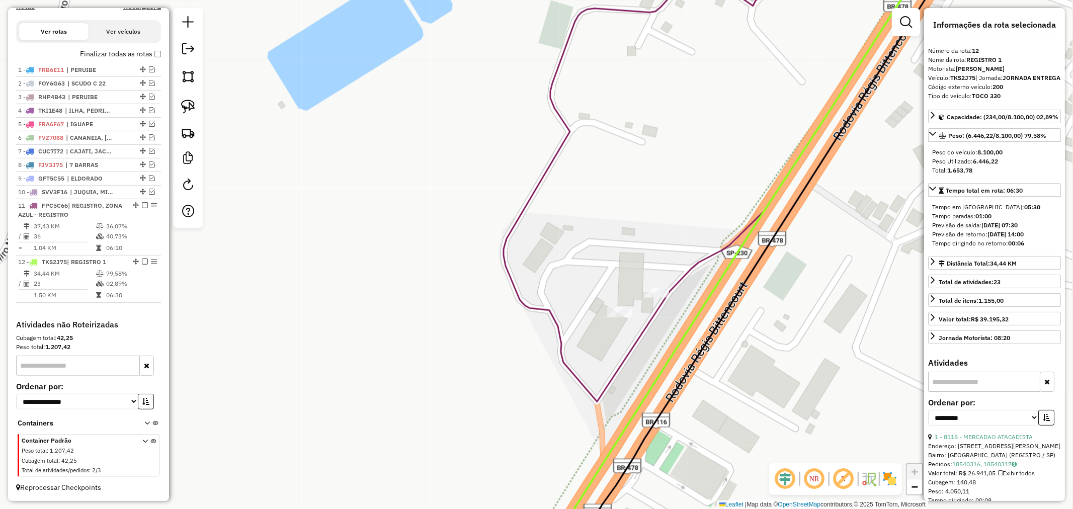
click at [670, 287] on icon at bounding box center [730, 254] width 455 height 610
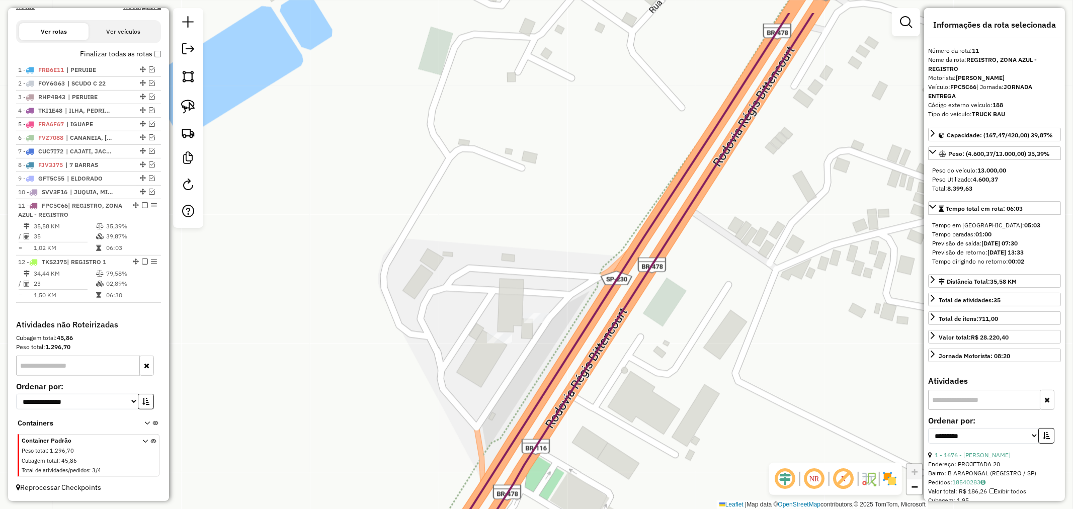
drag, startPoint x: 690, startPoint y: 275, endPoint x: 690, endPoint y: 339, distance: 63.9
click at [690, 339] on div "Janela de atendimento Grade de atendimento Capacidade Transportadoras Veículos …" at bounding box center [536, 254] width 1073 height 509
click at [660, 207] on icon at bounding box center [646, 254] width 416 height 610
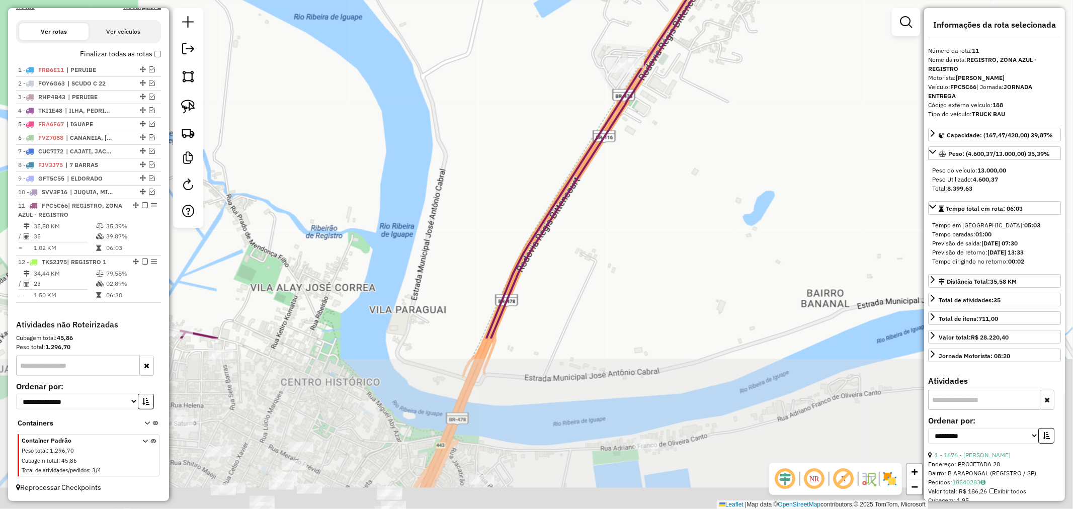
drag, startPoint x: 670, startPoint y: 353, endPoint x: 666, endPoint y: 146, distance: 207.2
click at [666, 146] on div "Janela de atendimento Grade de atendimento Capacidade Transportadoras Veículos …" at bounding box center [536, 254] width 1073 height 509
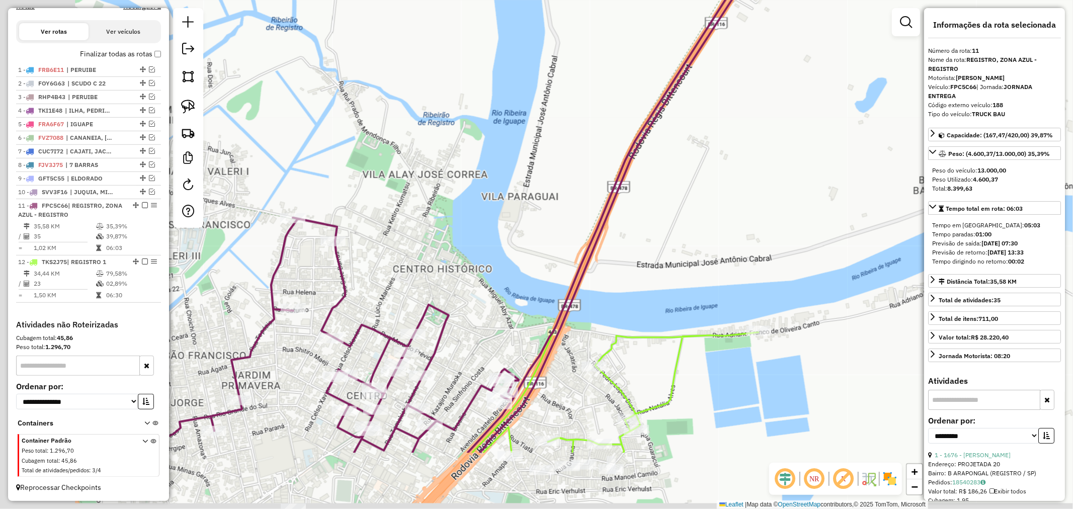
drag, startPoint x: 727, startPoint y: 205, endPoint x: 823, endPoint y: 86, distance: 153.0
click at [823, 86] on div "Janela de atendimento Grade de atendimento Capacidade Transportadoras Veículos …" at bounding box center [536, 254] width 1073 height 509
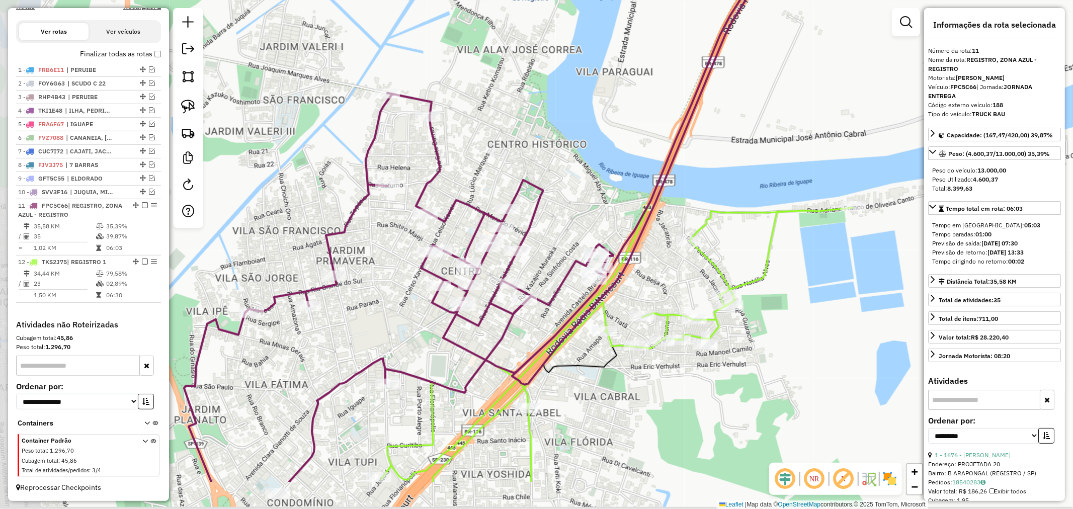
drag, startPoint x: 694, startPoint y: 244, endPoint x: 758, endPoint y: 177, distance: 92.5
click at [763, 169] on div "Janela de atendimento Grade de atendimento Capacidade Transportadoras Veículos …" at bounding box center [536, 254] width 1073 height 509
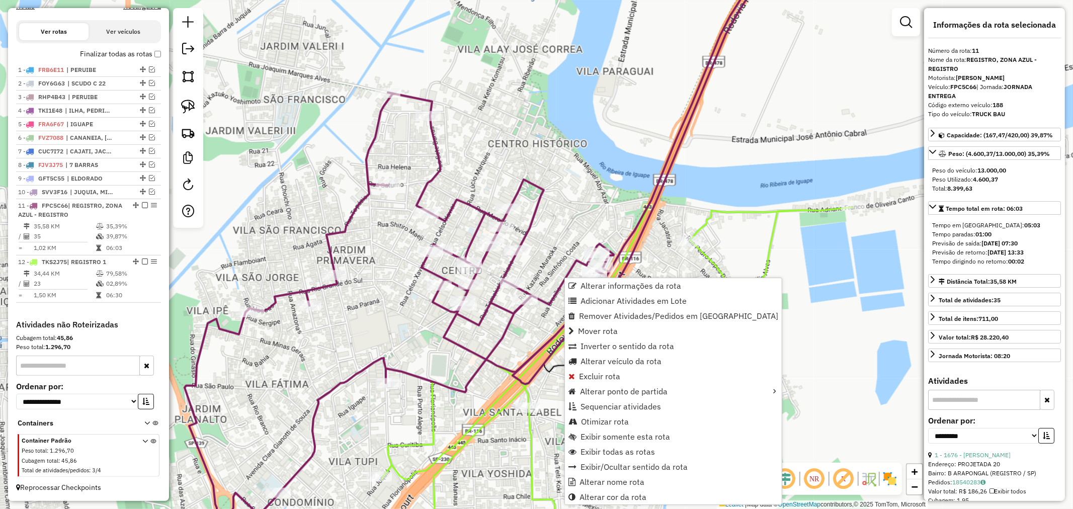
click at [596, 188] on div "Janela de atendimento Grade de atendimento Capacidade Transportadoras Veículos …" at bounding box center [536, 254] width 1073 height 509
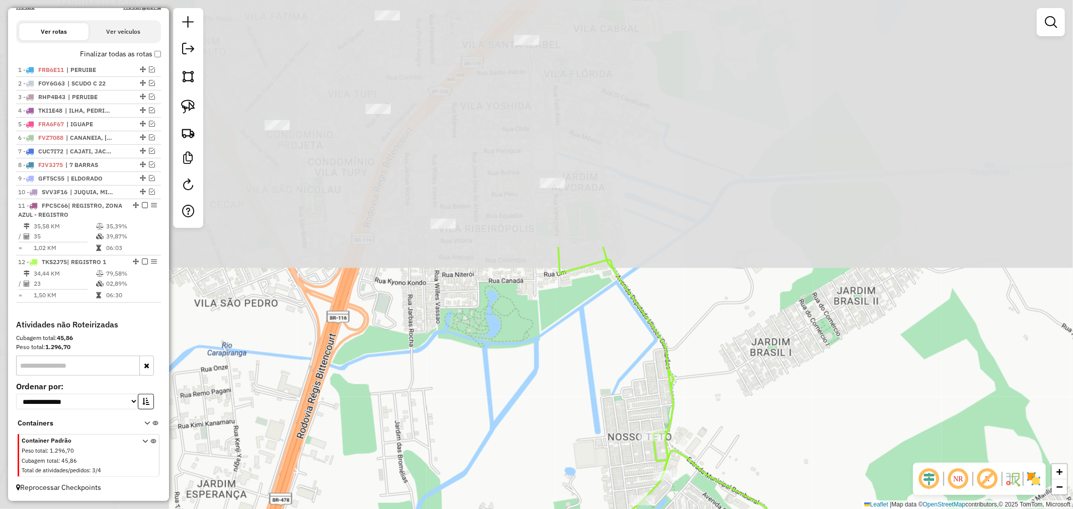
drag, startPoint x: 611, startPoint y: 149, endPoint x: 773, endPoint y: 396, distance: 295.7
click at [821, 442] on div "Janela de atendimento Grade de atendimento Capacidade Transportadoras Veículos …" at bounding box center [536, 254] width 1073 height 509
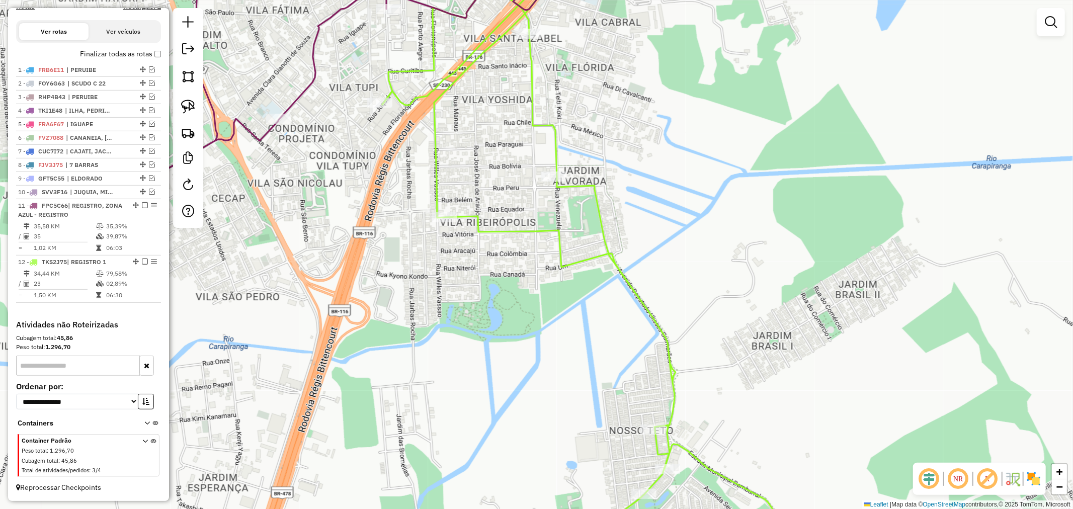
select select "**********"
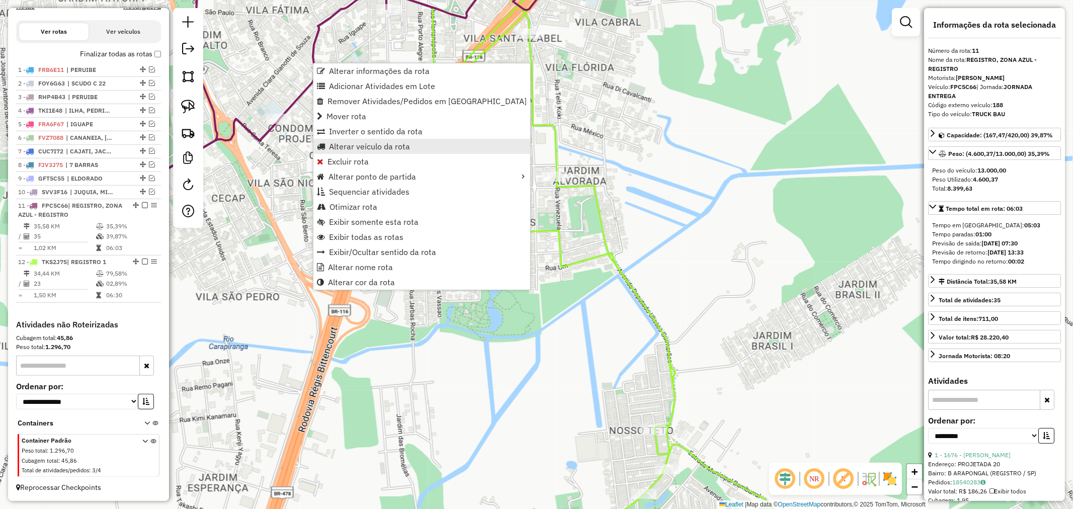
click at [383, 144] on span "Alterar veículo da rota" at bounding box center [369, 146] width 81 height 8
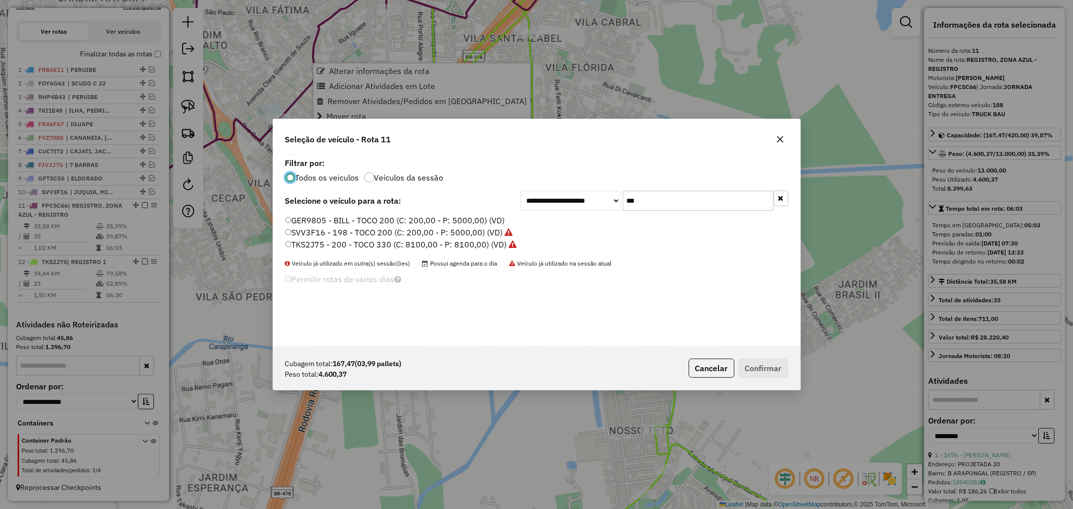
scroll to position [6, 3]
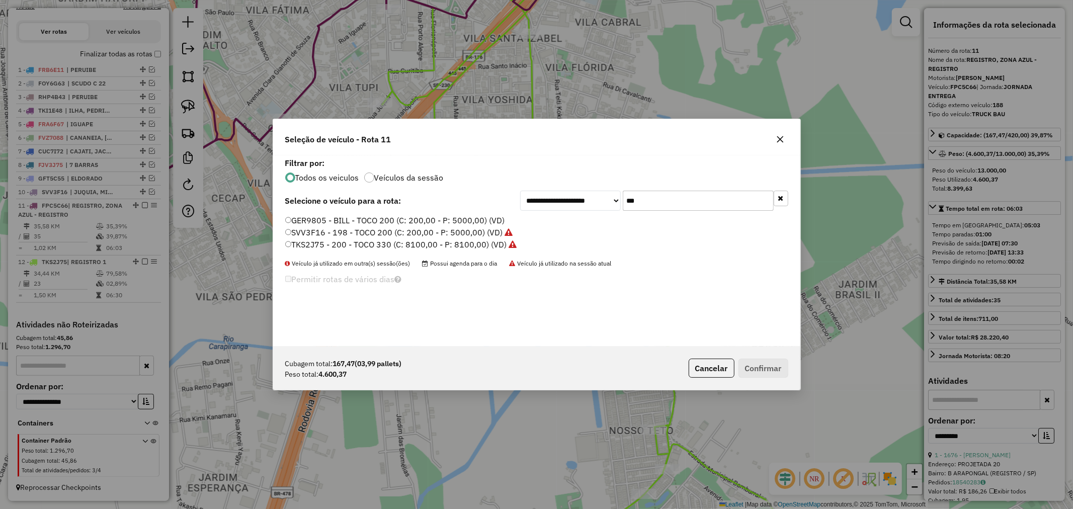
drag, startPoint x: 662, startPoint y: 197, endPoint x: 569, endPoint y: 207, distance: 94.0
click at [569, 207] on div "**********" at bounding box center [654, 201] width 268 height 20
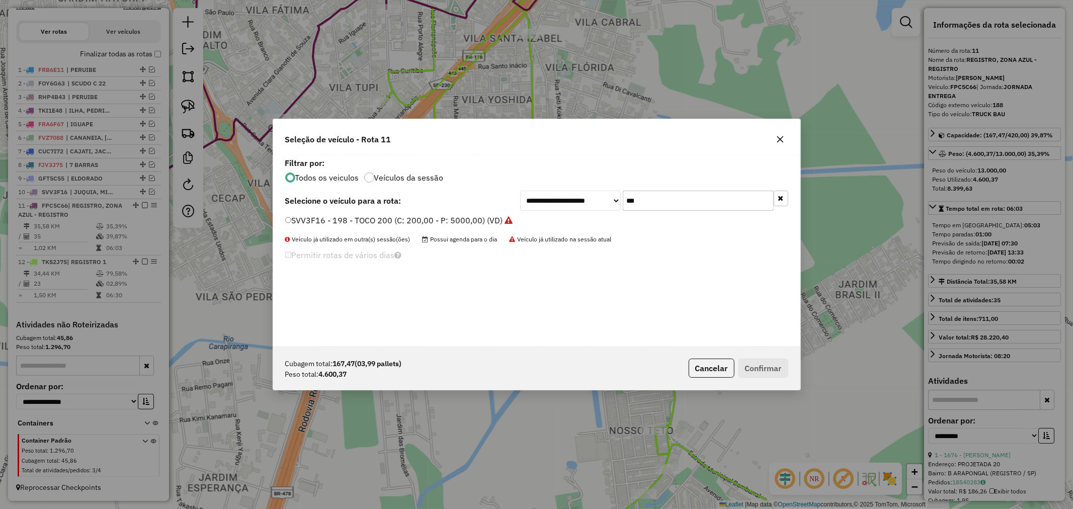
type input "***"
click at [767, 364] on button "Confirmar" at bounding box center [763, 368] width 50 height 19
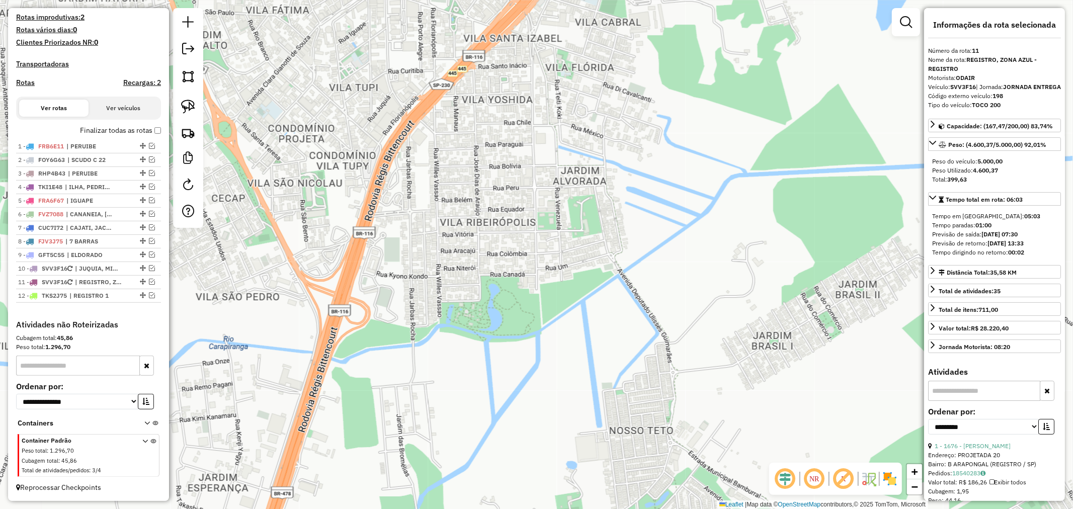
scroll to position [270, 0]
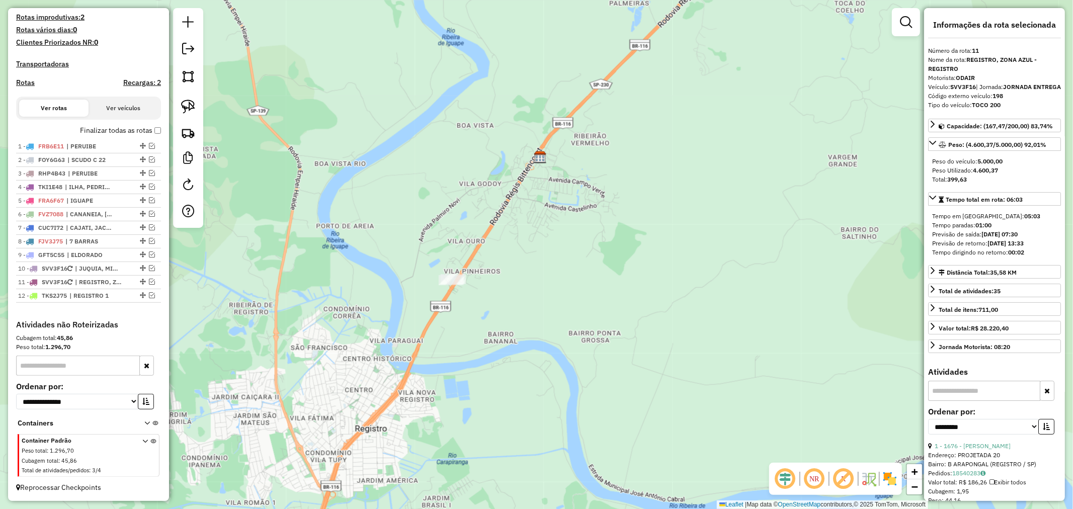
drag, startPoint x: 498, startPoint y: 158, endPoint x: 474, endPoint y: 353, distance: 196.1
click at [474, 353] on div "Janela de atendimento Grade de atendimento Capacidade Transportadoras Veículos …" at bounding box center [536, 254] width 1073 height 509
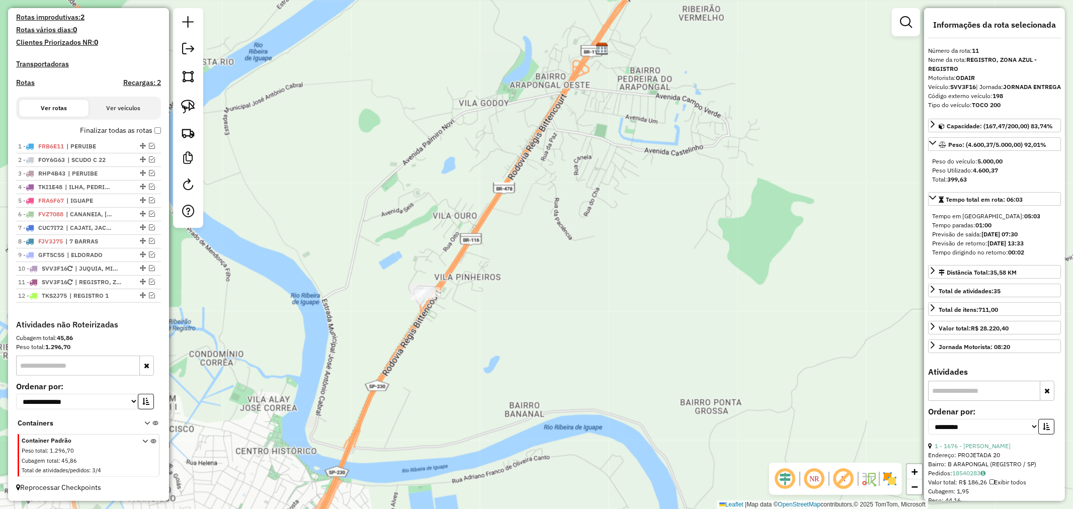
drag, startPoint x: 491, startPoint y: 252, endPoint x: 539, endPoint y: 343, distance: 102.6
click at [539, 343] on div "Janela de atendimento Grade de atendimento Capacidade Transportadoras Veículos …" at bounding box center [536, 254] width 1073 height 509
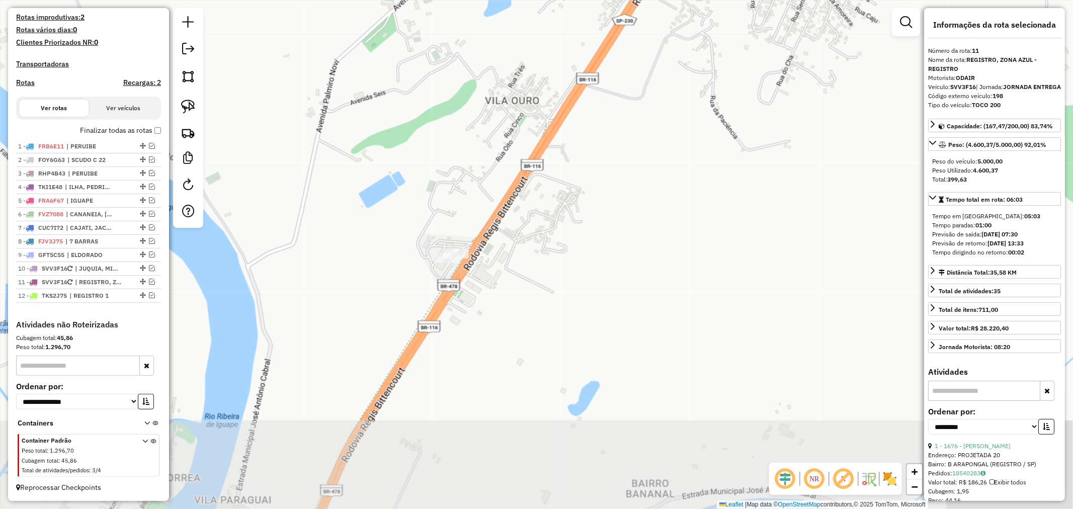
drag, startPoint x: 505, startPoint y: 364, endPoint x: 528, endPoint y: 264, distance: 101.7
click at [528, 264] on div "Janela de atendimento Grade de atendimento Capacidade Transportadoras Veículos …" at bounding box center [536, 254] width 1073 height 509
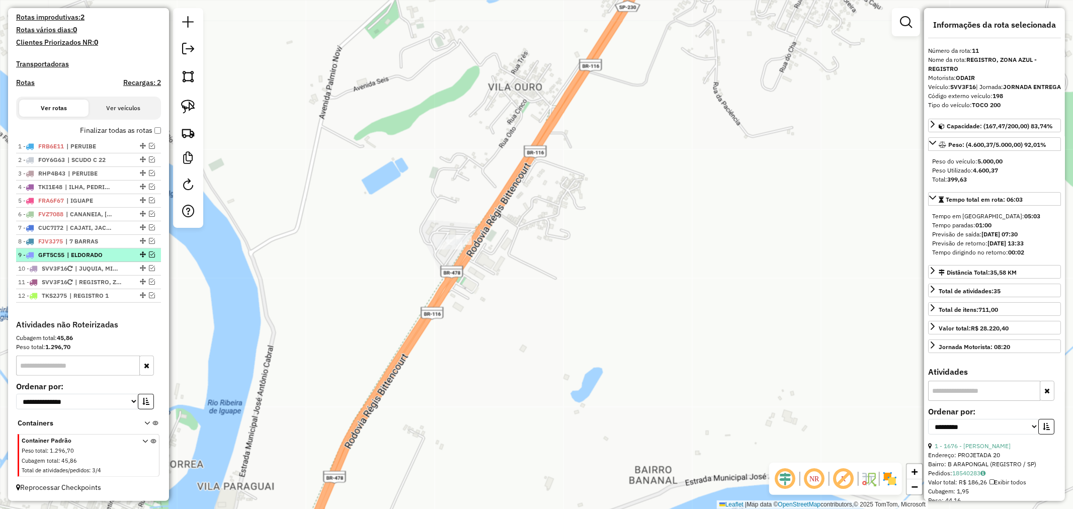
click at [149, 254] on em at bounding box center [152, 254] width 6 height 6
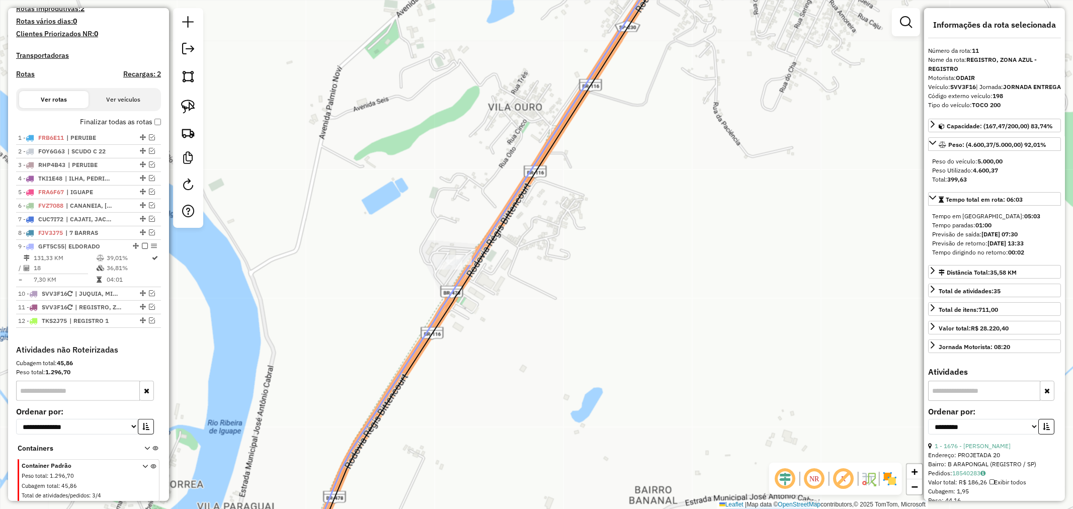
drag, startPoint x: 583, startPoint y: 277, endPoint x: 588, endPoint y: 289, distance: 13.1
click at [588, 289] on div "Janela de atendimento Grade de atendimento Capacidade Transportadoras Veículos …" at bounding box center [536, 254] width 1073 height 509
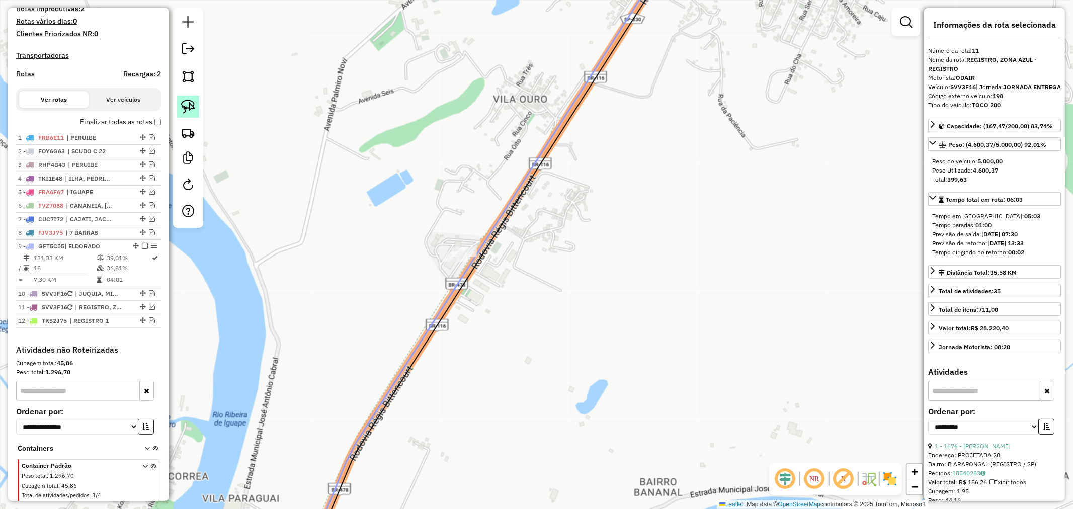
click at [188, 103] on img at bounding box center [188, 107] width 14 height 14
click at [474, 246] on div "Janela de atendimento Grade de atendimento Capacidade Transportadoras Veículos …" at bounding box center [536, 254] width 1073 height 509
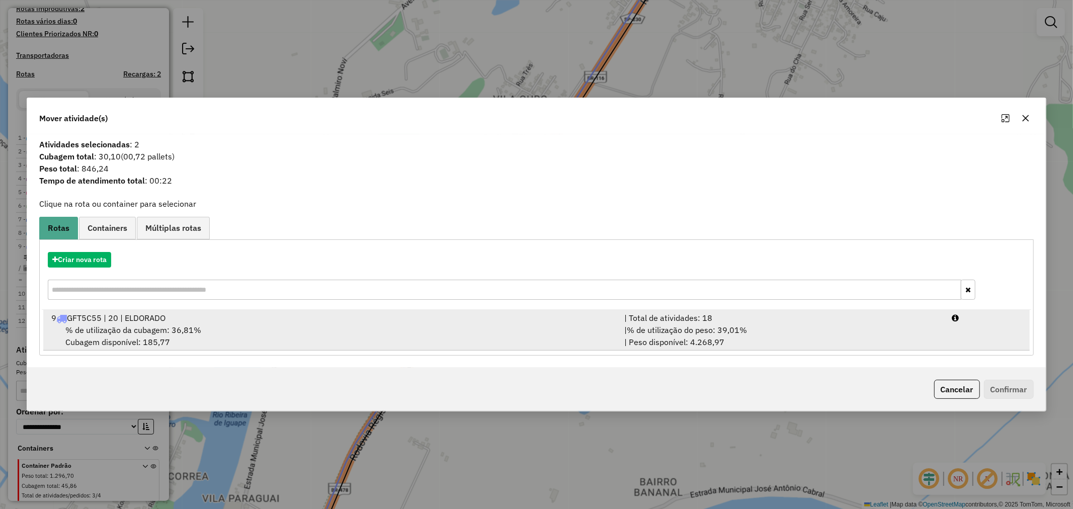
click at [146, 328] on span "% de utilização da cubagem: 36,81%" at bounding box center [133, 330] width 136 height 10
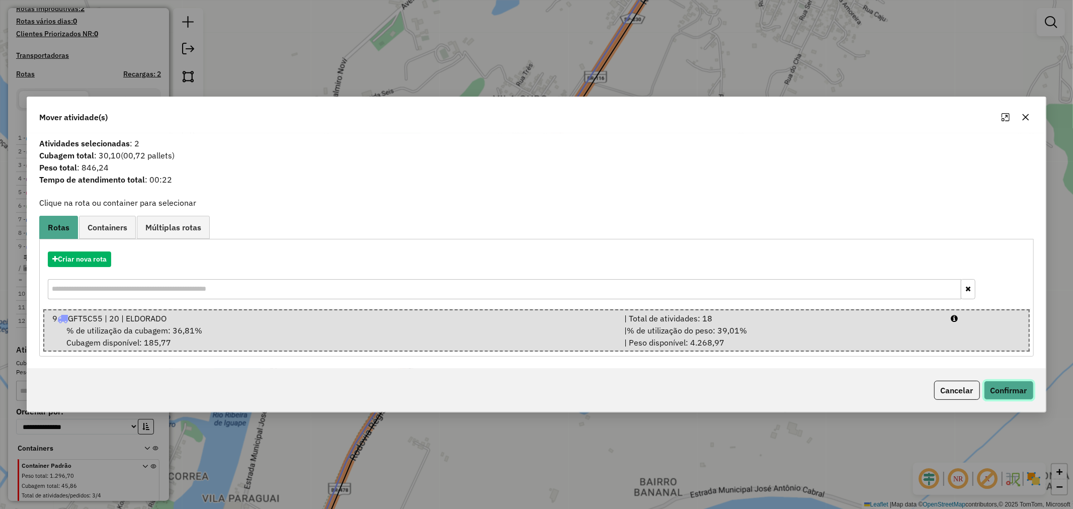
click at [1018, 383] on button "Confirmar" at bounding box center [1009, 390] width 50 height 19
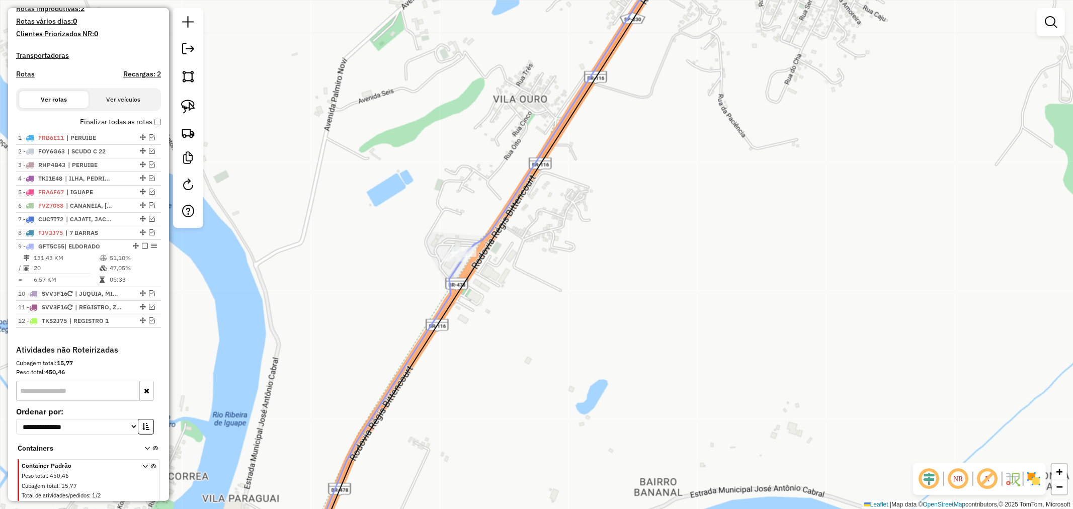
click at [492, 226] on icon at bounding box center [566, 105] width 211 height 312
select select "**********"
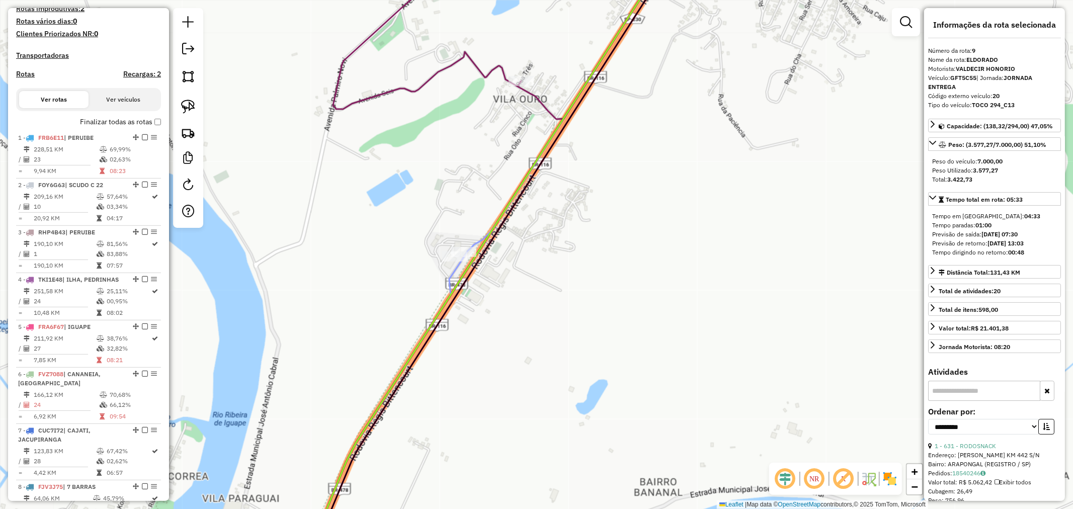
scroll to position [303, 0]
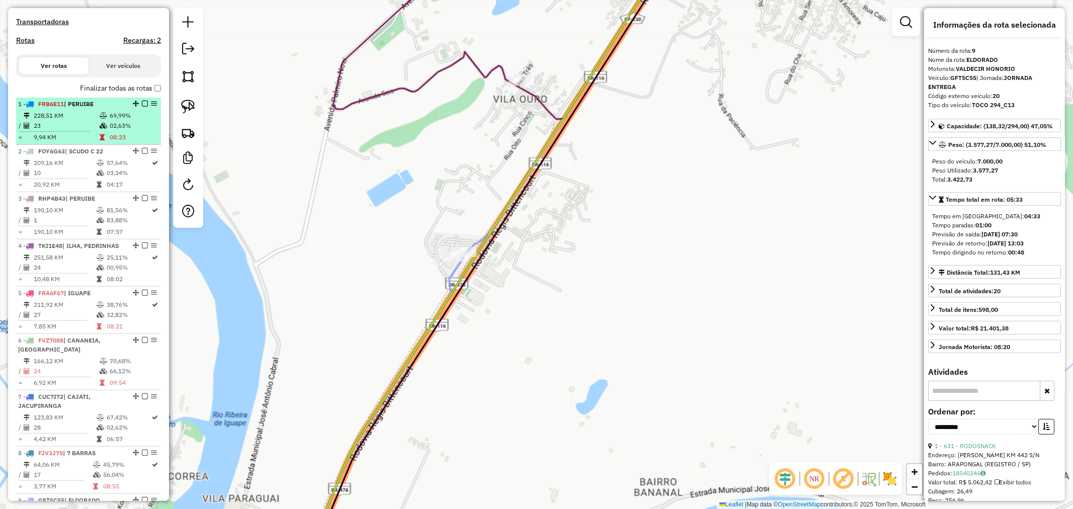
click at [77, 117] on li "1 - FRB6E11 | PERUIBE 228,51 KM 69,99% / 23 02,63% = 9,94 KM 08:23" at bounding box center [88, 121] width 145 height 47
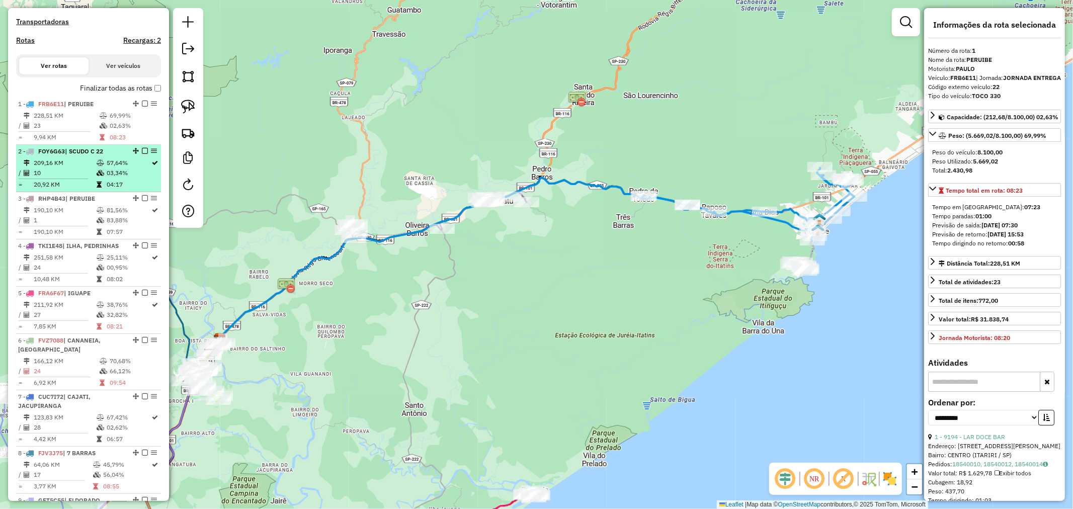
click at [74, 168] on td "209,16 KM" at bounding box center [64, 163] width 63 height 10
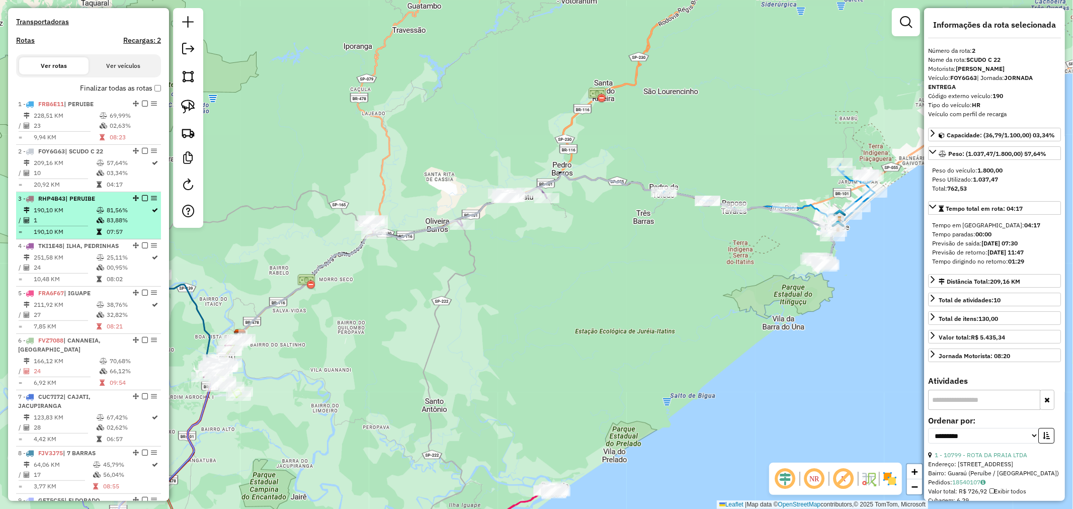
click at [72, 215] on td "190,10 KM" at bounding box center [64, 210] width 63 height 10
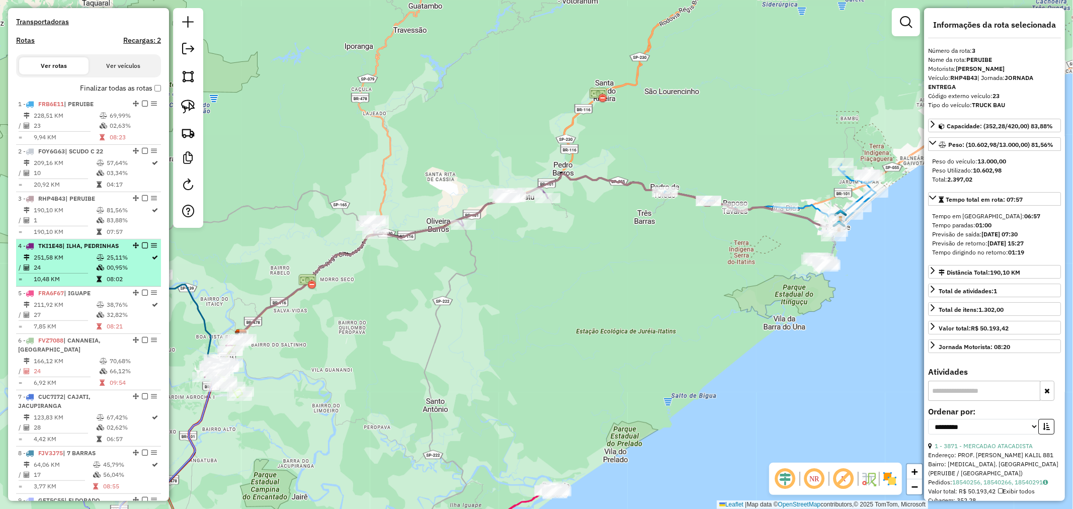
click at [70, 262] on td "251,58 KM" at bounding box center [64, 257] width 63 height 10
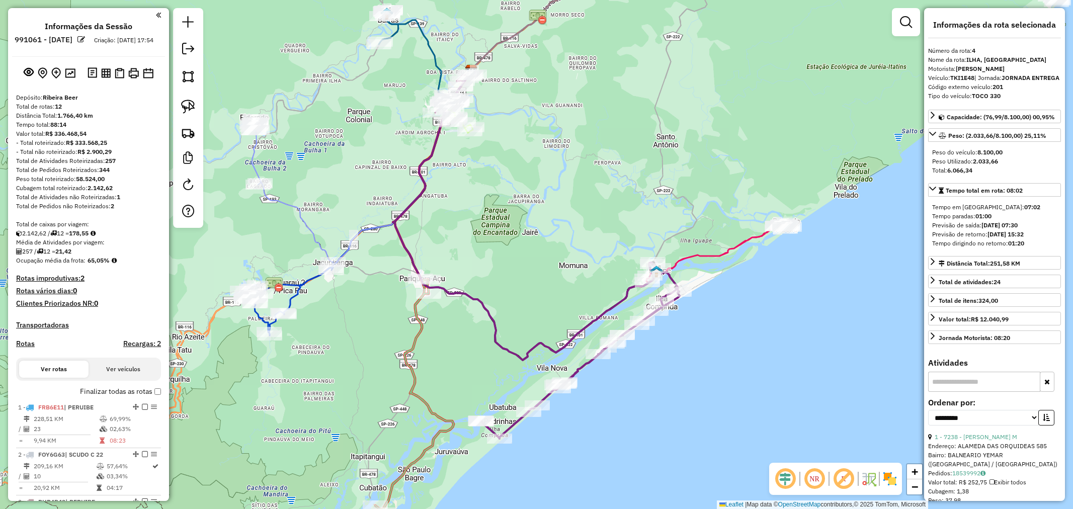
select select "**********"
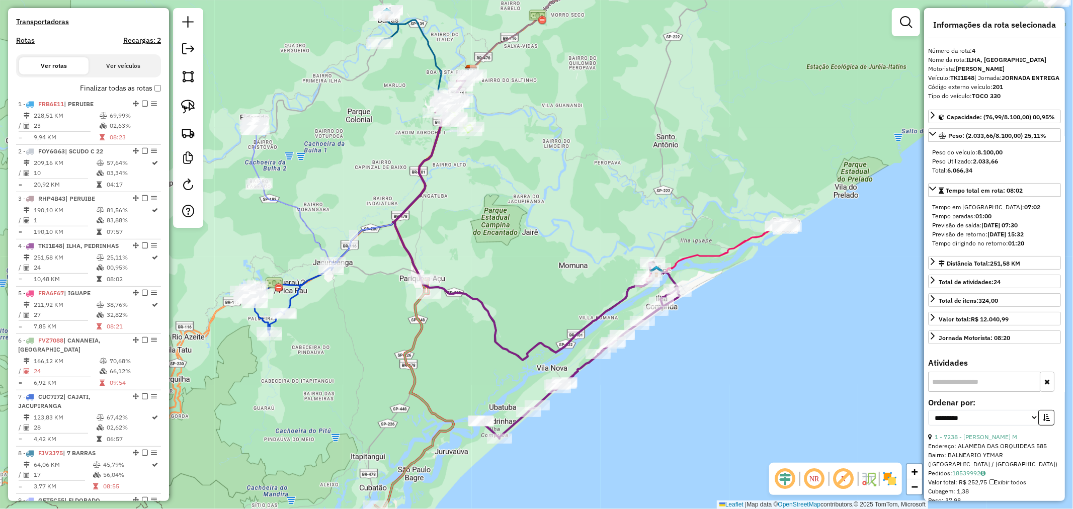
click at [76, 310] on td "211,92 KM" at bounding box center [64, 305] width 63 height 10
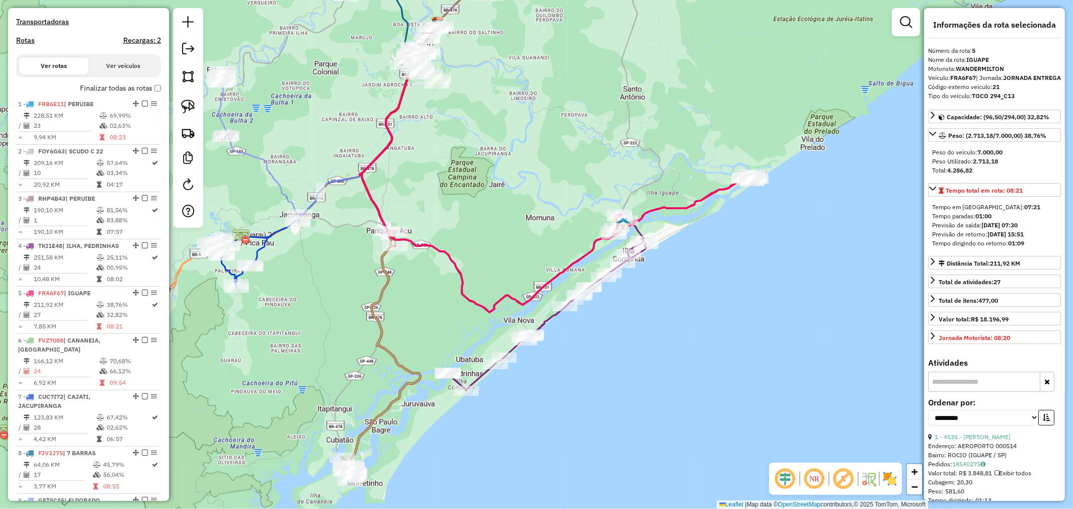
drag, startPoint x: 564, startPoint y: 263, endPoint x: 585, endPoint y: 176, distance: 89.5
click at [585, 176] on div "Janela de atendimento Grade de atendimento Capacidade Transportadoras Veículos …" at bounding box center [536, 254] width 1073 height 509
click at [470, 300] on icon at bounding box center [487, 167] width 255 height 289
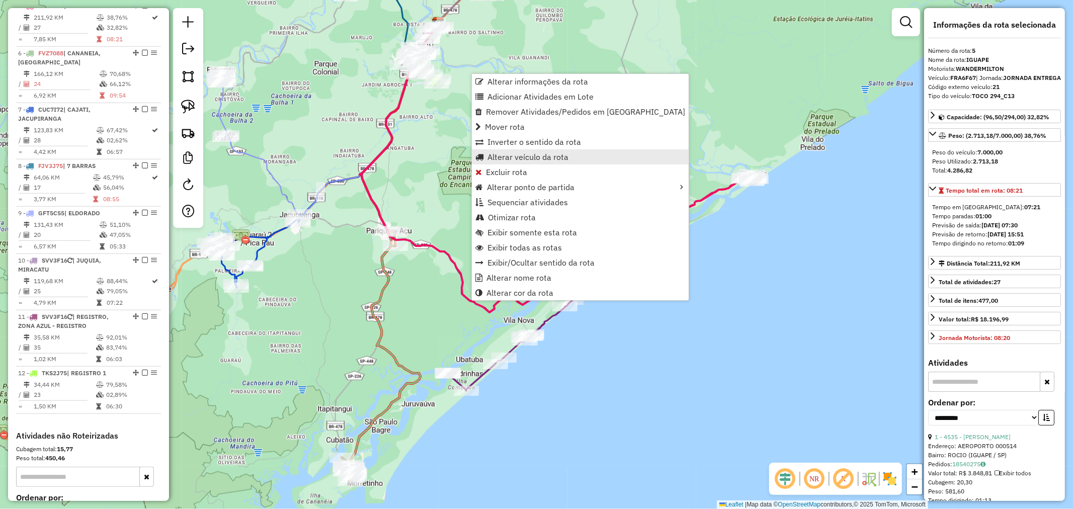
click at [545, 157] on span "Alterar veículo da rota" at bounding box center [527, 157] width 81 height 8
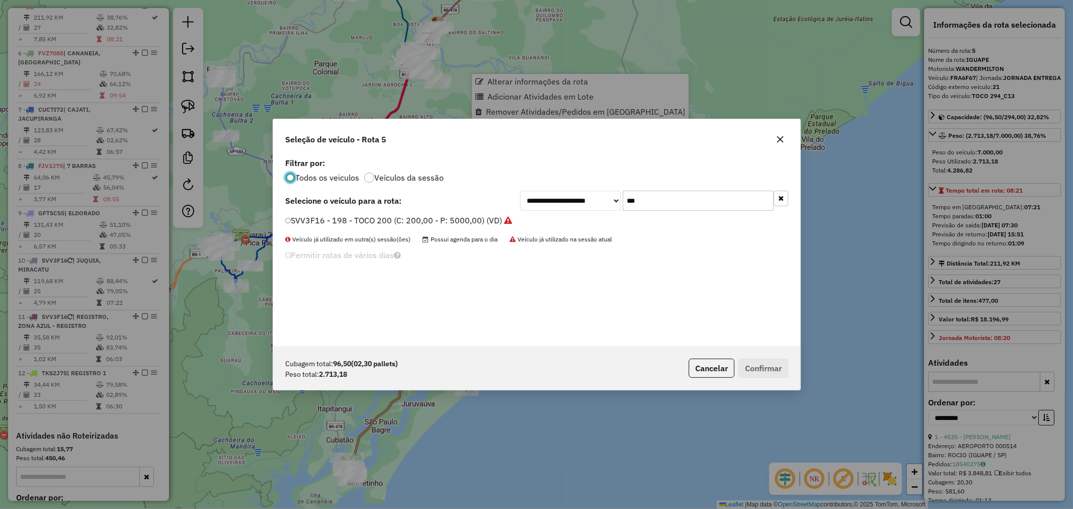
scroll to position [6, 3]
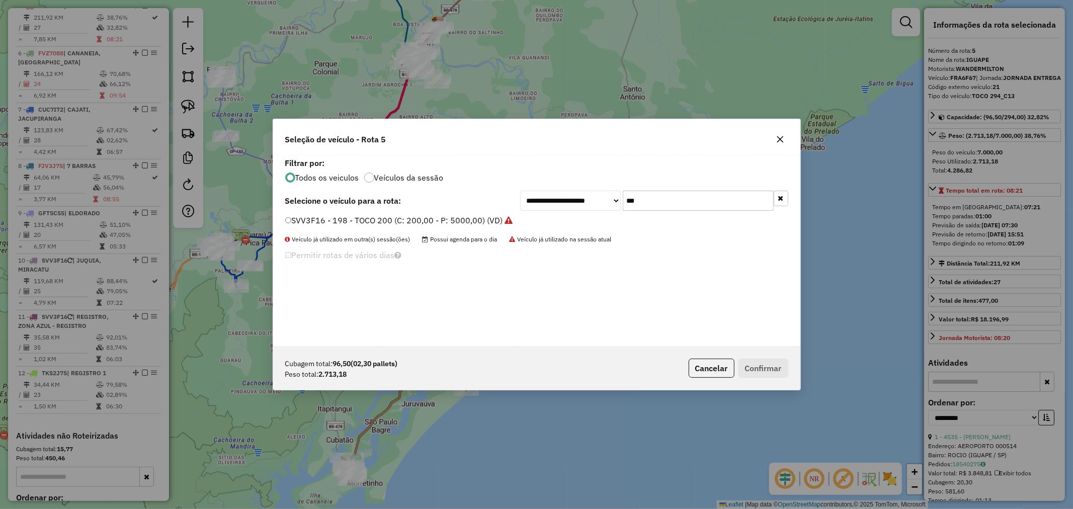
drag, startPoint x: 622, startPoint y: 199, endPoint x: 584, endPoint y: 203, distance: 38.5
click at [584, 203] on div "**********" at bounding box center [654, 201] width 268 height 20
type input "***"
click at [773, 370] on button "Confirmar" at bounding box center [763, 368] width 50 height 19
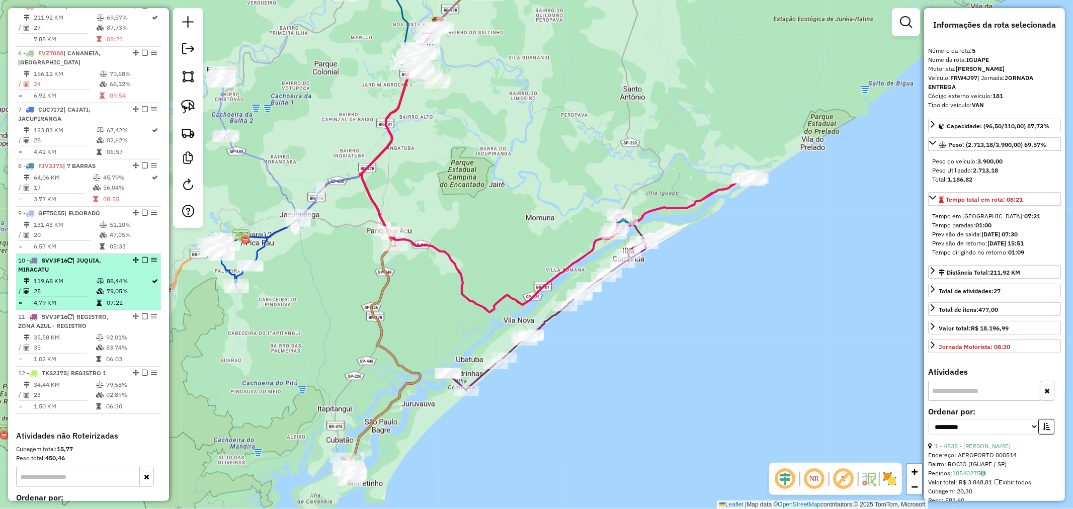
click at [74, 274] on div "10 - SVV3F16 | JUQUIA, MIRACATU" at bounding box center [71, 265] width 107 height 18
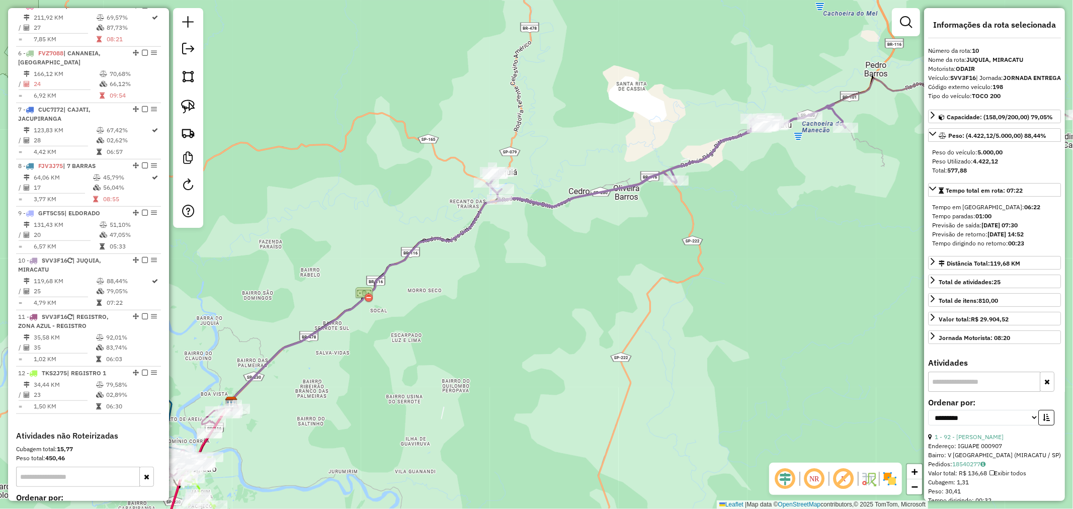
click at [557, 205] on icon at bounding box center [665, 155] width 359 height 103
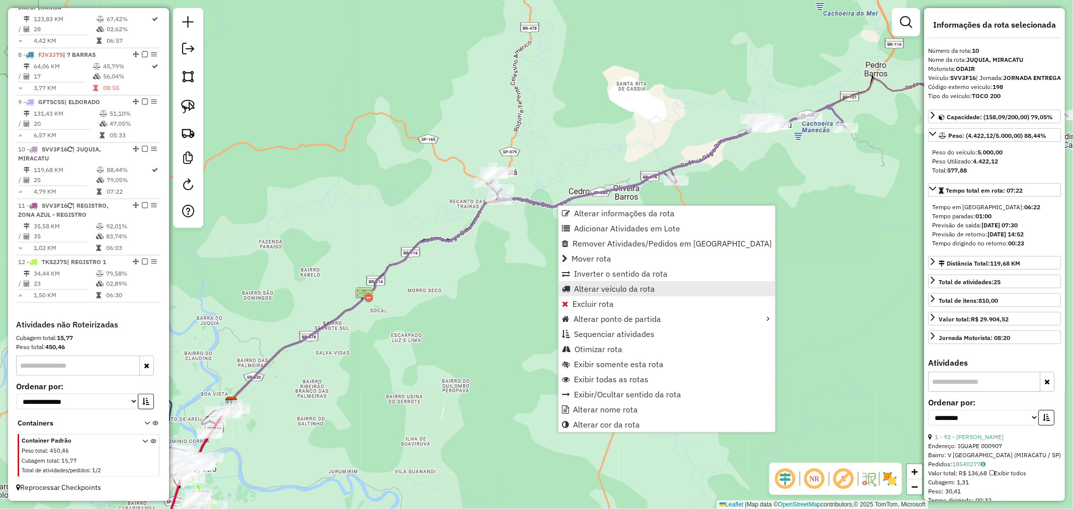
click at [609, 290] on span "Alterar veículo da rota" at bounding box center [614, 289] width 81 height 8
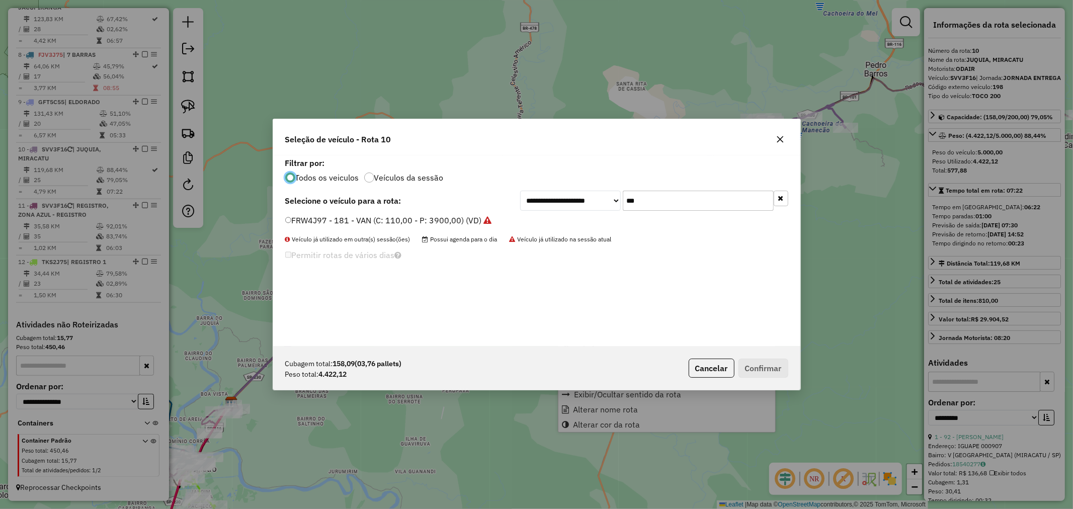
scroll to position [6, 3]
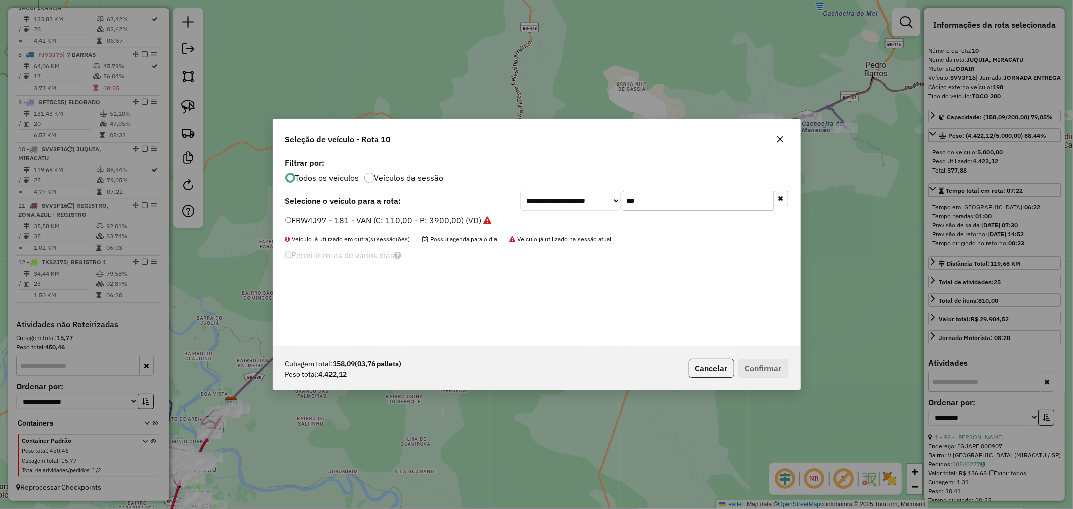
drag, startPoint x: 651, startPoint y: 205, endPoint x: 520, endPoint y: 202, distance: 131.3
click at [520, 202] on div "**********" at bounding box center [654, 201] width 268 height 20
type input "**"
click at [291, 219] on label "FRA6F67 - 21 - TOCO 294_C13 (C: 294,00 - P: 7000,00) (VD)" at bounding box center [401, 220] width 232 height 12
click at [775, 366] on button "Confirmar" at bounding box center [763, 368] width 50 height 19
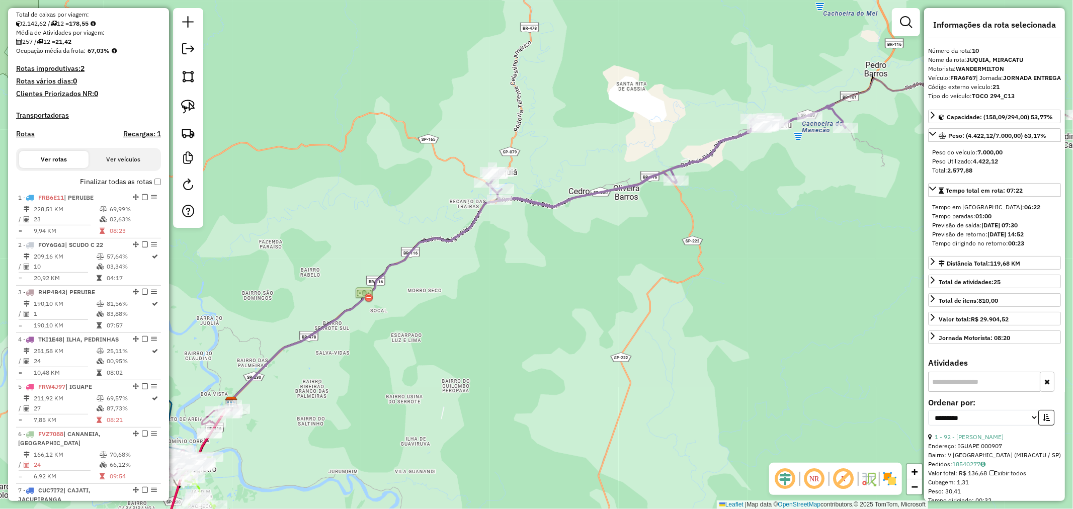
scroll to position [207, 0]
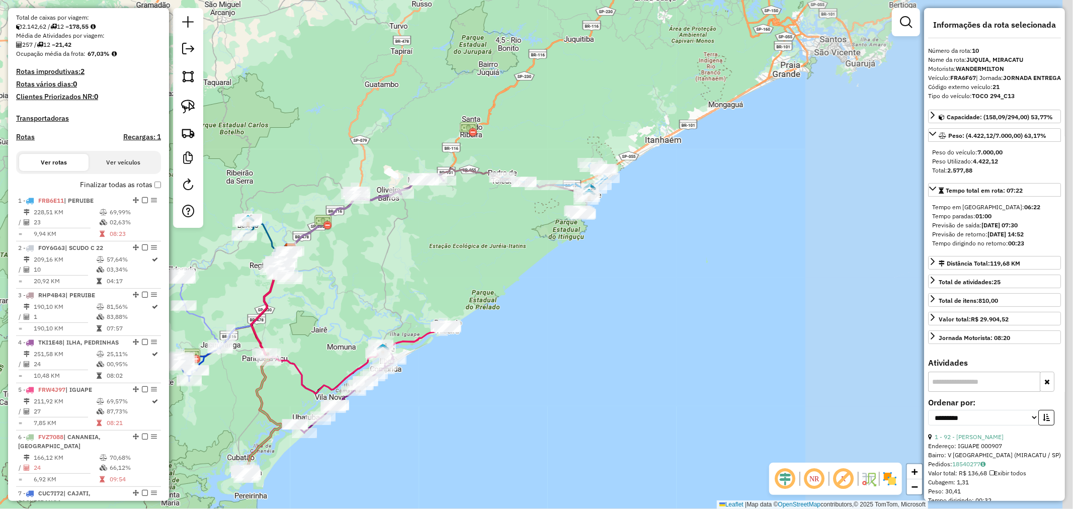
drag, startPoint x: 798, startPoint y: 288, endPoint x: 485, endPoint y: 239, distance: 317.6
click at [485, 239] on div "Janela de atendimento Grade de atendimento Capacidade Transportadoras Veículos …" at bounding box center [536, 254] width 1073 height 509
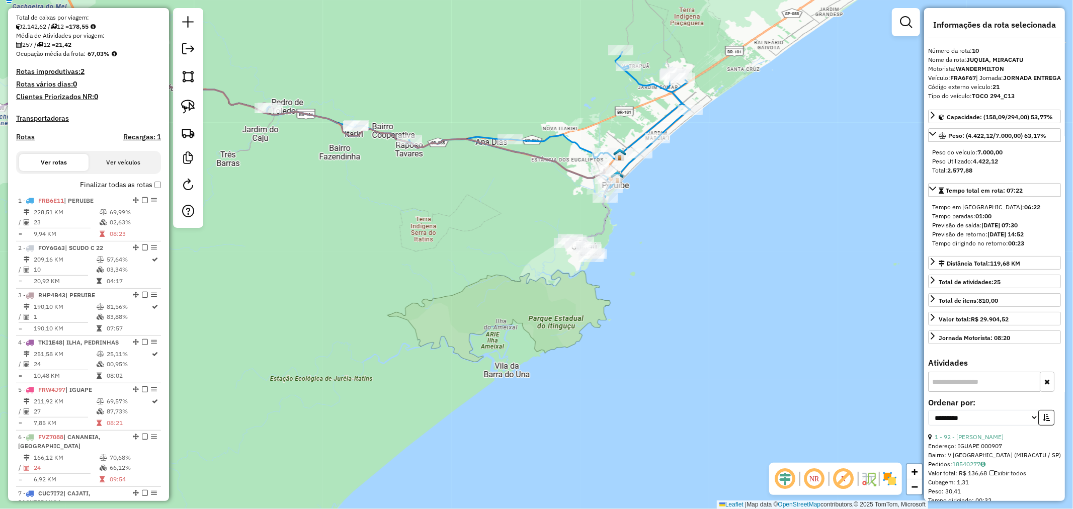
drag, startPoint x: 544, startPoint y: 199, endPoint x: 499, endPoint y: 267, distance: 82.0
click at [499, 267] on div "Janela de atendimento Grade de atendimento Capacidade Transportadoras Veículos …" at bounding box center [536, 254] width 1073 height 509
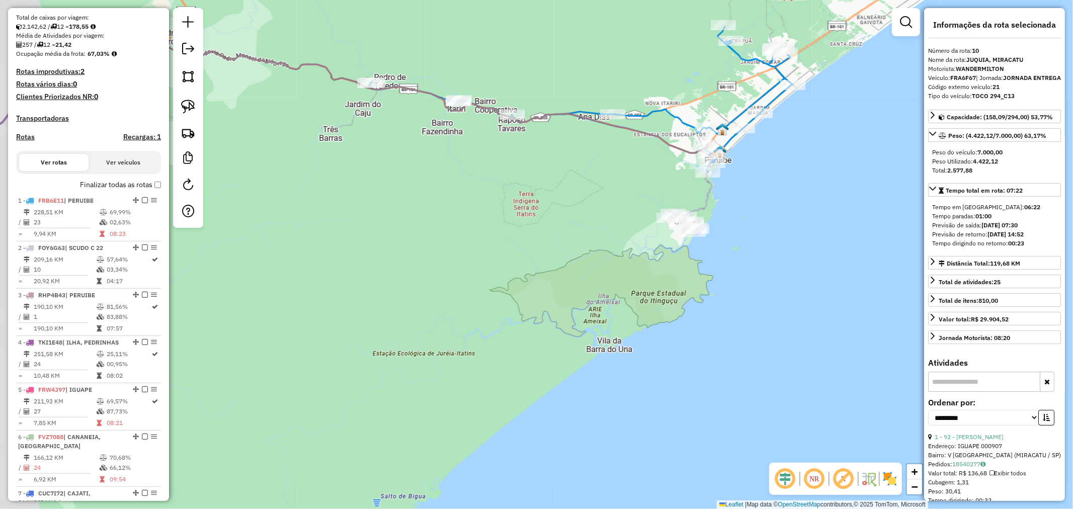
drag, startPoint x: 327, startPoint y: 295, endPoint x: 410, endPoint y: 273, distance: 85.4
click at [410, 273] on div "Janela de atendimento Grade de atendimento Capacidade Transportadoras Veículos …" at bounding box center [536, 254] width 1073 height 509
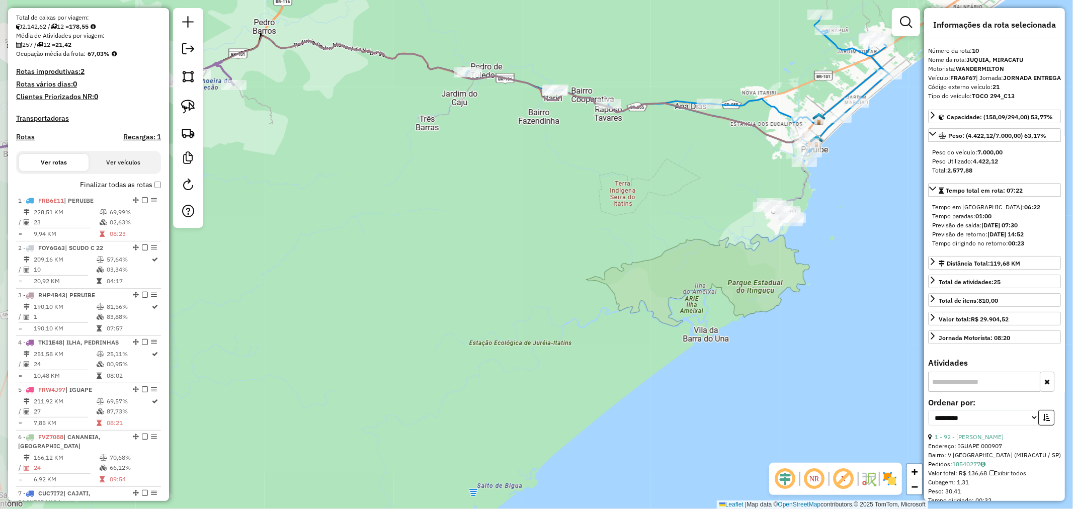
drag, startPoint x: 341, startPoint y: 271, endPoint x: 450, endPoint y: 279, distance: 108.9
click at [450, 279] on div "Janela de atendimento Grade de atendimento Capacidade Transportadoras Veículos …" at bounding box center [536, 254] width 1073 height 509
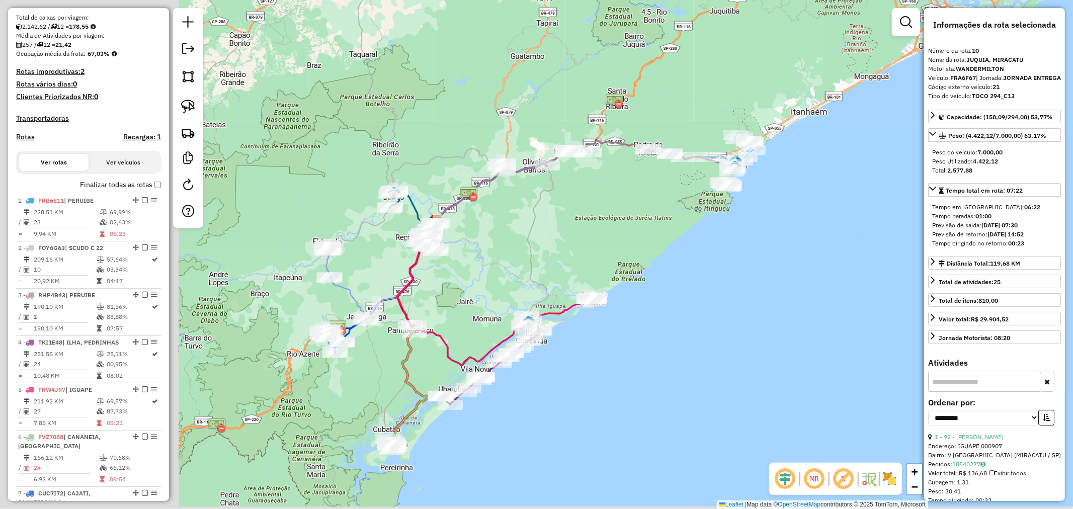
drag, startPoint x: 394, startPoint y: 320, endPoint x: 584, endPoint y: 238, distance: 207.2
click at [584, 238] on div "Janela de atendimento Grade de atendimento Capacidade Transportadoras Veículos …" at bounding box center [536, 254] width 1073 height 509
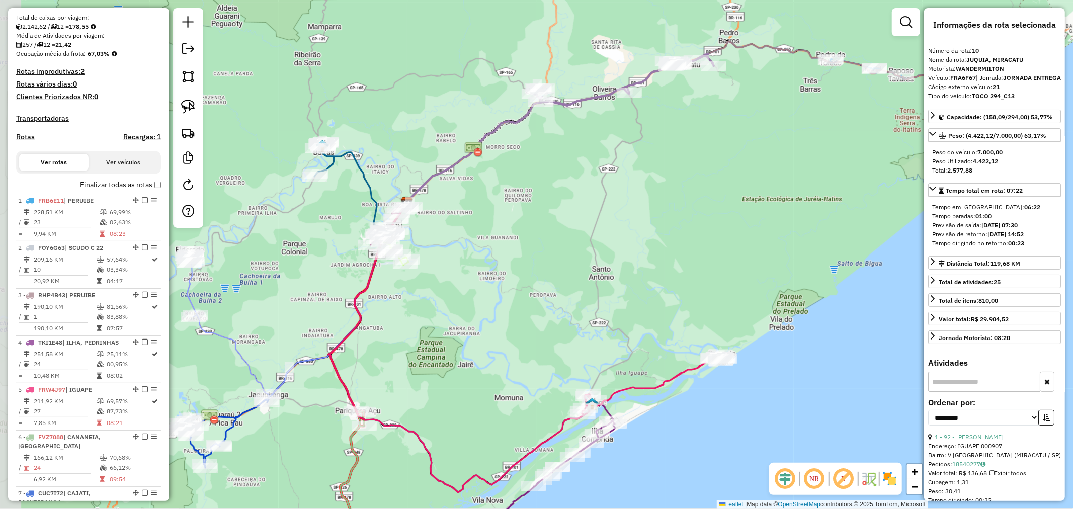
drag, startPoint x: 481, startPoint y: 225, endPoint x: 541, endPoint y: 215, distance: 60.2
click at [541, 215] on div "Janela de atendimento Grade de atendimento Capacidade Transportadoras Veículos …" at bounding box center [536, 254] width 1073 height 509
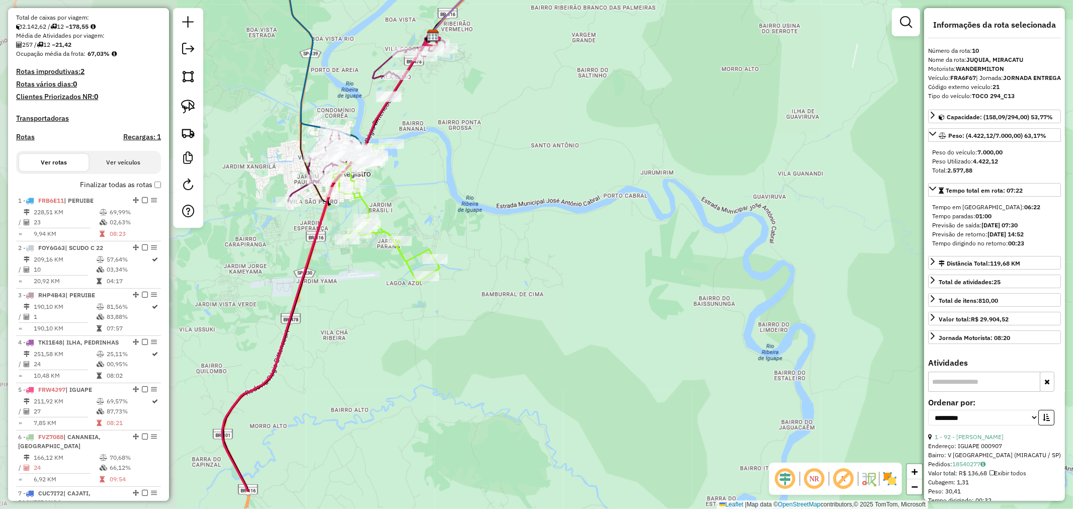
drag, startPoint x: 471, startPoint y: 236, endPoint x: 723, endPoint y: 168, distance: 261.4
click at [723, 168] on div "Janela de atendimento Grade de atendimento Capacidade Transportadoras Veículos …" at bounding box center [536, 254] width 1073 height 509
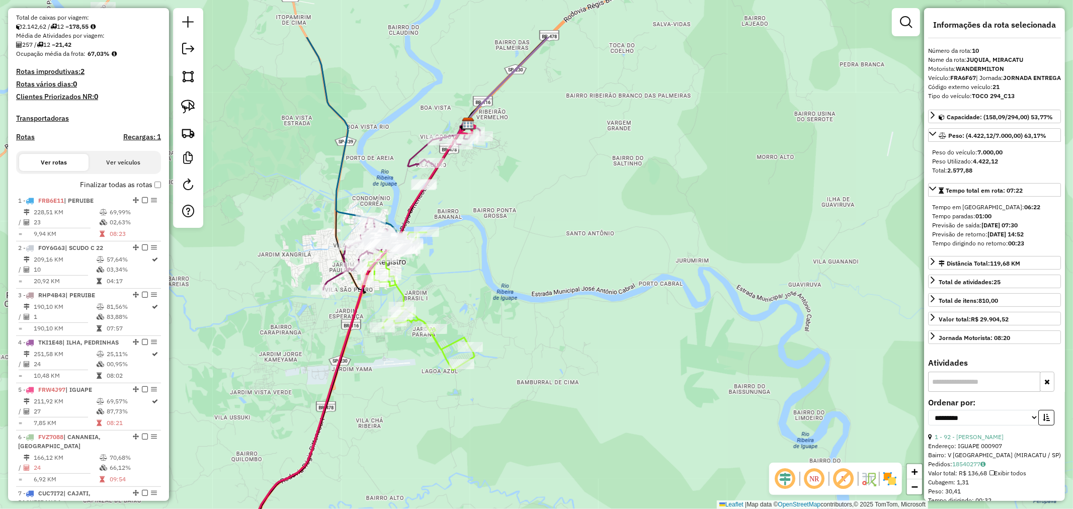
drag, startPoint x: 623, startPoint y: 141, endPoint x: 659, endPoint y: 252, distance: 116.2
click at [663, 252] on div "Janela de atendimento Grade de atendimento Capacidade Transportadoras Veículos …" at bounding box center [536, 254] width 1073 height 509
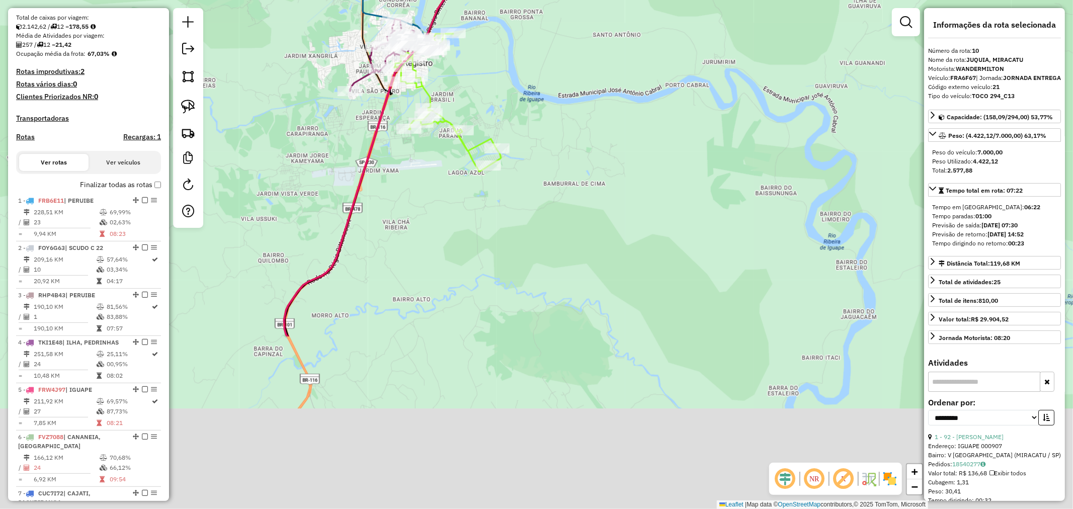
drag, startPoint x: 591, startPoint y: 289, endPoint x: 603, endPoint y: 53, distance: 235.7
click at [603, 53] on div "Janela de atendimento Grade de atendimento Capacidade Transportadoras Veículos …" at bounding box center [536, 254] width 1073 height 509
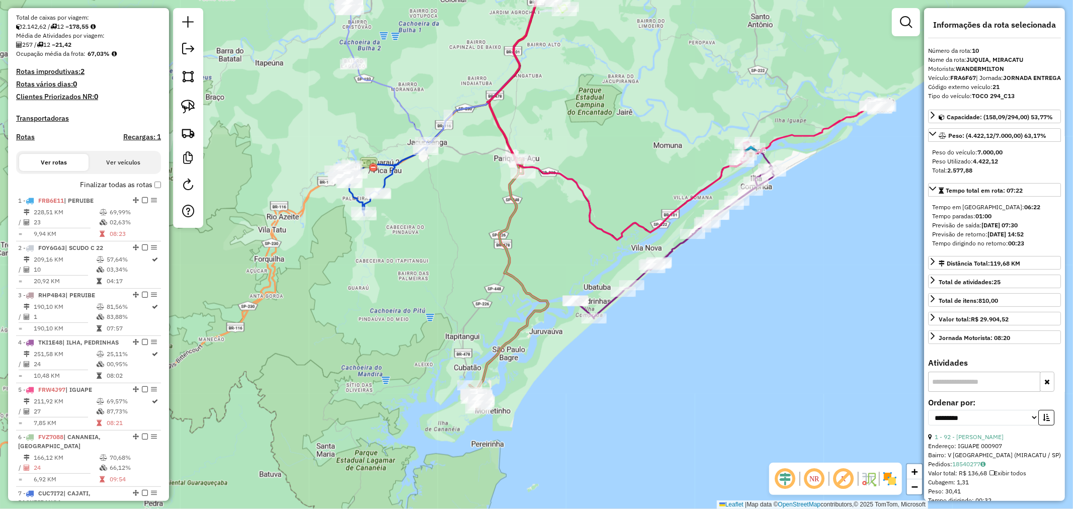
drag, startPoint x: 652, startPoint y: 240, endPoint x: 647, endPoint y: 100, distance: 140.4
click at [647, 100] on div "Janela de atendimento Grade de atendimento Capacidade Transportadoras Veículos …" at bounding box center [536, 254] width 1073 height 509
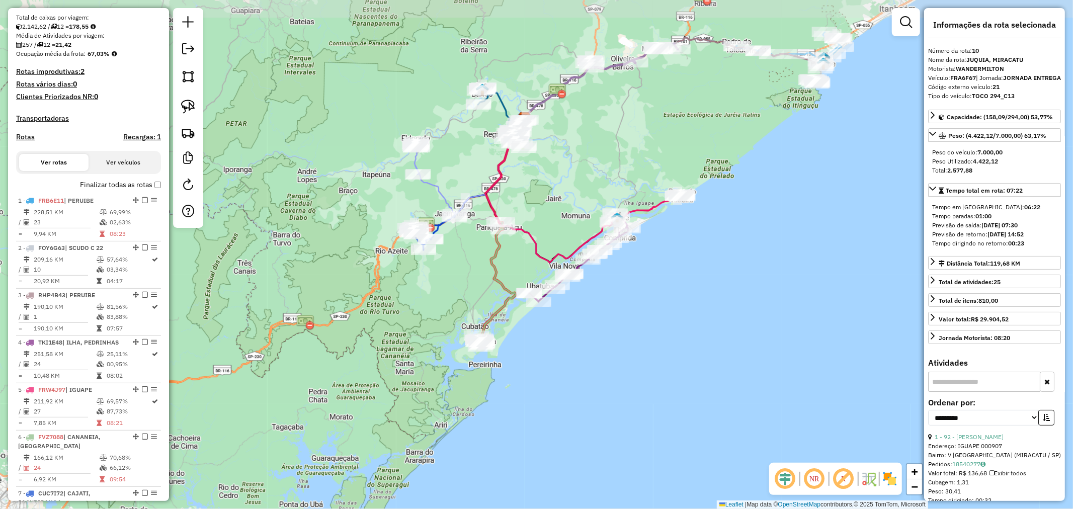
drag, startPoint x: 622, startPoint y: 93, endPoint x: 620, endPoint y: 136, distance: 43.3
click at [620, 136] on div "Janela de atendimento Grade de atendimento Capacidade Transportadoras Veículos …" at bounding box center [536, 254] width 1073 height 509
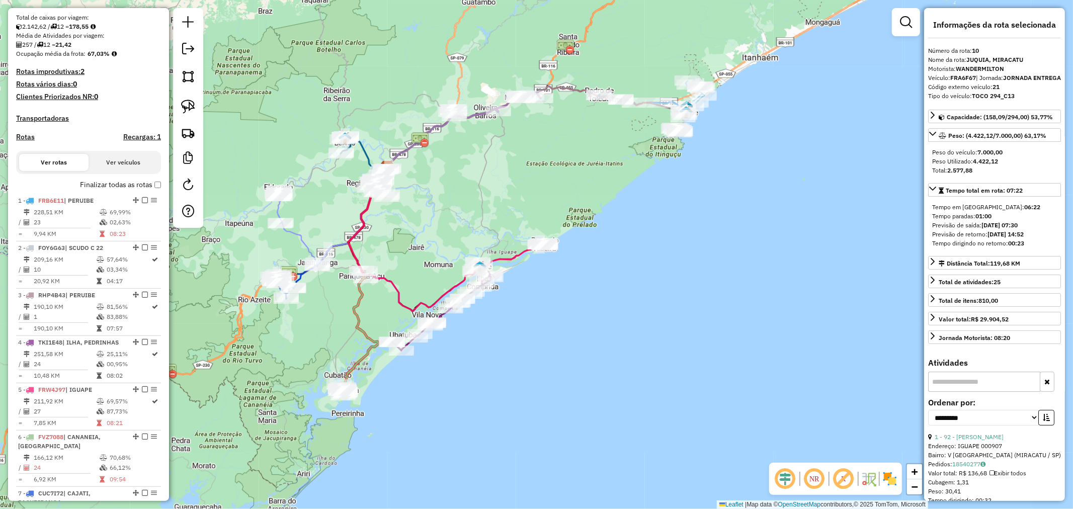
drag, startPoint x: 645, startPoint y: 144, endPoint x: 508, endPoint y: 193, distance: 145.7
click at [508, 193] on div "Janela de atendimento Grade de atendimento Capacidade Transportadoras Veículos …" at bounding box center [536, 254] width 1073 height 509
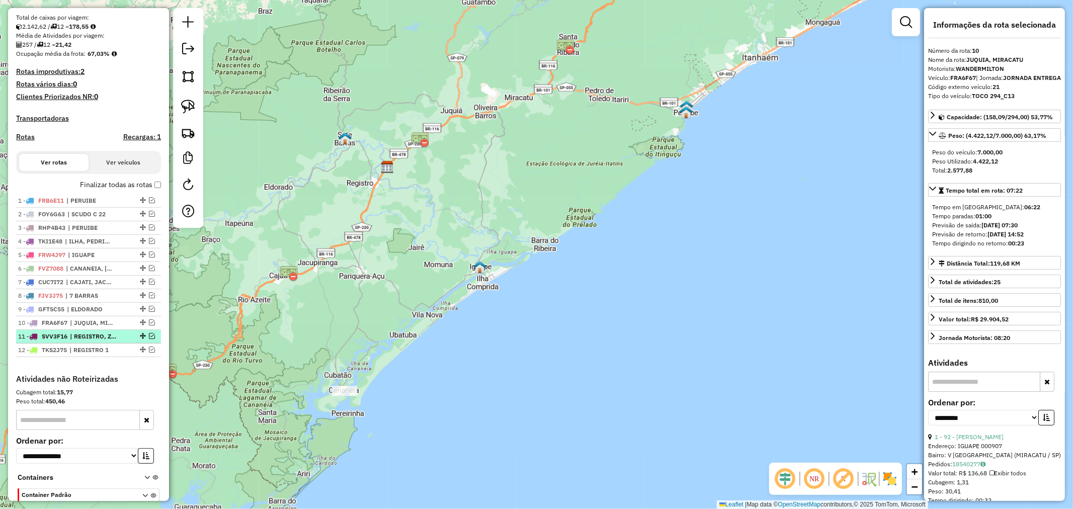
click at [149, 339] on em at bounding box center [152, 336] width 6 height 6
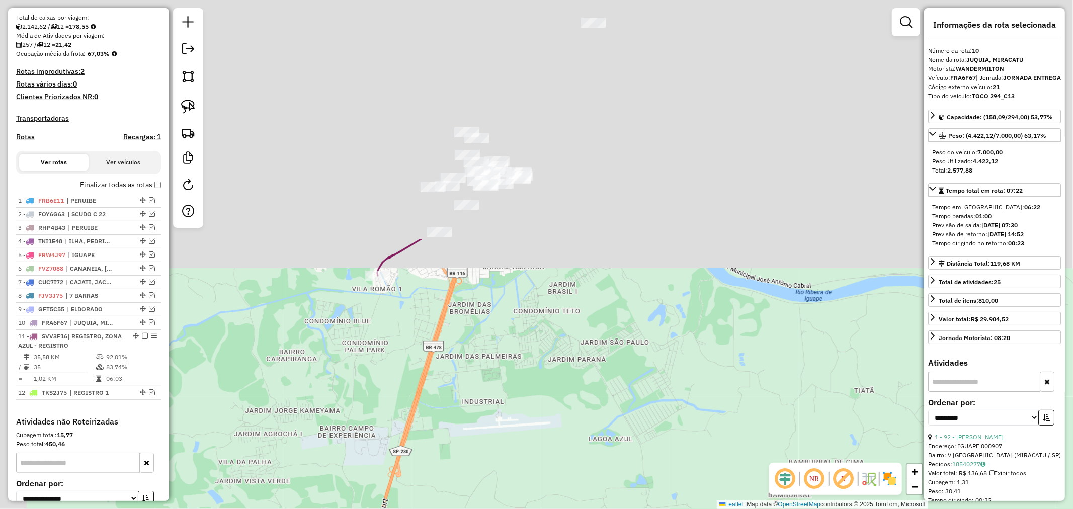
drag, startPoint x: 509, startPoint y: 146, endPoint x: 556, endPoint y: 409, distance: 267.0
click at [556, 409] on div "Janela de atendimento Grade de atendimento Capacidade Transportadoras Veículos …" at bounding box center [536, 254] width 1073 height 509
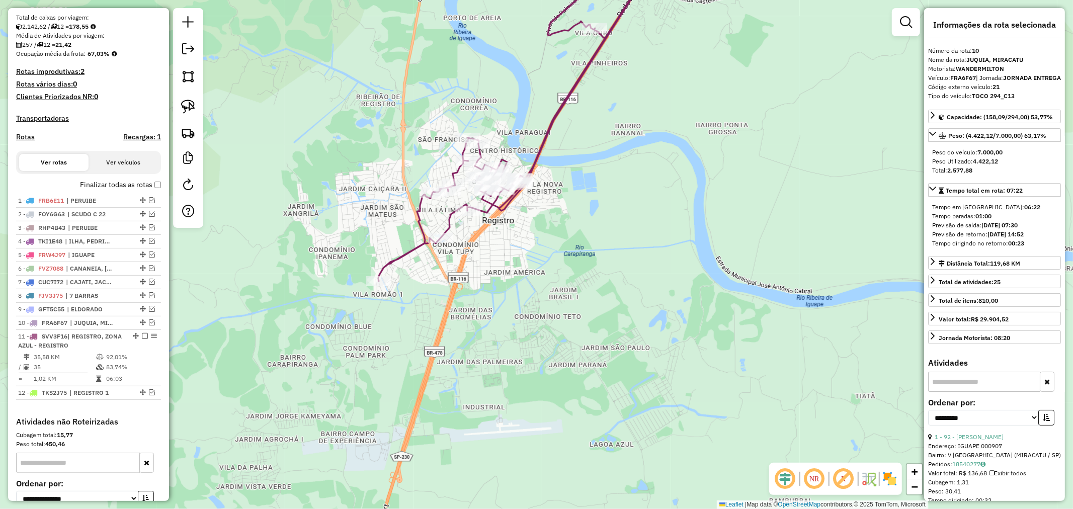
drag, startPoint x: 539, startPoint y: 250, endPoint x: 552, endPoint y: 320, distance: 70.6
click at [552, 320] on div "Janela de atendimento Grade de atendimento Capacidade Transportadoras Veículos …" at bounding box center [536, 254] width 1073 height 509
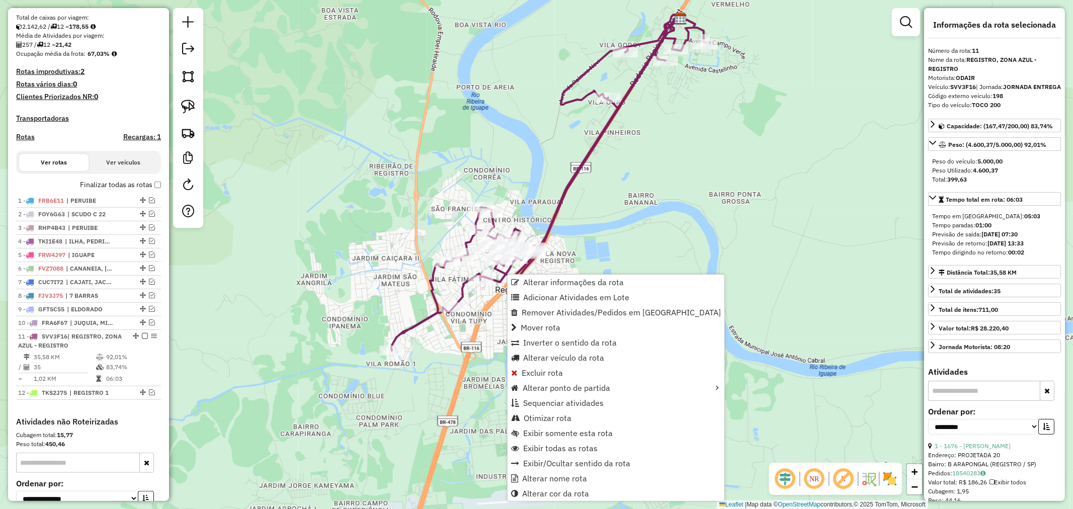
scroll to position [313, 0]
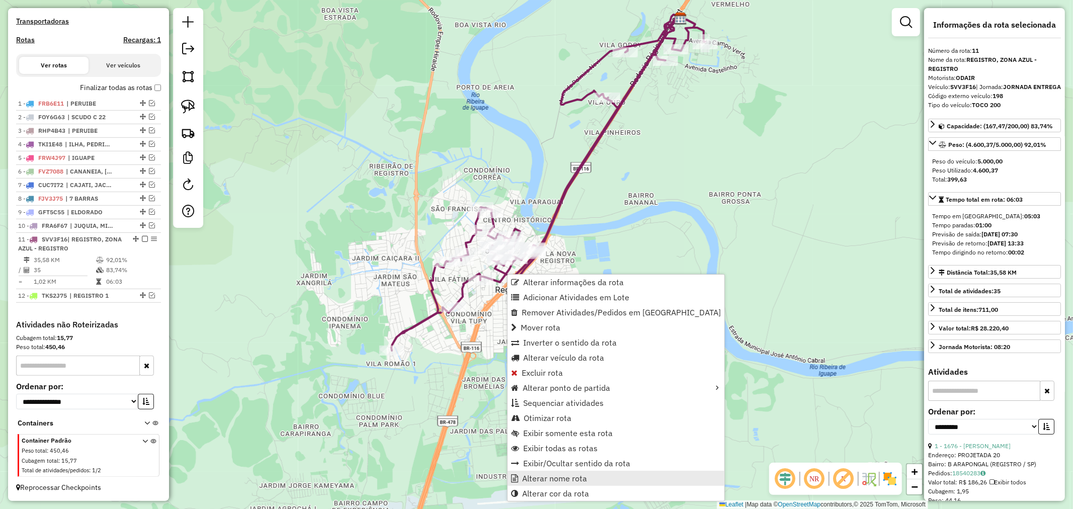
click at [561, 476] on span "Alterar nome rota" at bounding box center [554, 478] width 65 height 8
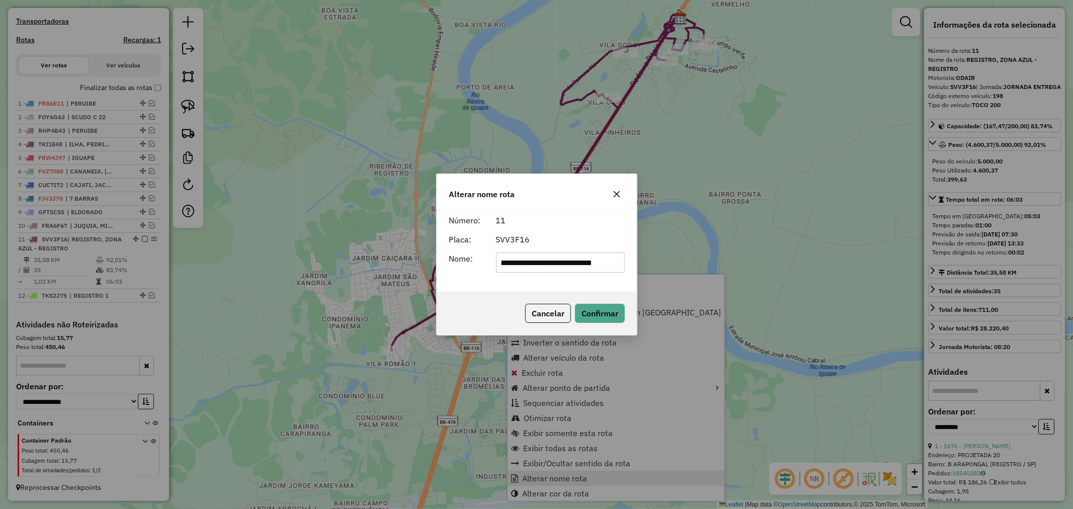
scroll to position [0, 11]
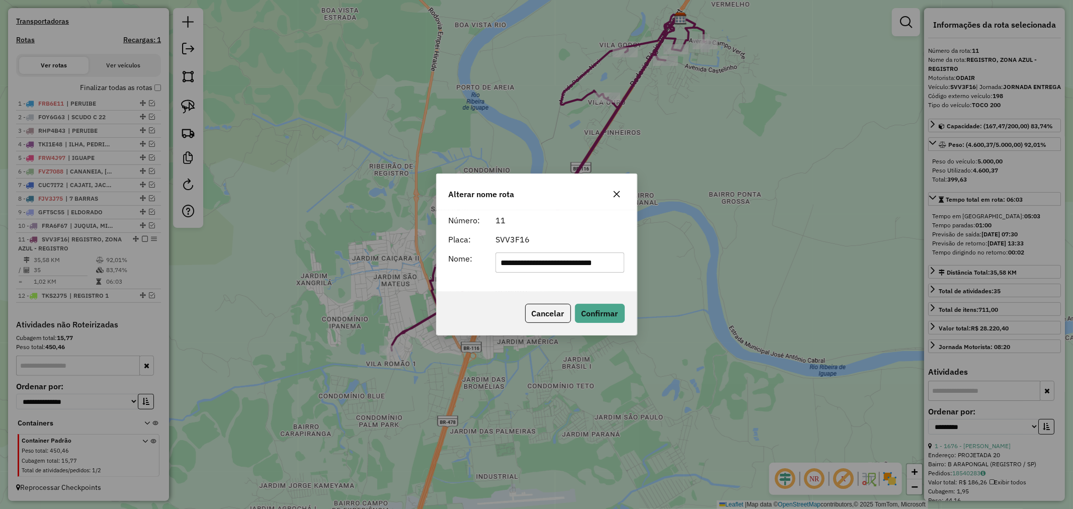
click at [551, 265] on input "**********" at bounding box center [559, 262] width 129 height 20
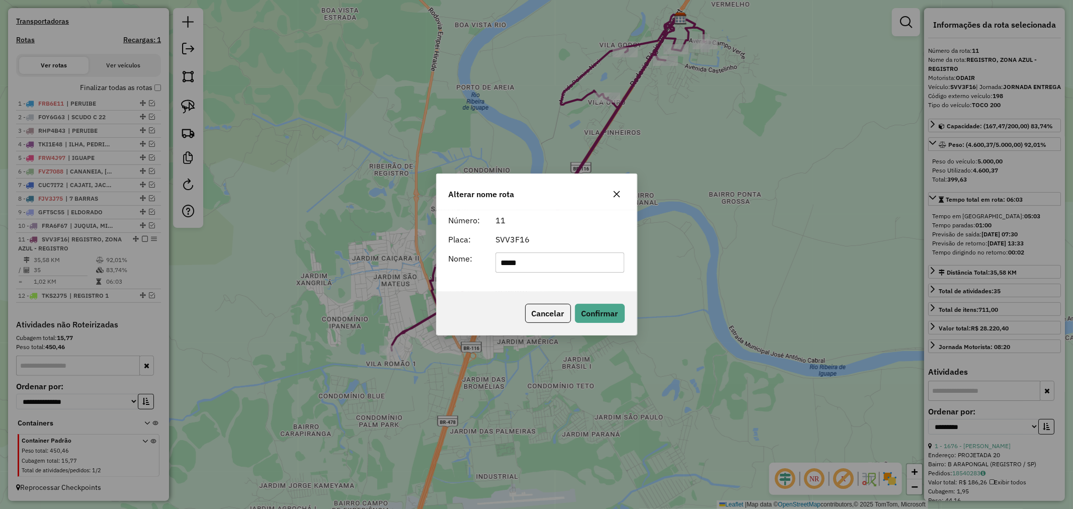
type input "**********"
click at [612, 312] on button "Confirmar" at bounding box center [600, 313] width 50 height 19
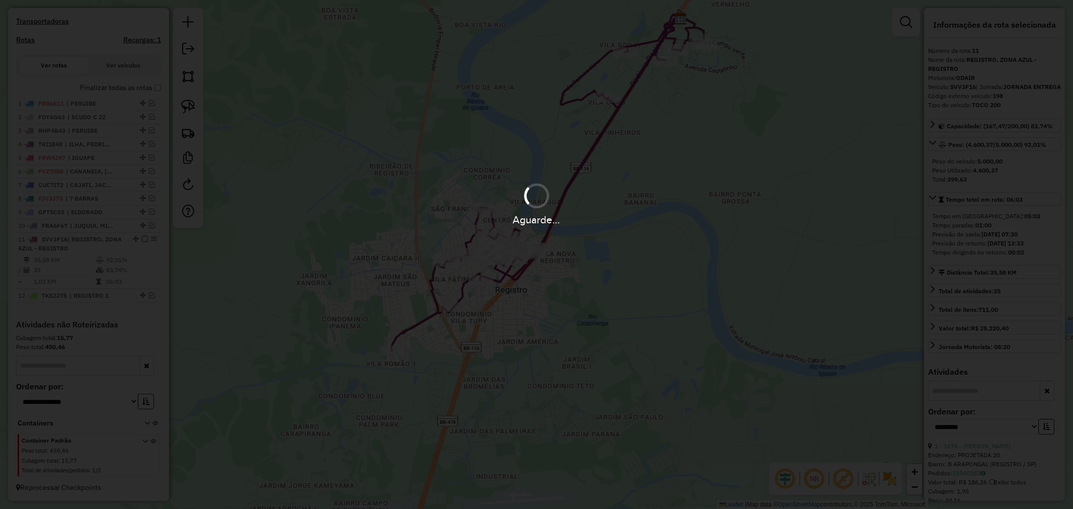
scroll to position [303, 0]
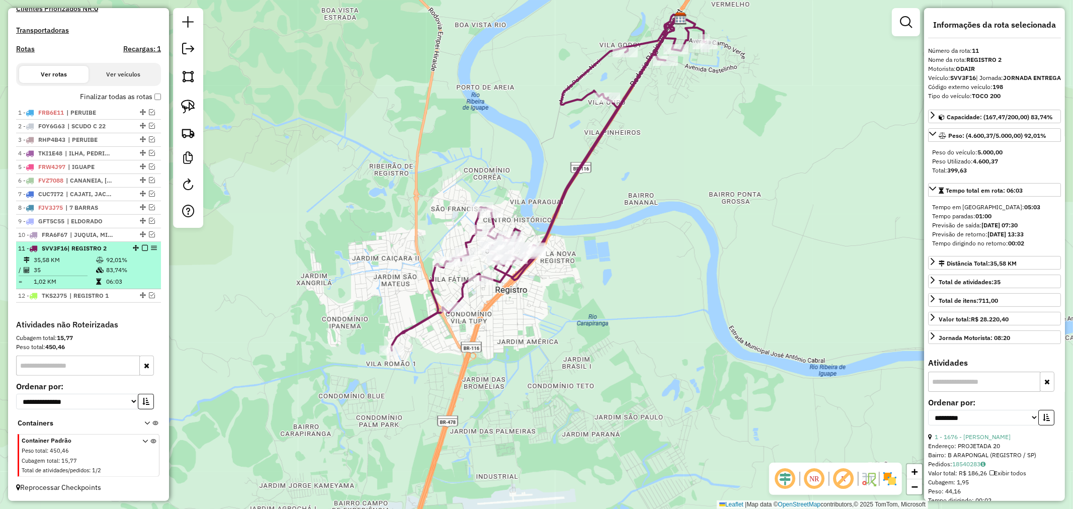
click at [142, 247] on em at bounding box center [145, 248] width 6 height 6
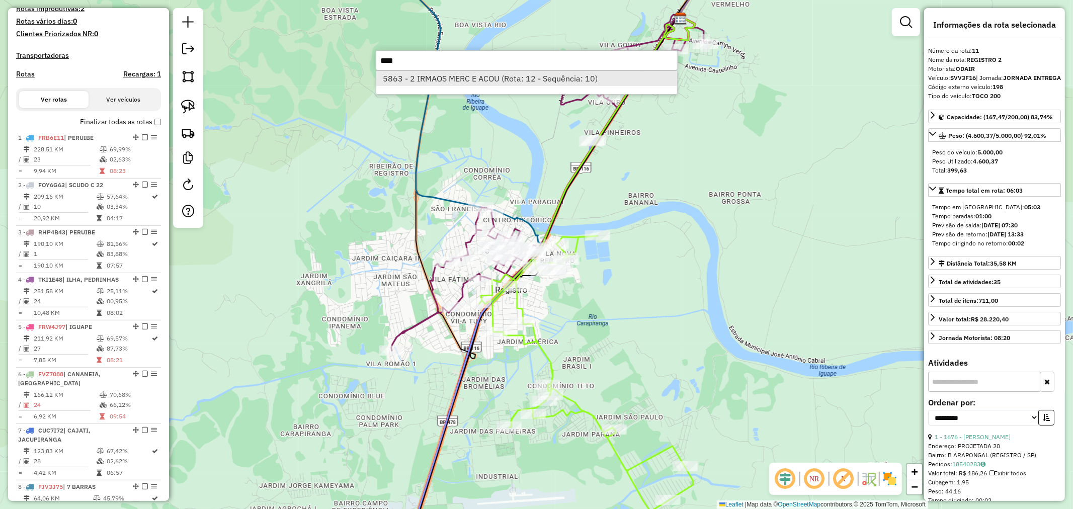
type input "****"
click at [469, 77] on li "5863 - 2 IRMAOS MERC E ACOU (Rota: 12 - Sequência: 10)" at bounding box center [526, 78] width 301 height 15
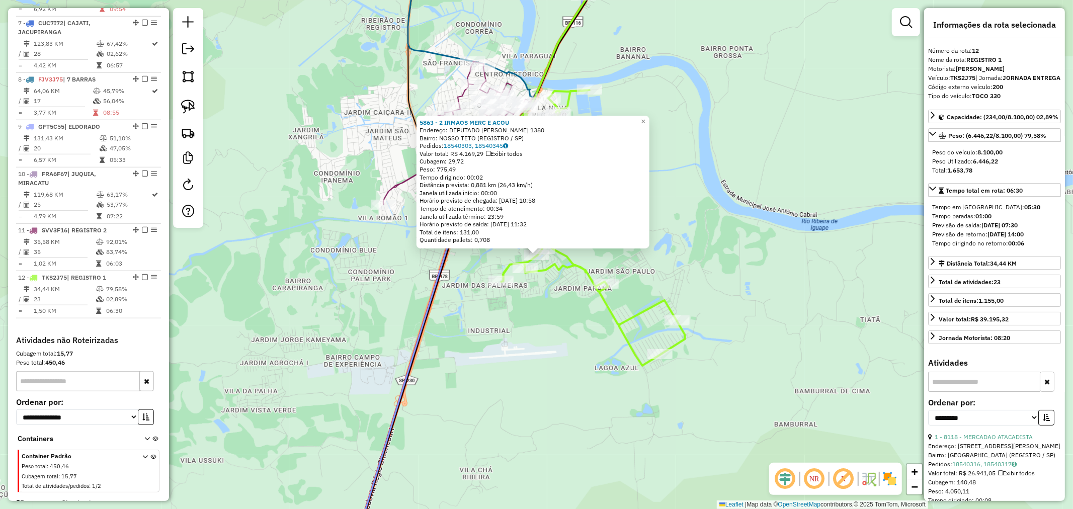
scroll to position [700, 0]
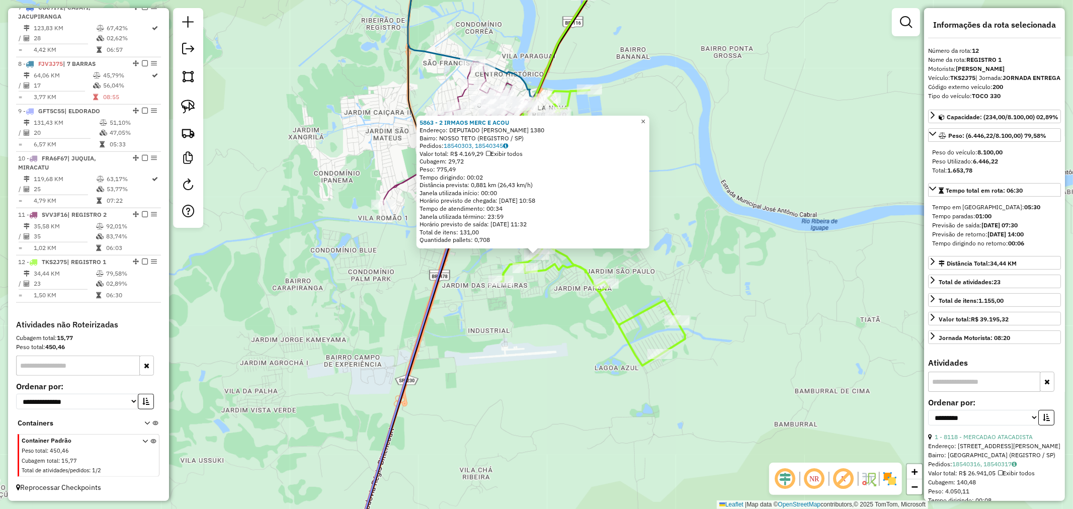
click at [645, 119] on span "×" at bounding box center [643, 121] width 5 height 9
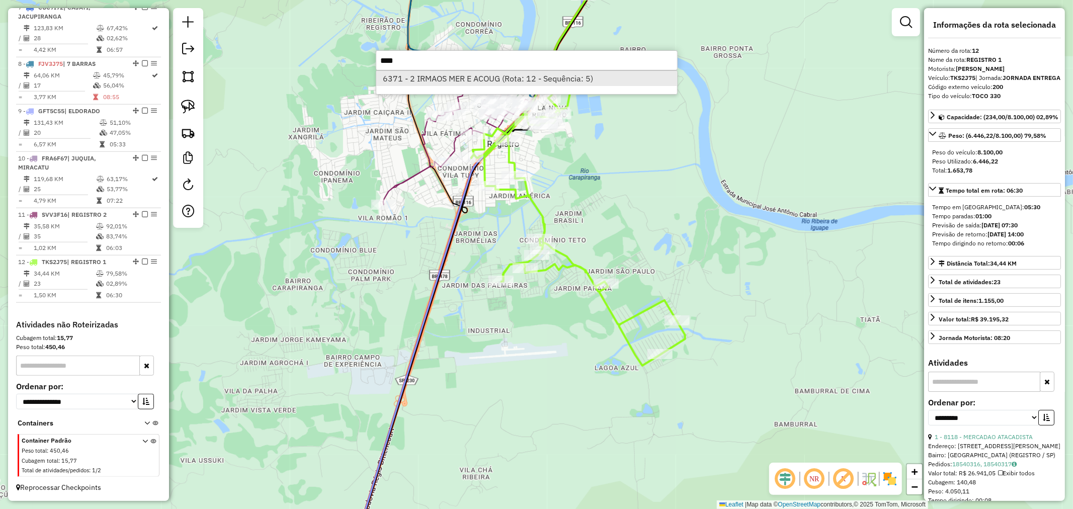
type input "****"
click at [479, 78] on li "6371 - 2 IRMAOS MER E ACOUG (Rota: 12 - Sequência: 5)" at bounding box center [526, 78] width 301 height 15
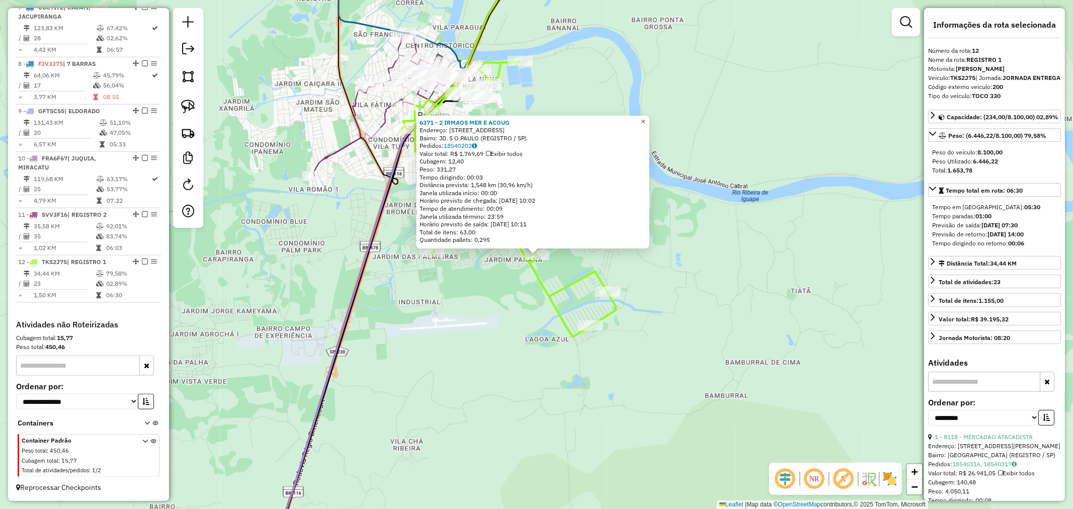
click at [645, 117] on span "×" at bounding box center [643, 121] width 5 height 9
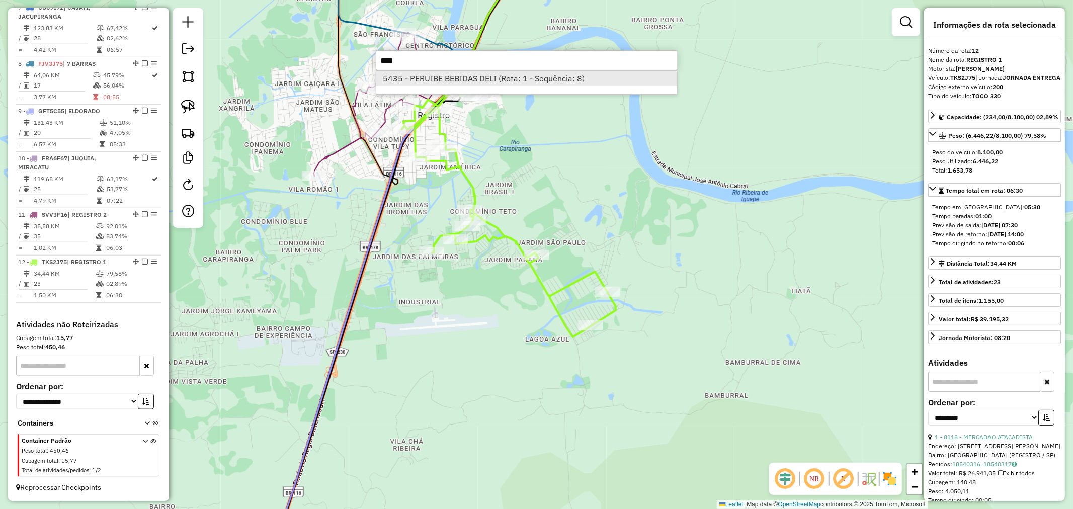
type input "****"
click at [469, 77] on li "5435 - PERUIBE BEBIDAS DELI (Rota: 1 - Sequência: 8)" at bounding box center [526, 78] width 301 height 15
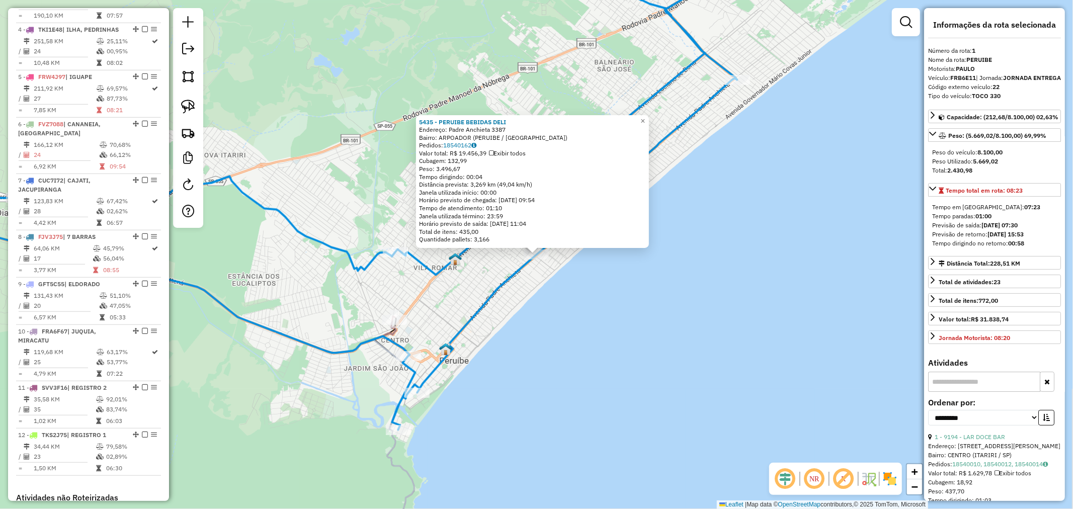
scroll to position [401, 0]
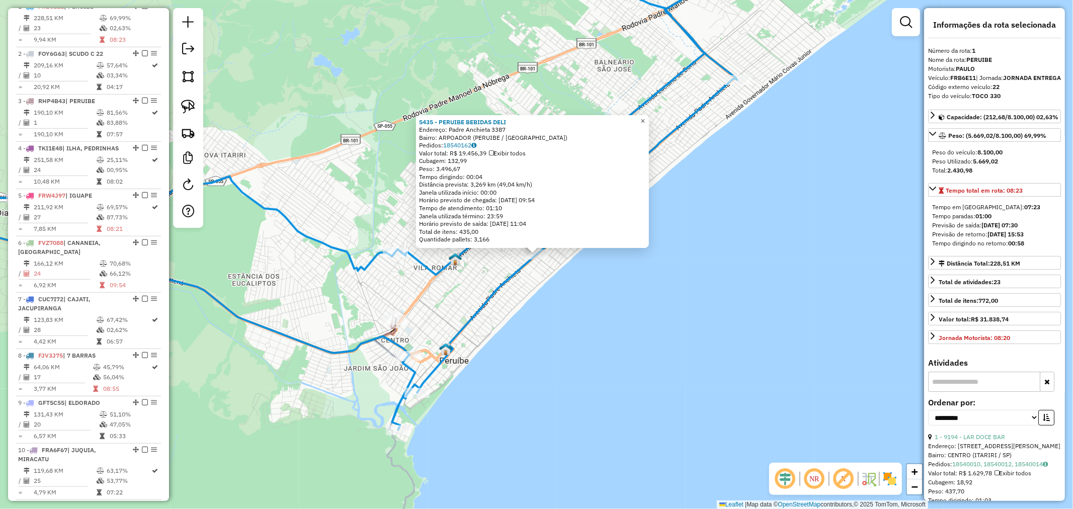
click at [645, 118] on span "×" at bounding box center [642, 121] width 5 height 9
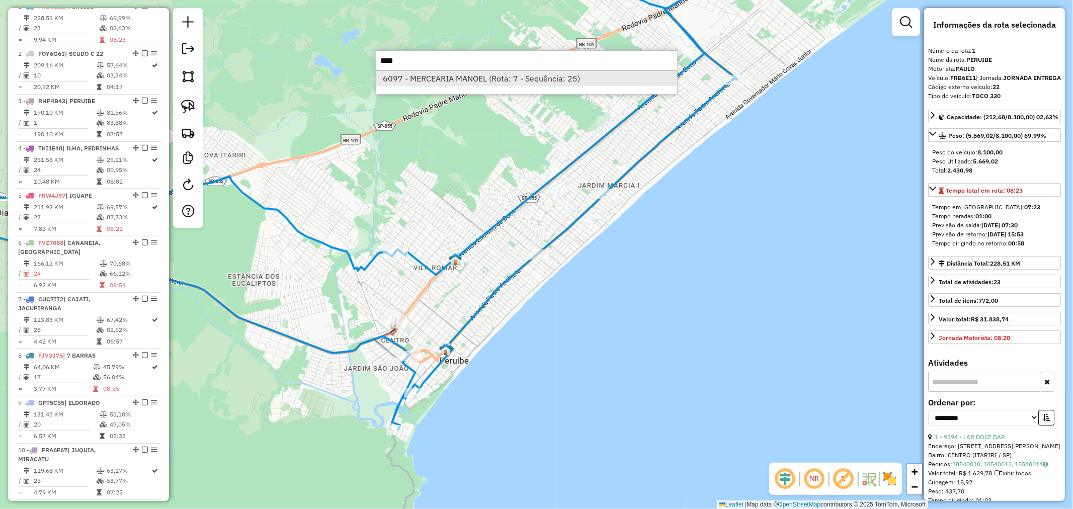
type input "****"
click at [476, 77] on li "6097 - MERCEARIA MANOEL (Rota: 7 - Sequência: 25)" at bounding box center [526, 78] width 301 height 15
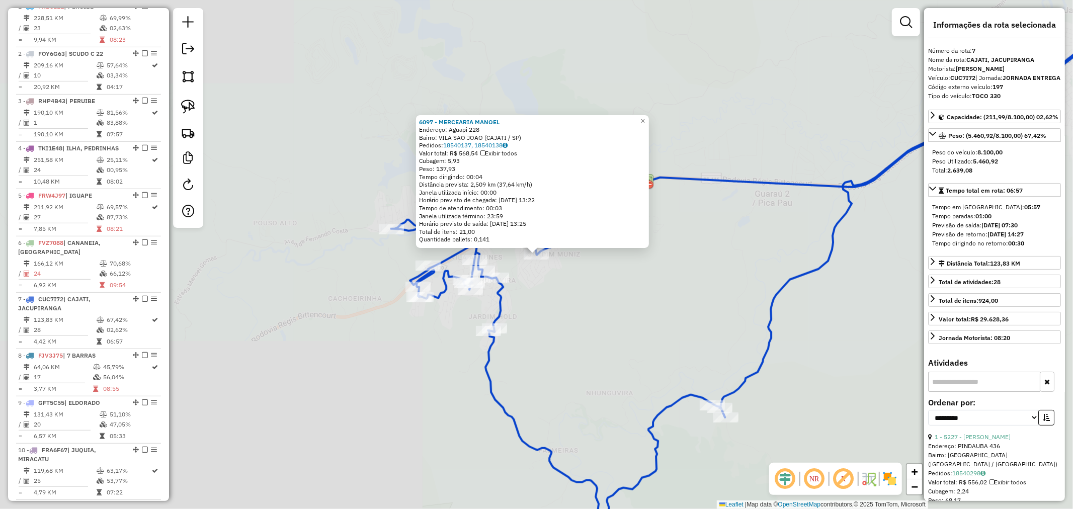
scroll to position [694, 0]
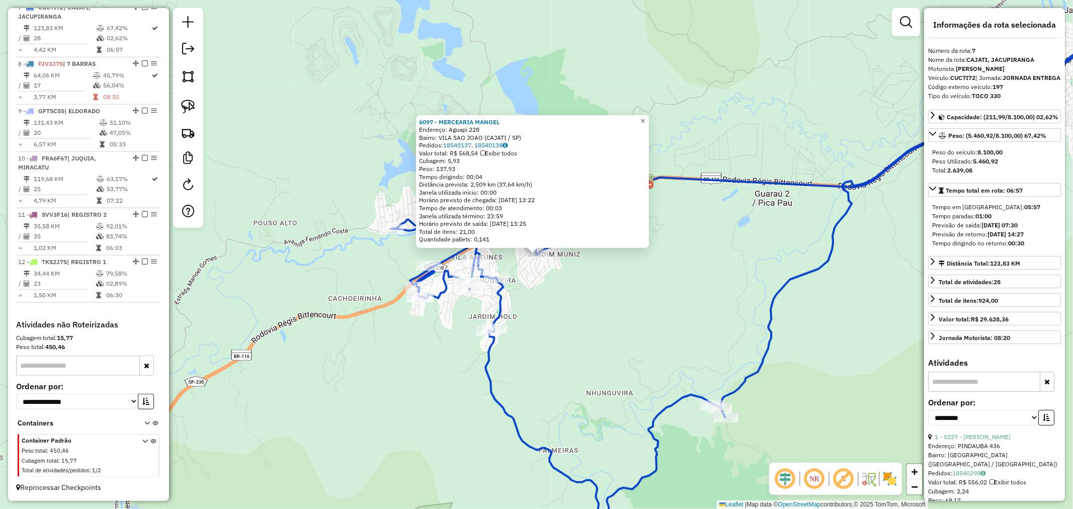
click at [645, 117] on span "×" at bounding box center [642, 121] width 5 height 9
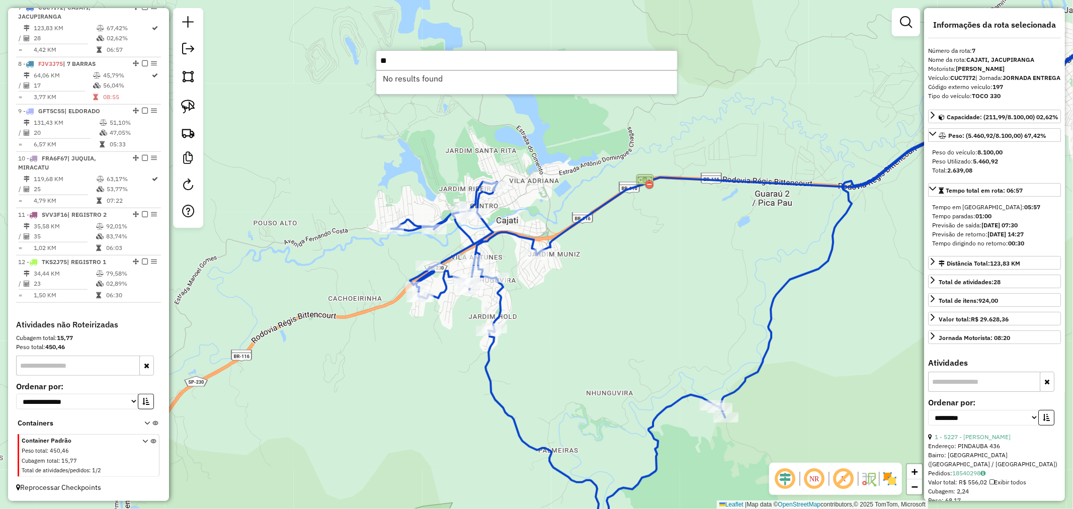
type input "*"
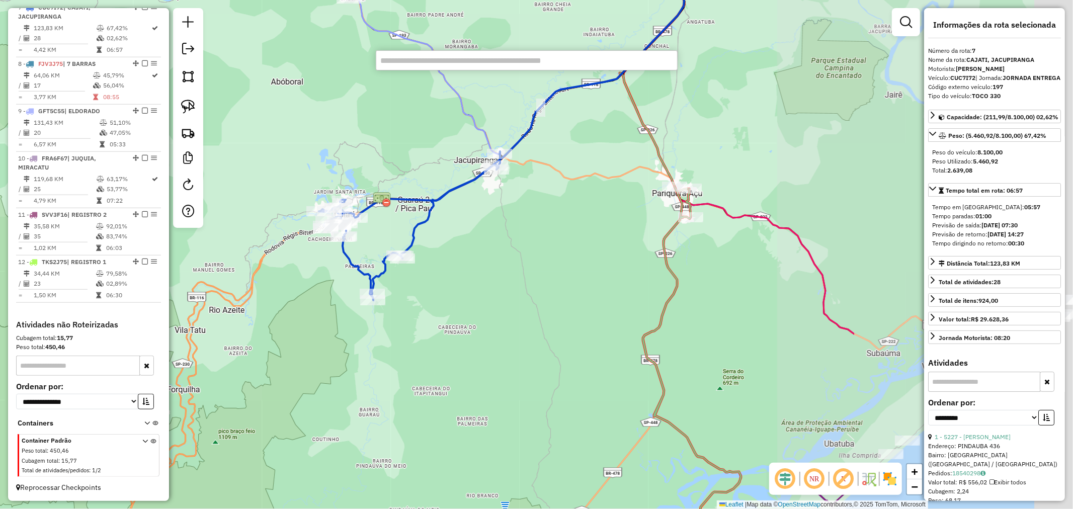
drag, startPoint x: 840, startPoint y: 249, endPoint x: 513, endPoint y: 229, distance: 326.9
click at [513, 229] on div "Janela de atendimento Grade de atendimento Capacidade Transportadoras Veículos …" at bounding box center [536, 254] width 1073 height 509
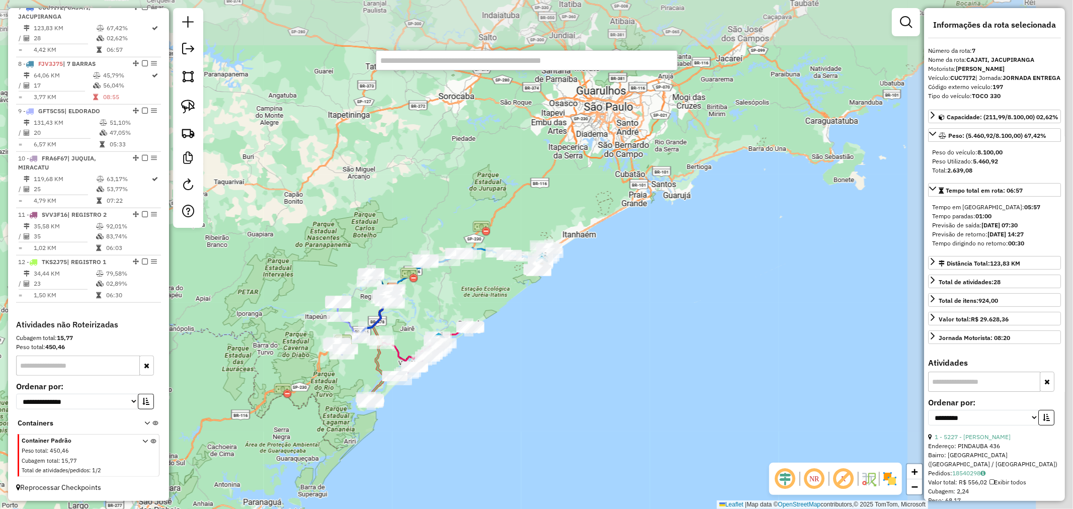
drag, startPoint x: 638, startPoint y: 267, endPoint x: 514, endPoint y: 295, distance: 126.7
click at [514, 295] on div "Janela de atendimento Grade de atendimento Capacidade Transportadoras Veículos …" at bounding box center [536, 254] width 1073 height 509
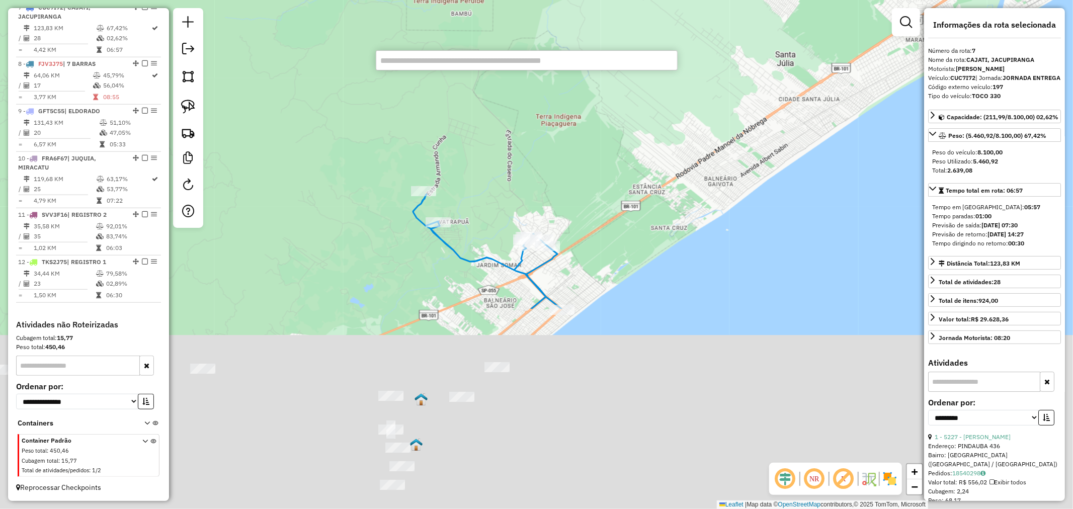
drag, startPoint x: 539, startPoint y: 290, endPoint x: 516, endPoint y: 25, distance: 265.4
click at [516, 25] on div "Janela de atendimento Grade de atendimento Capacidade Transportadoras Veículos …" at bounding box center [536, 254] width 1073 height 509
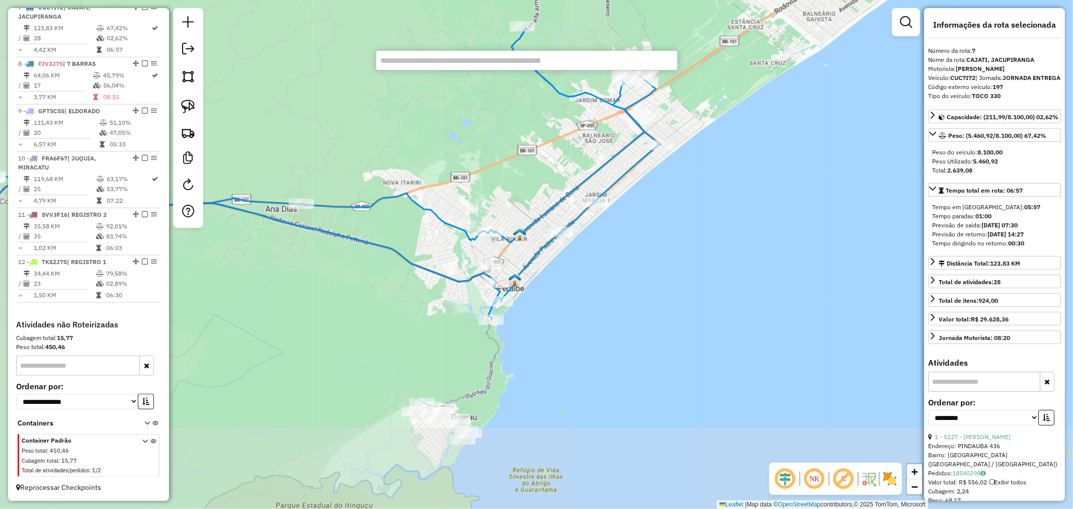
drag, startPoint x: 570, startPoint y: 175, endPoint x: 667, endPoint y: 28, distance: 175.7
click at [672, 23] on div "Janela de atendimento Grade de atendimento Capacidade Transportadoras Veículos …" at bounding box center [536, 254] width 1073 height 509
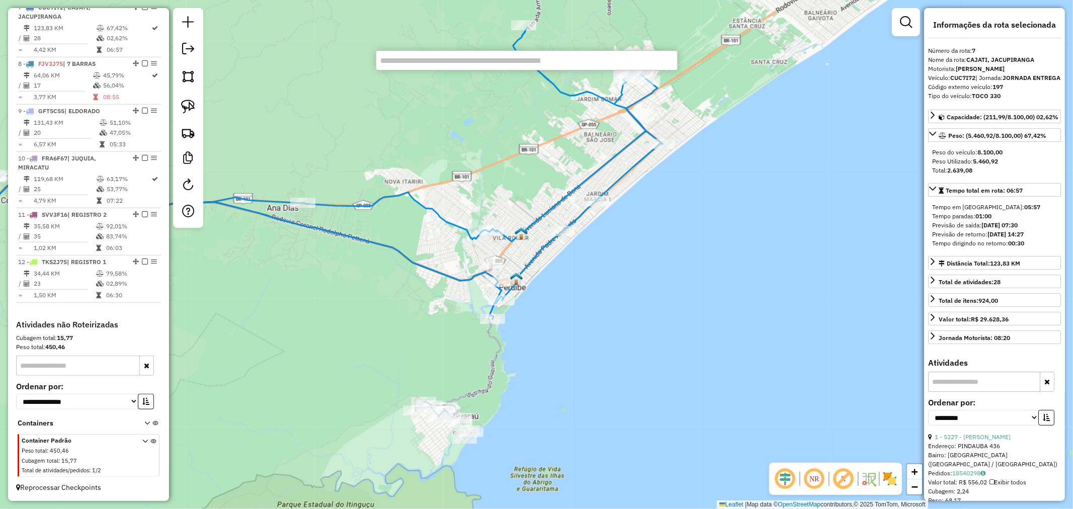
click at [631, 111] on icon at bounding box center [277, 173] width 769 height 291
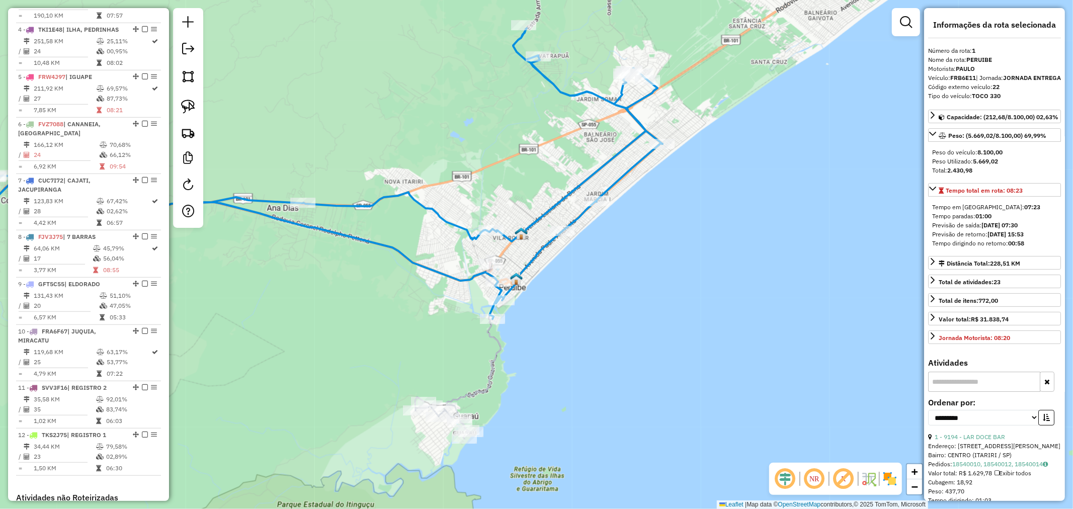
scroll to position [401, 0]
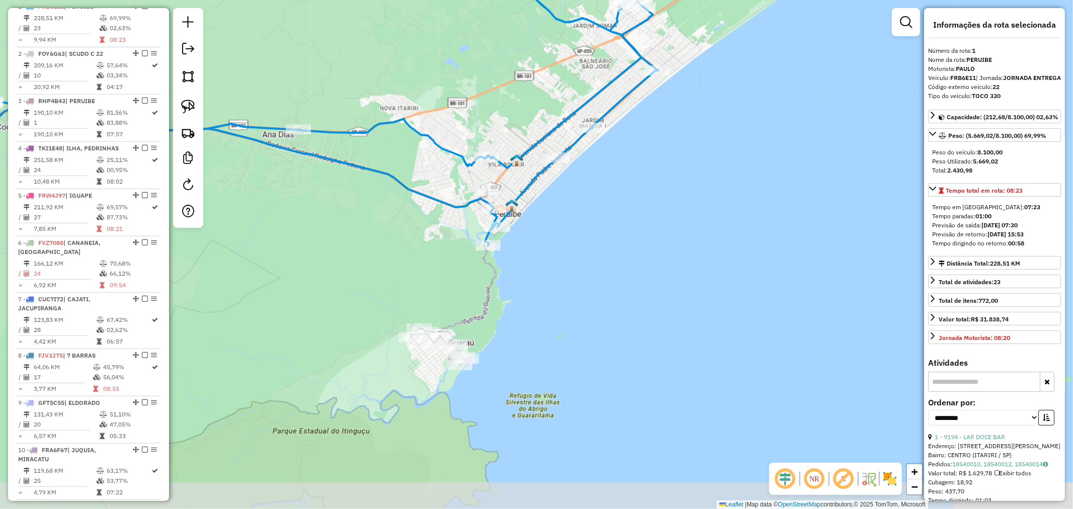
drag, startPoint x: 524, startPoint y: 208, endPoint x: 520, endPoint y: 135, distance: 73.6
click at [520, 135] on div "Janela de atendimento Grade de atendimento Capacidade Transportadoras Veículos …" at bounding box center [536, 254] width 1073 height 509
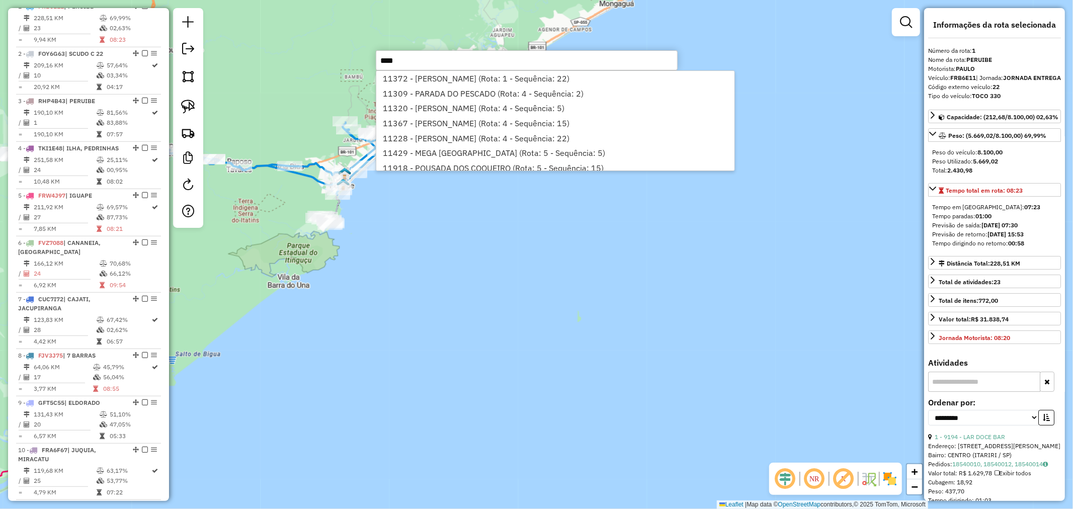
type input "*****"
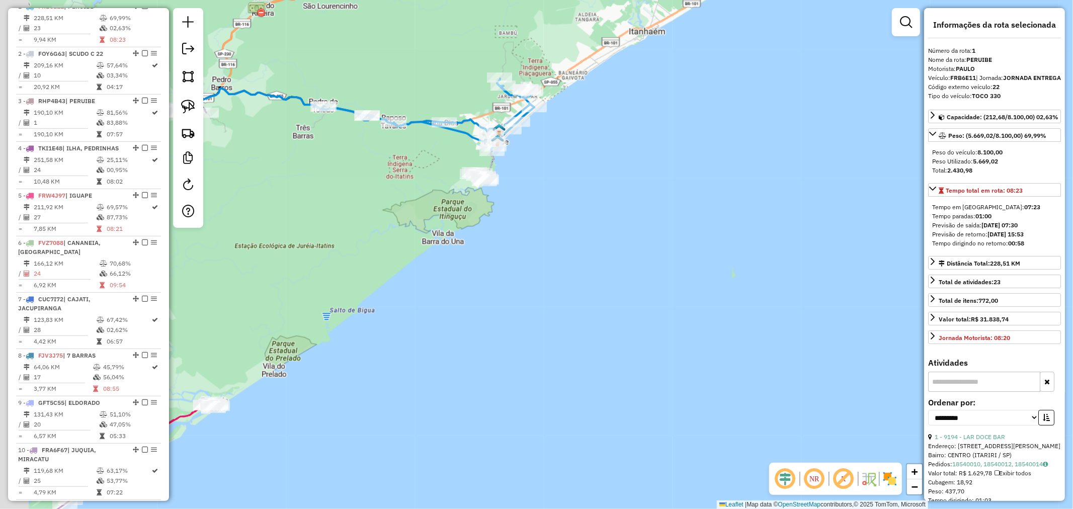
drag, startPoint x: 256, startPoint y: 112, endPoint x: 503, endPoint y: 53, distance: 253.8
click at [497, 50] on div "Janela de atendimento Grade de atendimento Capacidade Transportadoras Veículos …" at bounding box center [536, 254] width 1073 height 509
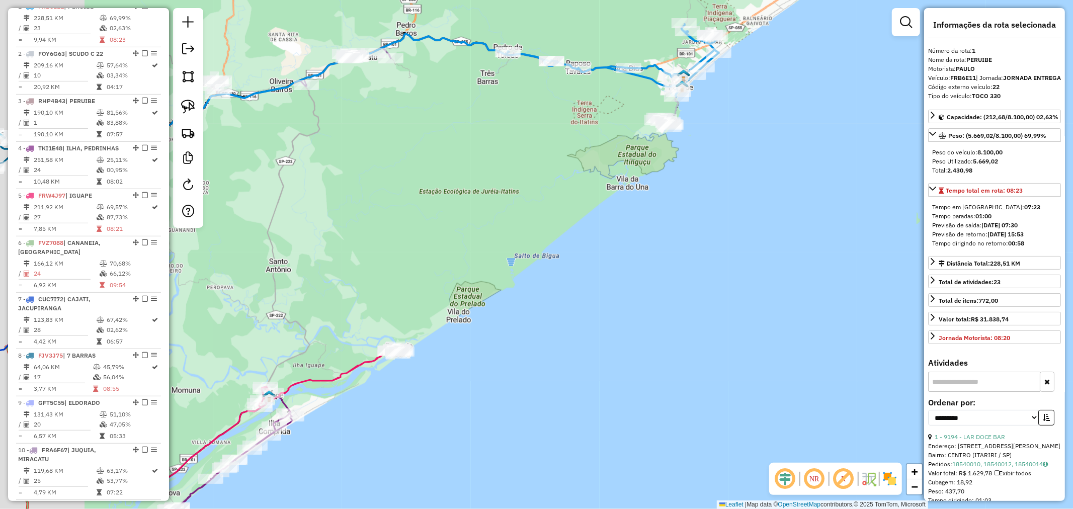
drag, startPoint x: 343, startPoint y: 210, endPoint x: 594, endPoint y: 76, distance: 284.8
click at [594, 76] on div "Janela de atendimento Grade de atendimento Capacidade Transportadoras Veículos …" at bounding box center [536, 254] width 1073 height 509
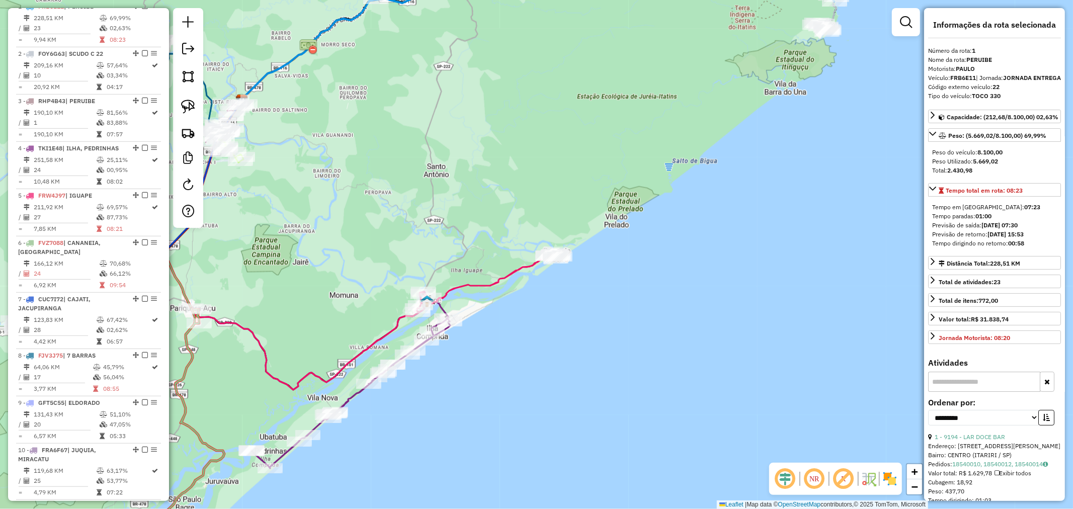
drag, startPoint x: 436, startPoint y: 134, endPoint x: 724, endPoint y: 144, distance: 288.3
click at [736, 141] on div "Janela de atendimento Grade de atendimento Capacidade Transportadoras Veículos …" at bounding box center [536, 254] width 1073 height 509
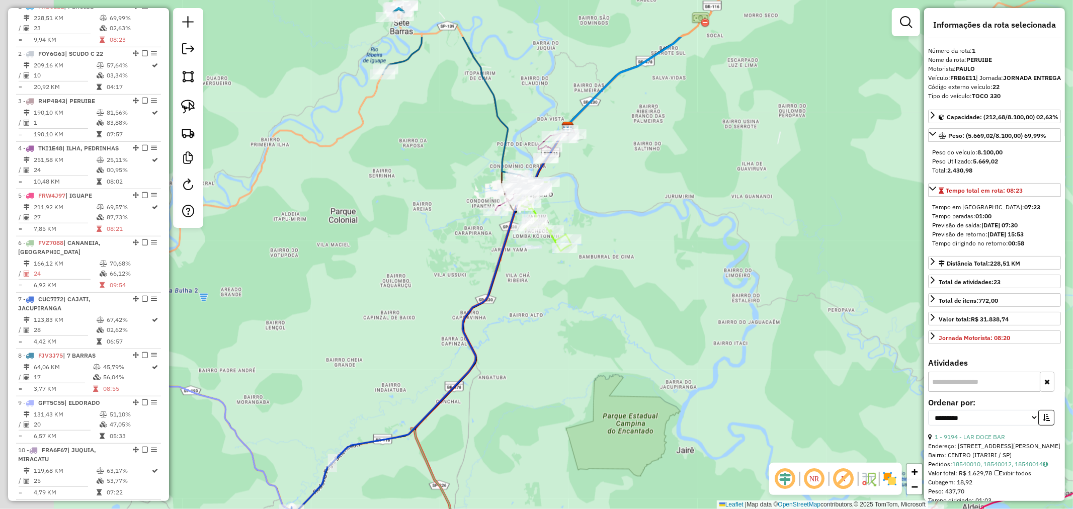
drag, startPoint x: 612, startPoint y: 121, endPoint x: 691, endPoint y: 208, distance: 117.8
click at [690, 208] on div "Janela de atendimento Grade de atendimento Capacidade Transportadoras Veículos …" at bounding box center [536, 254] width 1073 height 509
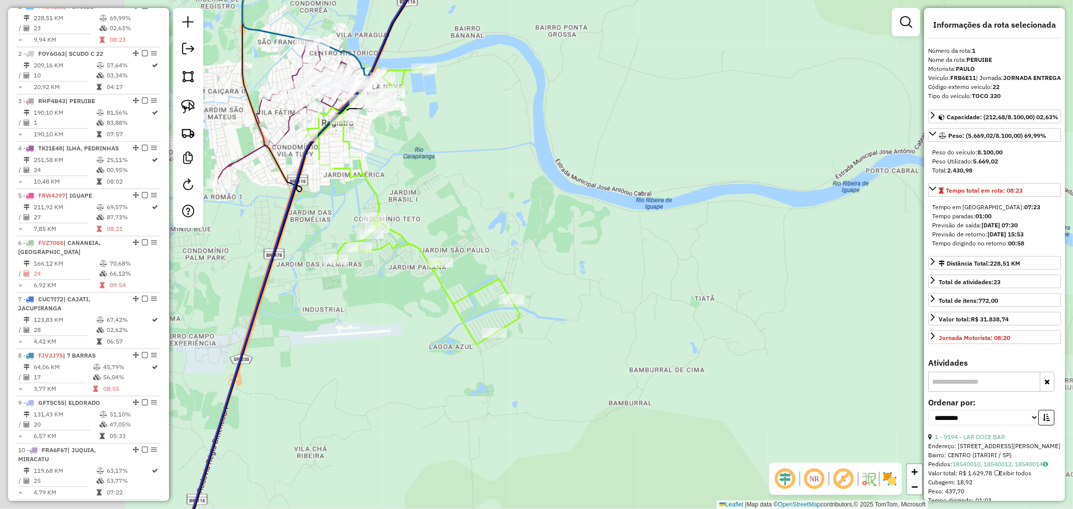
drag, startPoint x: 716, startPoint y: 143, endPoint x: 796, endPoint y: 138, distance: 80.1
click at [795, 138] on div "Janela de atendimento Grade de atendimento Capacidade Transportadoras Veículos …" at bounding box center [536, 254] width 1073 height 509
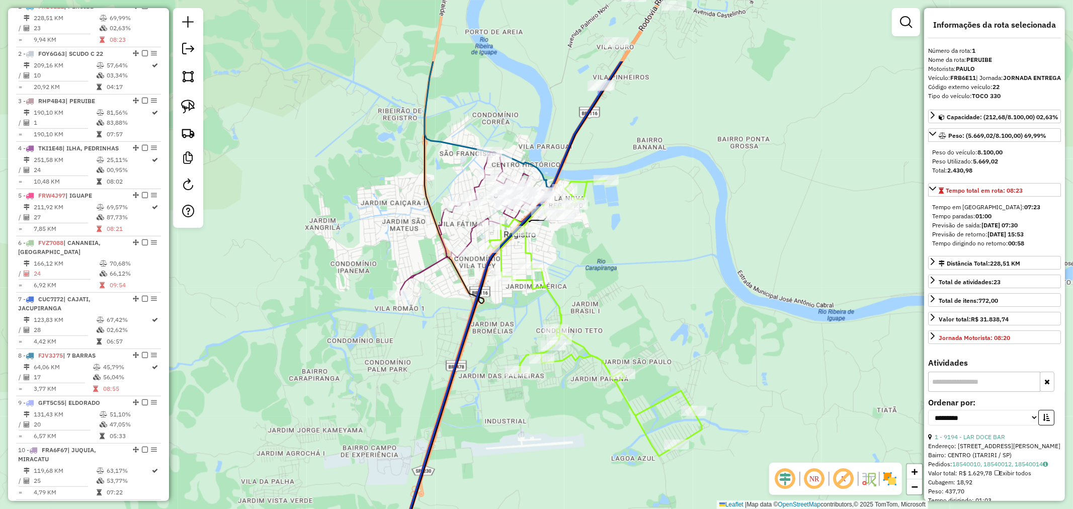
drag, startPoint x: 523, startPoint y: 236, endPoint x: 700, endPoint y: 352, distance: 211.0
click at [700, 352] on div "Janela de atendimento Grade de atendimento Capacidade Transportadoras Veículos …" at bounding box center [536, 254] width 1073 height 509
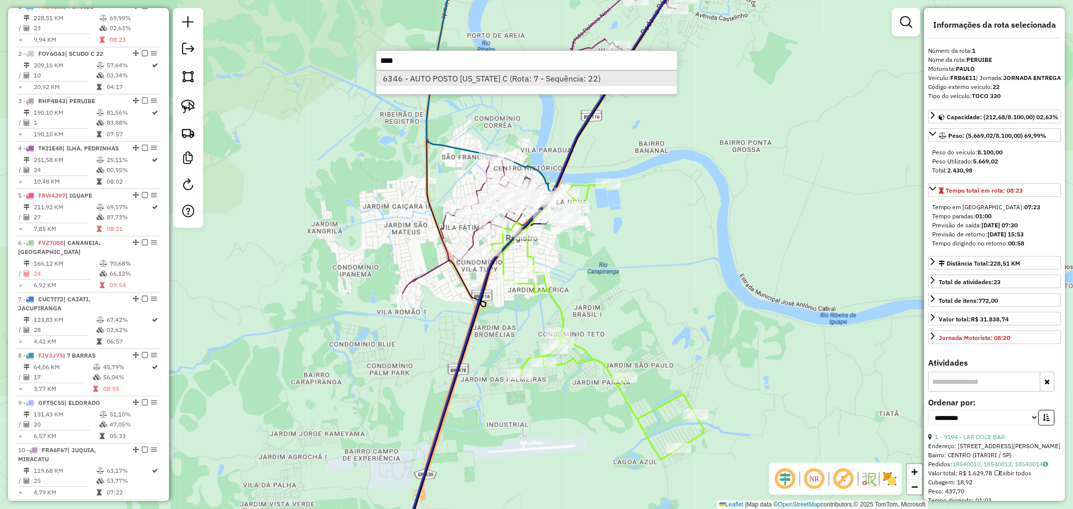
type input "****"
click at [489, 79] on li "6346 - AUTO POSTO MONTANA C (Rota: 7 - Sequência: 22)" at bounding box center [526, 78] width 301 height 15
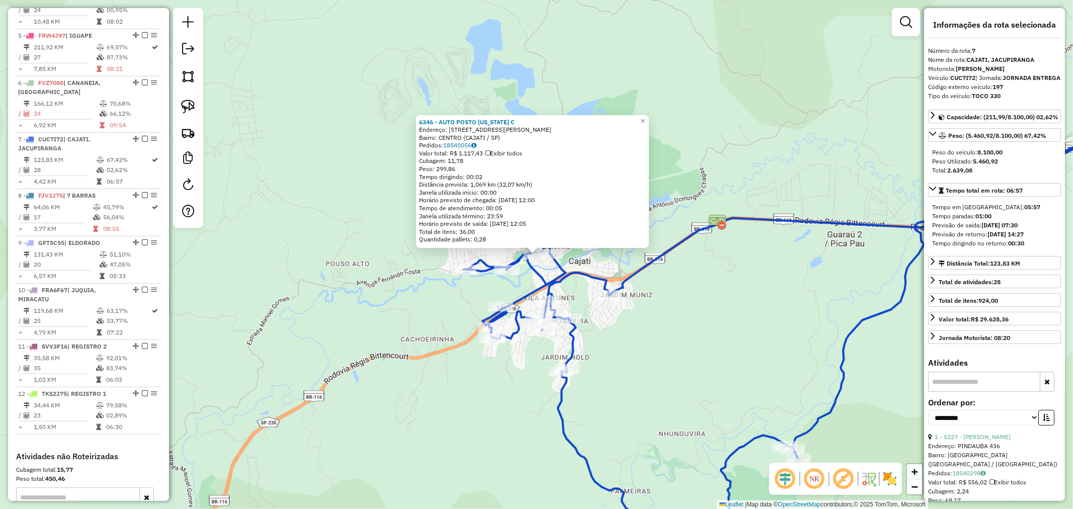
scroll to position [694, 0]
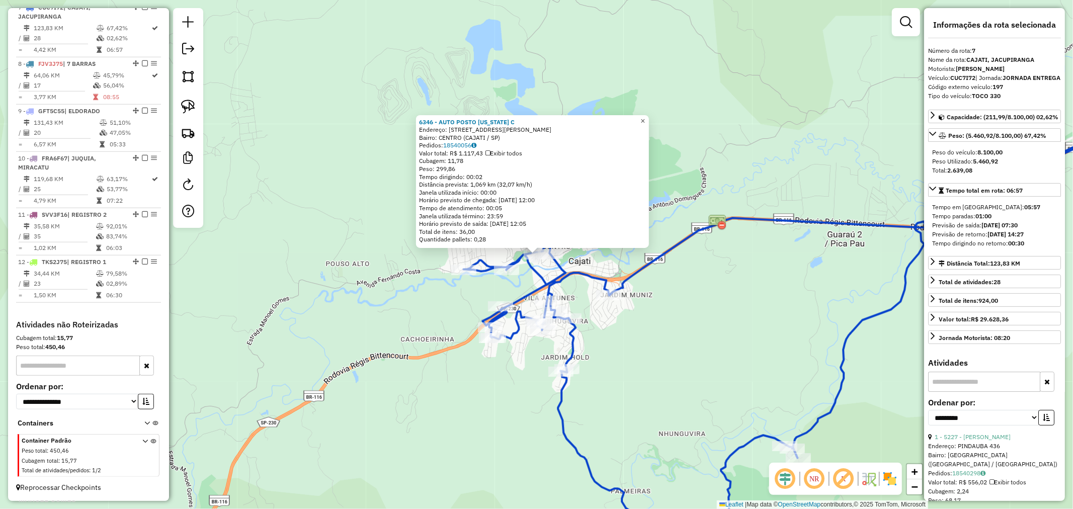
click at [645, 118] on span "×" at bounding box center [642, 121] width 5 height 9
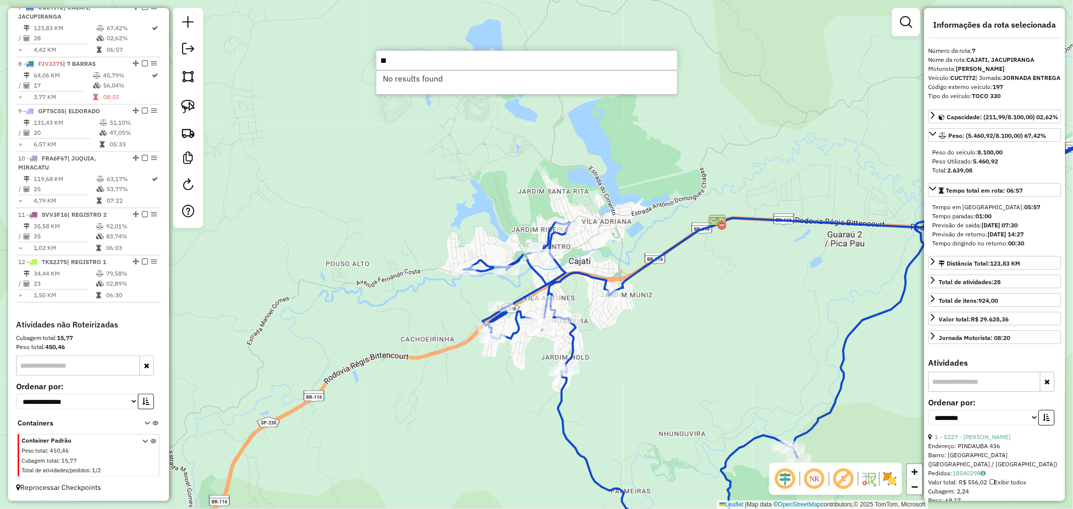
type input "*"
type input "****"
click at [489, 78] on li "9906 - ANDREIA FARIA FERREI (Rota: 10 - Sequência: 3)" at bounding box center [526, 78] width 301 height 15
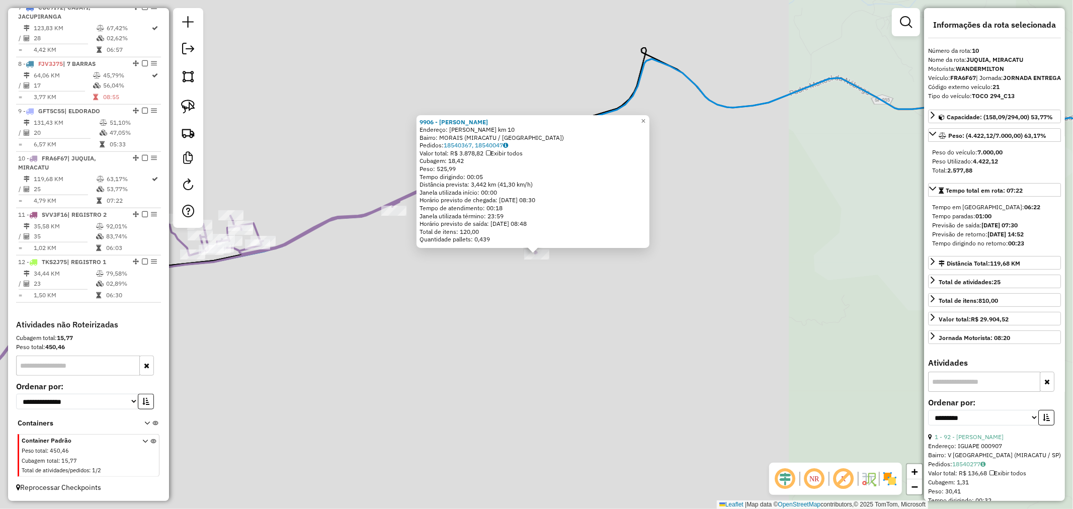
scroll to position [700, 0]
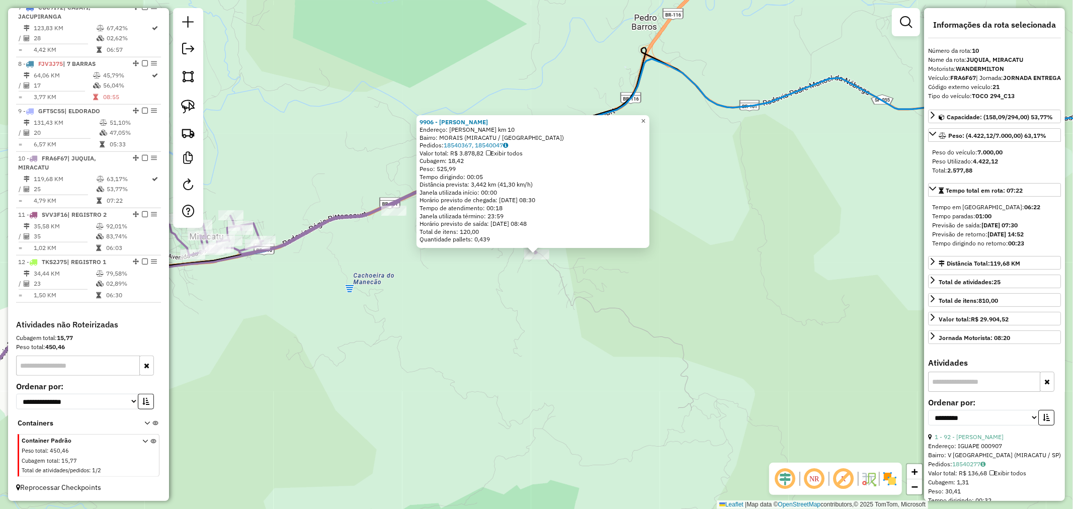
click at [645, 117] on span "×" at bounding box center [643, 121] width 5 height 9
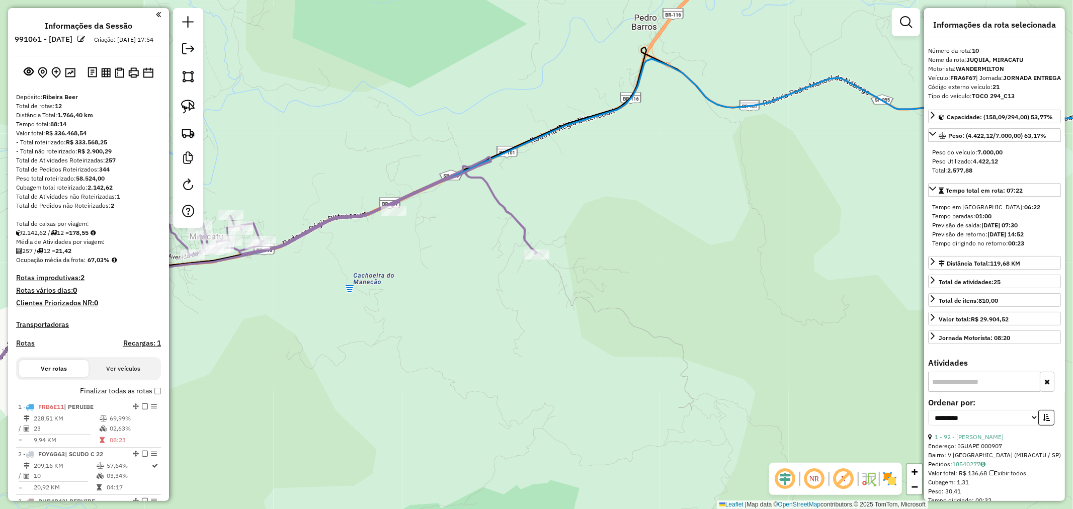
scroll to position [0, 0]
click at [67, 78] on img at bounding box center [70, 73] width 11 height 10
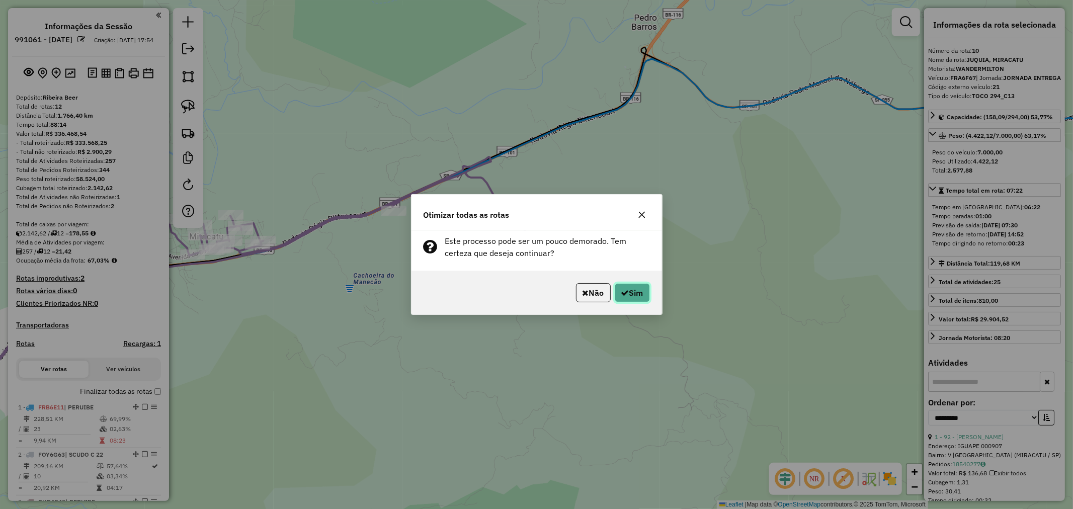
click at [644, 293] on button "Sim" at bounding box center [631, 292] width 35 height 19
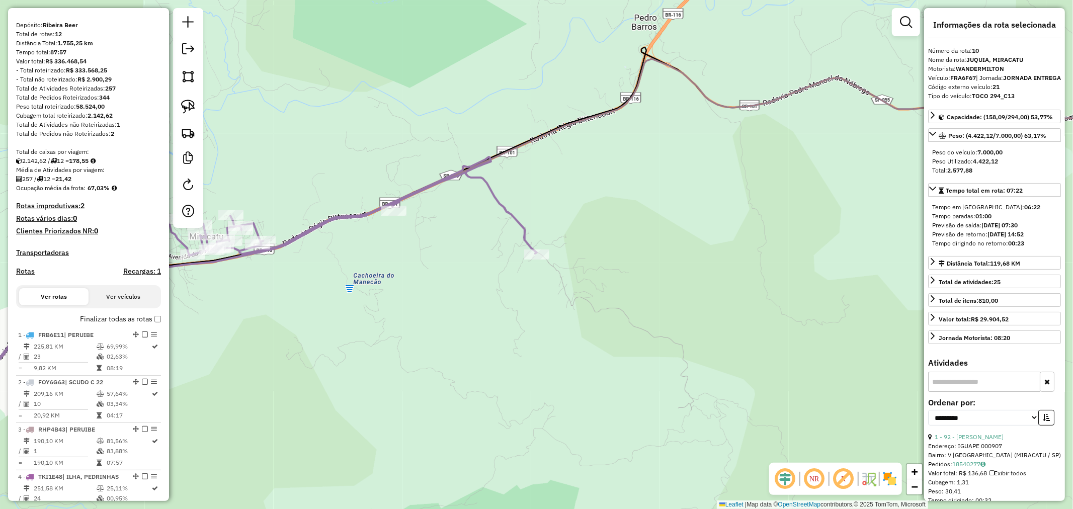
scroll to position [30, 0]
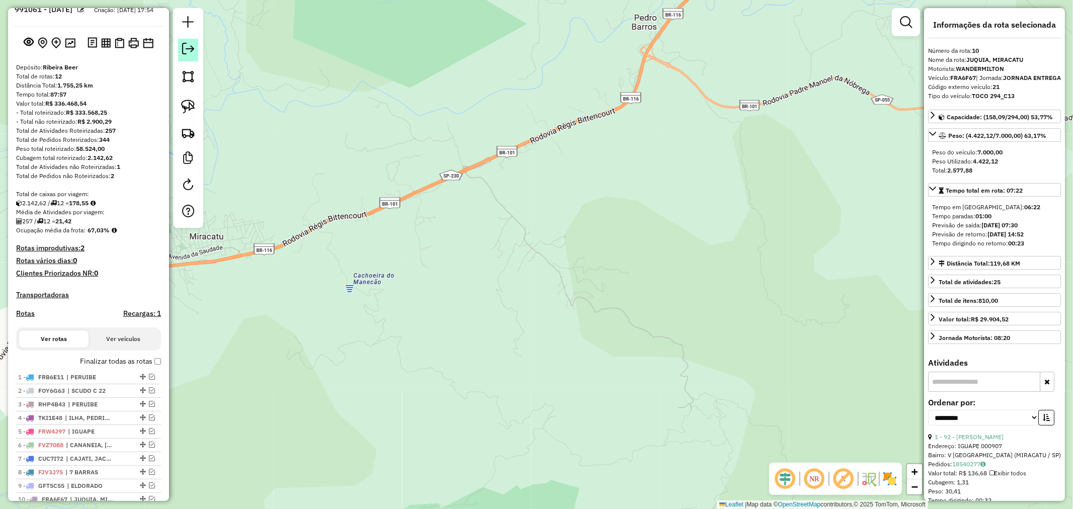
click at [187, 47] on em at bounding box center [188, 49] width 12 height 12
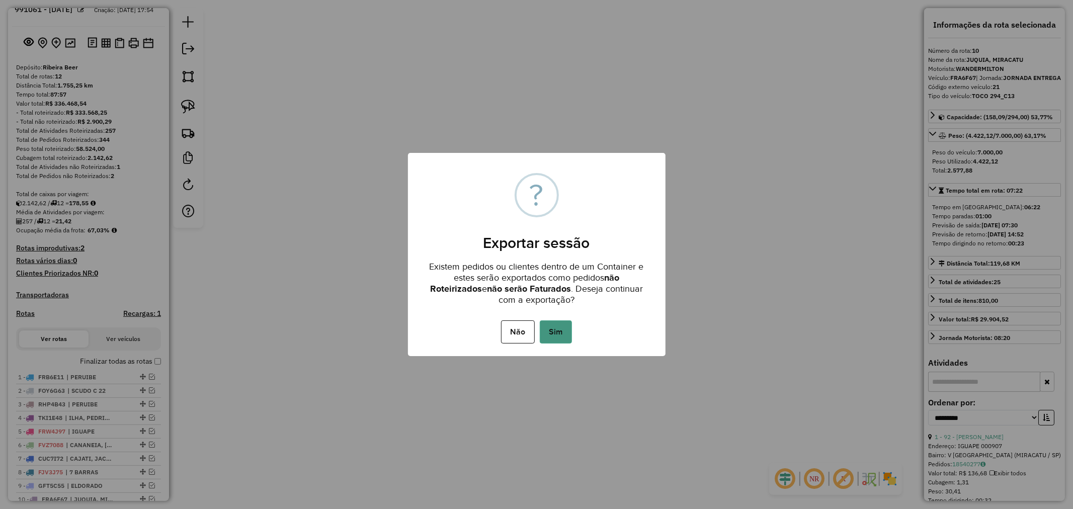
click at [559, 335] on button "Sim" at bounding box center [556, 331] width 32 height 23
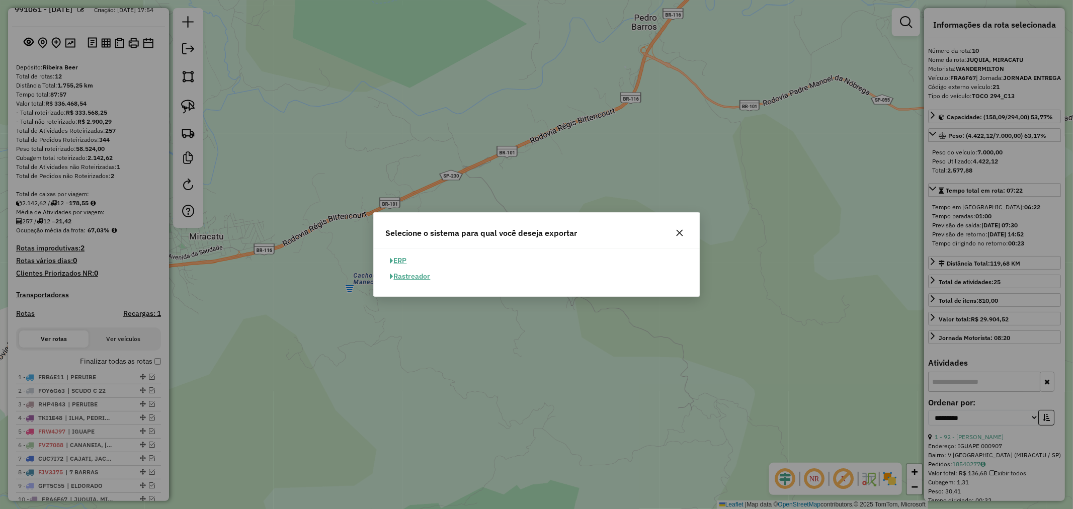
click at [405, 261] on button "ERP" at bounding box center [399, 261] width 26 height 16
select select "**"
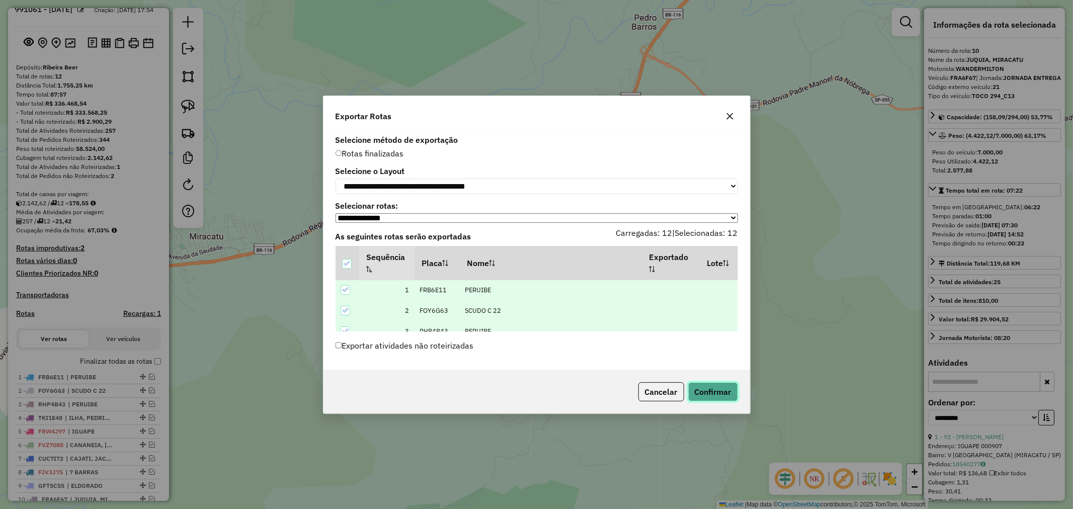
click at [721, 393] on button "Confirmar" at bounding box center [713, 391] width 50 height 19
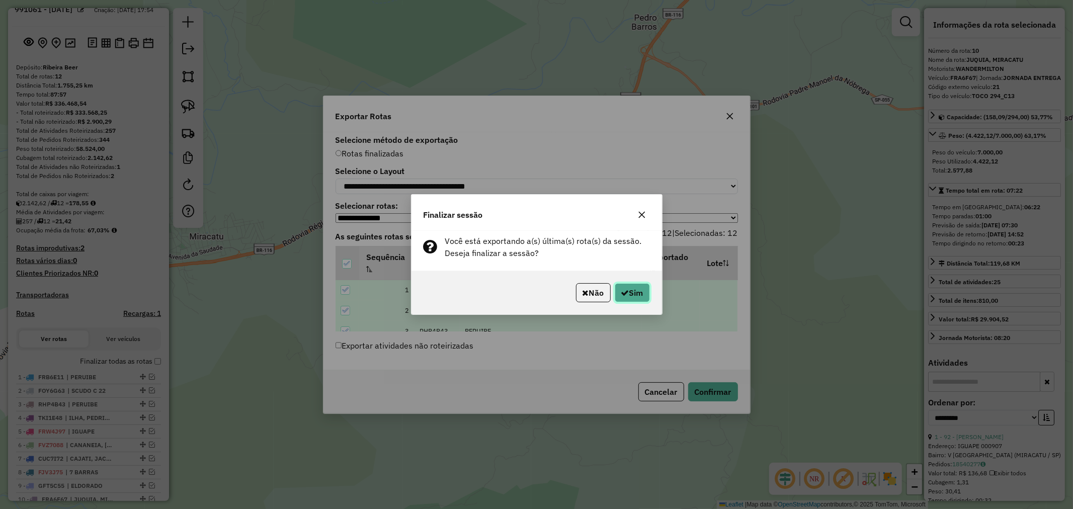
click at [624, 289] on icon "button" at bounding box center [625, 293] width 8 height 8
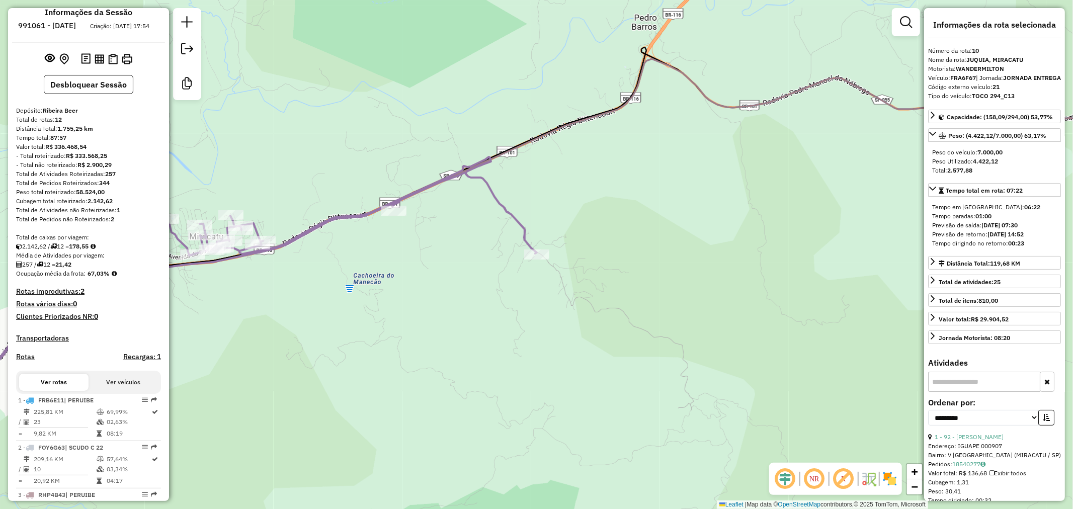
scroll to position [0, 0]
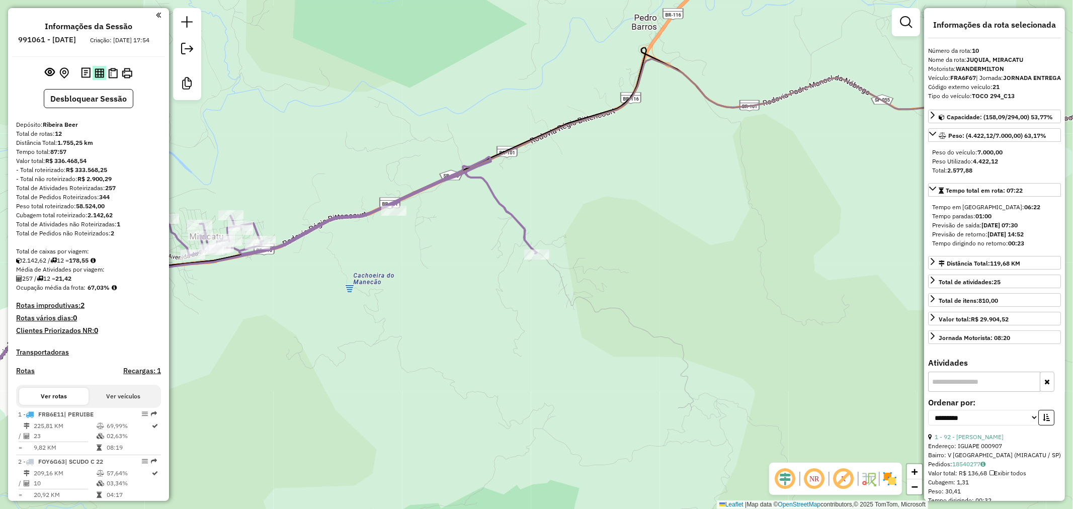
click at [95, 78] on img at bounding box center [100, 73] width 10 height 10
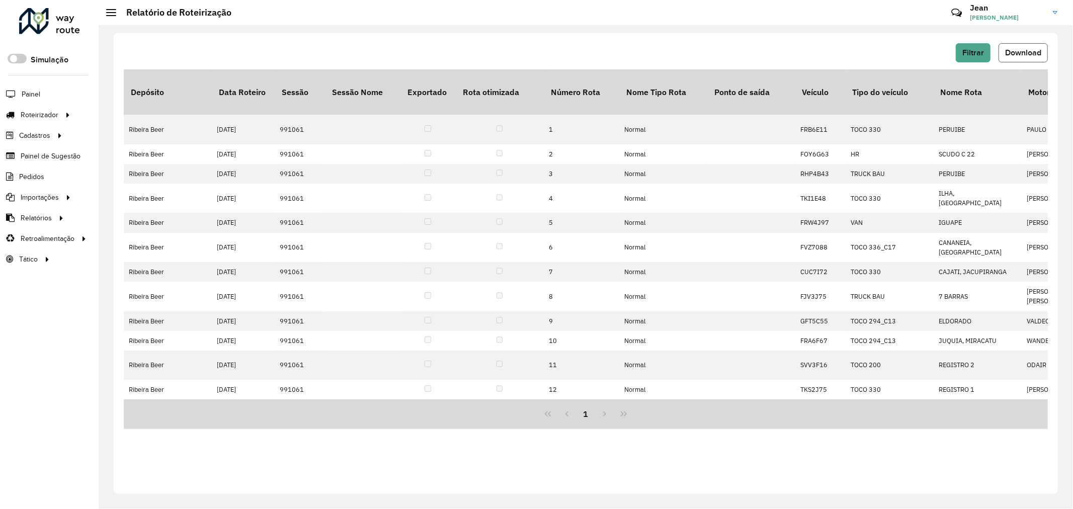
click at [1029, 55] on span "Download" at bounding box center [1023, 52] width 36 height 9
